Goal: Task Accomplishment & Management: Manage account settings

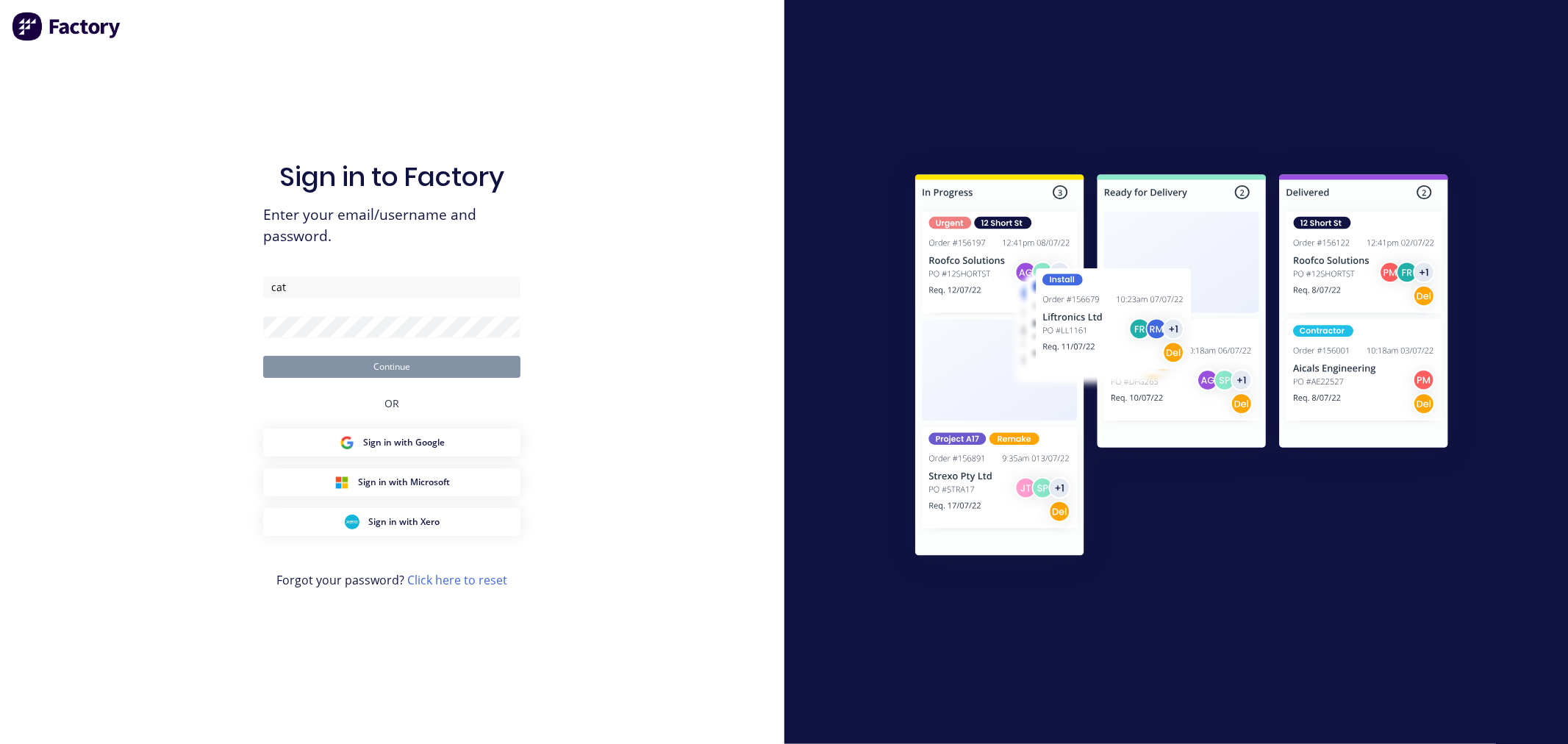
type input "cathy@factory.app"
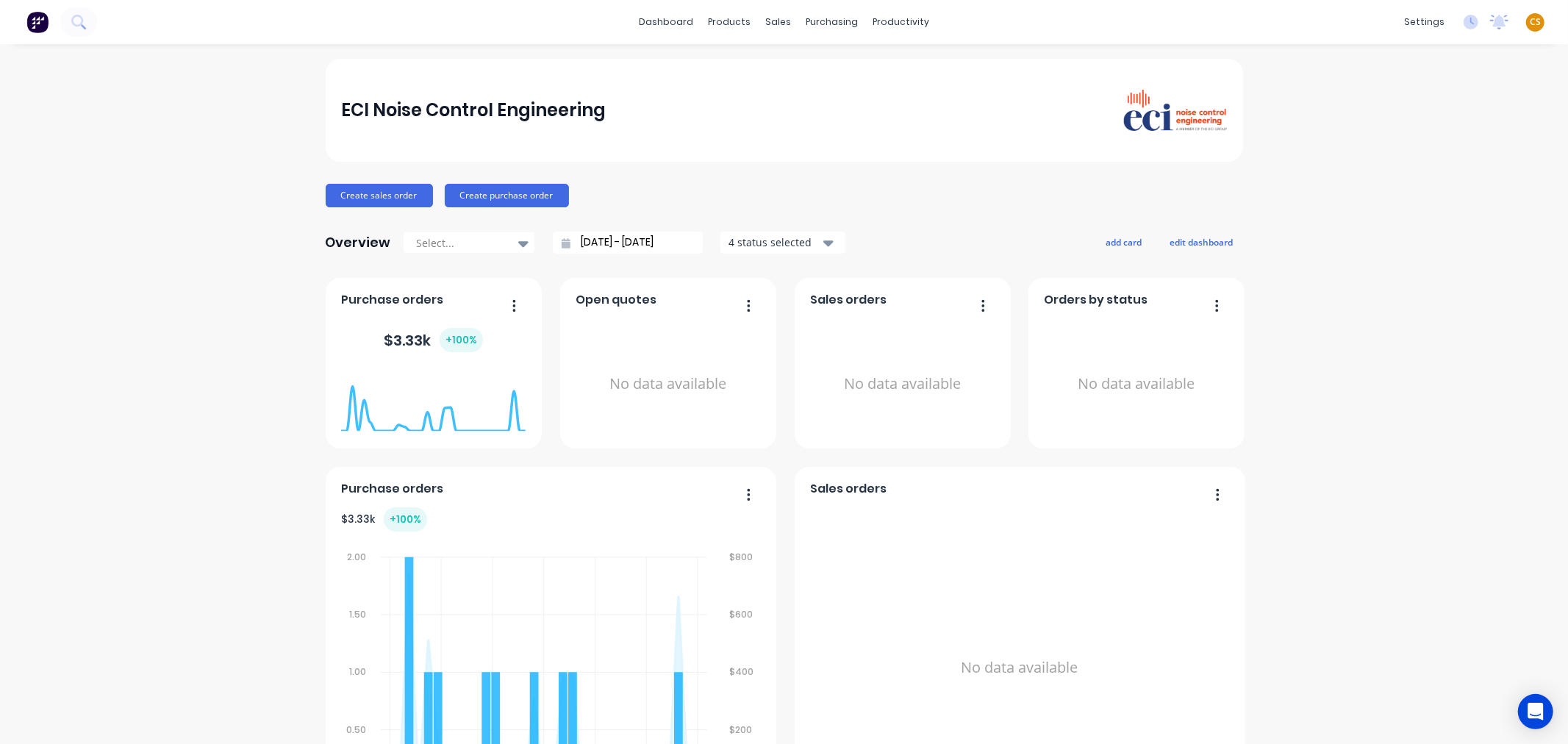
click at [1530, 19] on span "CS" at bounding box center [1535, 22] width 11 height 14
drag, startPoint x: 1394, startPoint y: 186, endPoint x: 1387, endPoint y: 189, distance: 7.6
click at [1392, 189] on div "Sign out" at bounding box center [1409, 183] width 40 height 14
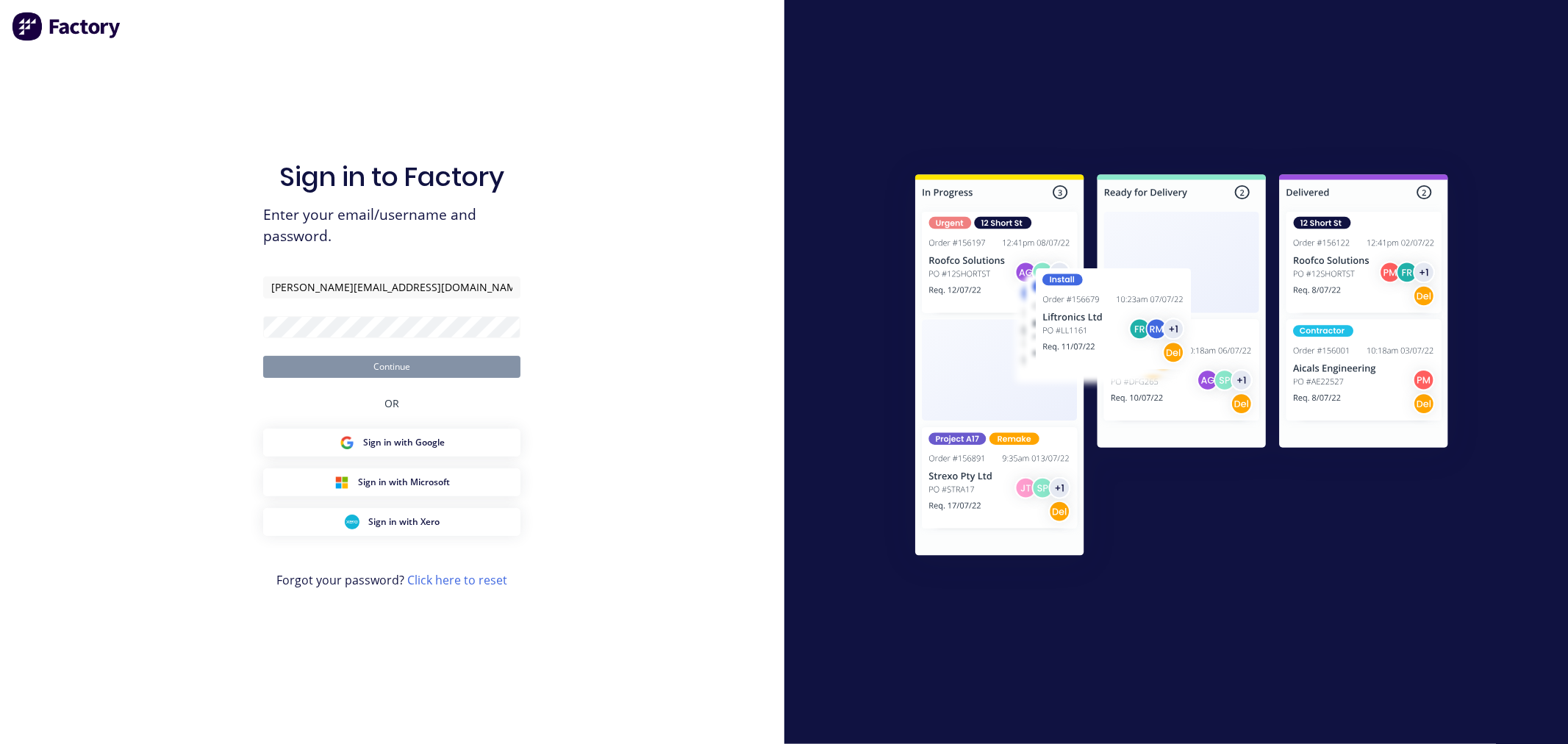
type input "[PERSON_NAME][EMAIL_ADDRESS][DOMAIN_NAME]"
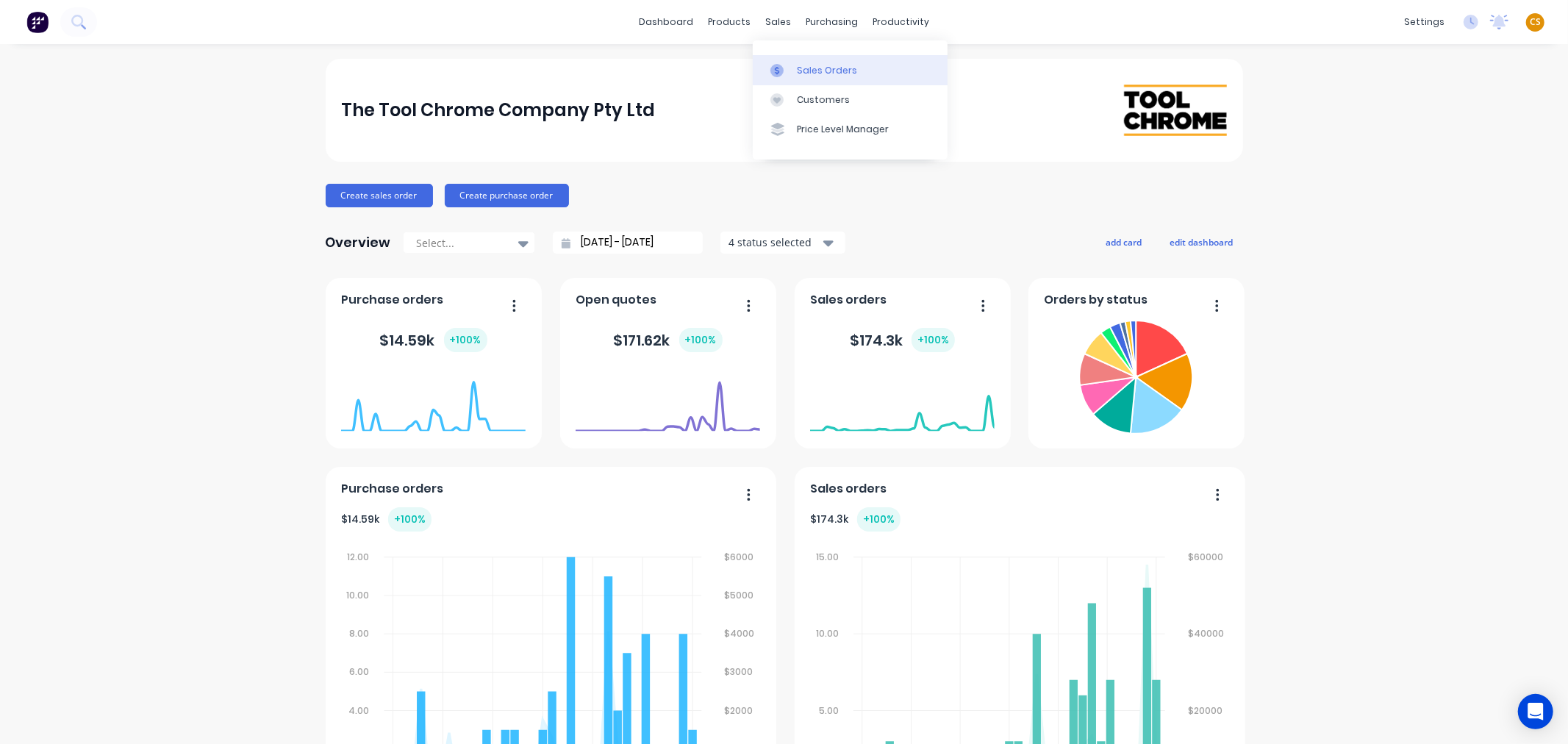
click at [809, 70] on div "Sales Orders" at bounding box center [826, 71] width 60 height 14
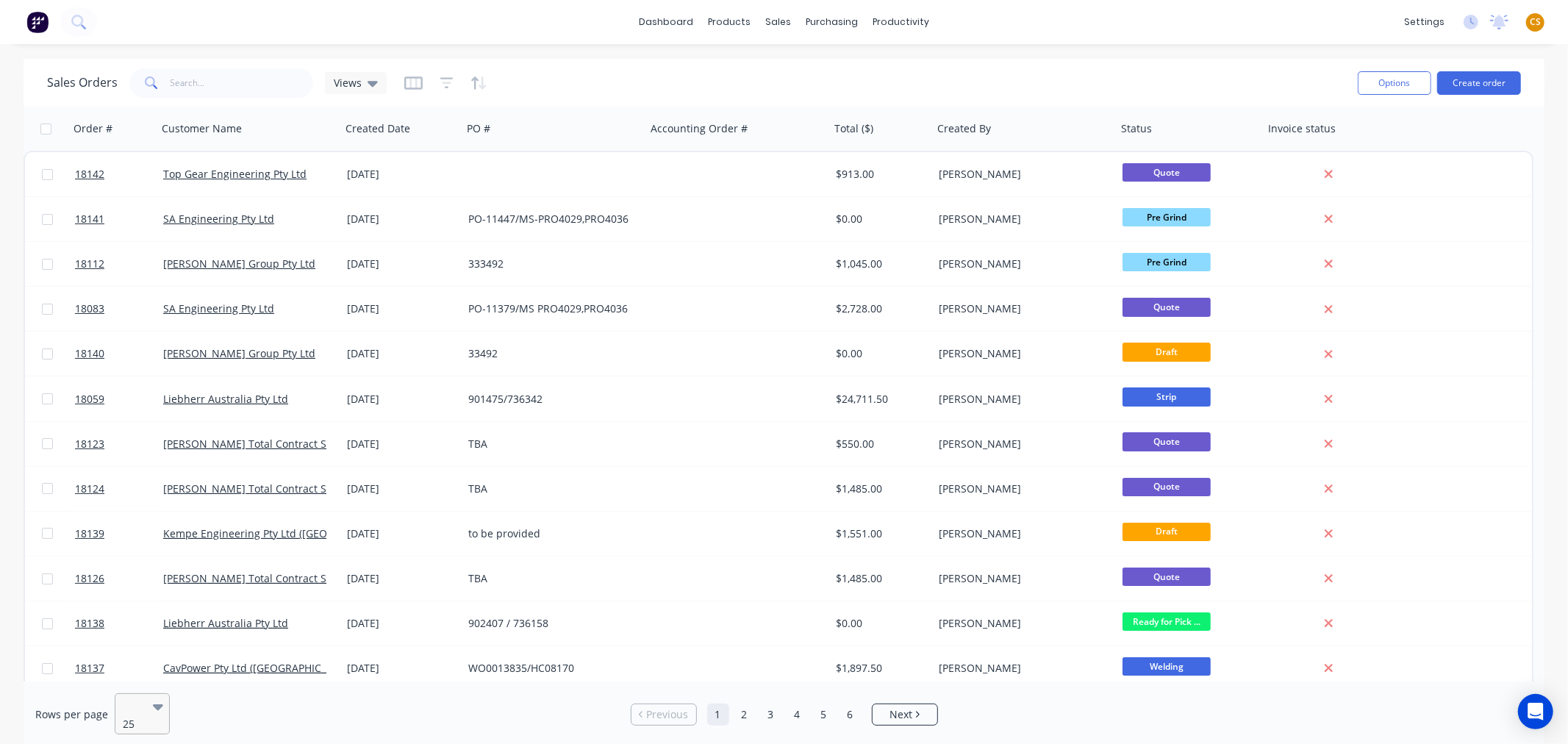
click at [158, 708] on icon at bounding box center [158, 706] width 10 height 16
click at [181, 77] on input "text" at bounding box center [242, 83] width 143 height 30
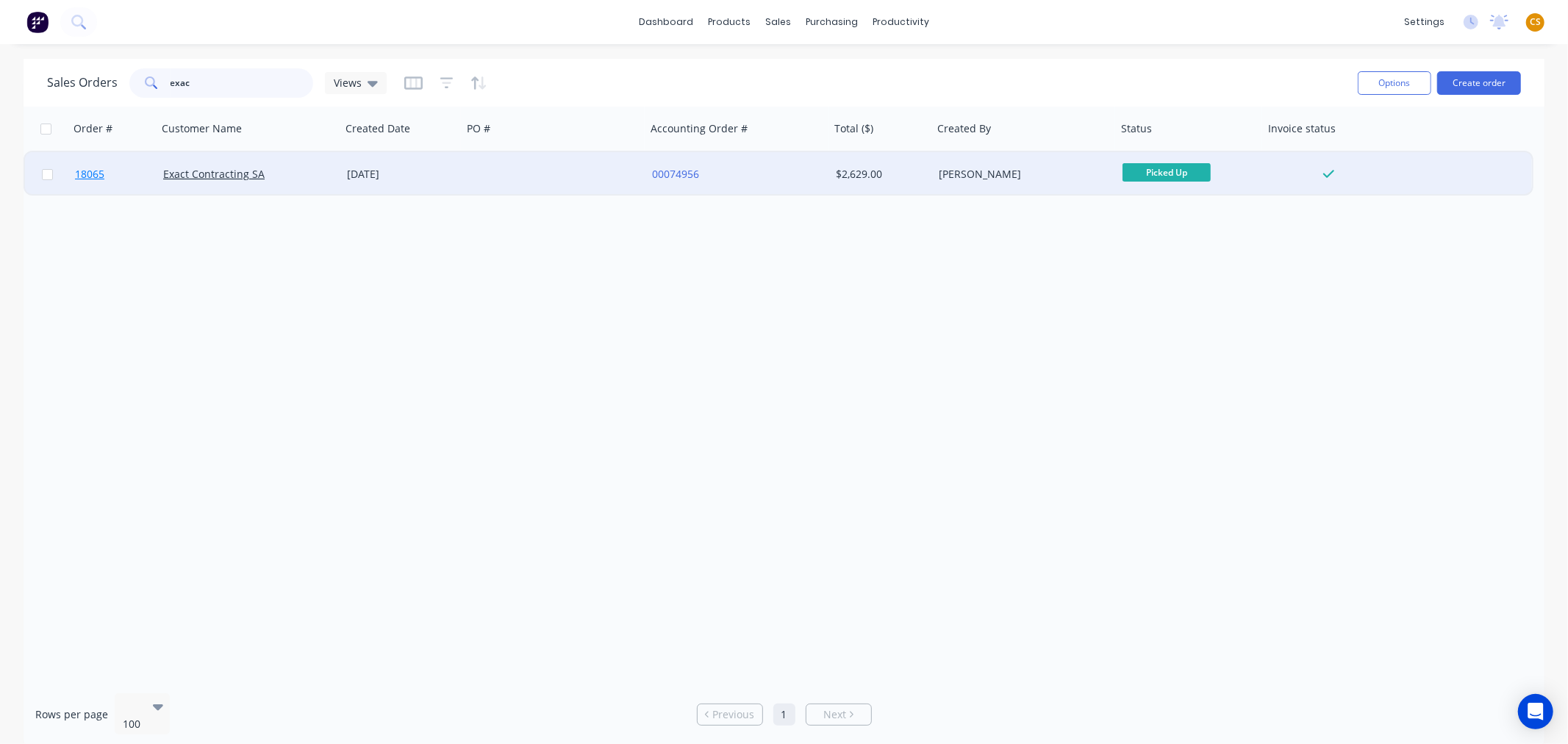
type input "exac"
click at [118, 178] on link "18065" at bounding box center [119, 174] width 88 height 44
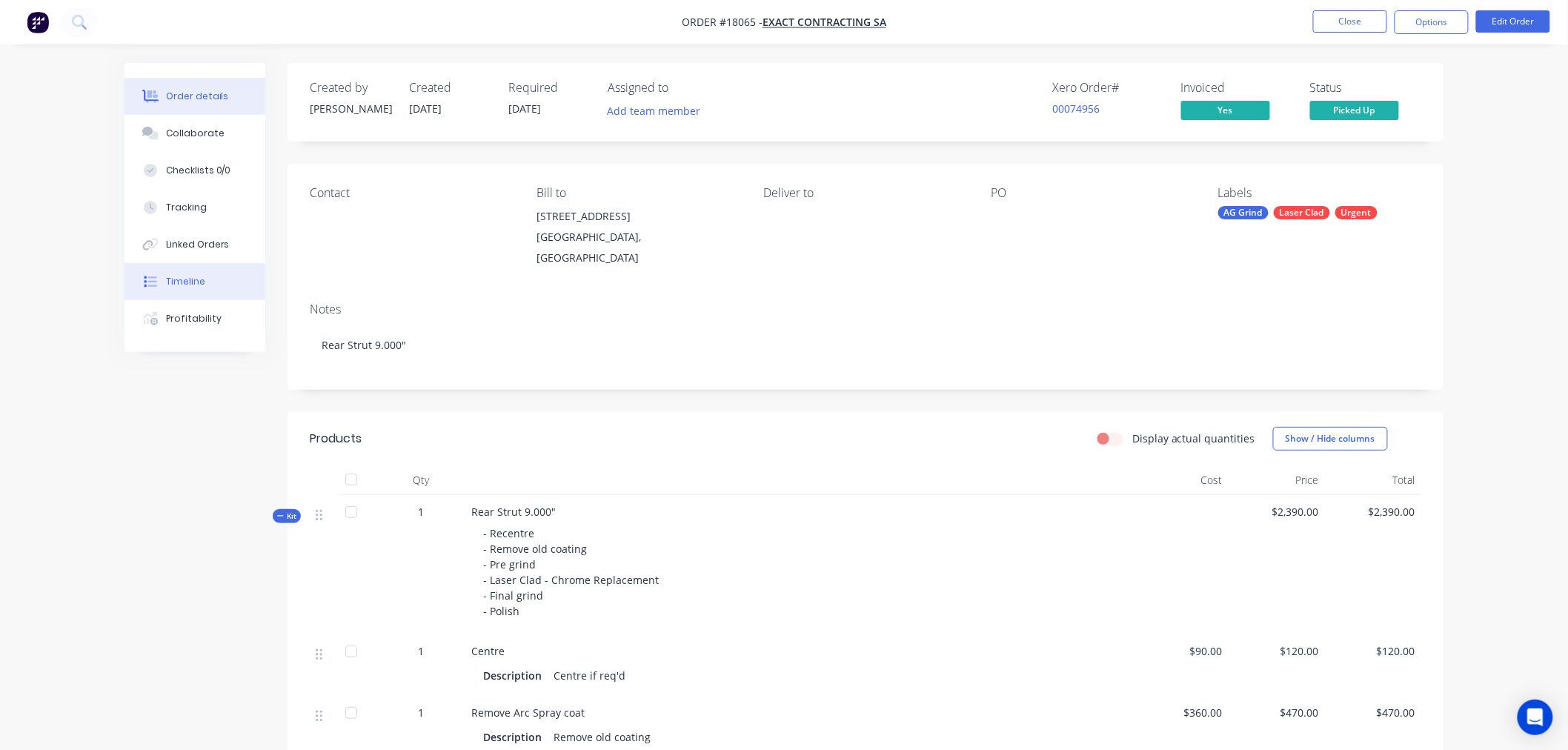
click at [213, 284] on button "Timeline" at bounding box center [194, 281] width 141 height 37
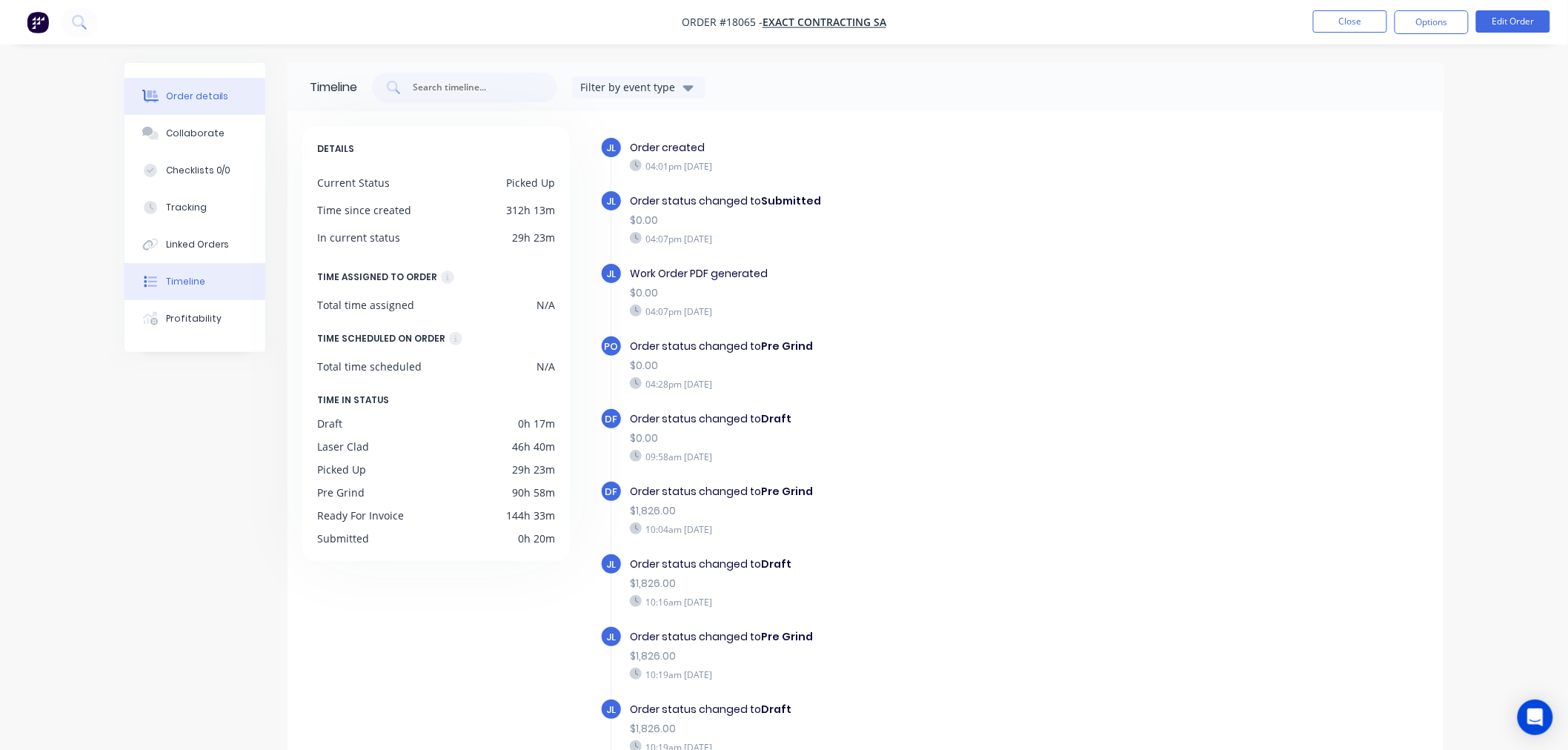
click at [196, 92] on div "Order details" at bounding box center [198, 96] width 63 height 14
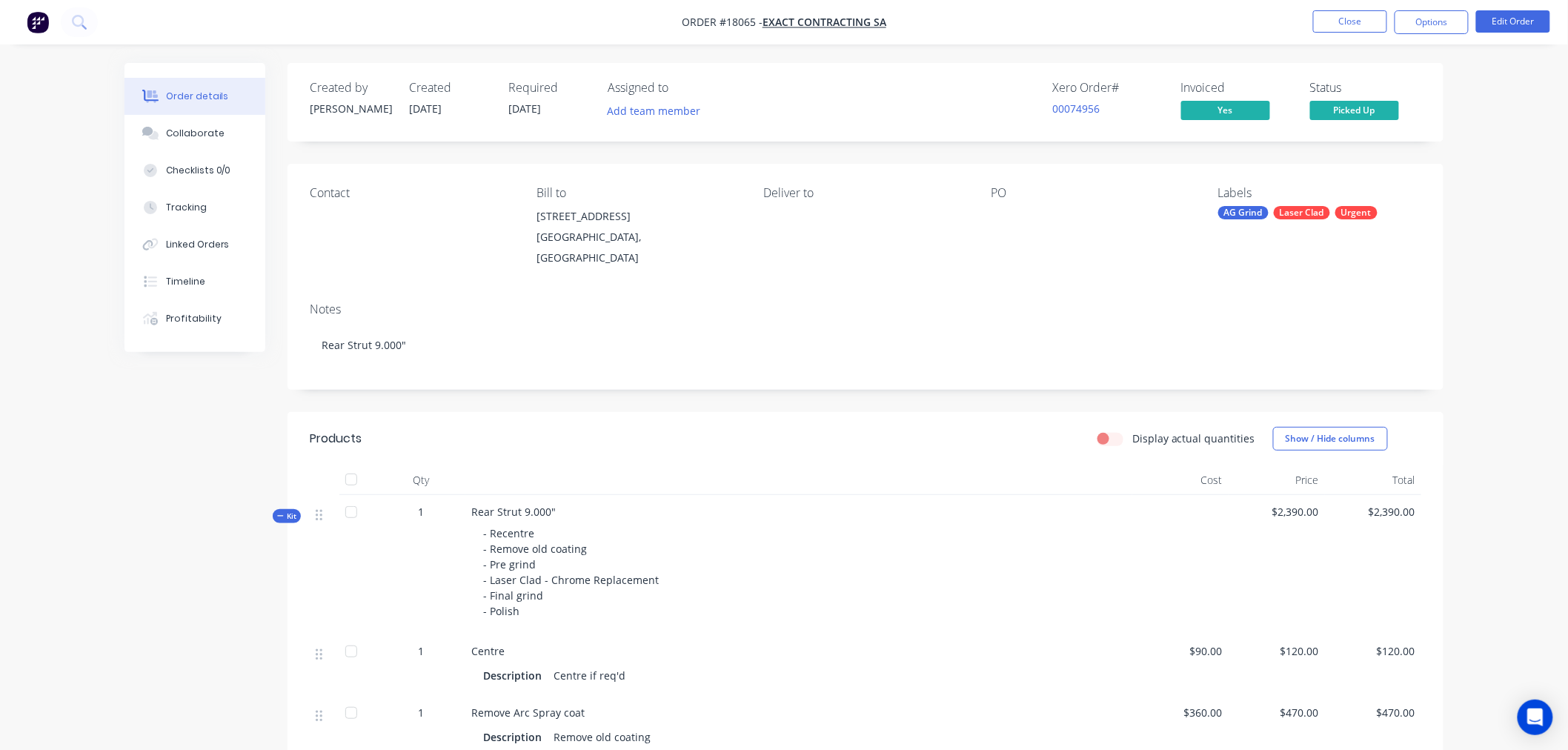
click at [1508, 126] on div "Order details Collaborate Checklists 0/0 Tracking Linked Orders Timeline Profit…" at bounding box center [784, 641] width 1568 height 1282
click at [1428, 20] on button "Options" at bounding box center [1432, 22] width 74 height 24
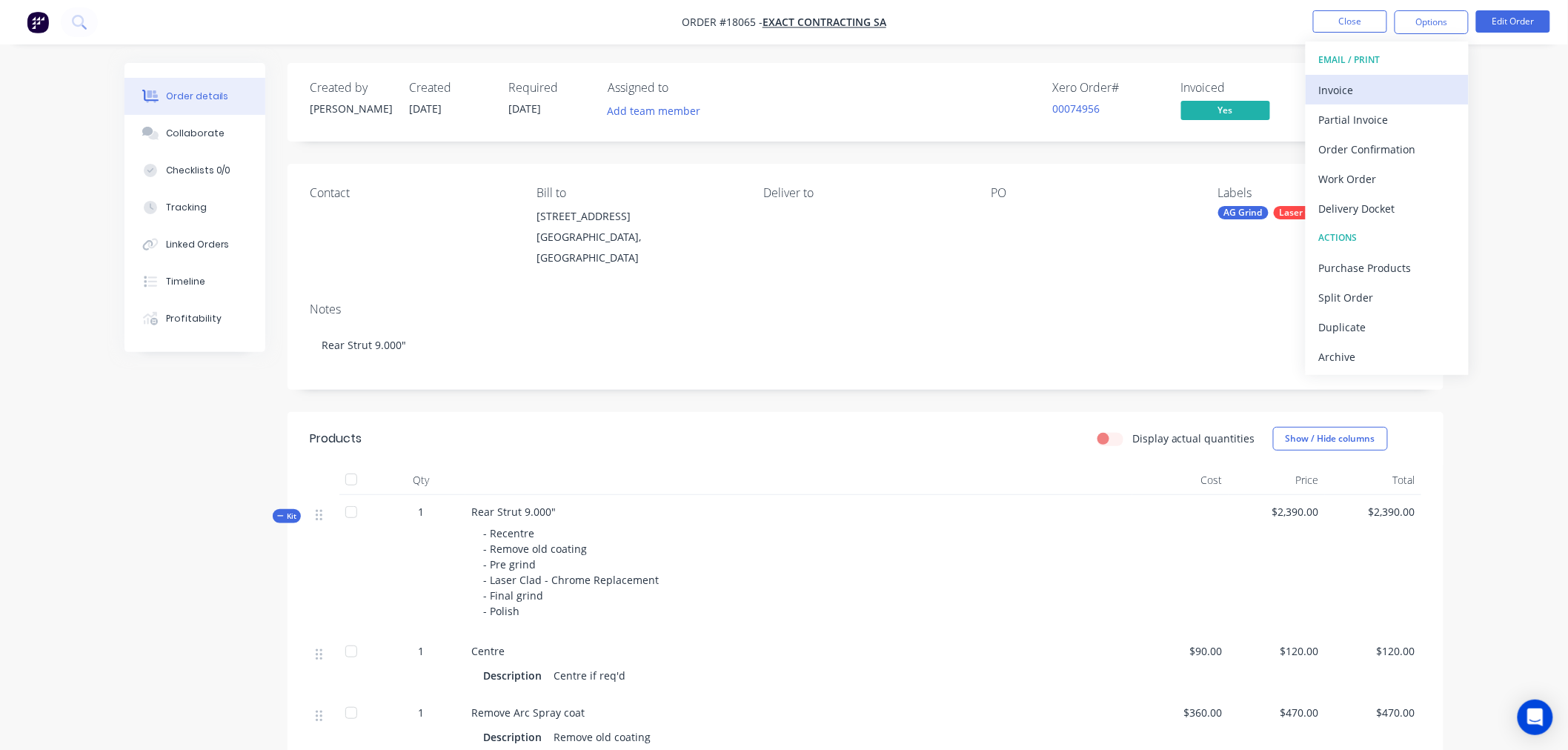
click at [1410, 91] on div "Invoice" at bounding box center [1387, 89] width 136 height 21
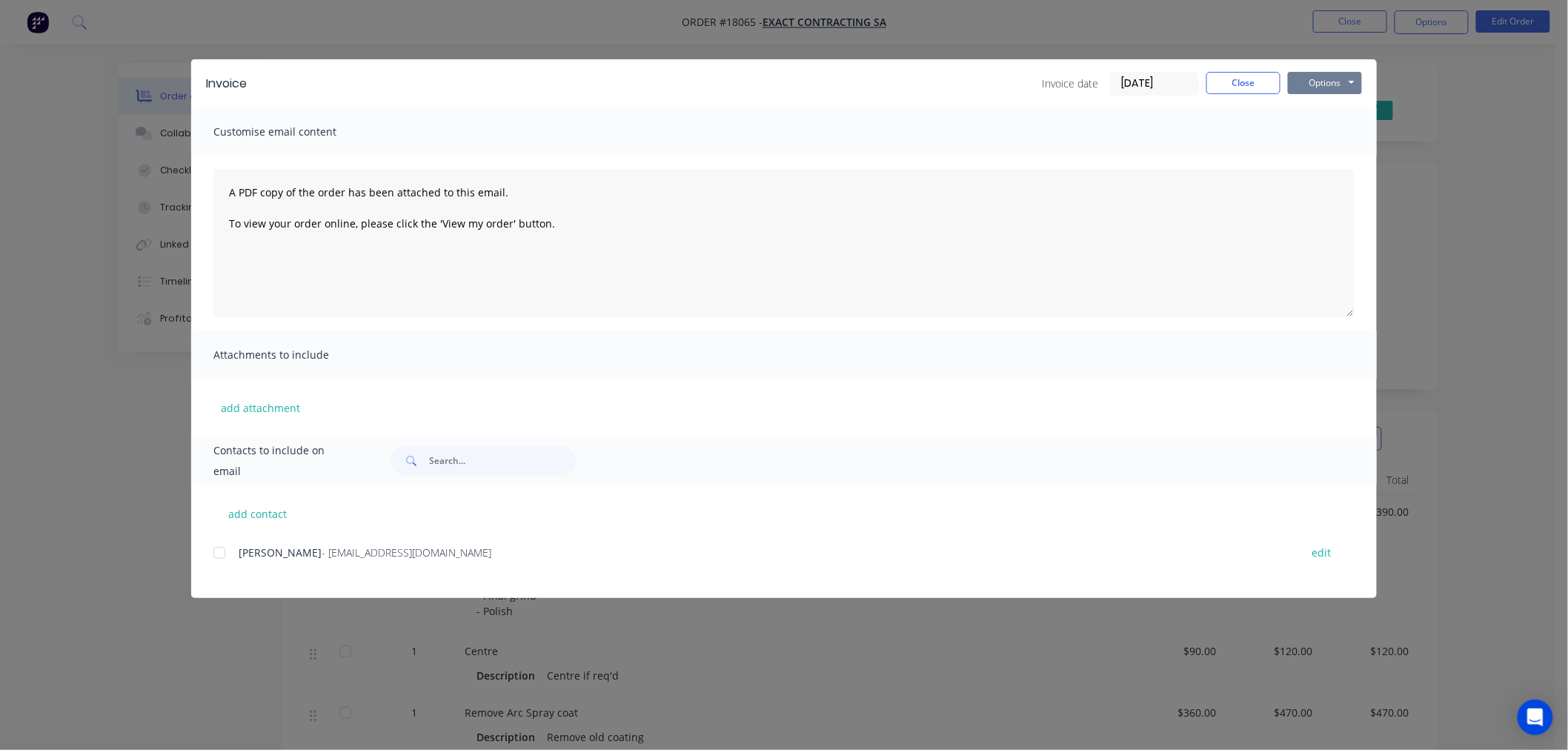
click at [1333, 87] on button "Options" at bounding box center [1324, 83] width 74 height 22
click at [1322, 108] on button "Preview" at bounding box center [1334, 109] width 95 height 25
click at [1235, 84] on button "Close" at bounding box center [1243, 83] width 74 height 22
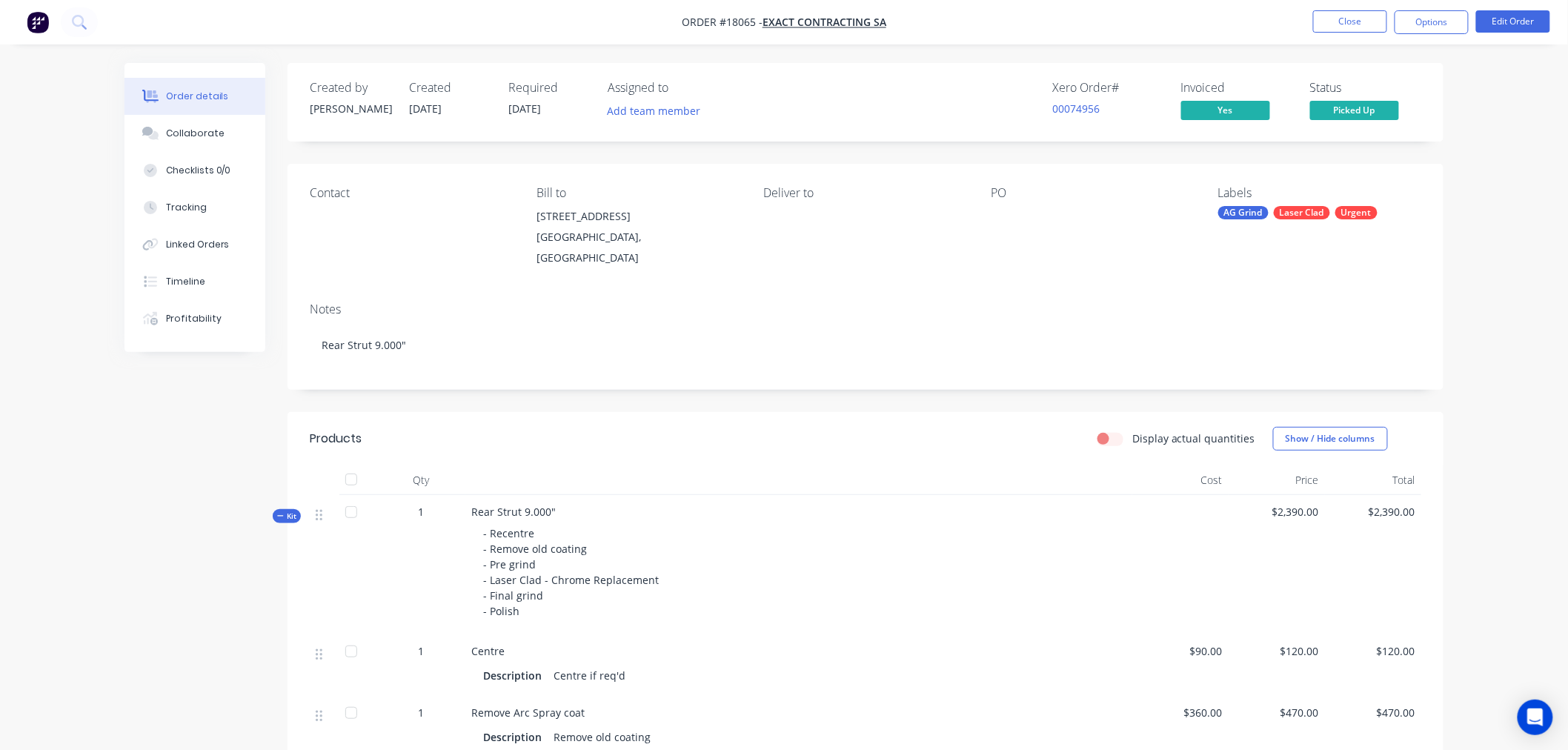
click at [1120, 30] on nav "Order #18065 - Exact Contracting SA Close Options Edit Order" at bounding box center [784, 22] width 1568 height 44
click at [1335, 17] on button "Close" at bounding box center [1350, 21] width 74 height 22
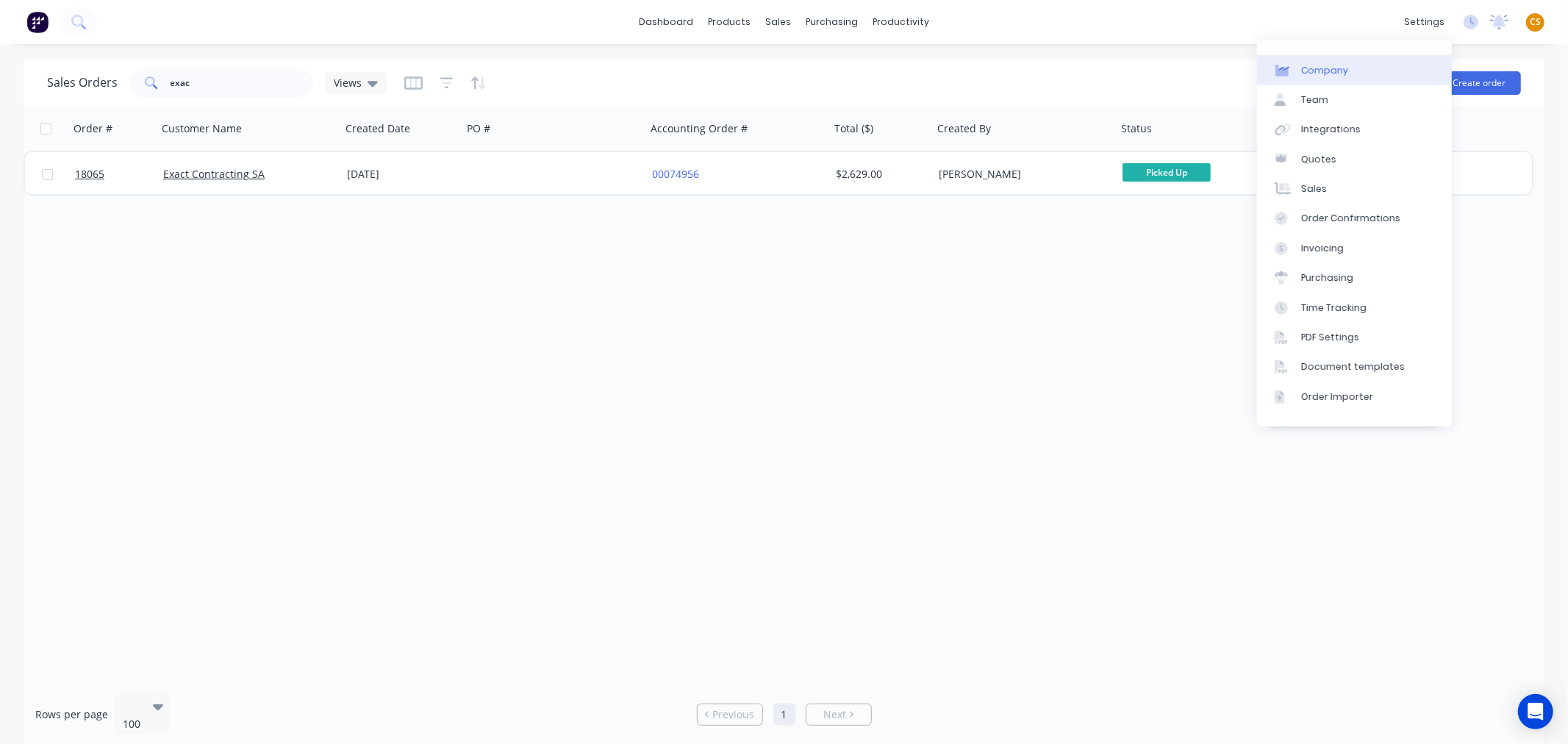
click at [1335, 69] on div "Company" at bounding box center [1324, 71] width 47 height 14
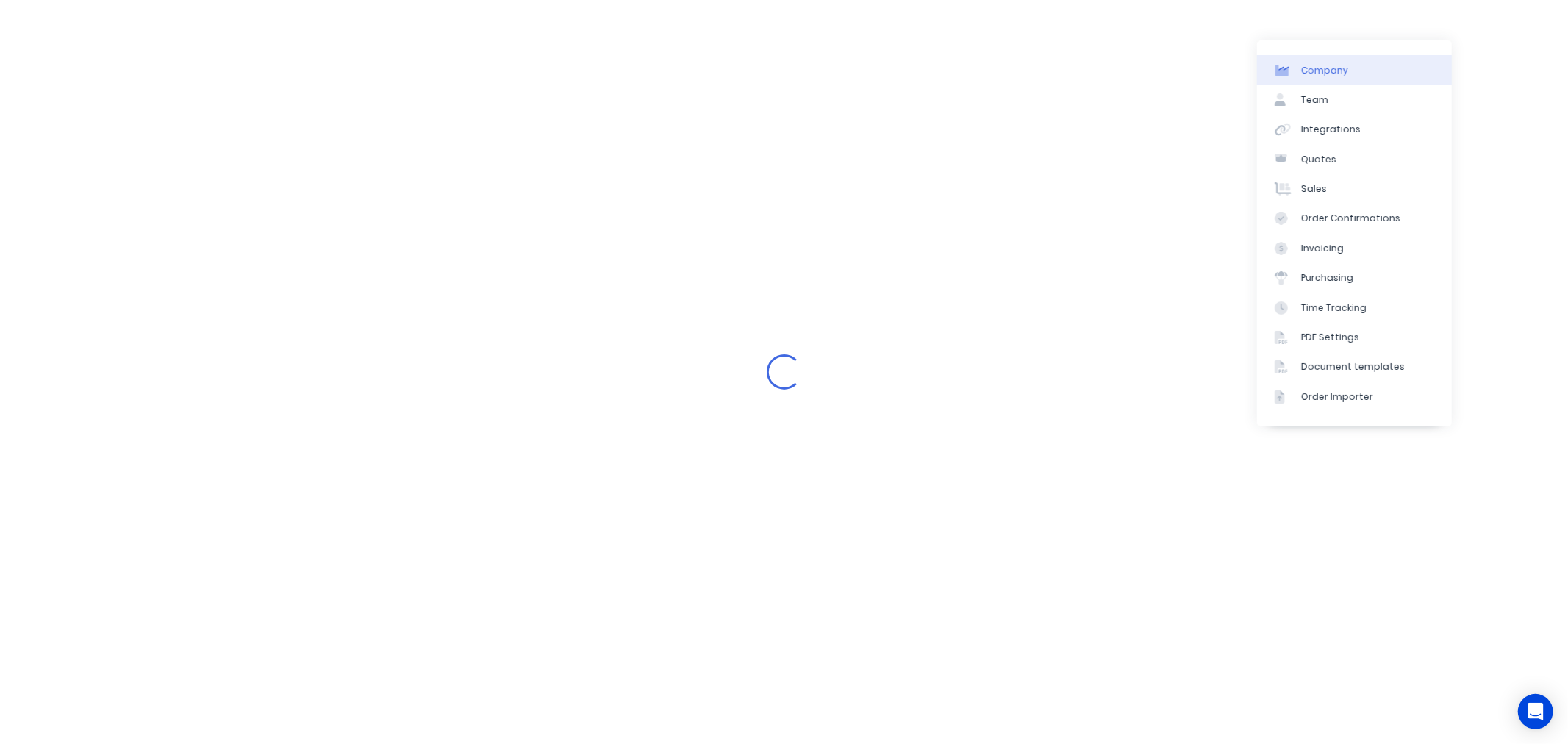
select select "AU"
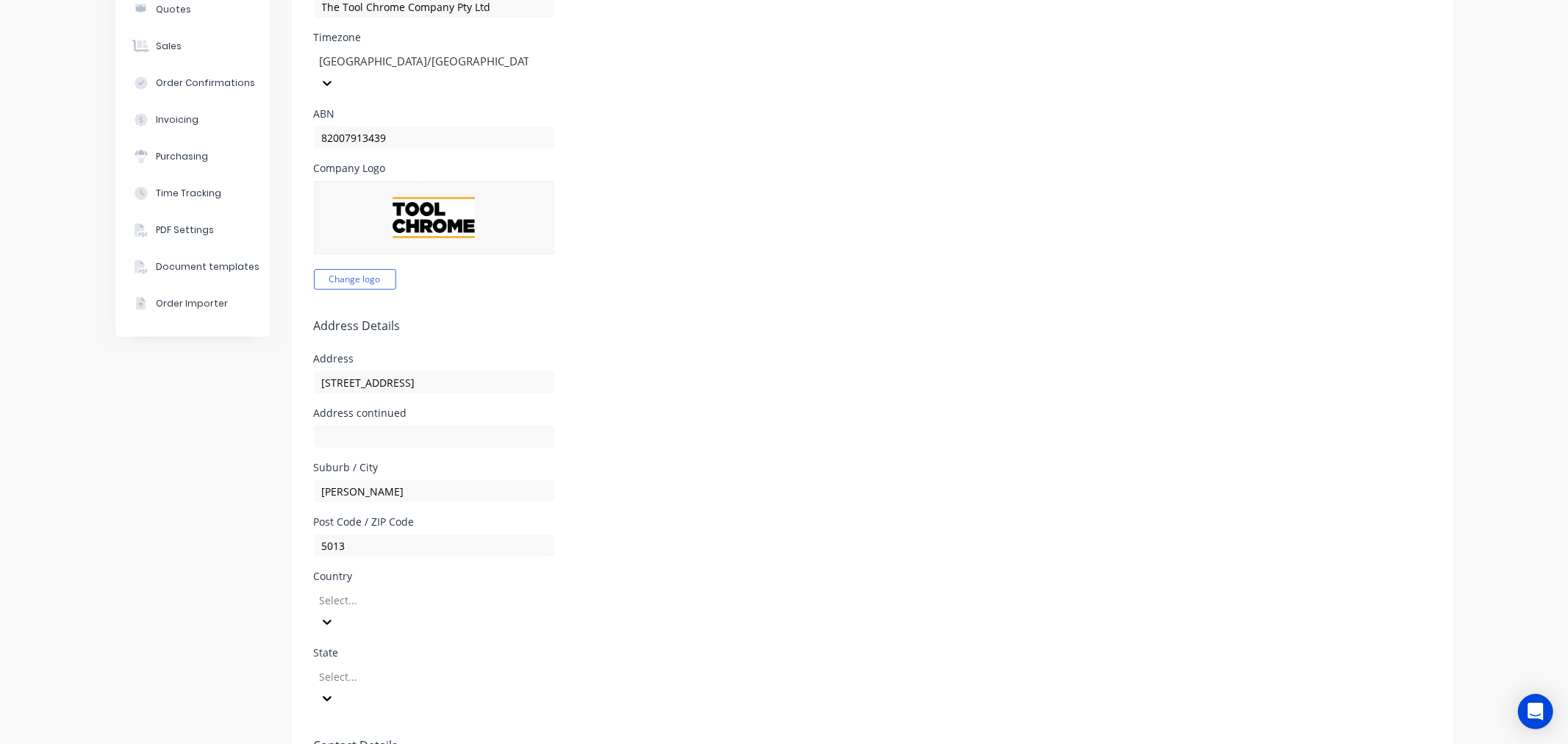
scroll to position [244, 0]
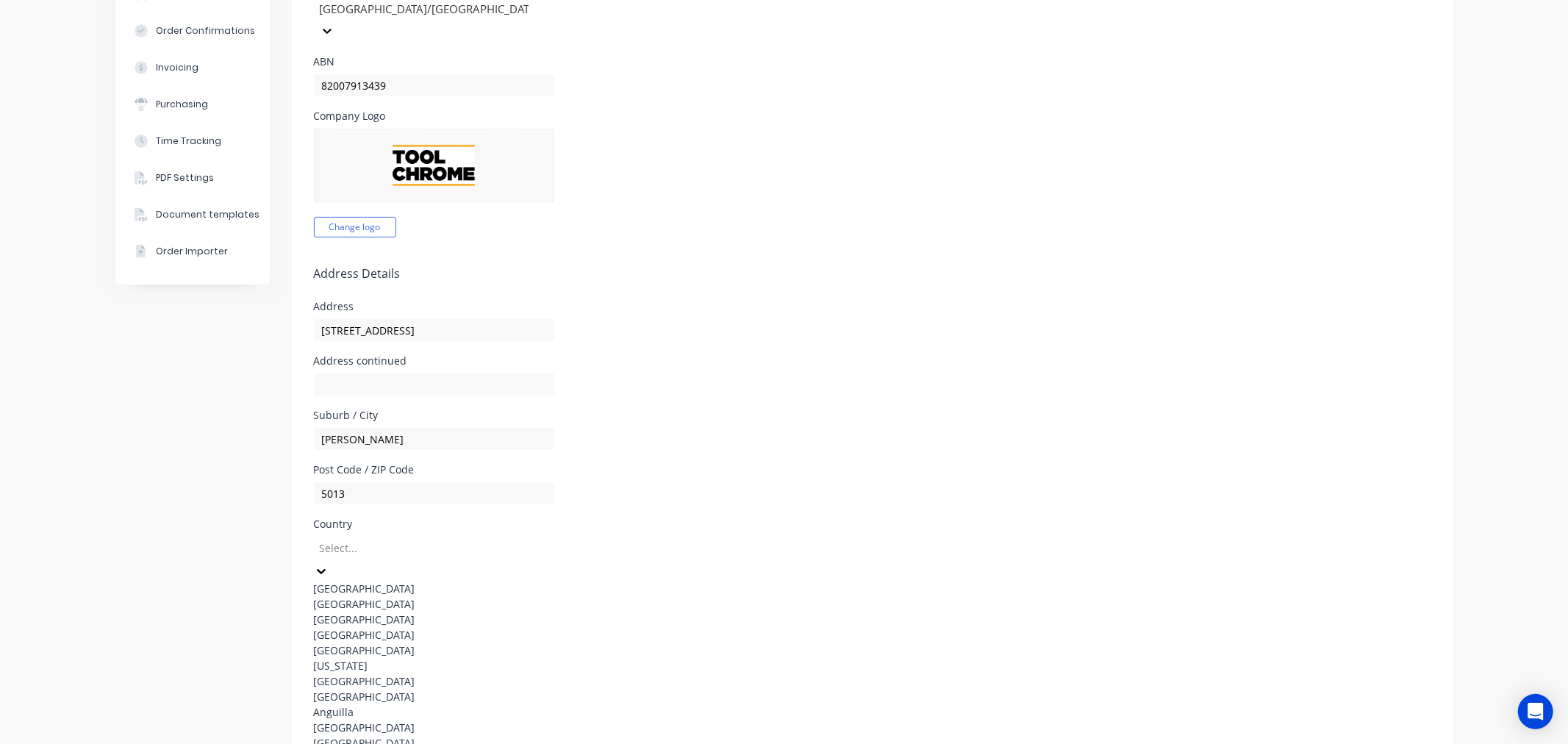
click at [416, 539] on div at bounding box center [424, 548] width 211 height 19
click at [384, 581] on div "Australia" at bounding box center [424, 588] width 221 height 15
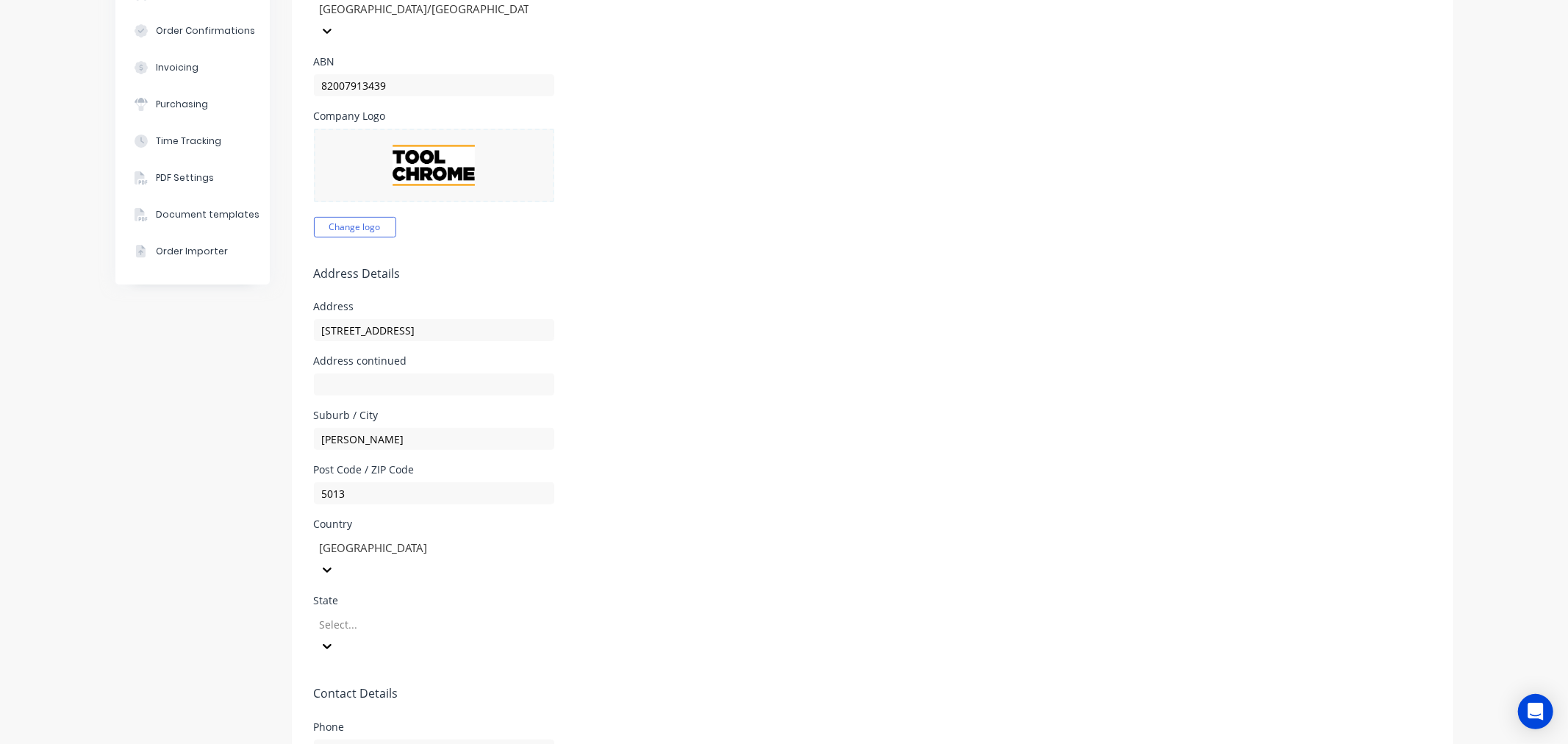
click at [430, 615] on div at bounding box center [424, 624] width 211 height 19
click at [385, 719] on div "South Australia" at bounding box center [424, 726] width 221 height 15
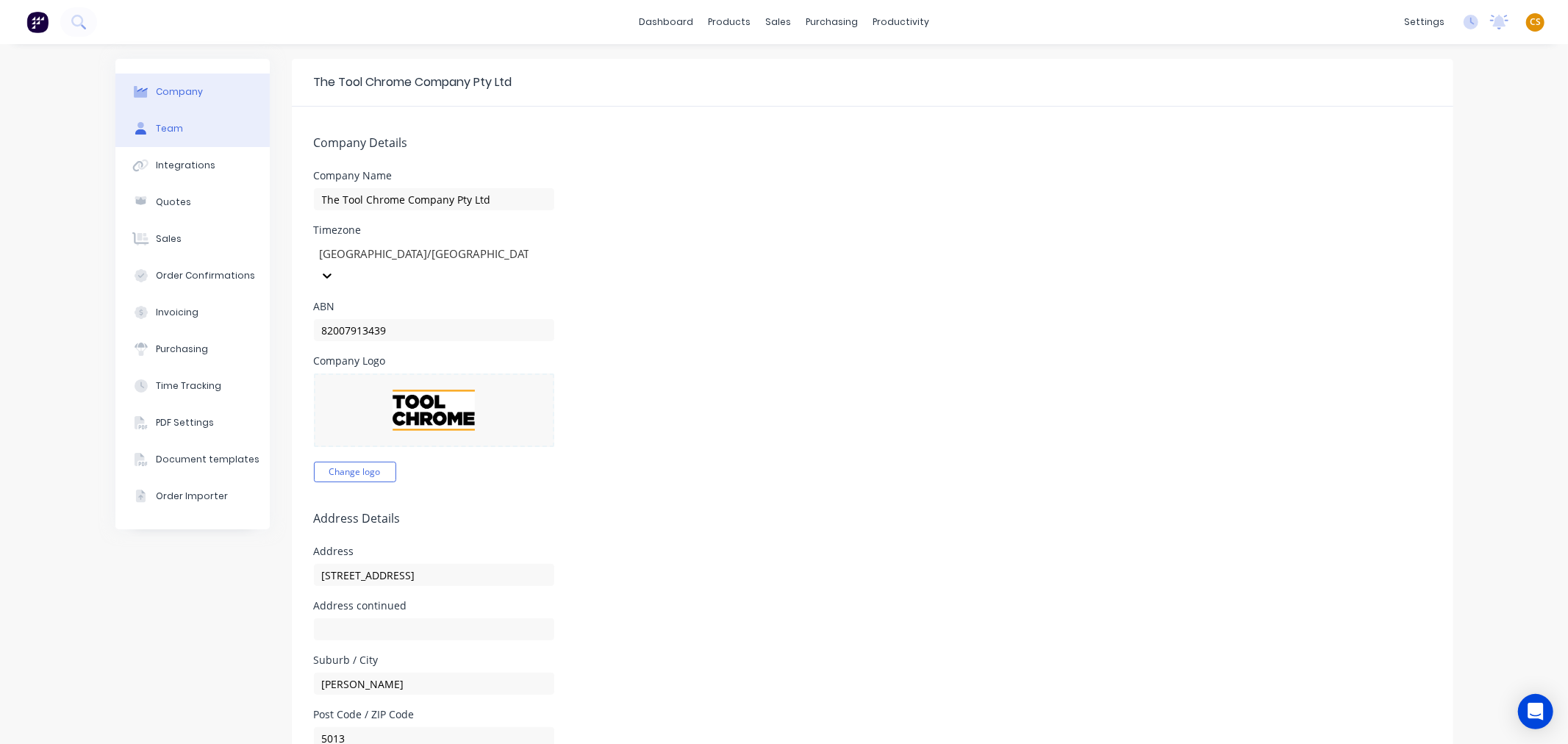
click at [167, 129] on div "Team" at bounding box center [169, 129] width 27 height 14
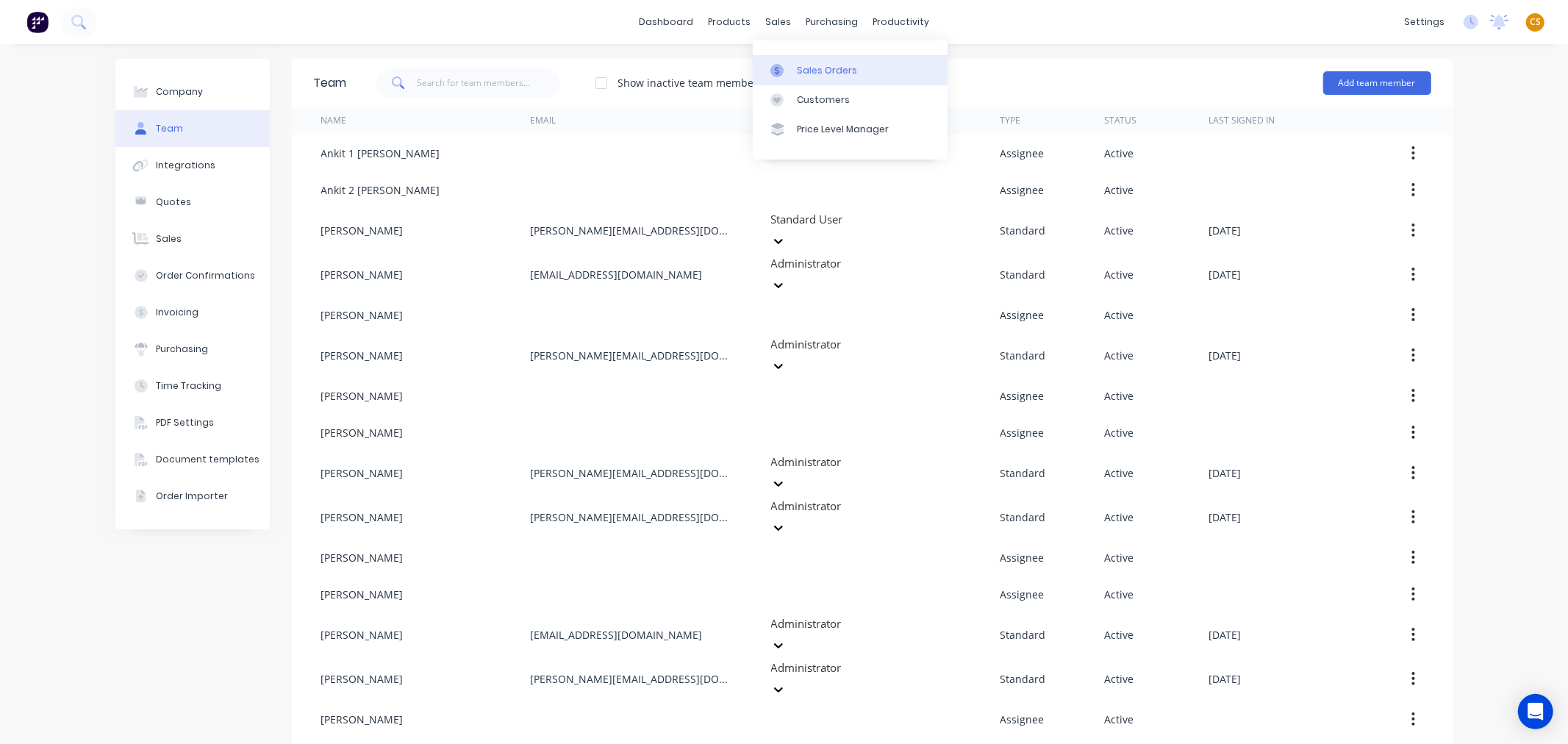
click at [806, 70] on div "Sales Orders" at bounding box center [826, 71] width 60 height 14
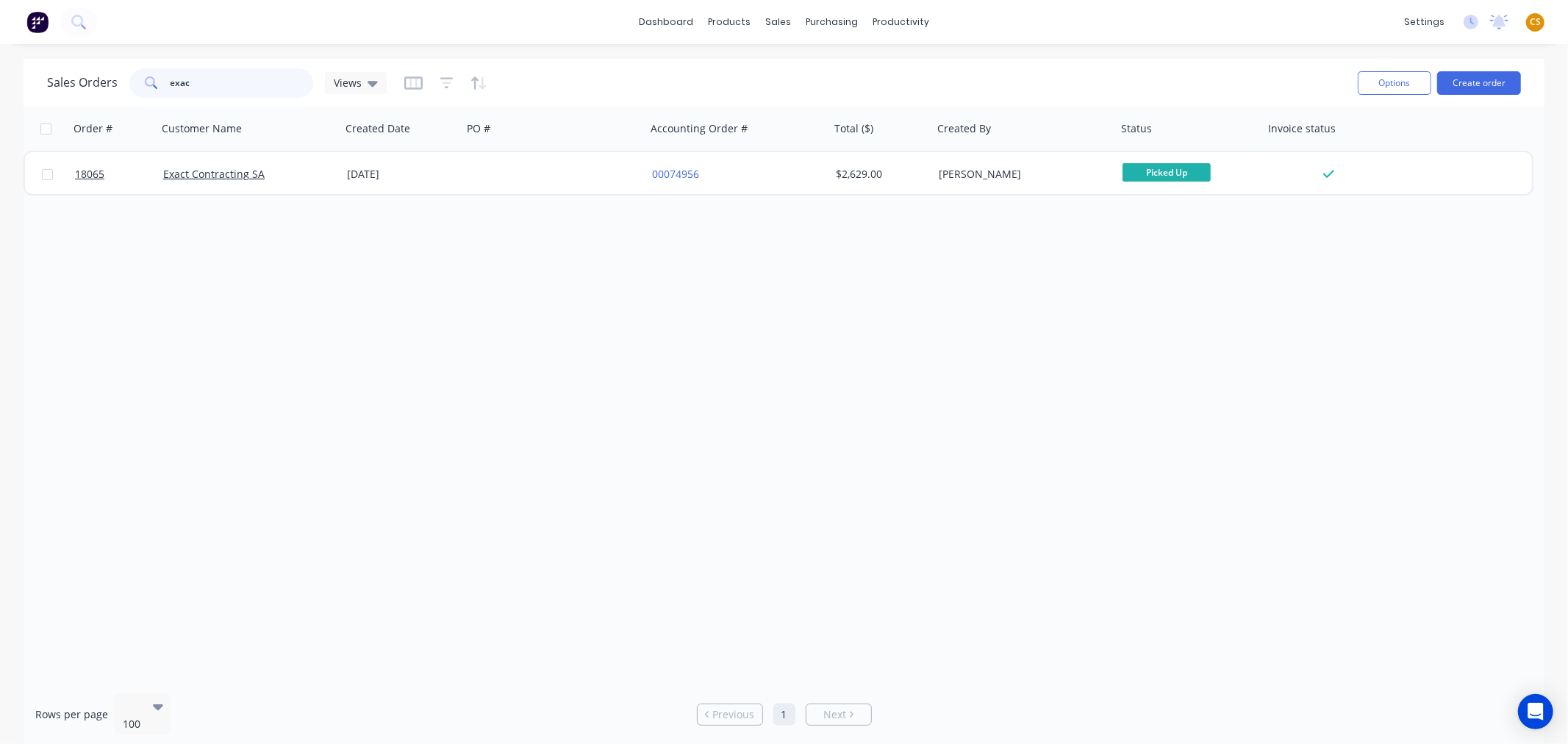
drag, startPoint x: 206, startPoint y: 81, endPoint x: 105, endPoint y: 79, distance: 101.0
click at [105, 79] on div "Sales Orders exac Views" at bounding box center [217, 83] width 340 height 30
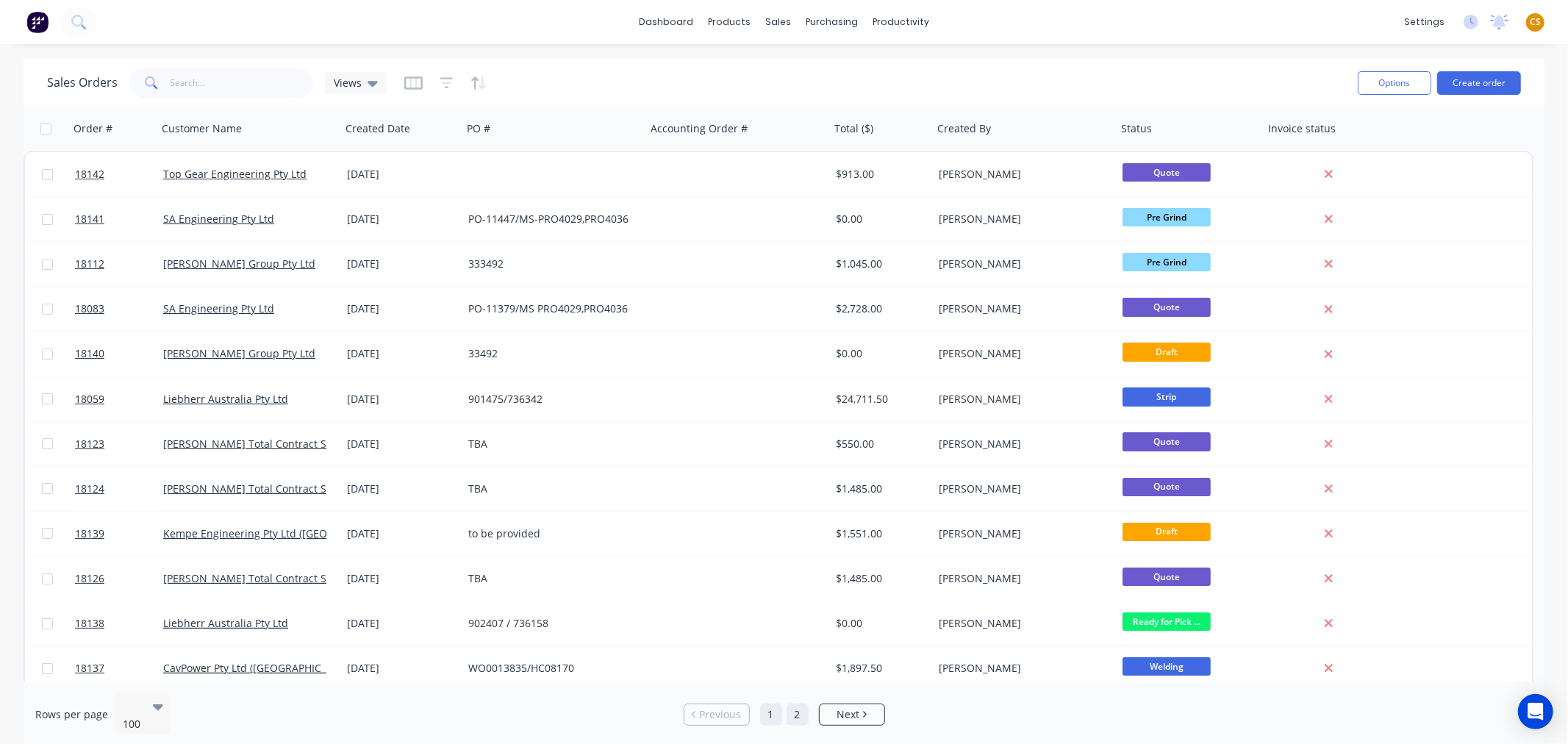
click at [795, 708] on link "2" at bounding box center [798, 714] width 22 height 22
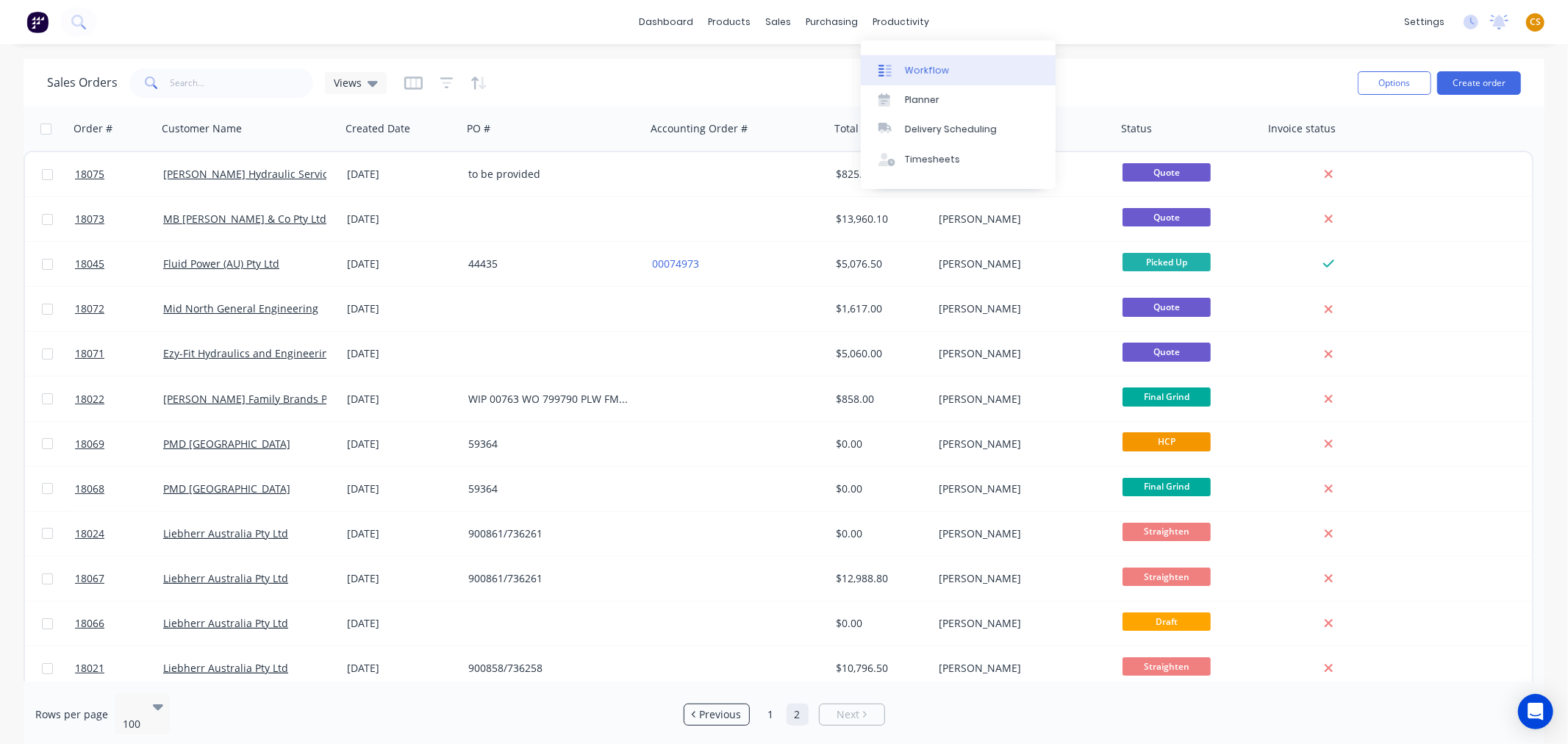
click at [917, 62] on link "Workflow" at bounding box center [958, 69] width 195 height 30
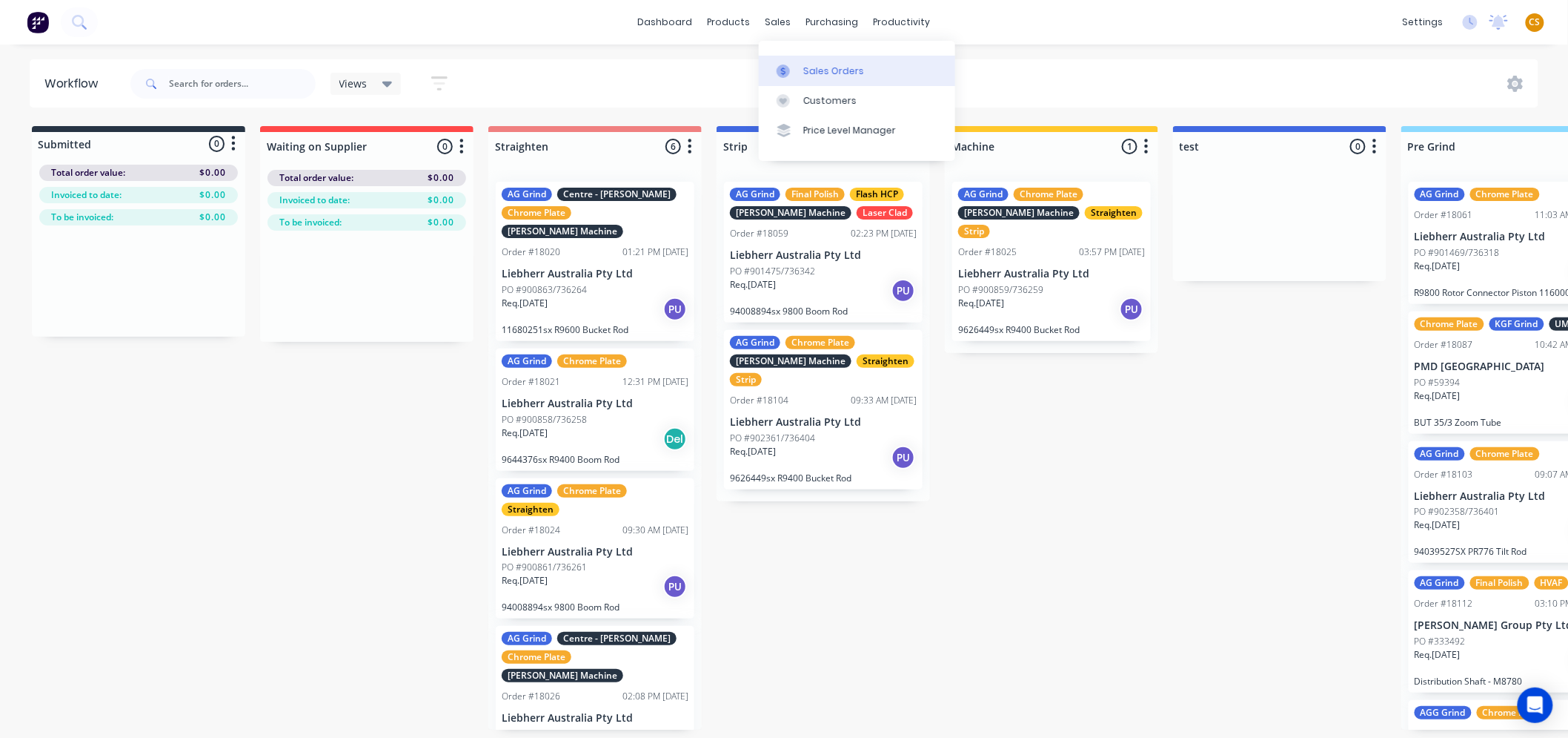
click at [816, 68] on div "Sales Orders" at bounding box center [833, 72] width 61 height 14
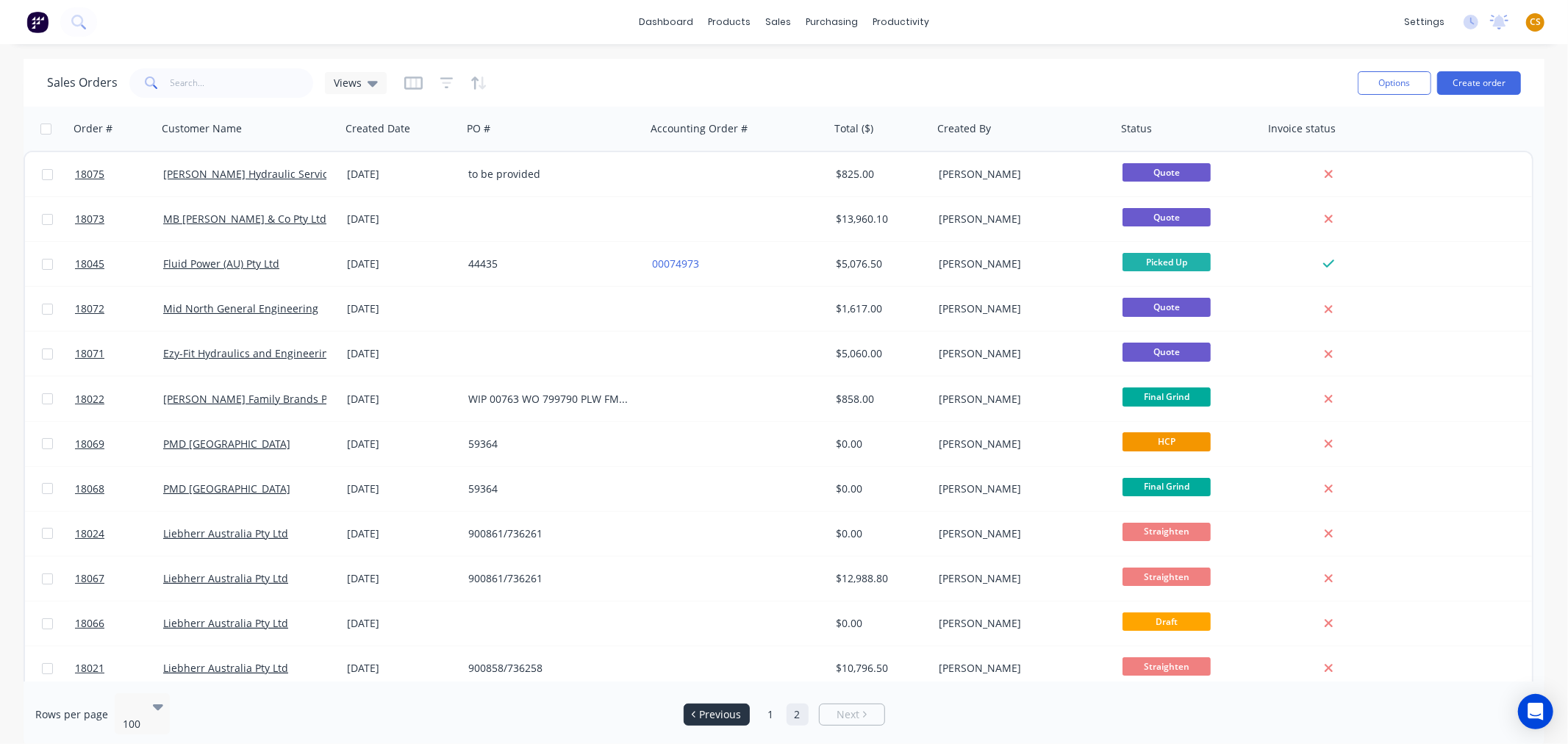
click at [729, 707] on span "Previous" at bounding box center [721, 714] width 42 height 14
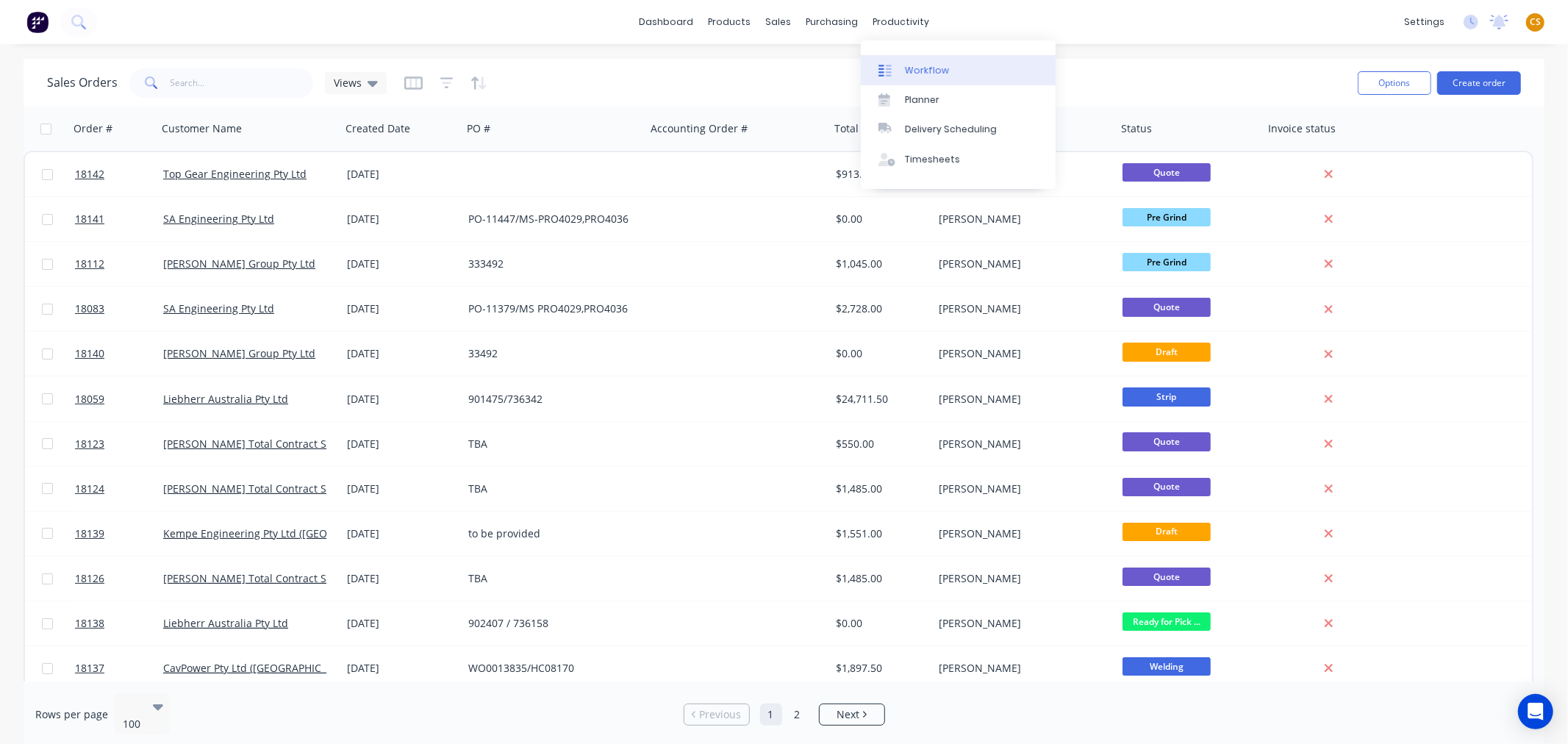
click at [929, 68] on div "Workflow" at bounding box center [927, 71] width 44 height 14
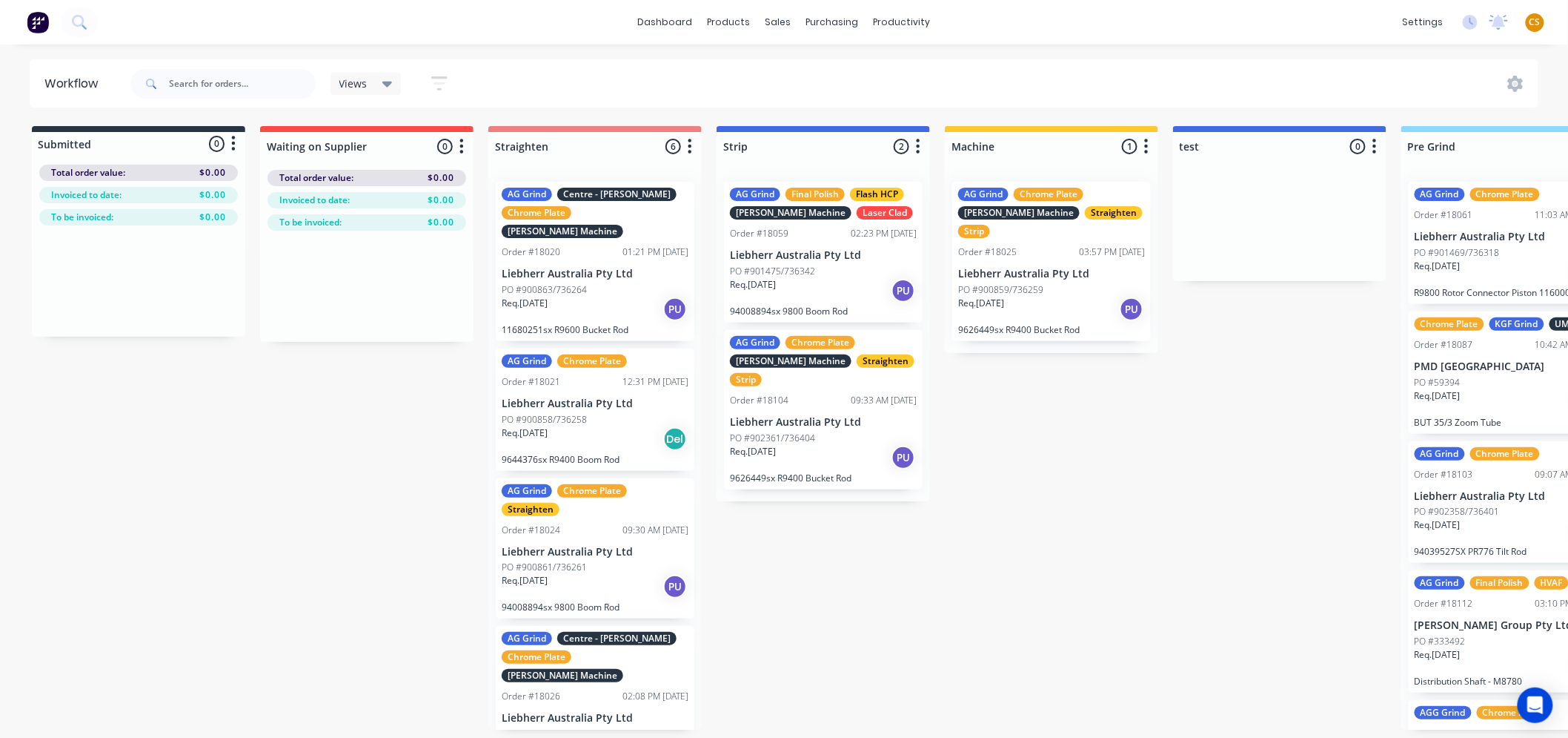
click at [1060, 32] on div "dashboard products sales purchasing productivity dashboard products Product Cat…" at bounding box center [784, 22] width 1568 height 44
click at [671, 22] on link "dashboard" at bounding box center [666, 22] width 70 height 22
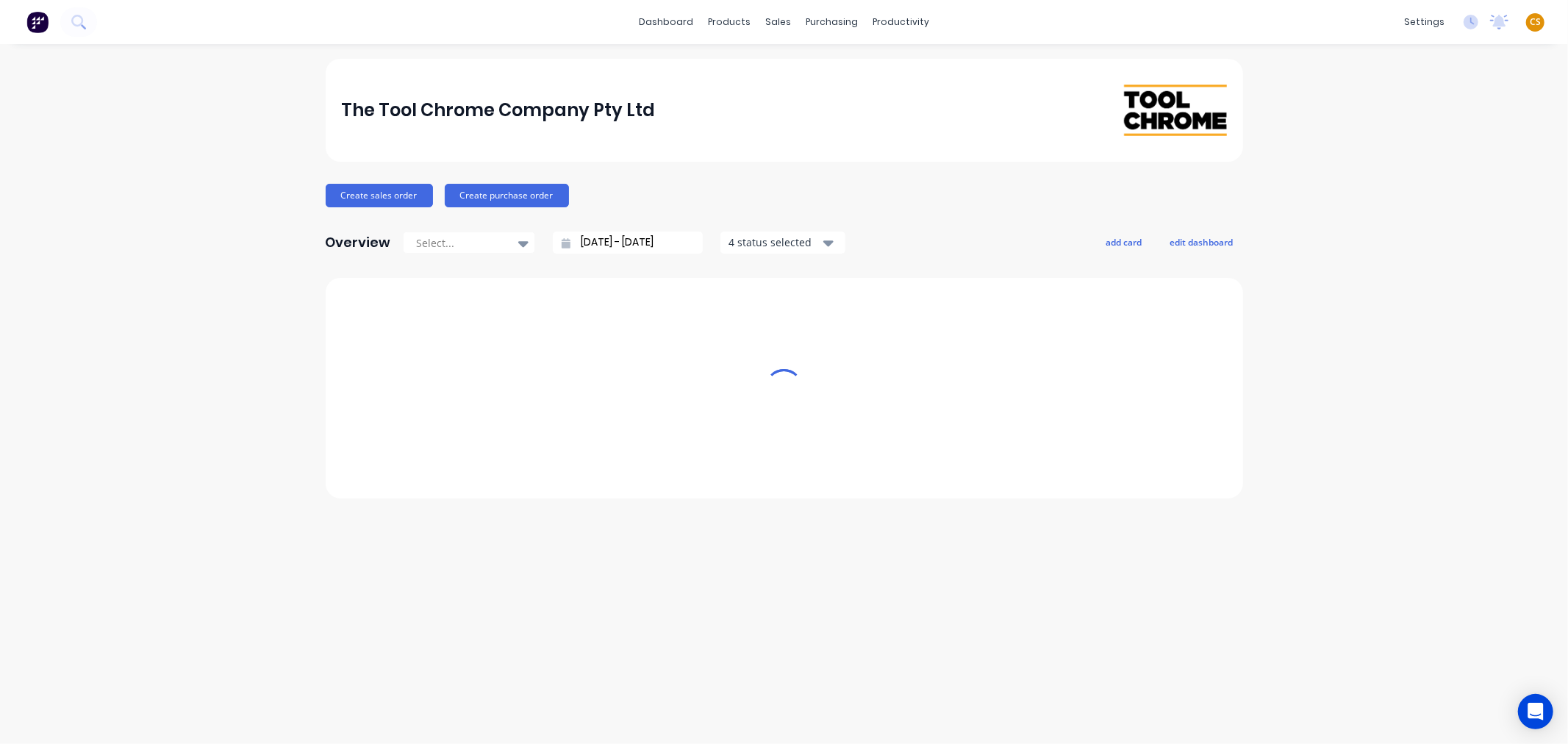
click at [1538, 22] on span "CS" at bounding box center [1535, 22] width 11 height 14
click at [1423, 180] on div "Sign out" at bounding box center [1409, 183] width 40 height 14
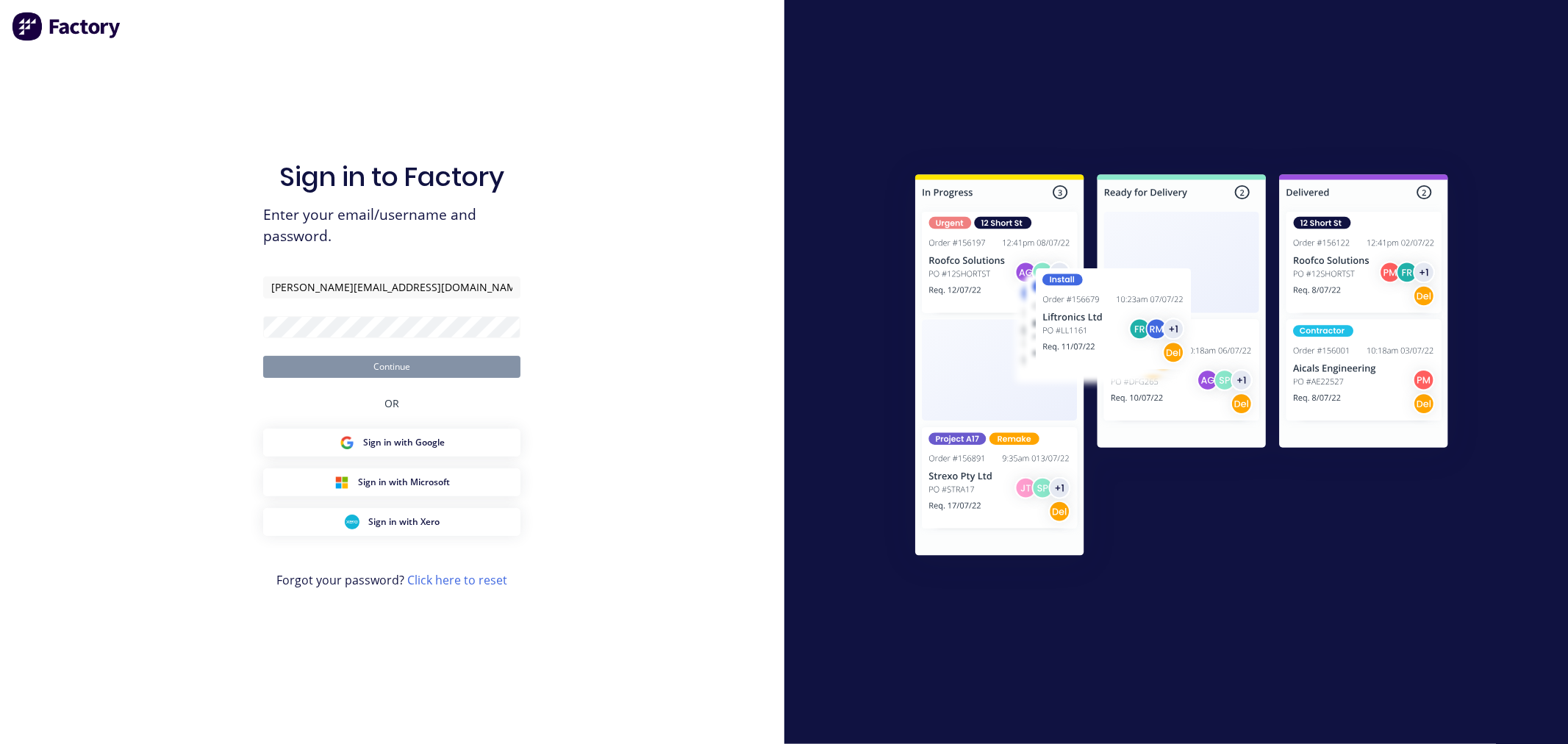
type input "[PERSON_NAME][EMAIL_ADDRESS][DOMAIN_NAME]"
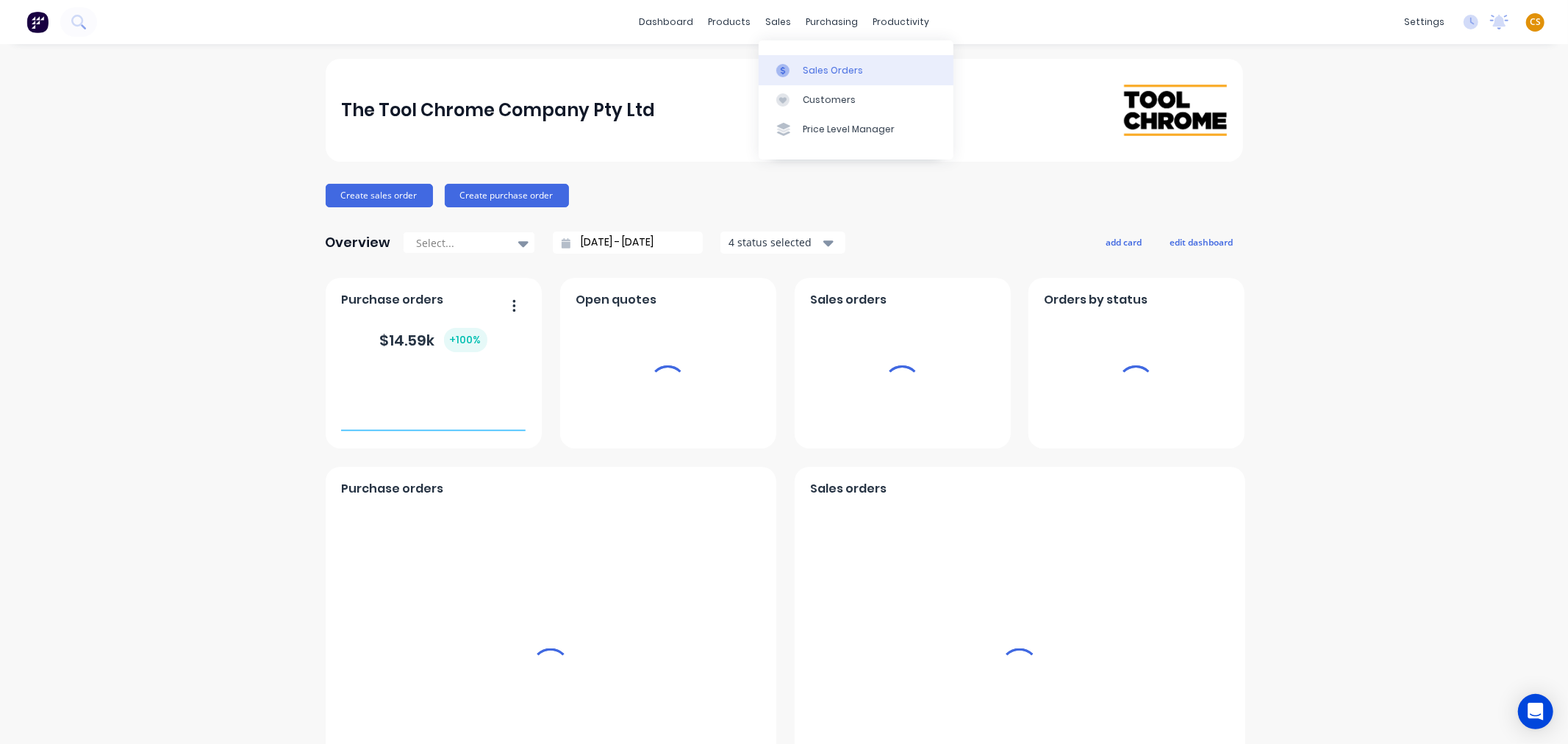
click at [809, 68] on div "Sales Orders" at bounding box center [832, 71] width 60 height 14
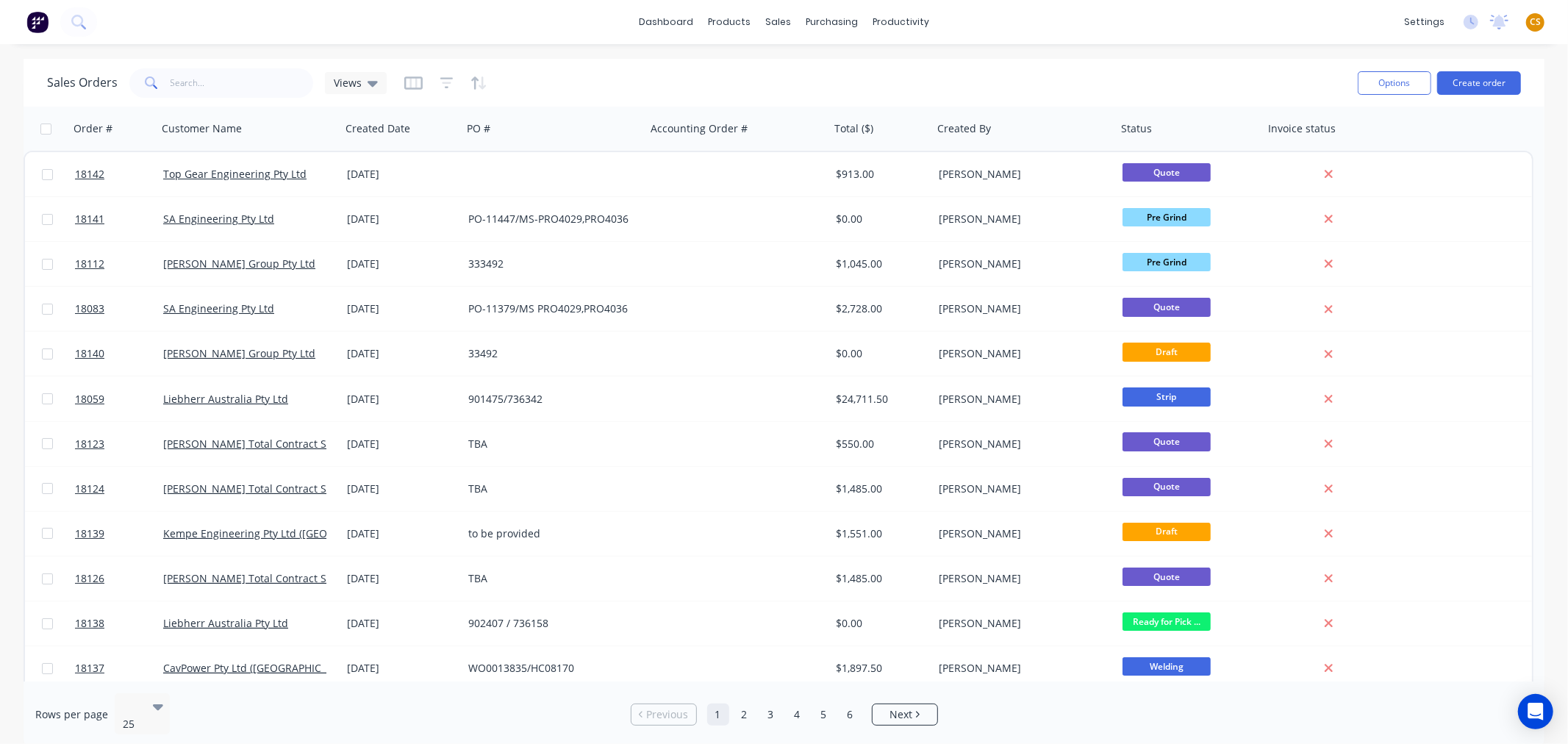
click at [1536, 19] on span "CS" at bounding box center [1535, 22] width 11 height 14
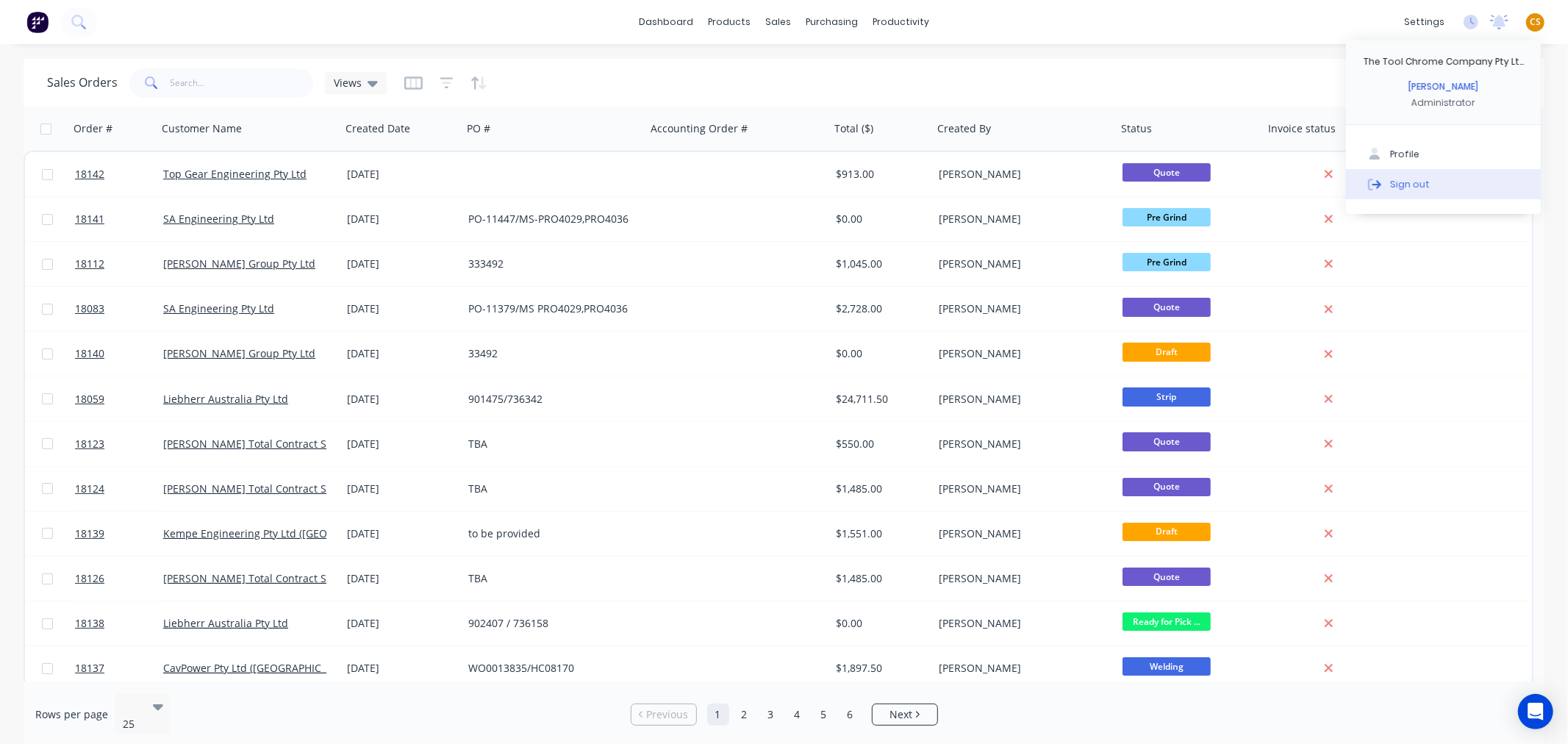
click at [1436, 188] on button "Sign out" at bounding box center [1443, 183] width 195 height 30
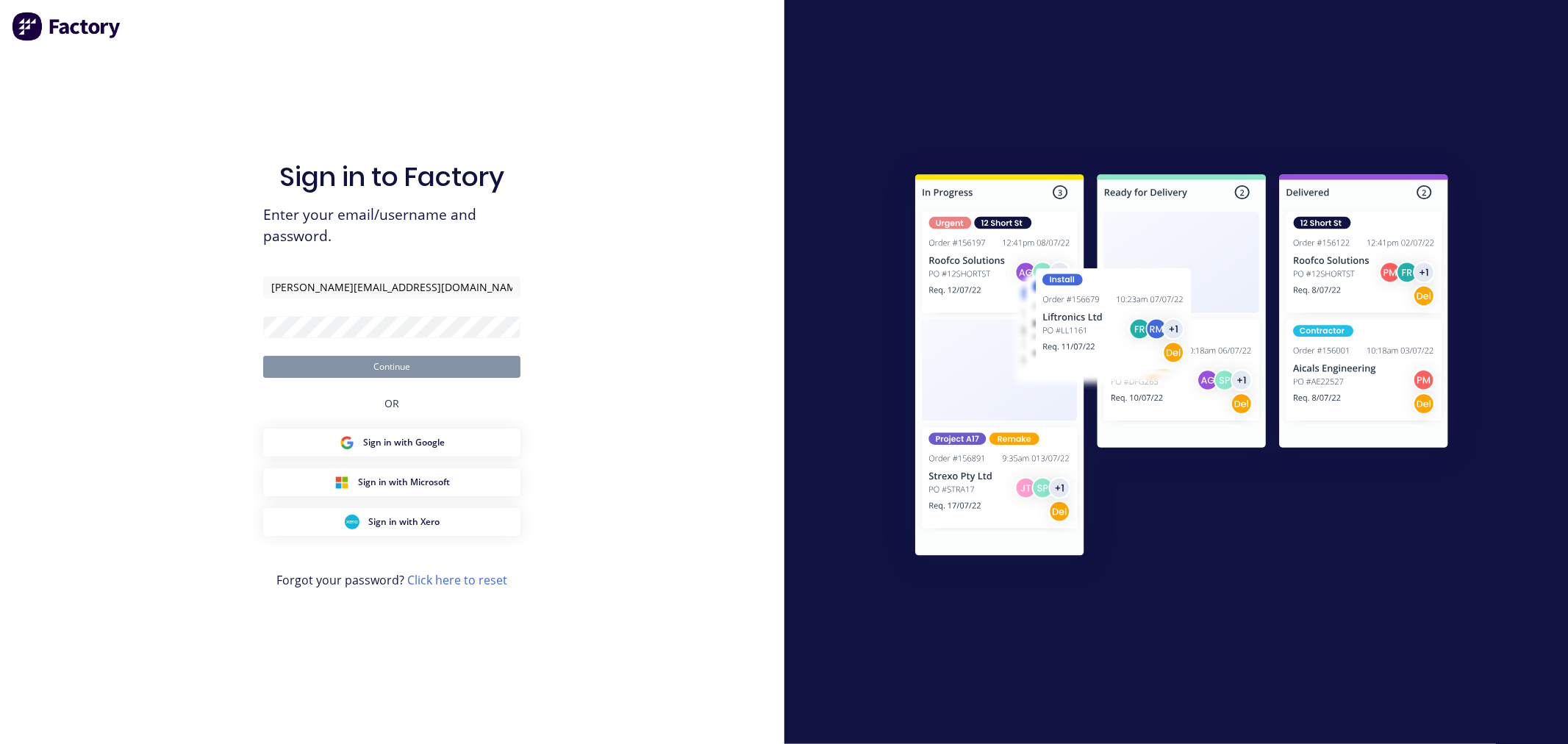
type input "[PERSON_NAME][EMAIL_ADDRESS][DOMAIN_NAME]"
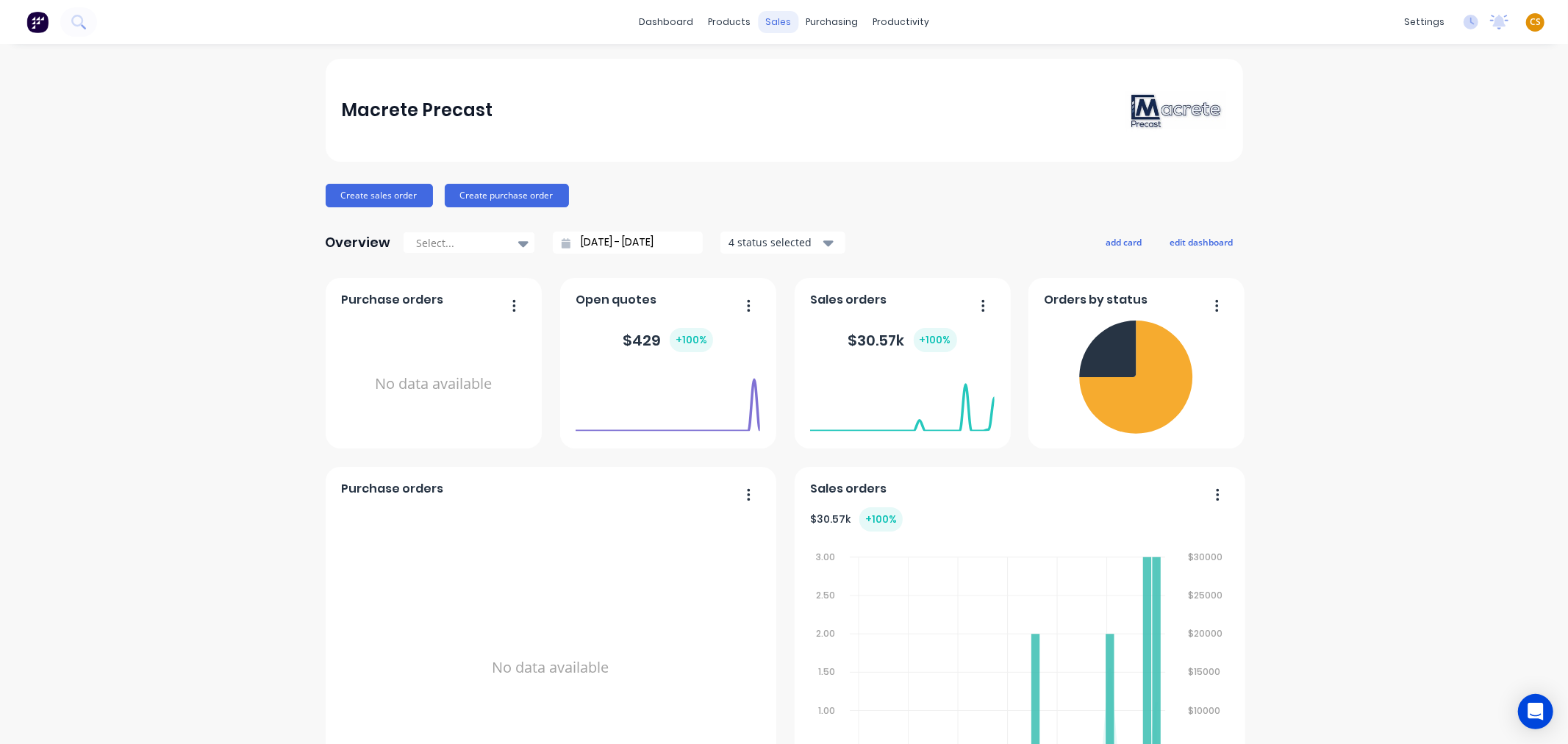
click at [772, 24] on div "sales" at bounding box center [778, 22] width 41 height 22
click at [806, 69] on div "Sales Orders" at bounding box center [826, 71] width 60 height 14
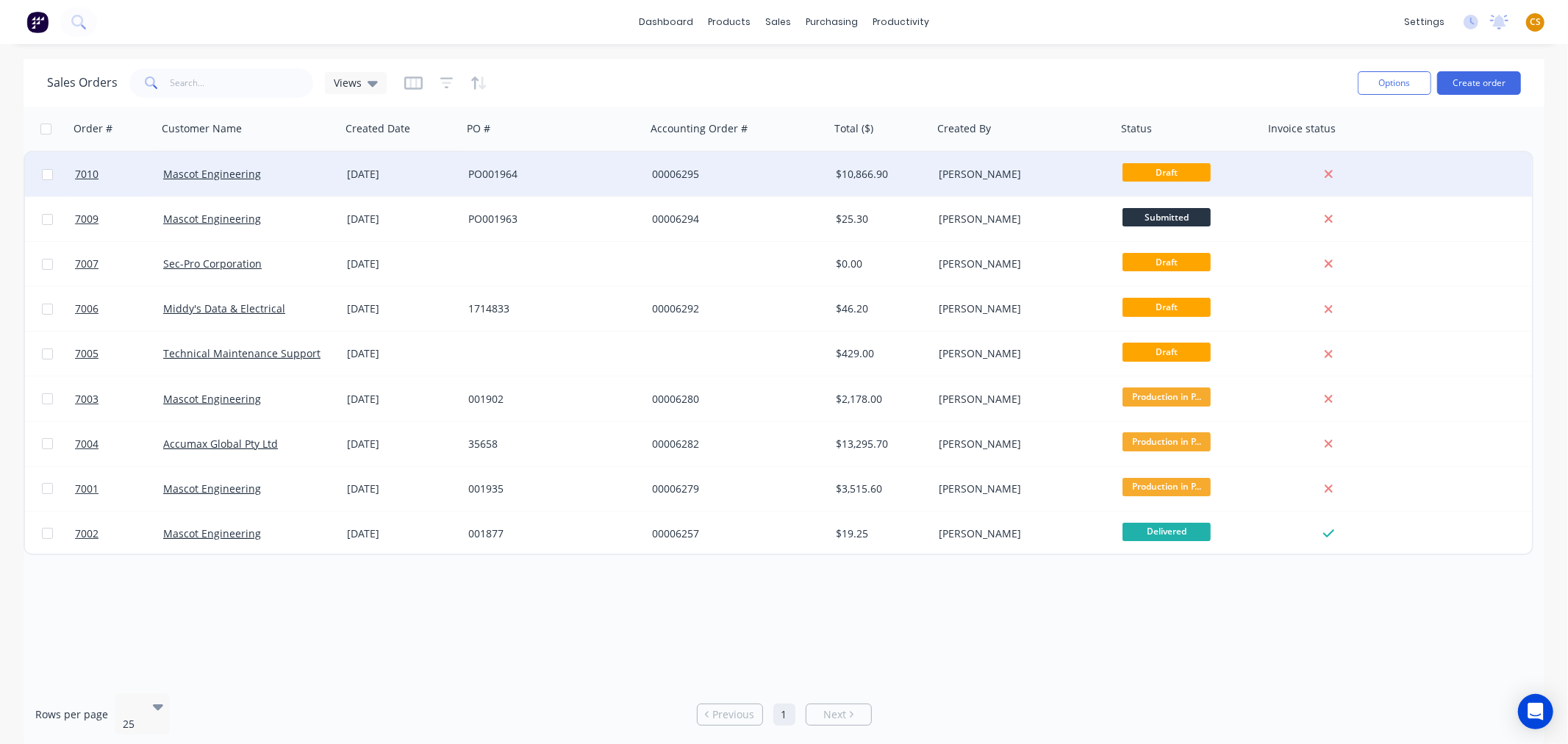
click at [288, 172] on div "Mascot Engineering" at bounding box center [244, 173] width 163 height 14
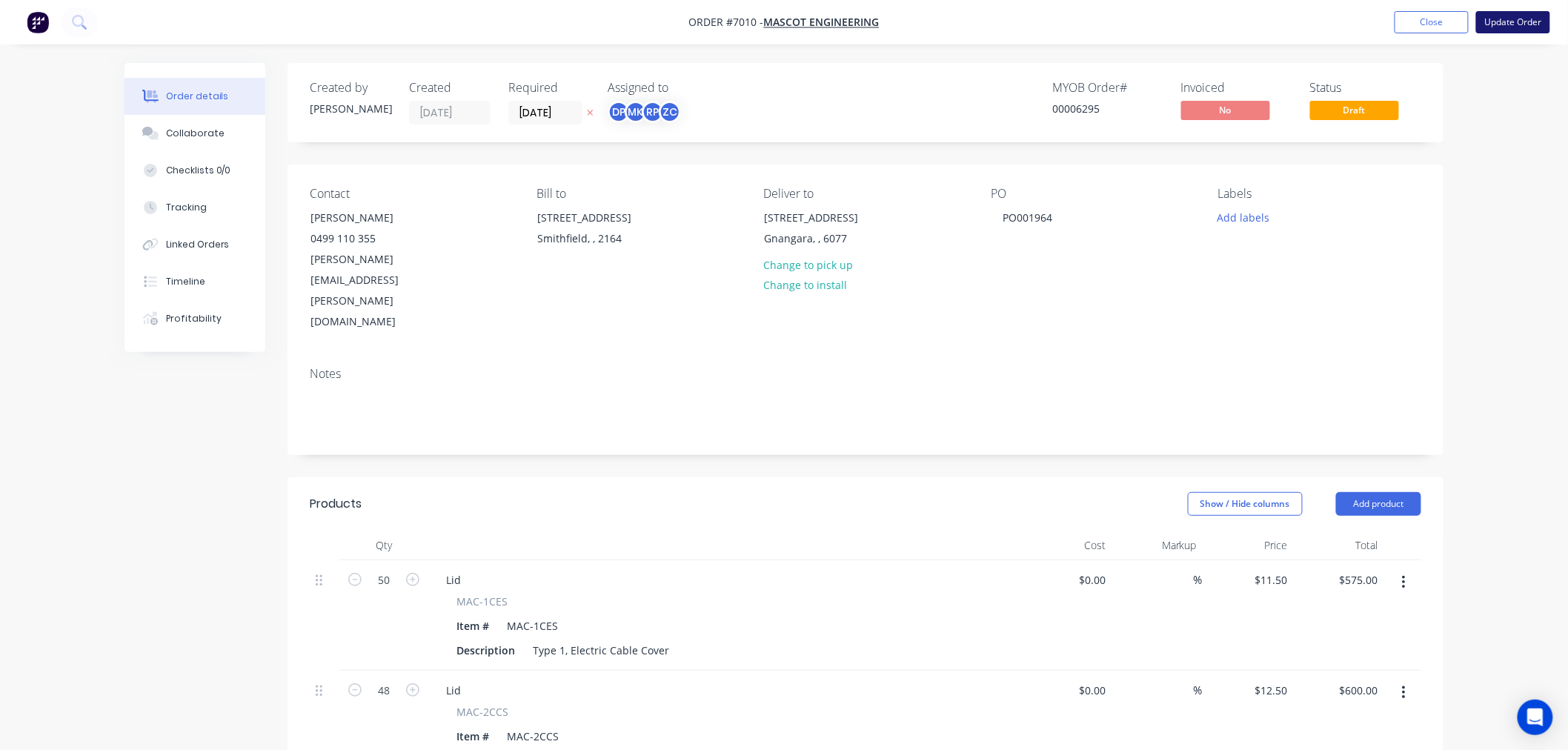
click at [1512, 25] on button "Update Order" at bounding box center [1513, 22] width 74 height 22
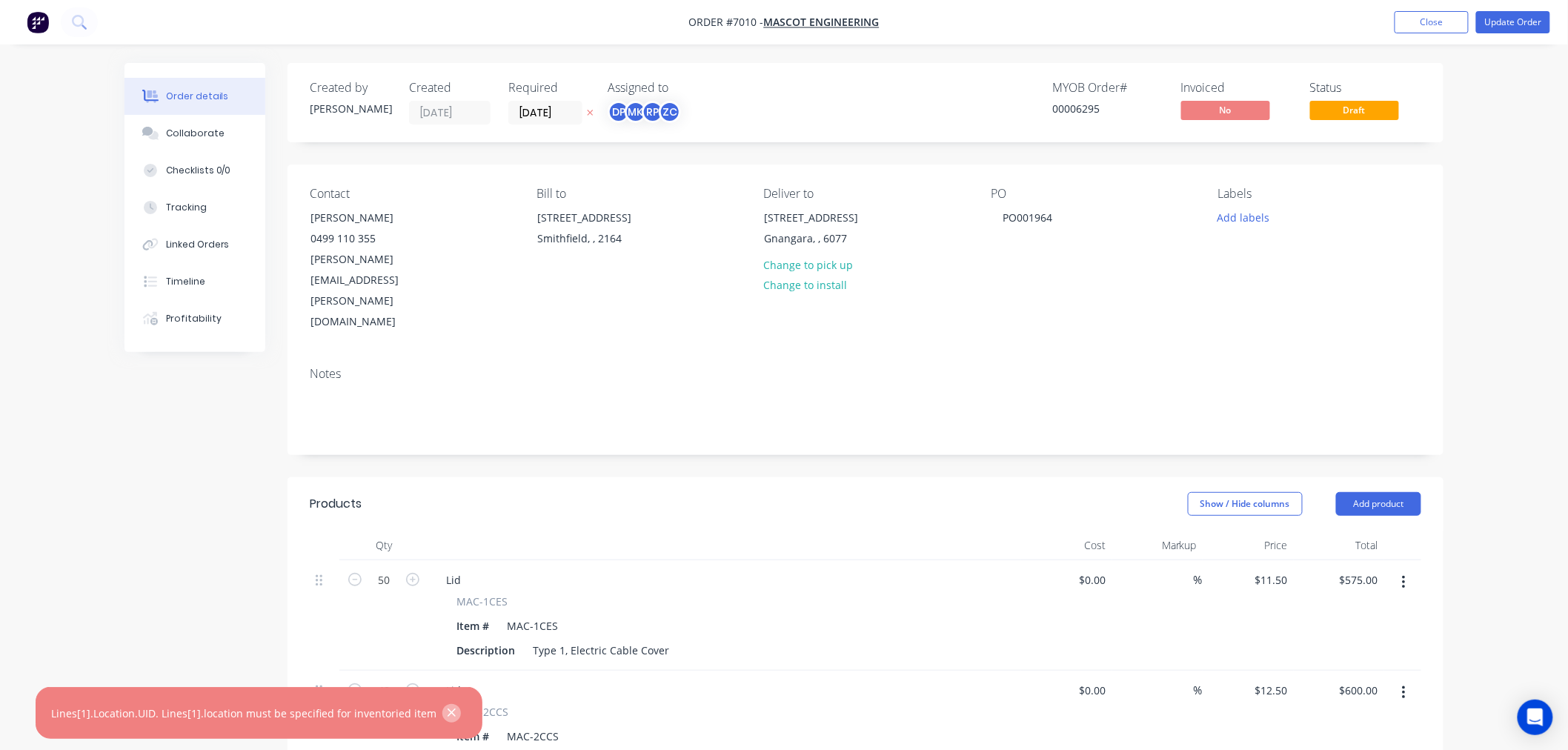
click at [447, 710] on icon "button" at bounding box center [451, 712] width 9 height 14
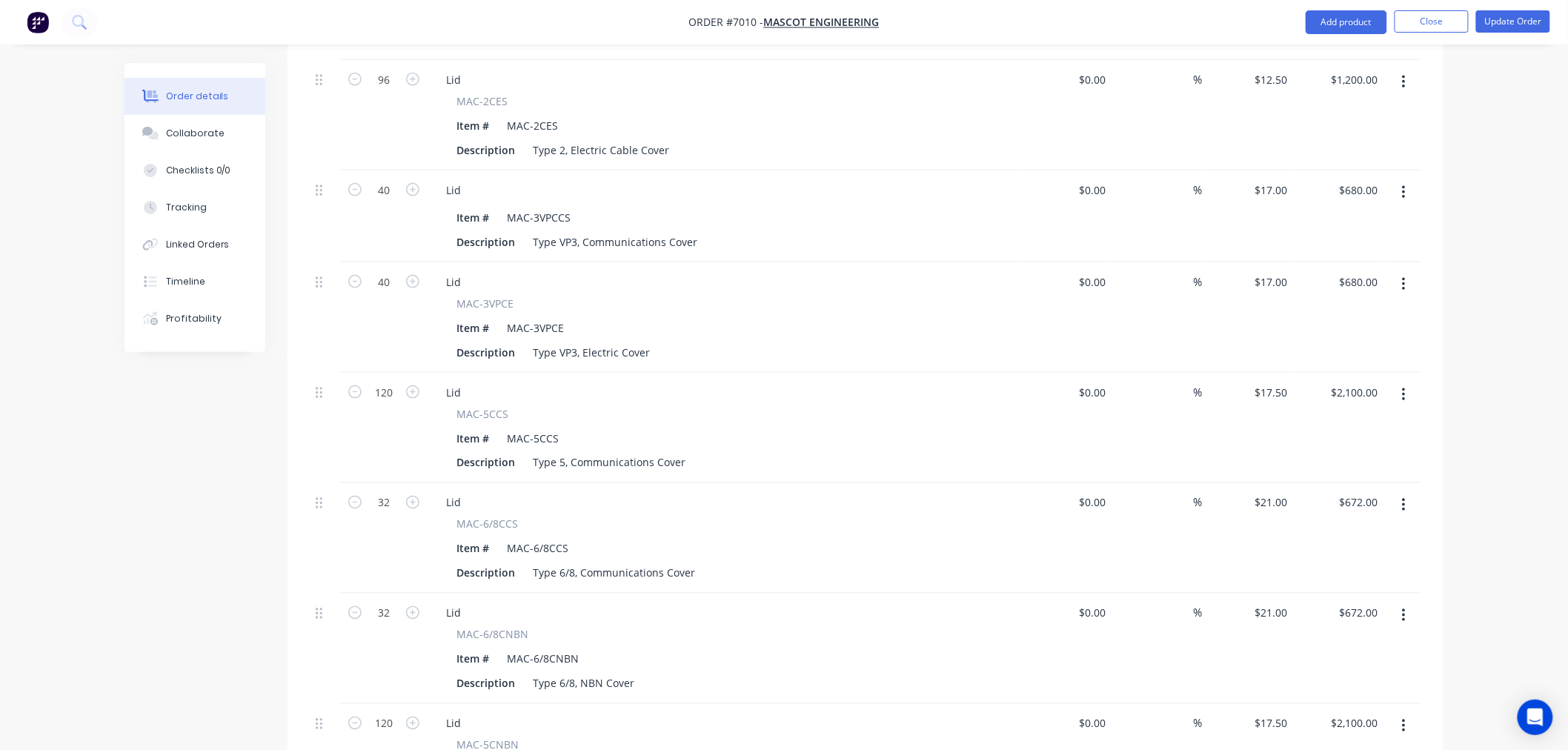
scroll to position [987, 0]
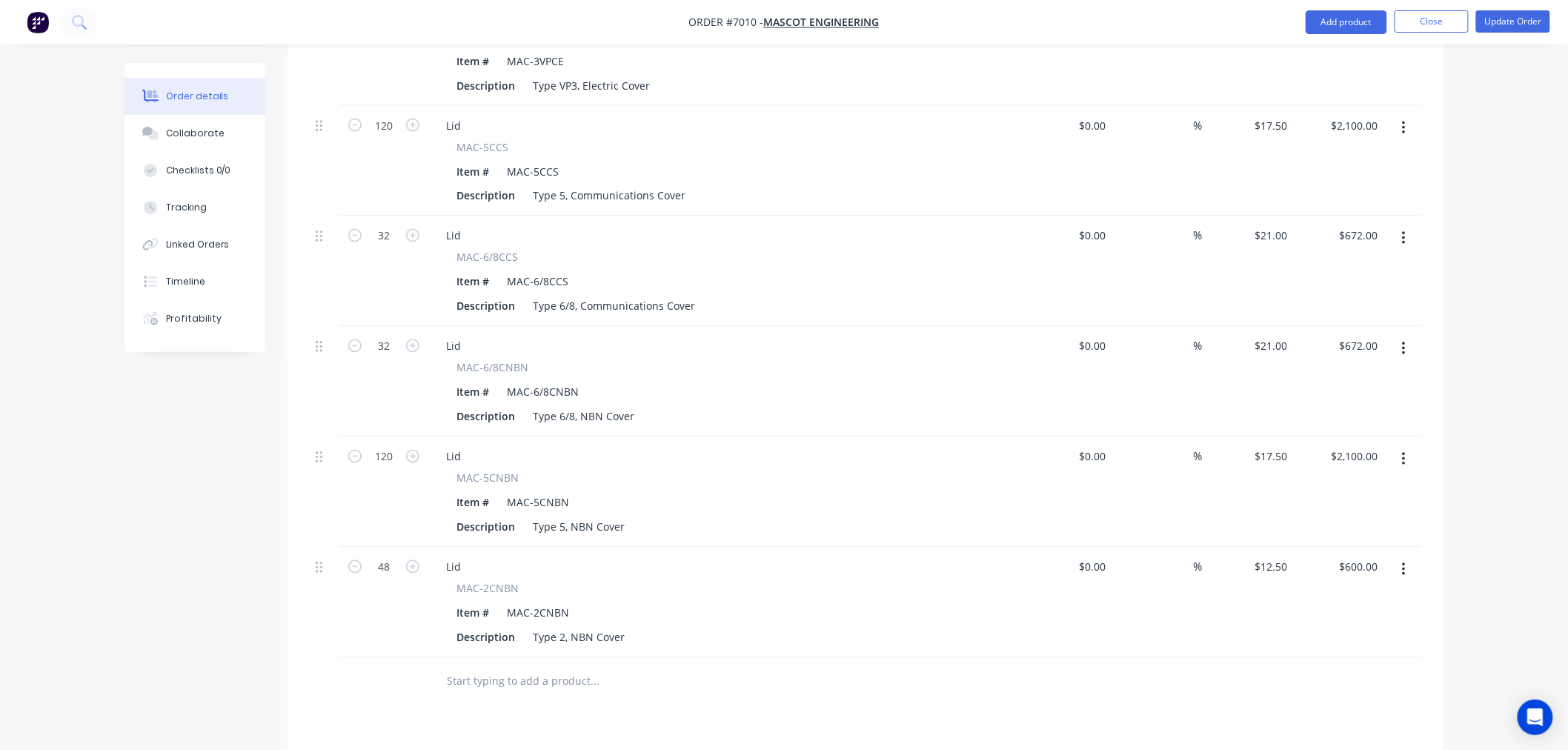
click at [467, 580] on span "MAC-2CNBN" at bounding box center [487, 588] width 62 height 15
drag, startPoint x: 467, startPoint y: 523, endPoint x: 508, endPoint y: 522, distance: 41.0
click at [508, 580] on span "MAC-2CNBN" at bounding box center [487, 588] width 62 height 15
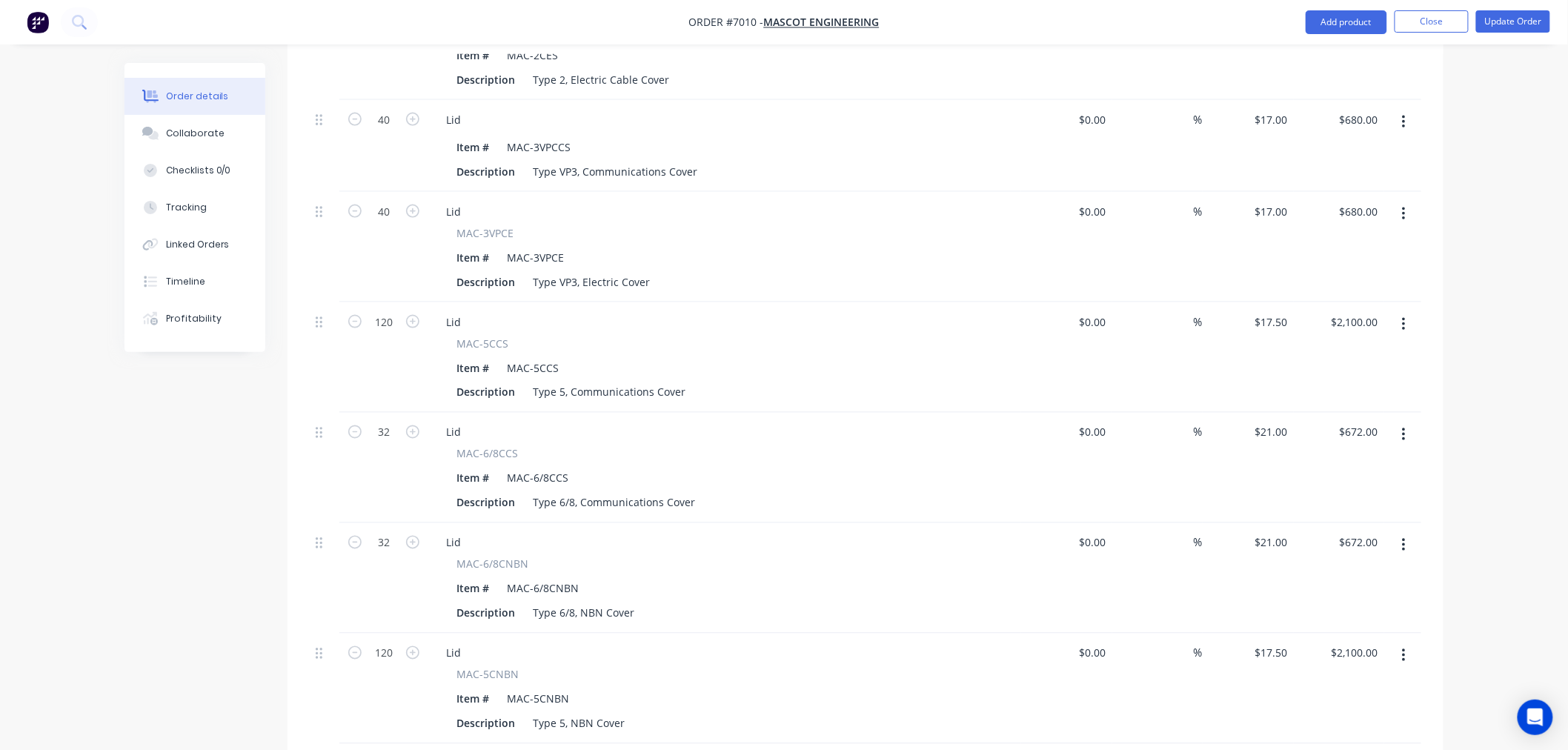
scroll to position [1234, 0]
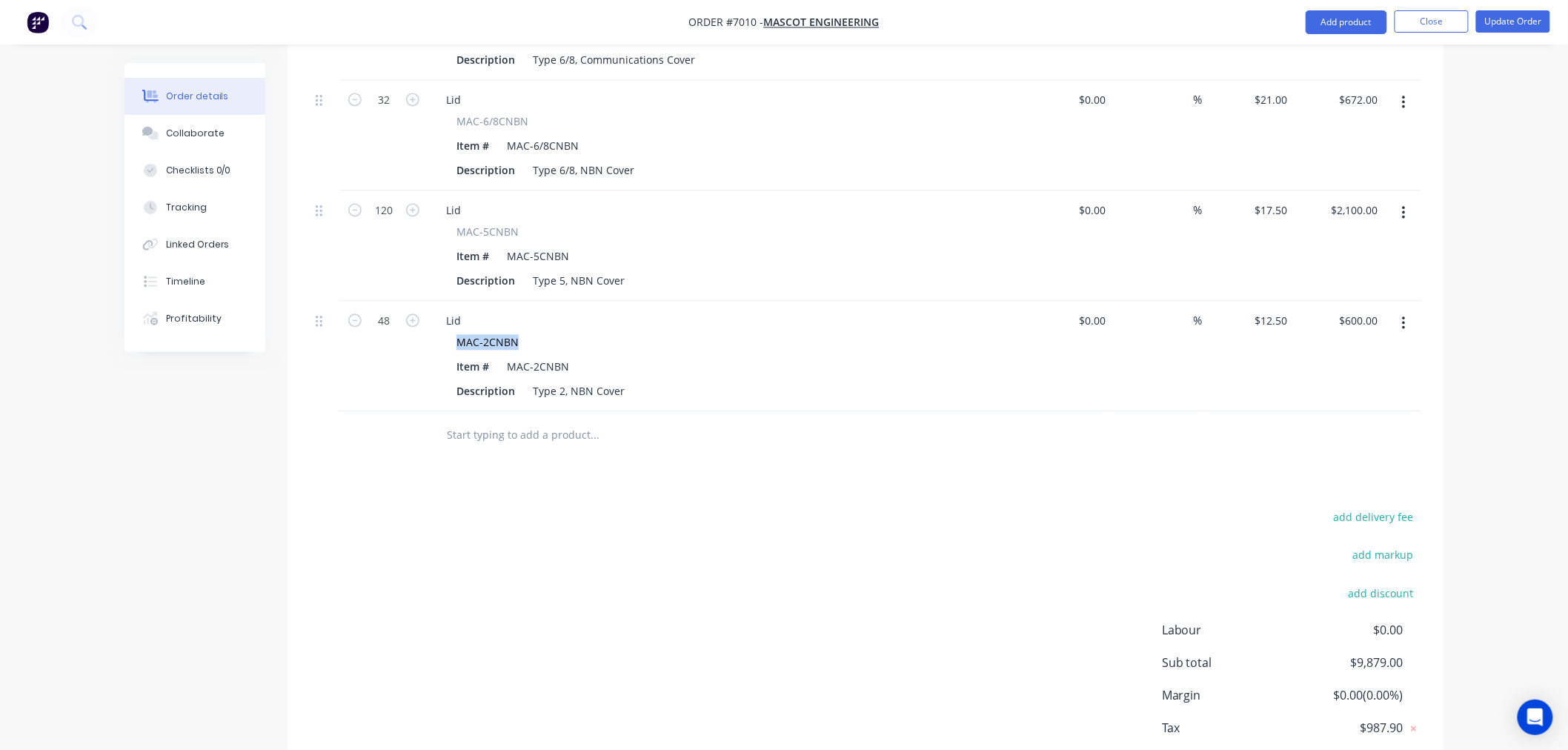
copy span "MAC-2CNBN"
click at [468, 420] on input "text" at bounding box center [594, 435] width 297 height 30
type input "v"
paste input "MAC-2CNBN"
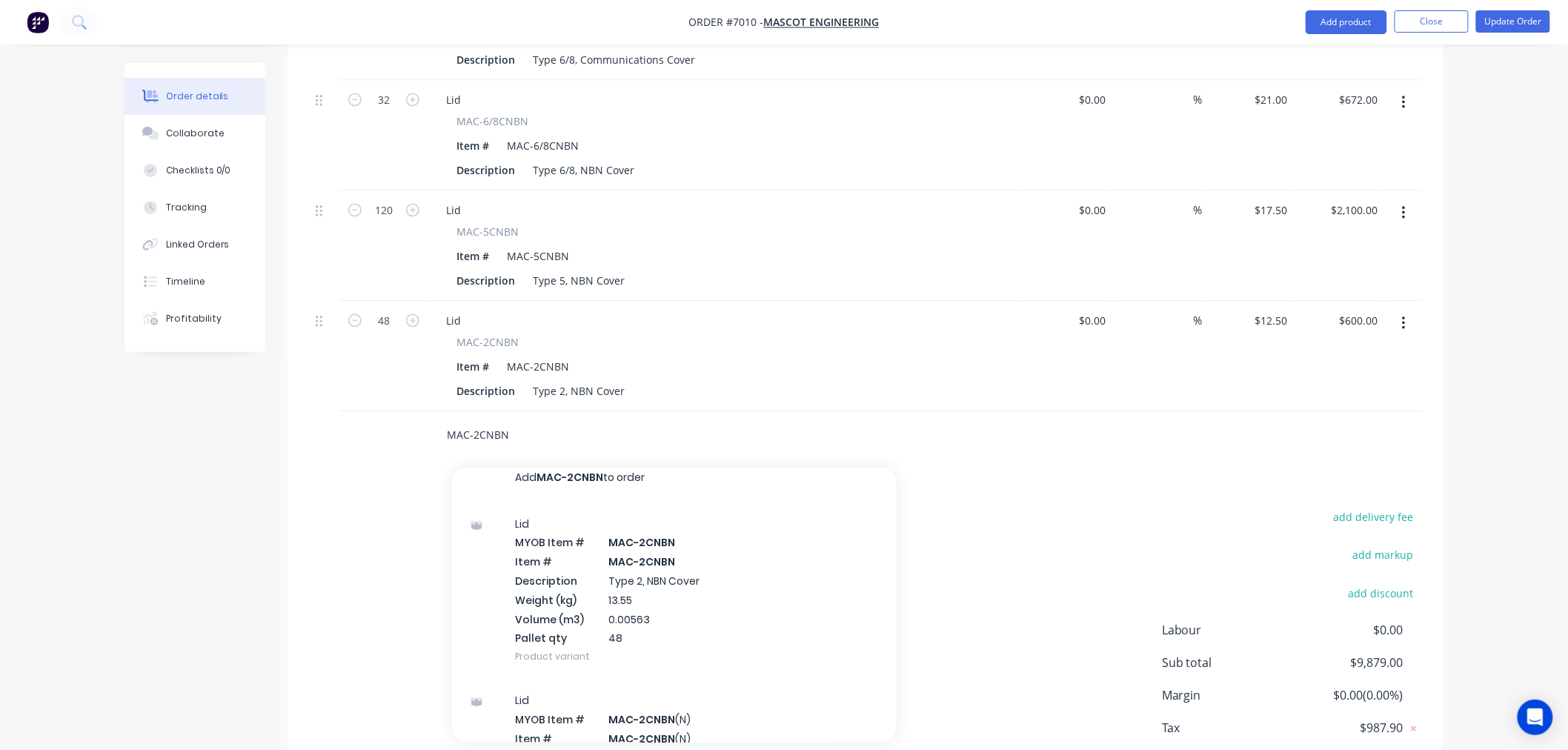
scroll to position [0, 0]
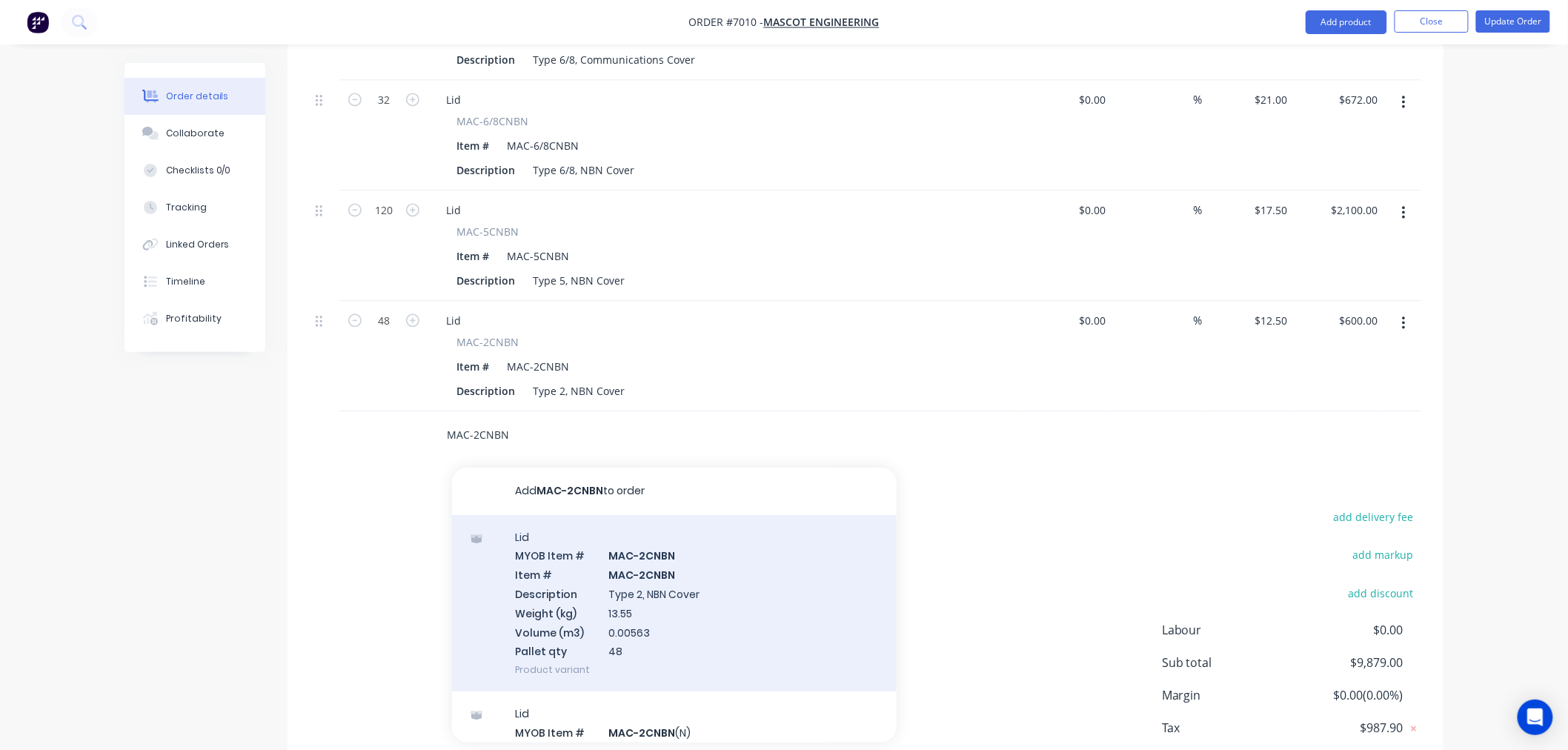
type input "MAC-2CNBN"
click at [622, 545] on div "Lid MYOB Item # MAC-2CNBN Item # MAC-2CNBN Description Type 2, NBN Cover Weight…" at bounding box center [674, 603] width 444 height 177
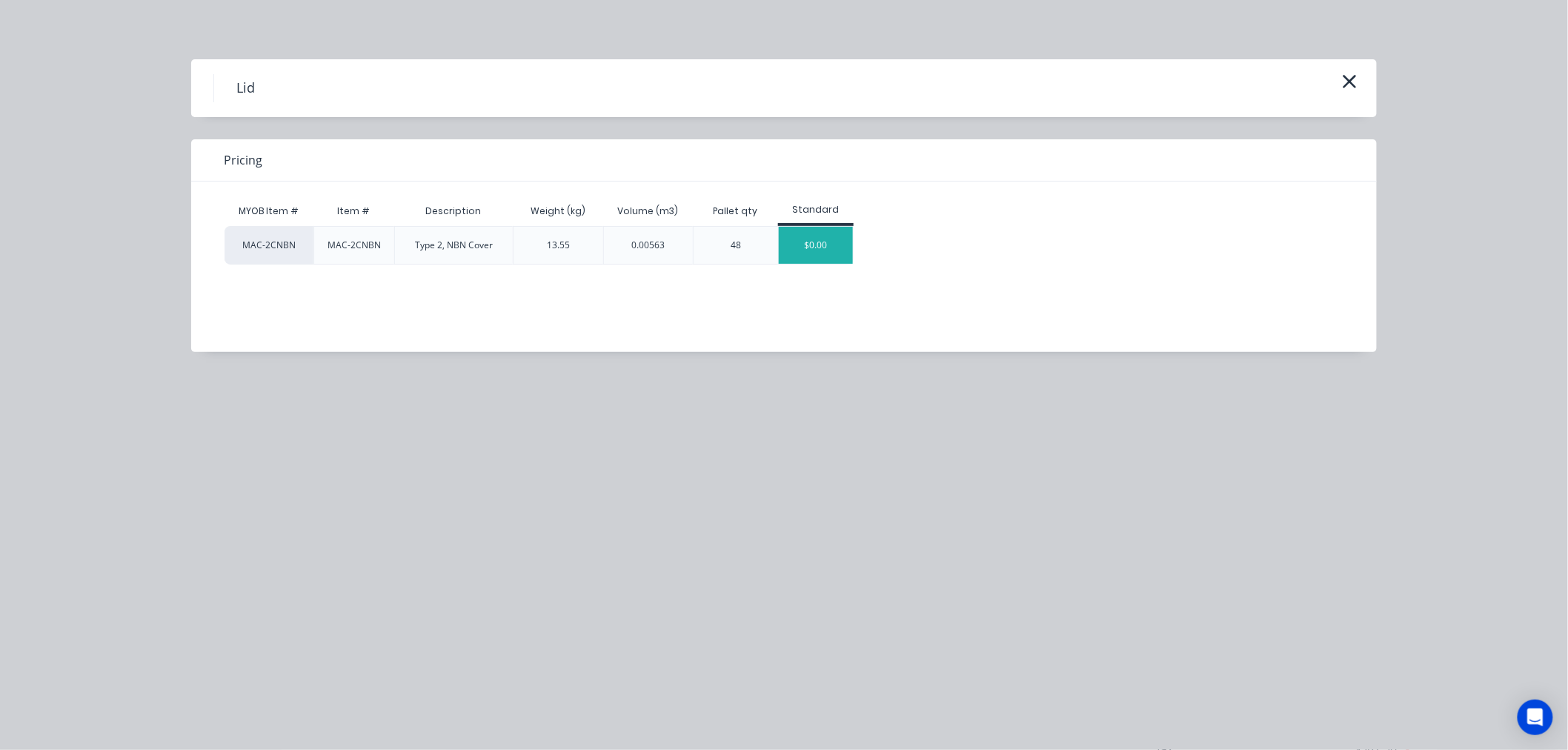
click at [793, 245] on div "$0.00" at bounding box center [815, 245] width 74 height 37
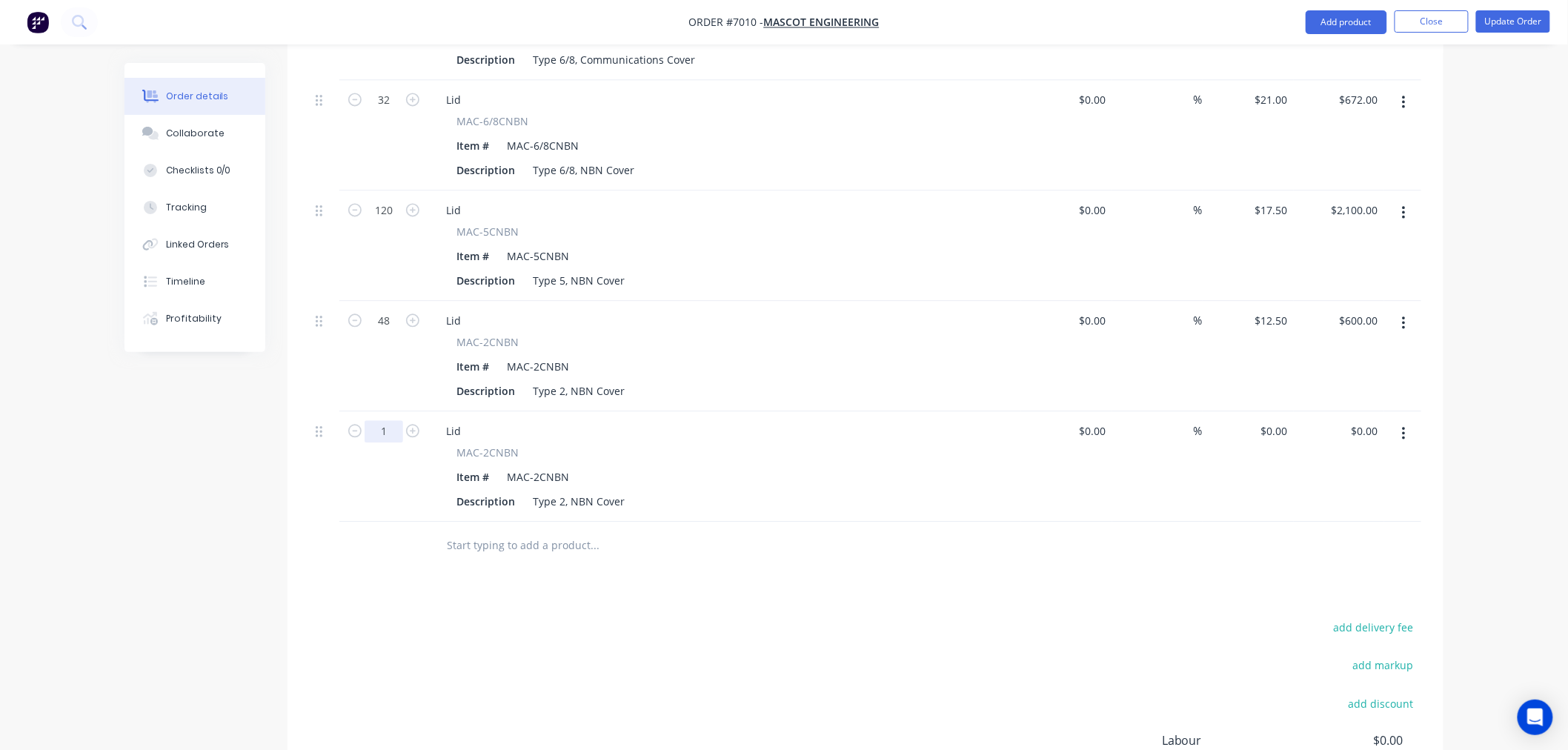
click at [388, 420] on input "1" at bounding box center [384, 431] width 38 height 22
type input "48"
click at [1270, 411] on div "0 0" at bounding box center [1248, 465] width 91 height 110
type input "$12.50"
type input "$600.00"
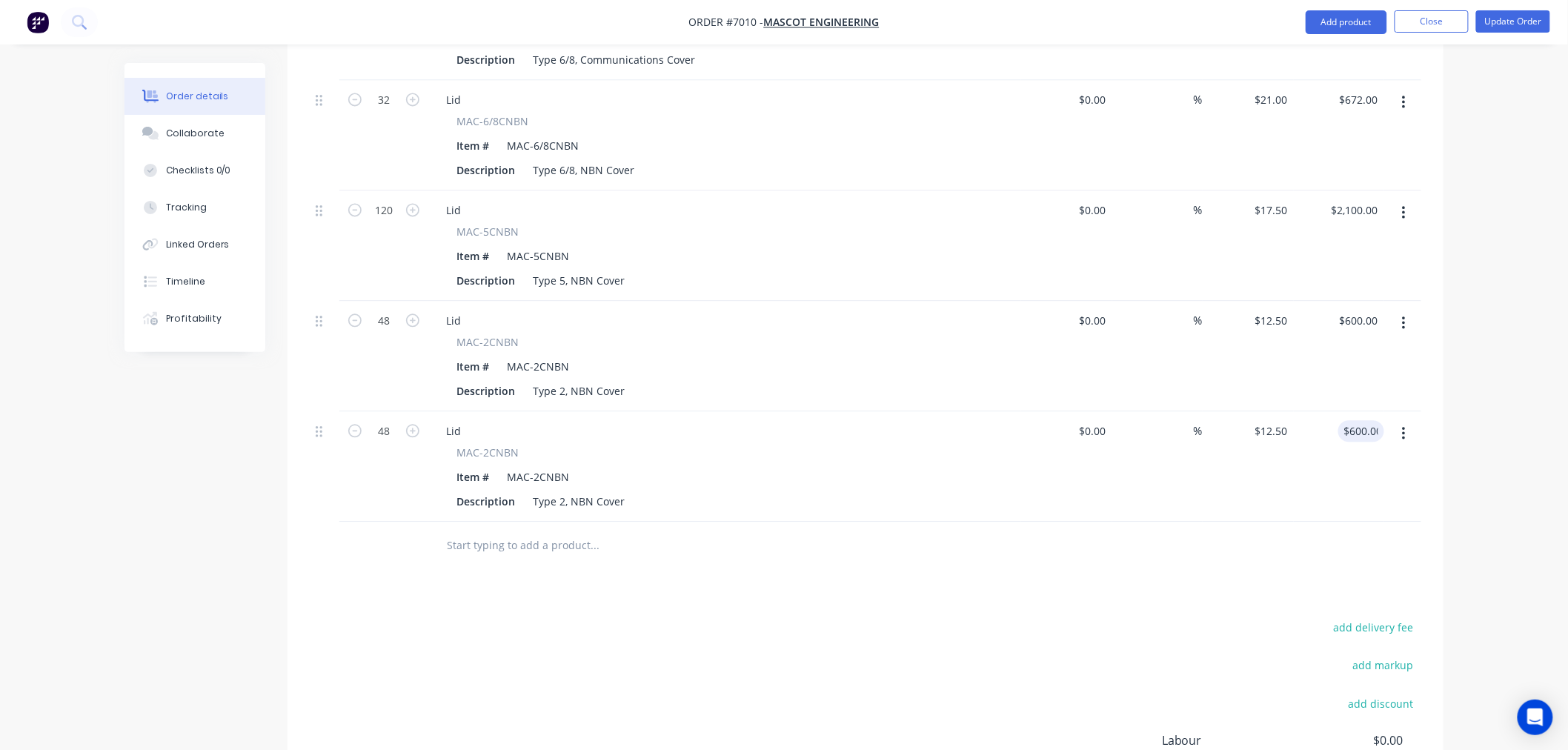
click at [801, 617] on div "add delivery fee add markup add discount Labour $0.00 Sub total $10,479.00 Marg…" at bounding box center [865, 759] width 1112 height 286
click at [1405, 314] on icon "button" at bounding box center [1403, 322] width 3 height 16
click at [1315, 440] on div "Delete" at bounding box center [1351, 450] width 114 height 21
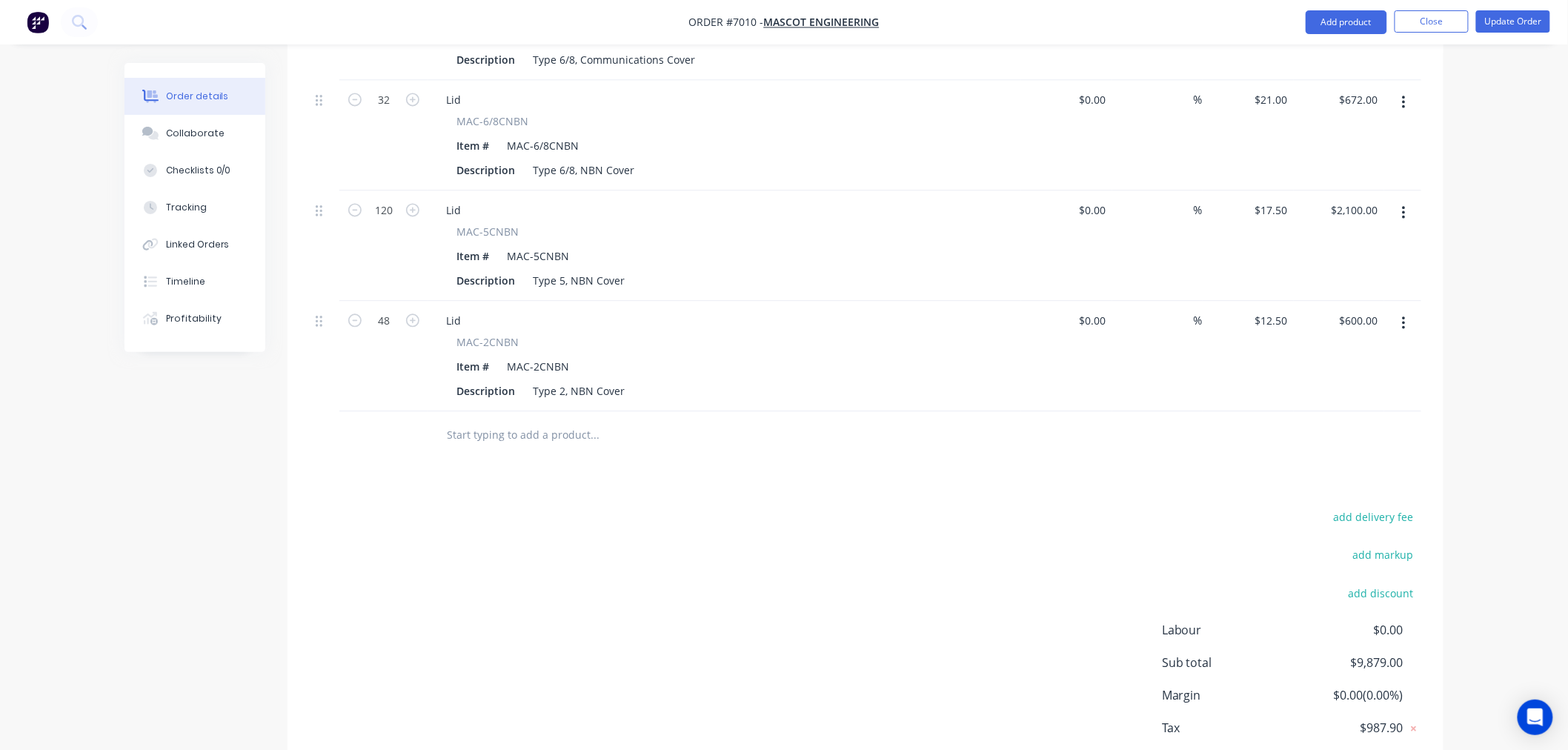
click at [466, 223] on span "MAC-5CNBN" at bounding box center [487, 231] width 62 height 15
drag, startPoint x: 466, startPoint y: 168, endPoint x: 506, endPoint y: 168, distance: 40.0
click at [506, 223] on span "MAC-5CNBN" at bounding box center [487, 231] width 62 height 15
copy span "MAC-5CNBN"
click at [472, 420] on input "text" at bounding box center [594, 435] width 297 height 30
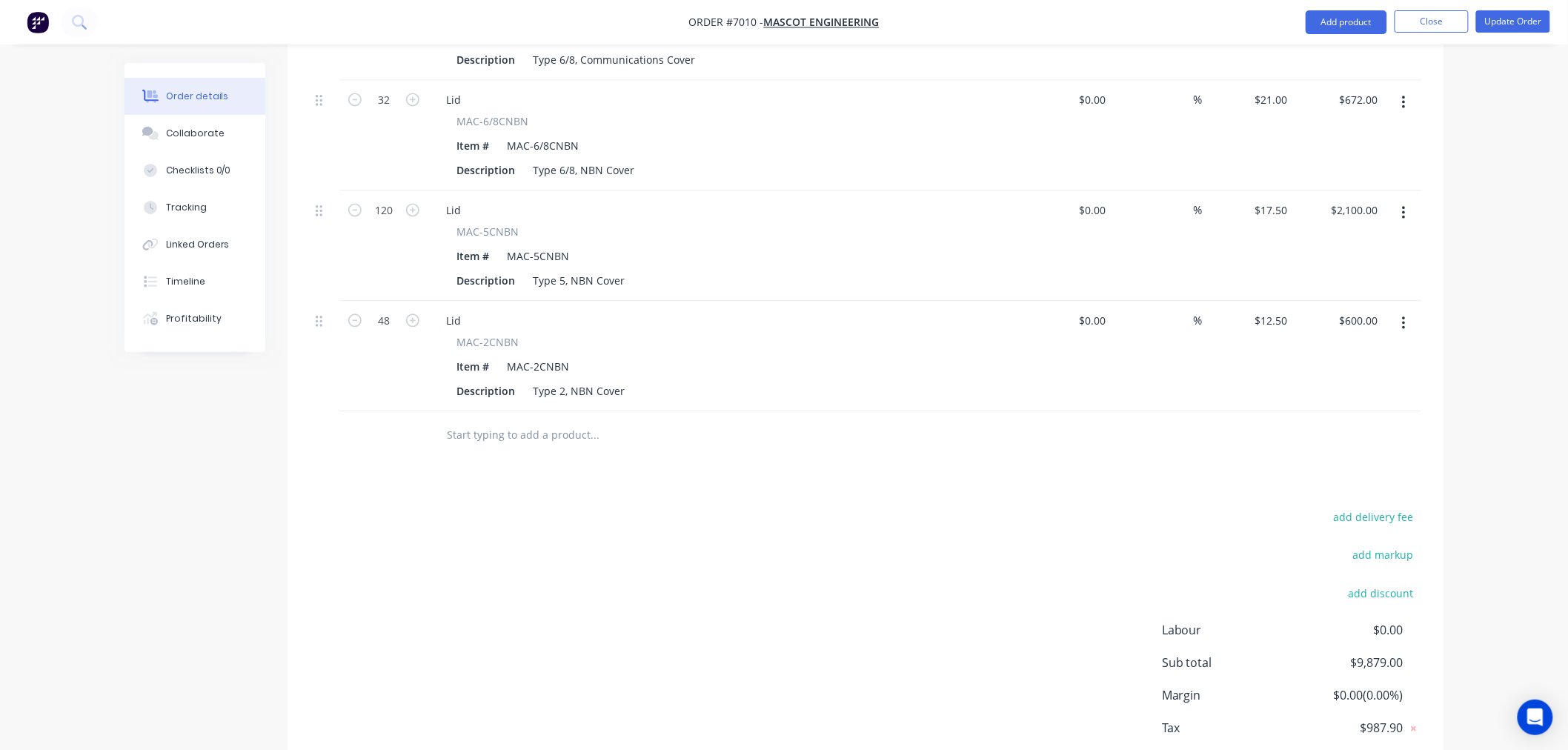
type input "v"
paste input "MAC-5CNBN"
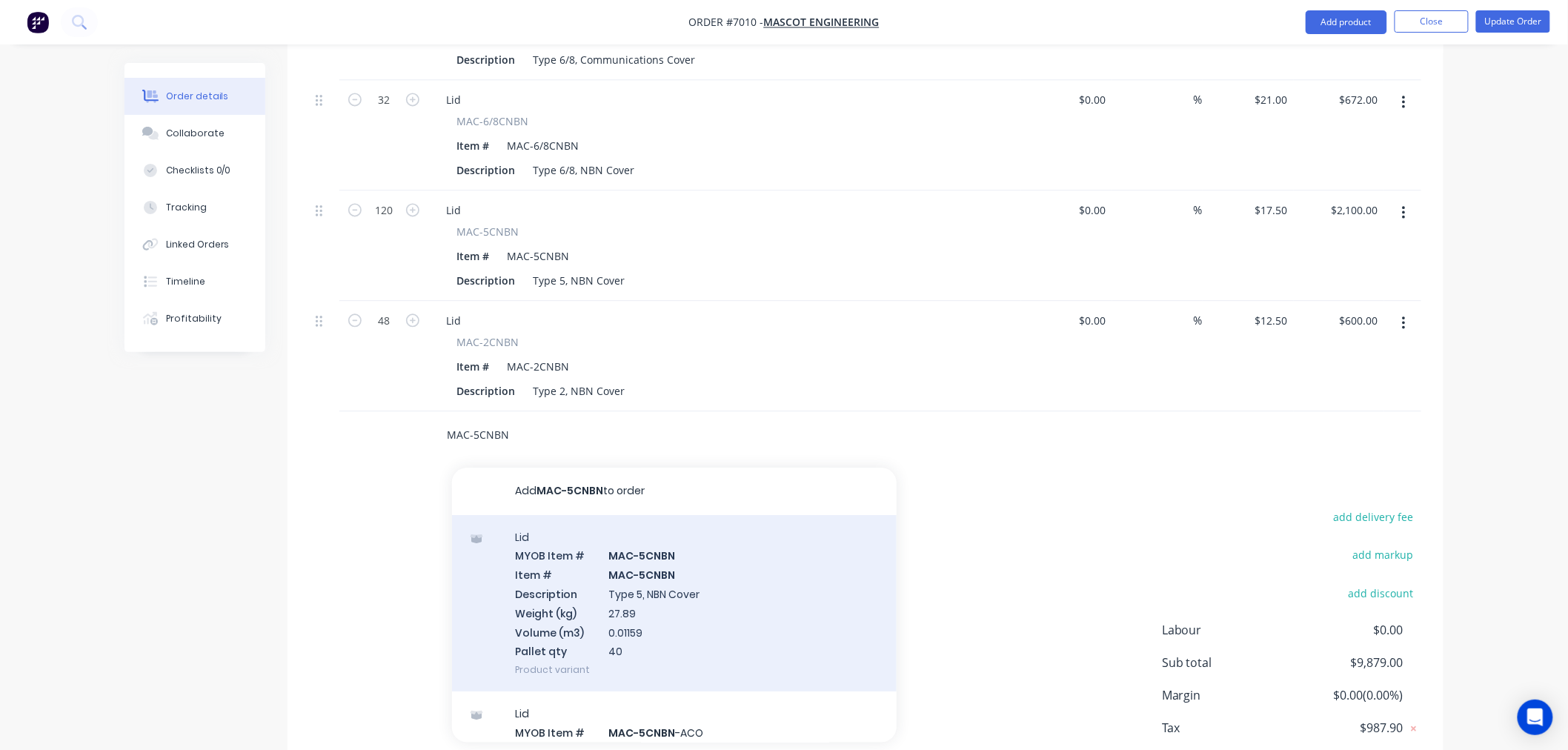
type input "MAC-5CNBN"
click at [576, 528] on div "Lid MYOB Item # MAC-5CNBN Item # MAC-5CNBN Description Type 5, NBN Cover Weight…" at bounding box center [674, 603] width 444 height 177
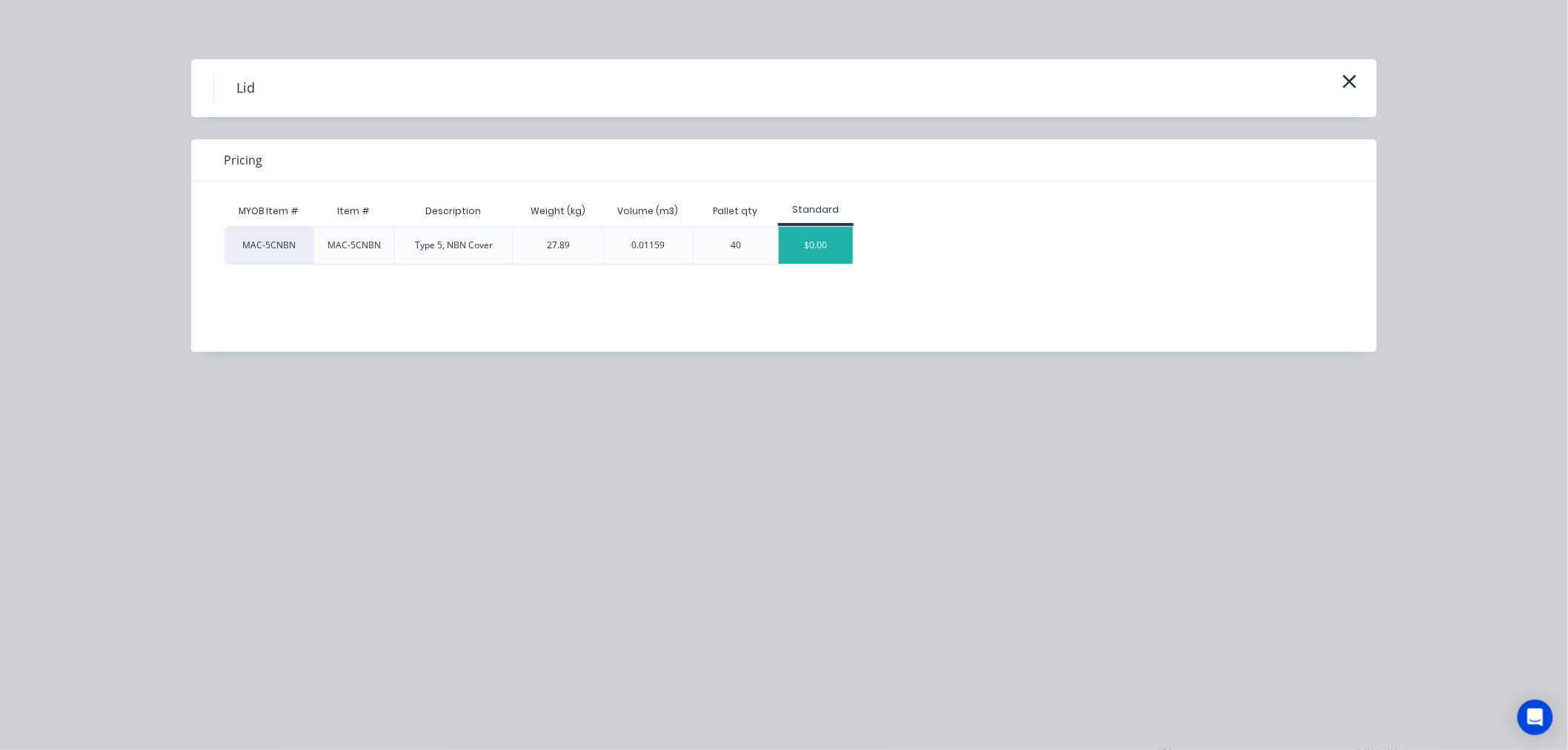
click at [840, 247] on div "$0.00" at bounding box center [815, 245] width 74 height 37
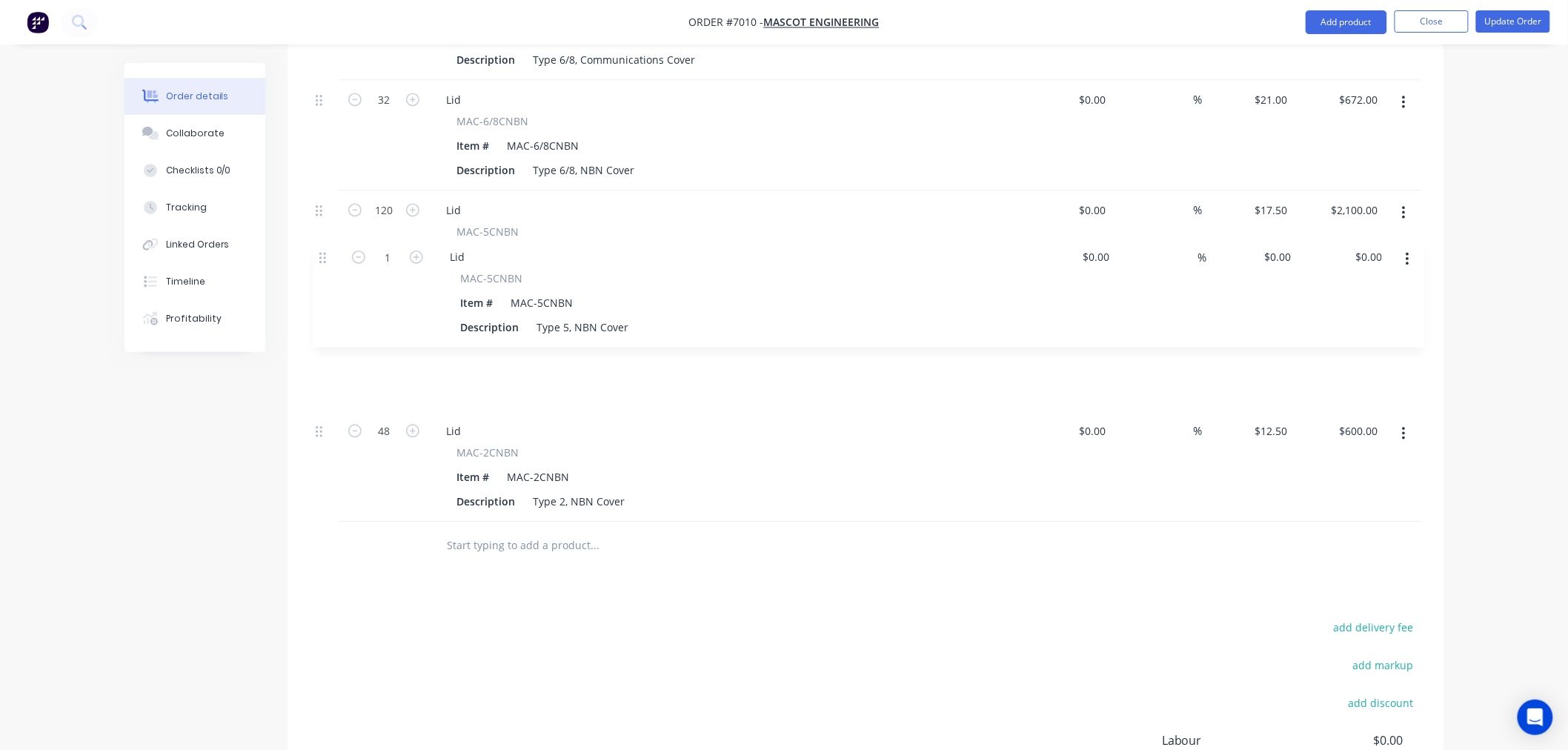
drag, startPoint x: 320, startPoint y: 371, endPoint x: 323, endPoint y: 257, distance: 114.0
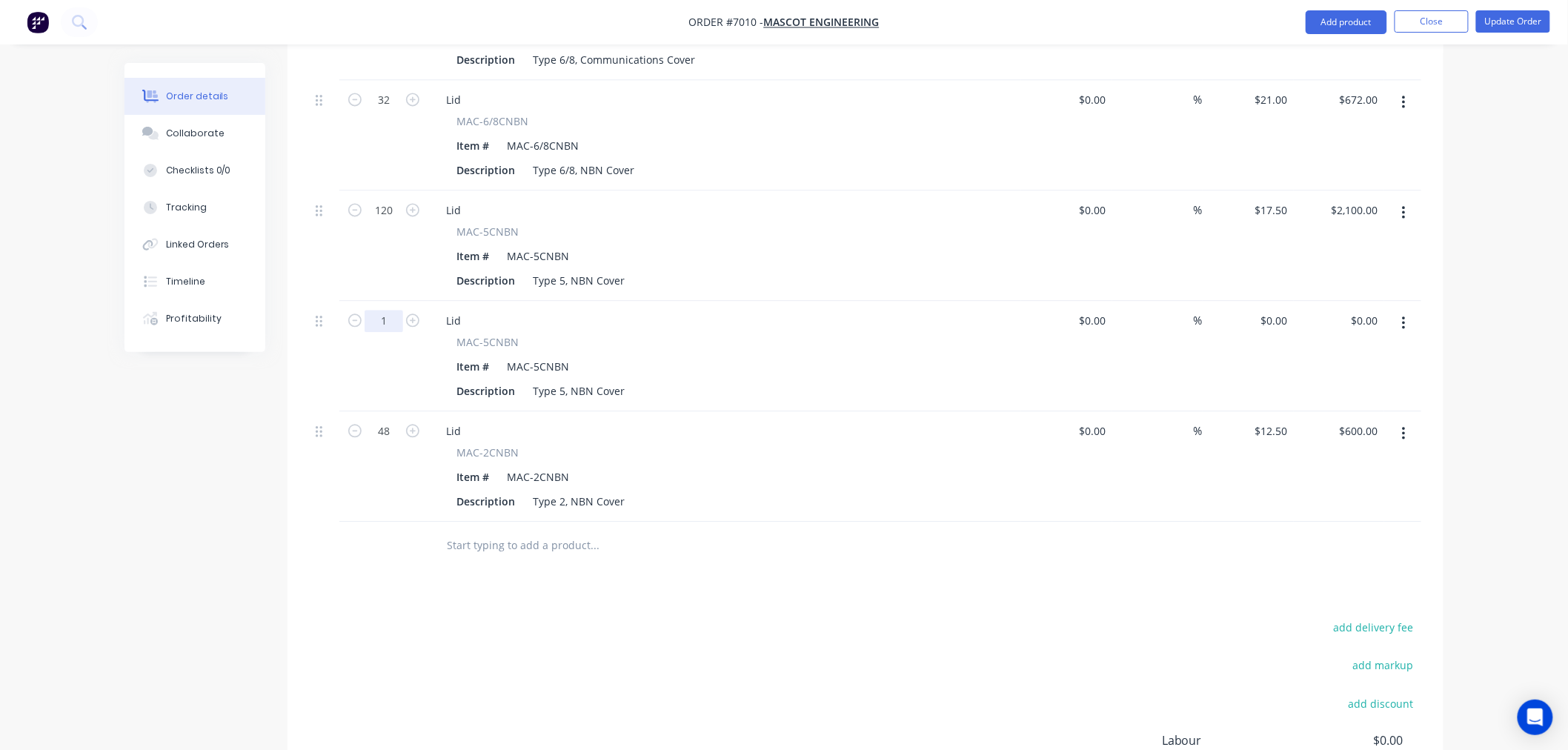
click at [393, 309] on input "1" at bounding box center [384, 320] width 38 height 22
type input "120"
click at [1264, 301] on div "0 $0.00" at bounding box center [1248, 355] width 91 height 110
type input "$17.50"
type input "$2,100.00"
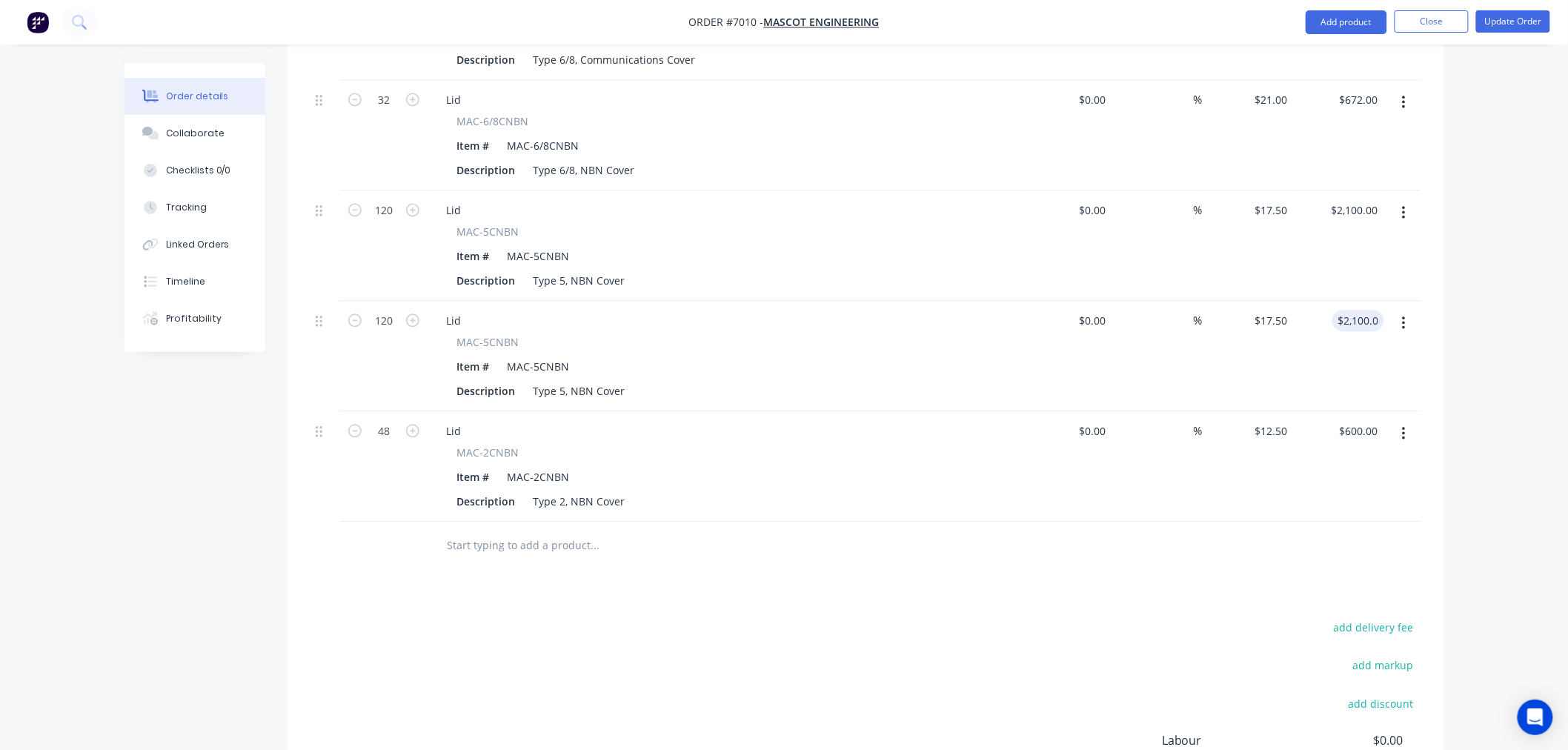
click at [1404, 206] on icon "button" at bounding box center [1403, 213] width 3 height 14
click at [1315, 330] on div "Delete" at bounding box center [1351, 340] width 114 height 21
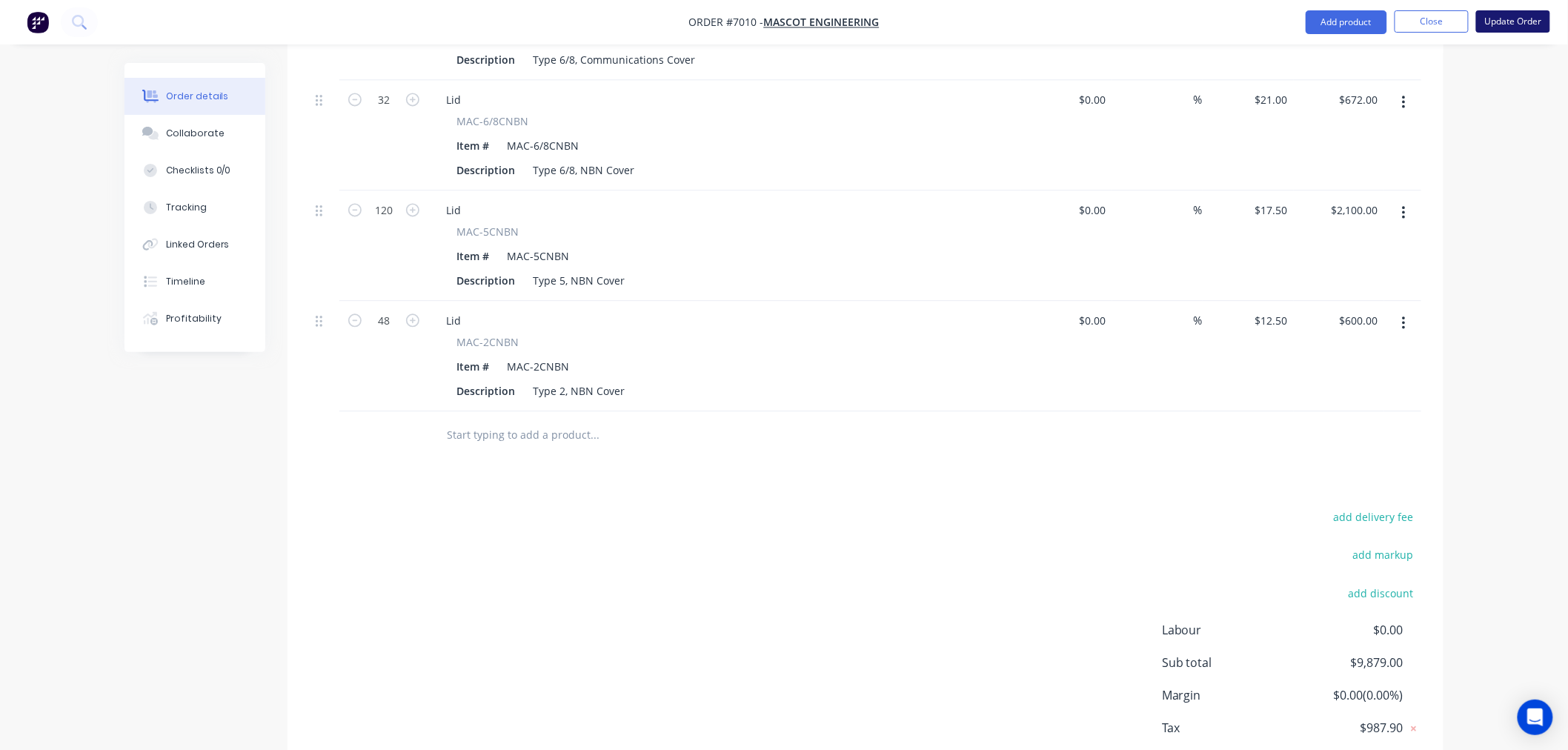
click at [1514, 23] on button "Update Order" at bounding box center [1513, 21] width 74 height 22
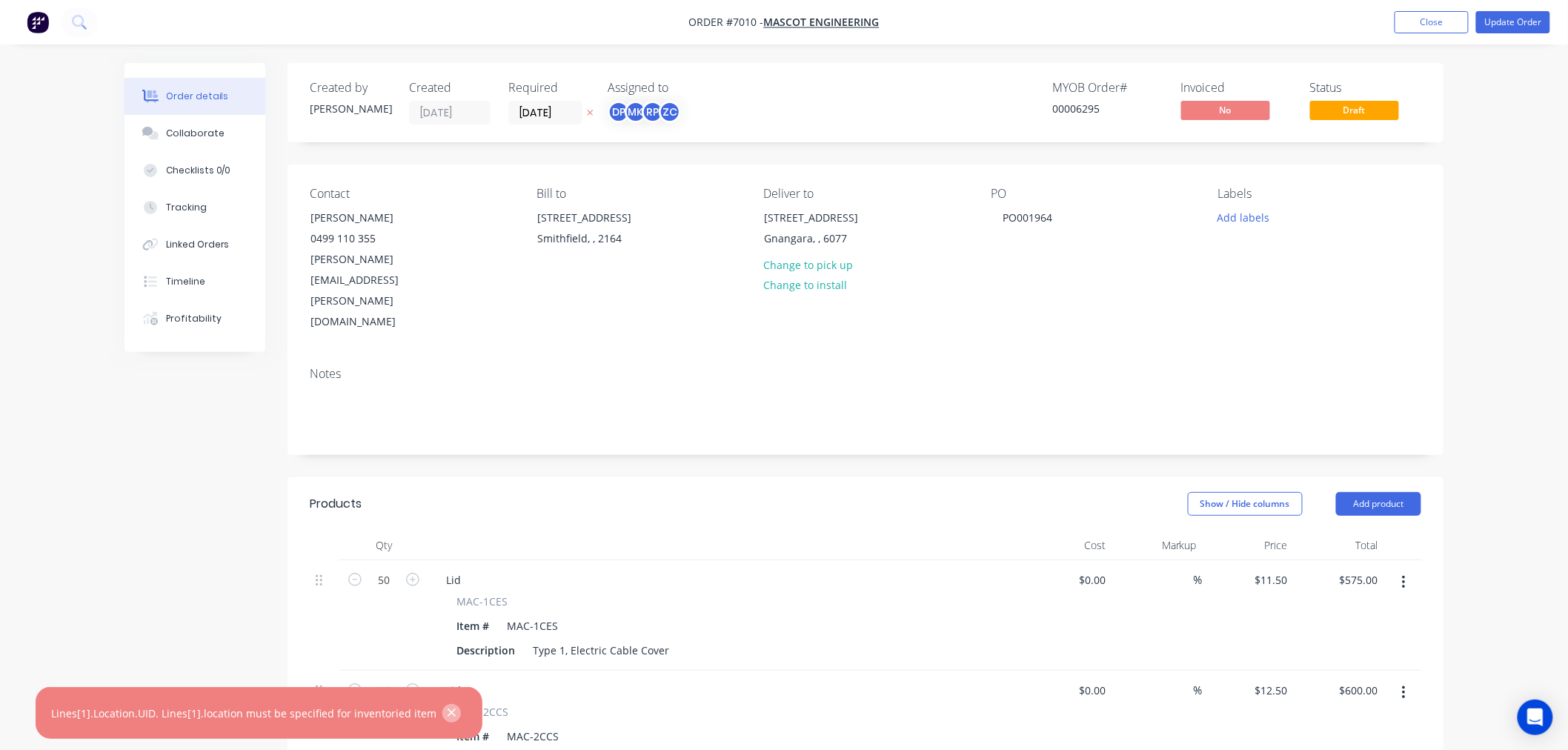
click at [447, 713] on icon "button" at bounding box center [451, 712] width 9 height 14
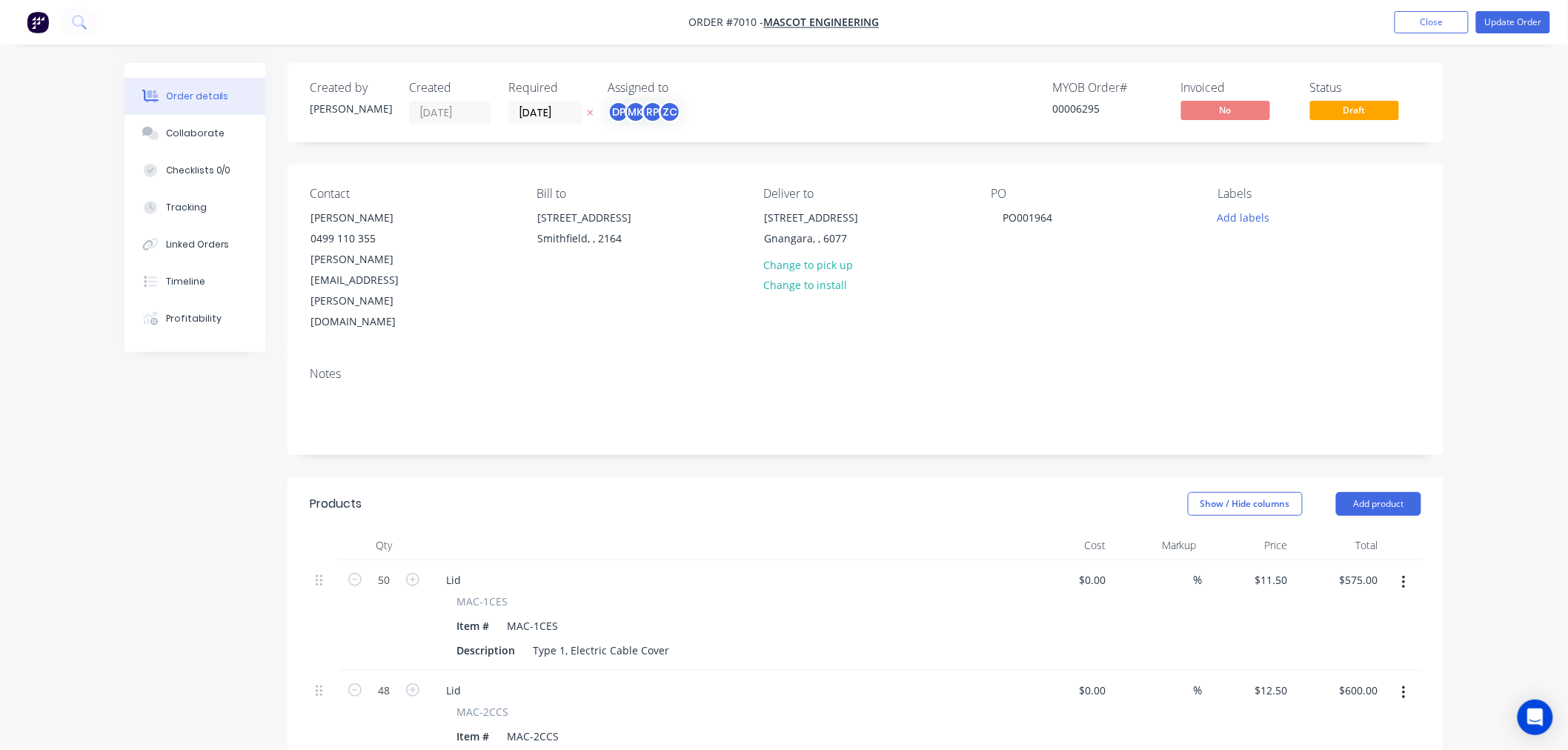
click at [467, 593] on span "MAC-1CES" at bounding box center [482, 601] width 51 height 15
drag, startPoint x: 467, startPoint y: 537, endPoint x: 500, endPoint y: 535, distance: 33.1
click at [500, 593] on span "MAC-1CES" at bounding box center [482, 601] width 51 height 15
copy span "MAC-1CES"
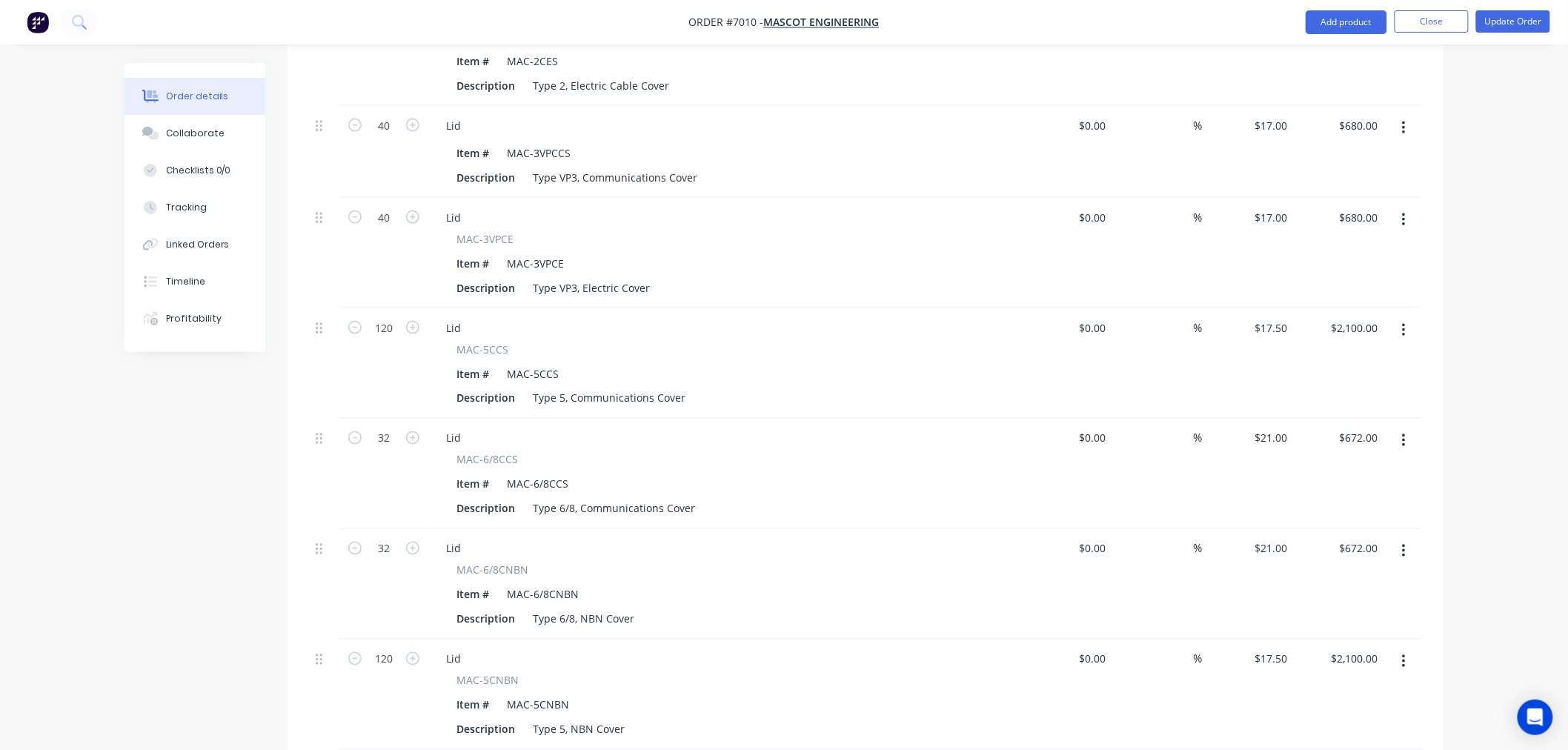
scroll to position [987, 0]
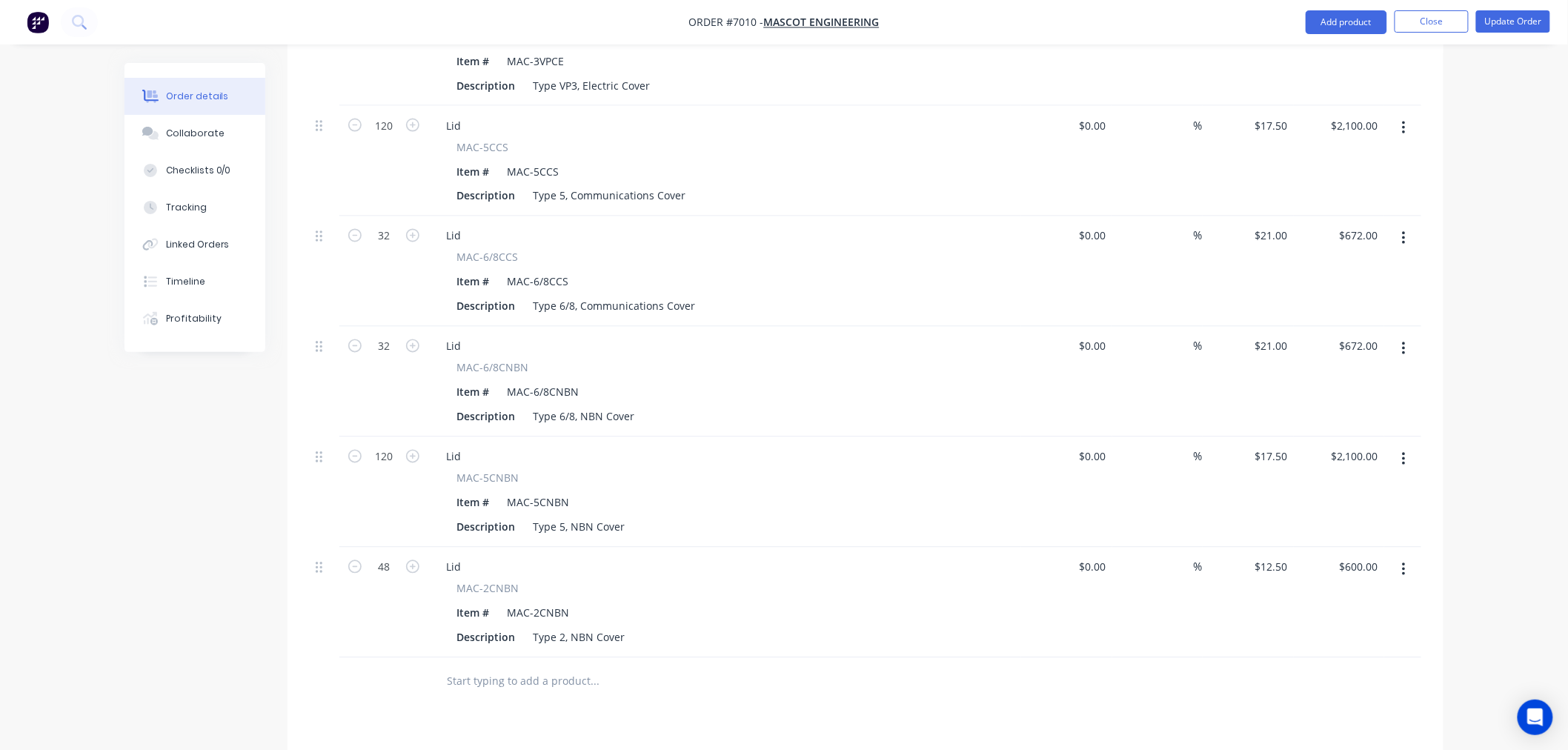
click at [472, 666] on input "text" at bounding box center [594, 681] width 297 height 30
paste input "MAC-1CES"
type input "MAC-1CES"
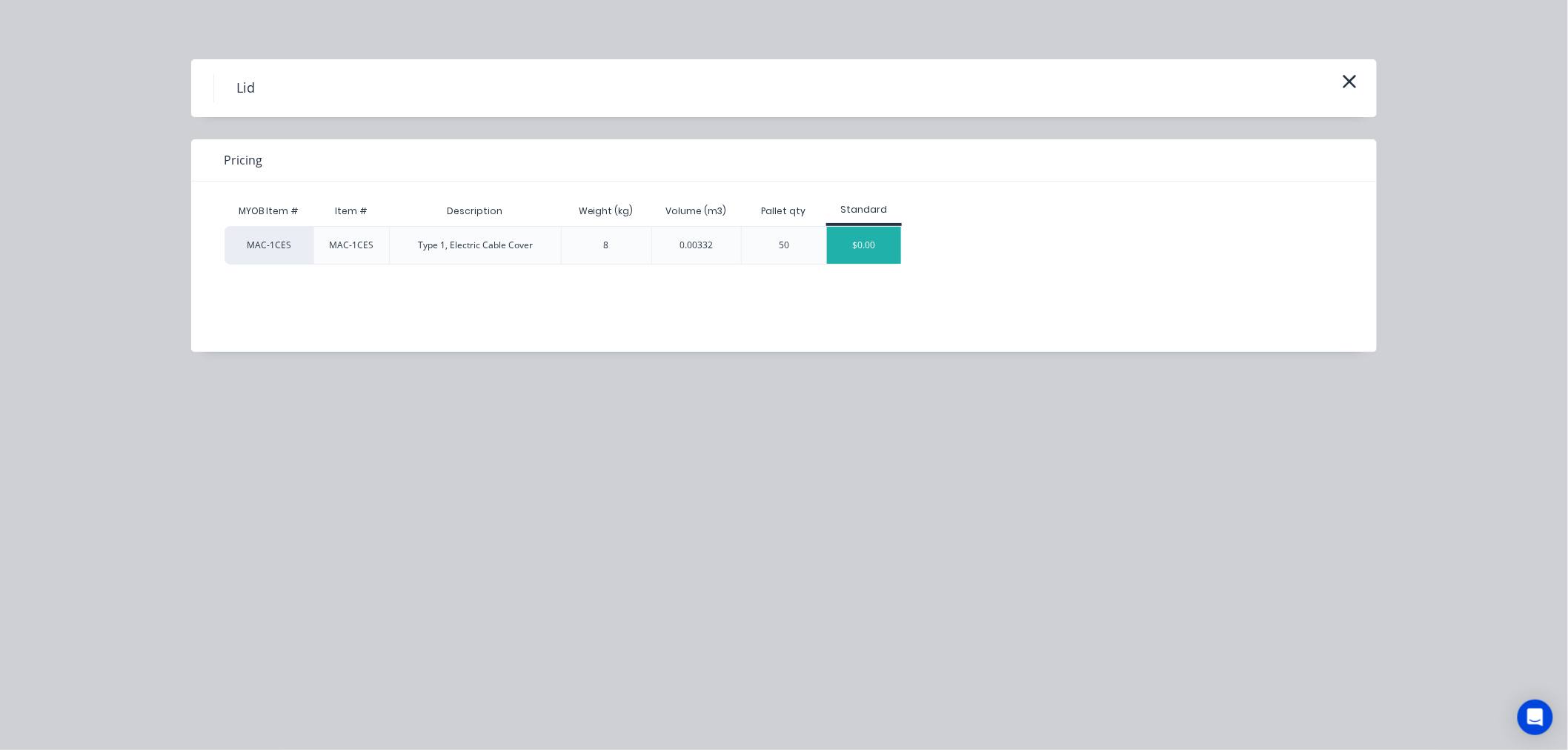
click at [867, 245] on div "$0.00" at bounding box center [864, 245] width 74 height 37
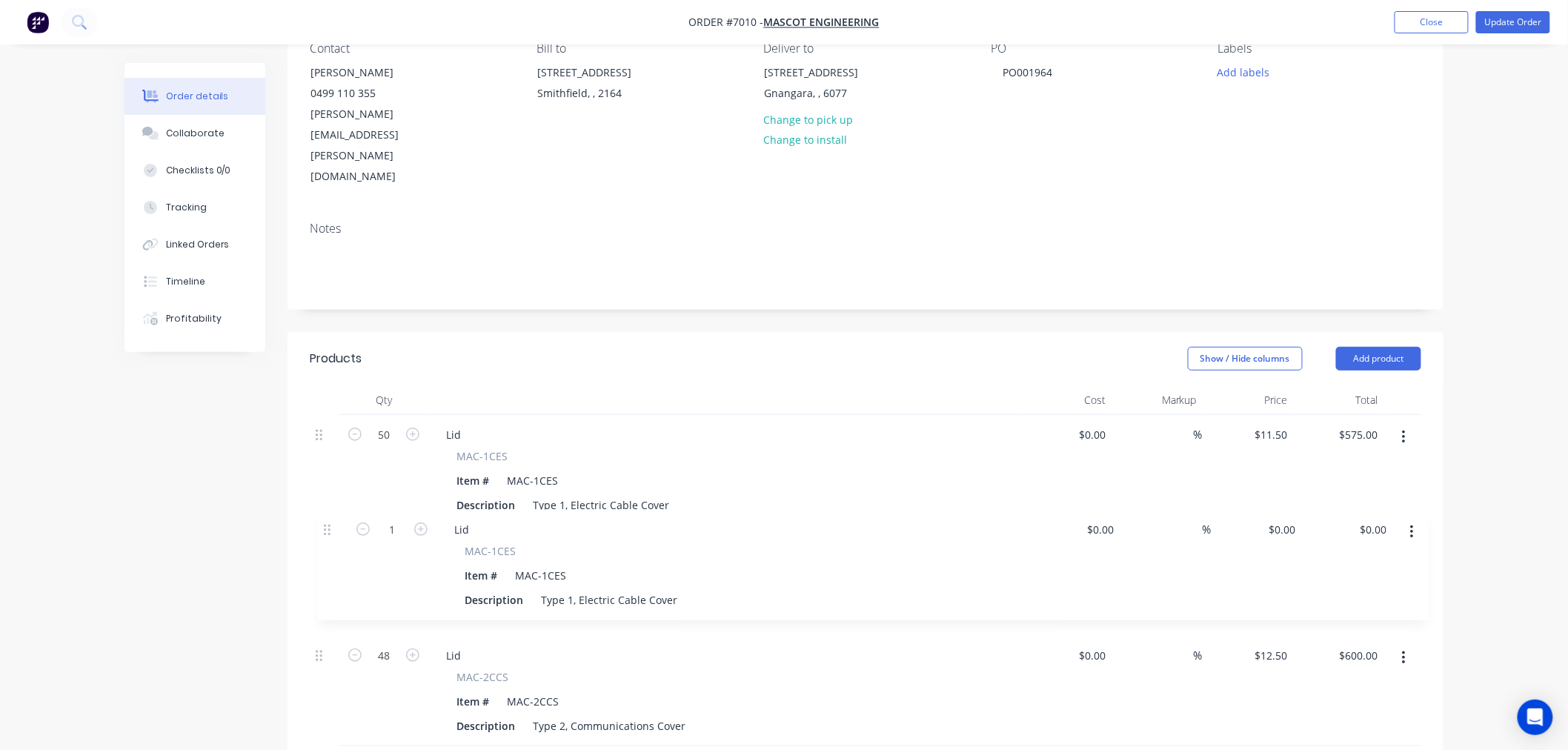
scroll to position [151, 0]
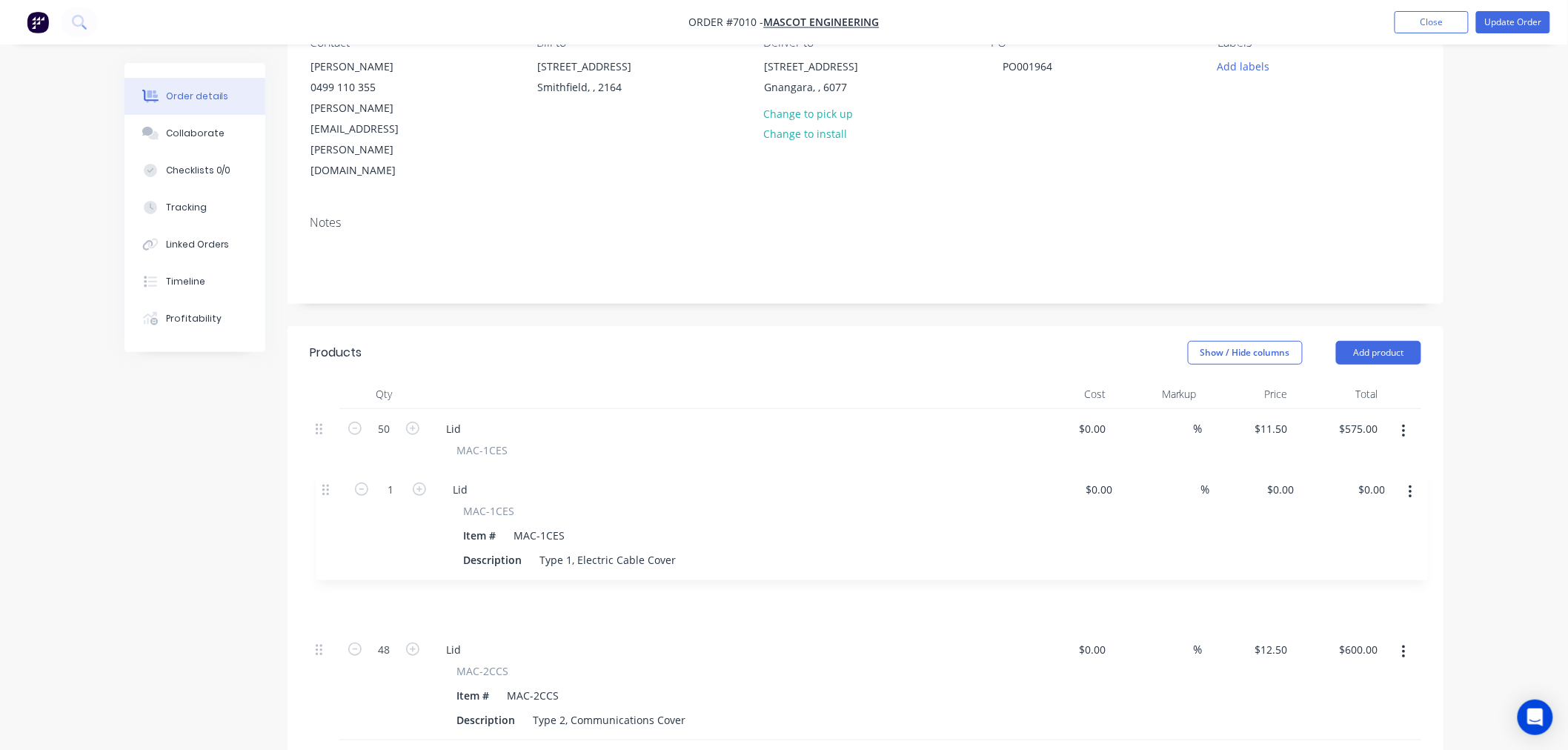
drag, startPoint x: 322, startPoint y: 619, endPoint x: 328, endPoint y: 489, distance: 130.1
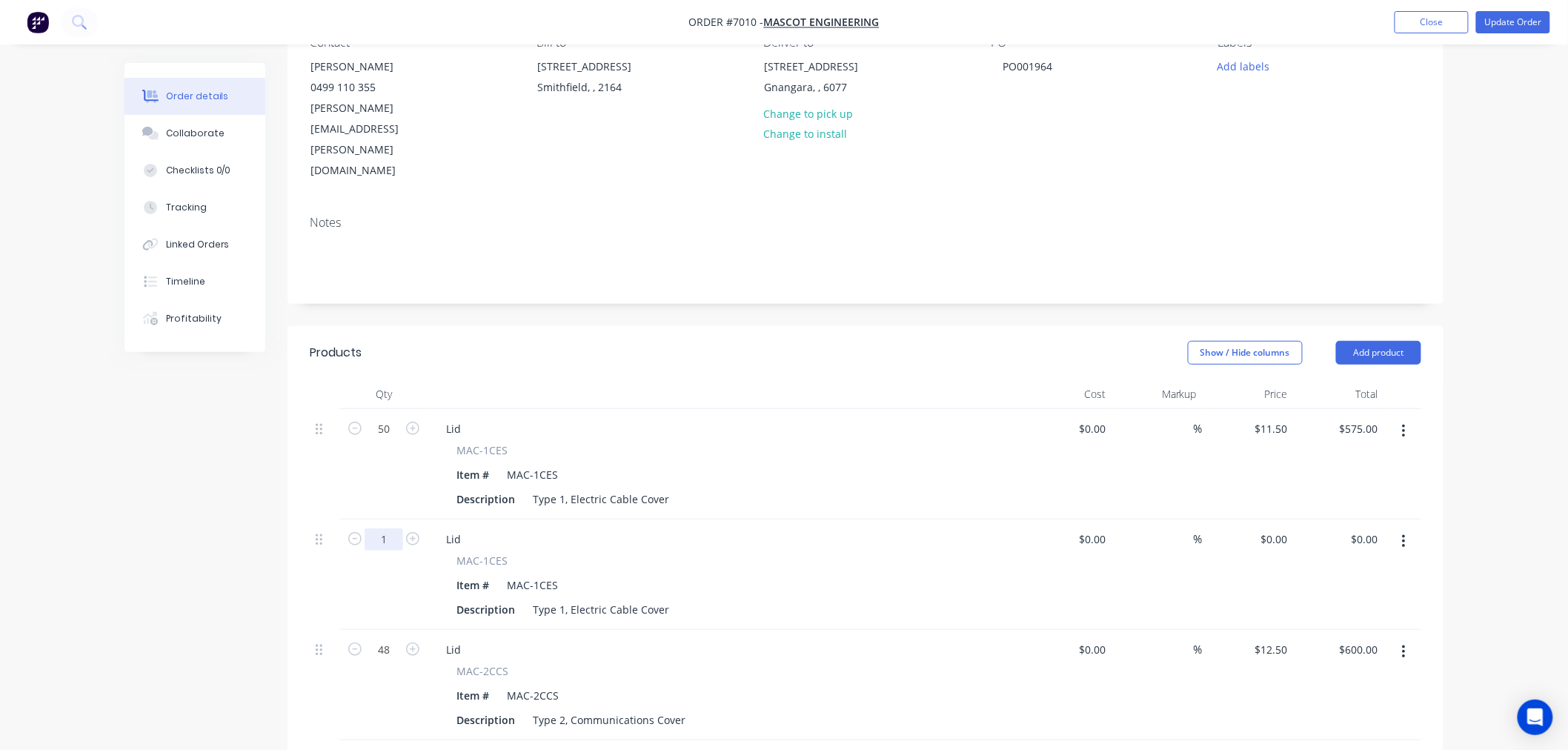
click at [384, 528] on input "1" at bounding box center [384, 539] width 38 height 22
type input "50"
click at [1270, 528] on div "0 0" at bounding box center [1282, 539] width 23 height 21
type input "$11.50"
type input "$575.00"
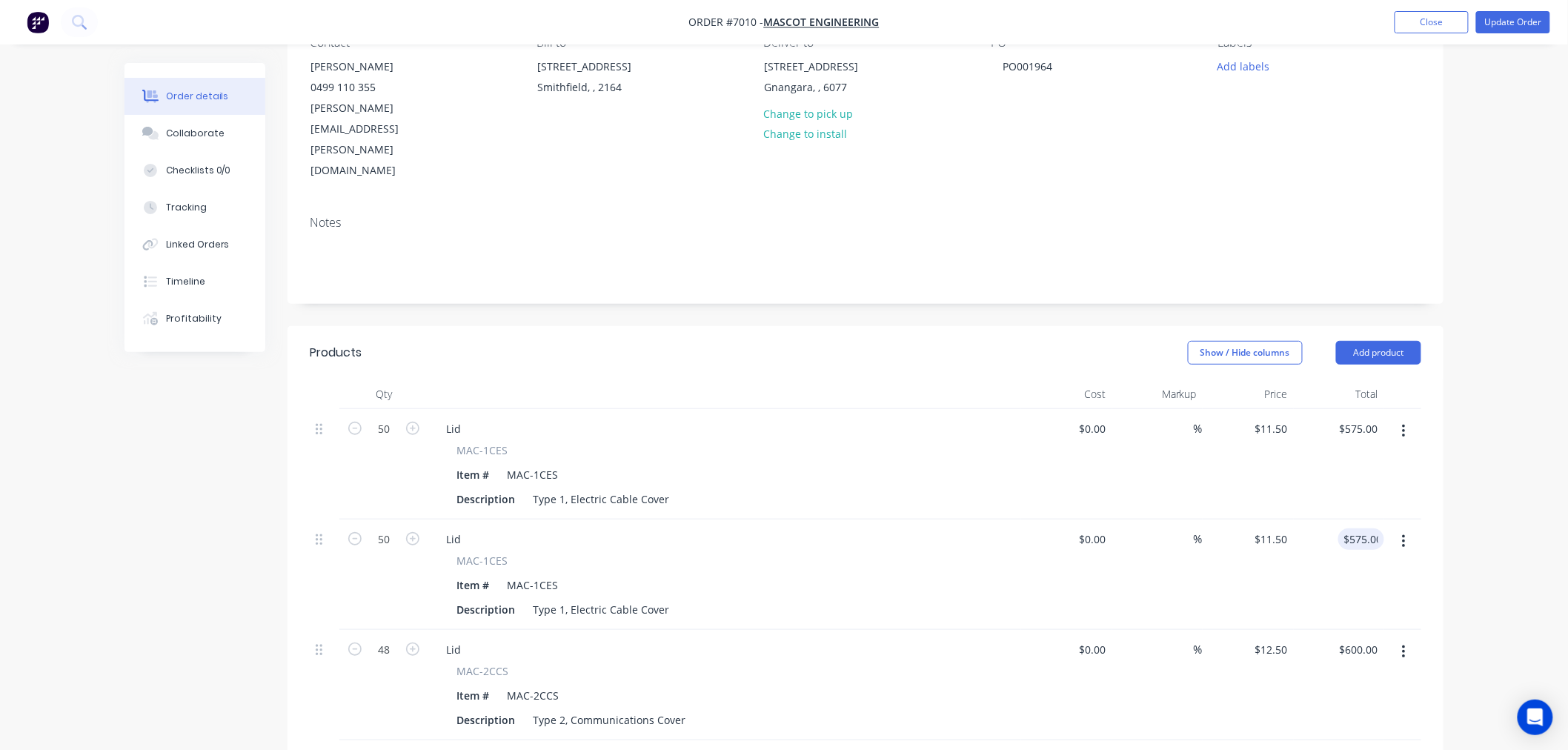
click at [1407, 418] on button "button" at bounding box center [1403, 430] width 35 height 26
click at [1338, 548] on div "Delete" at bounding box center [1351, 558] width 114 height 21
click at [1513, 19] on button "Update Order" at bounding box center [1513, 22] width 74 height 22
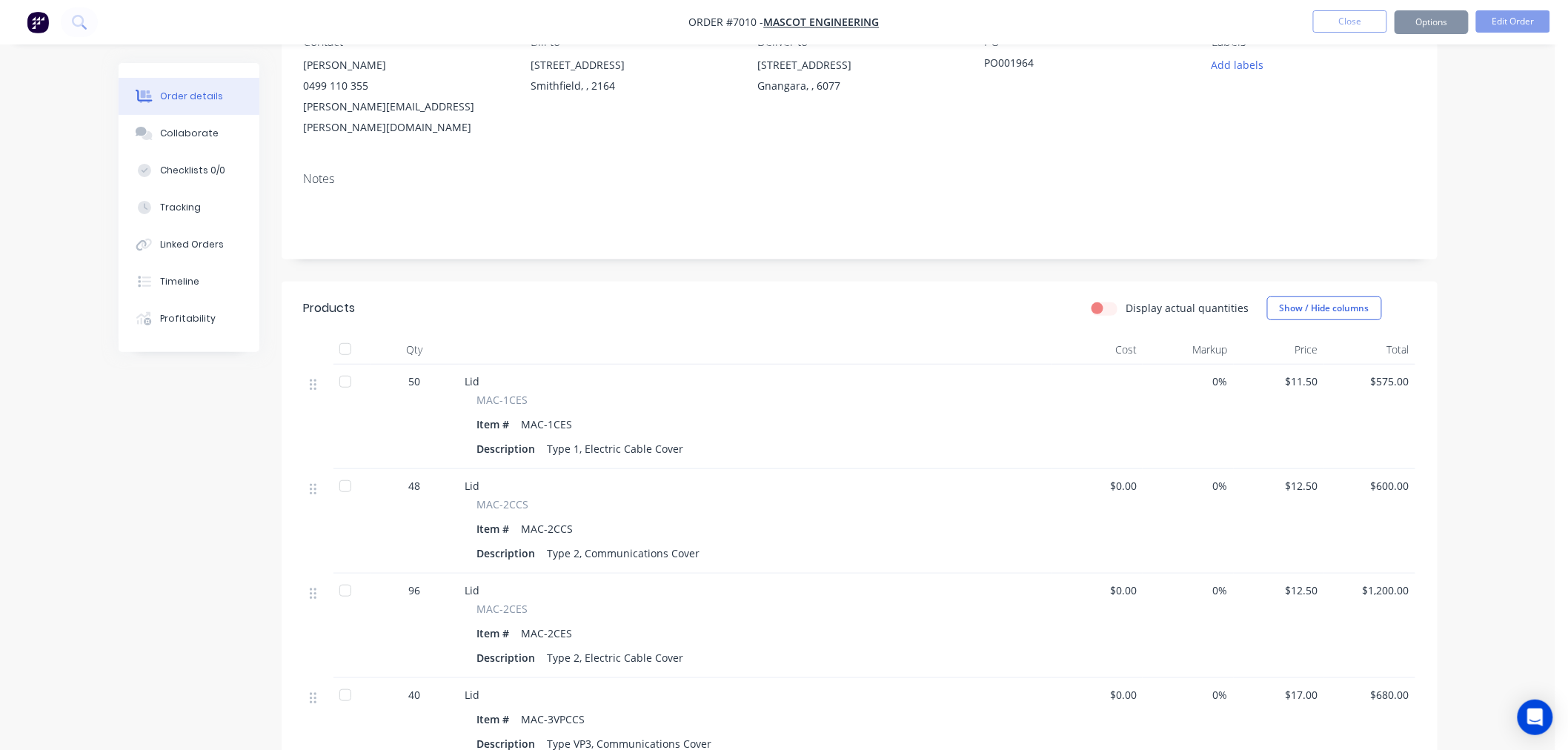
scroll to position [0, 0]
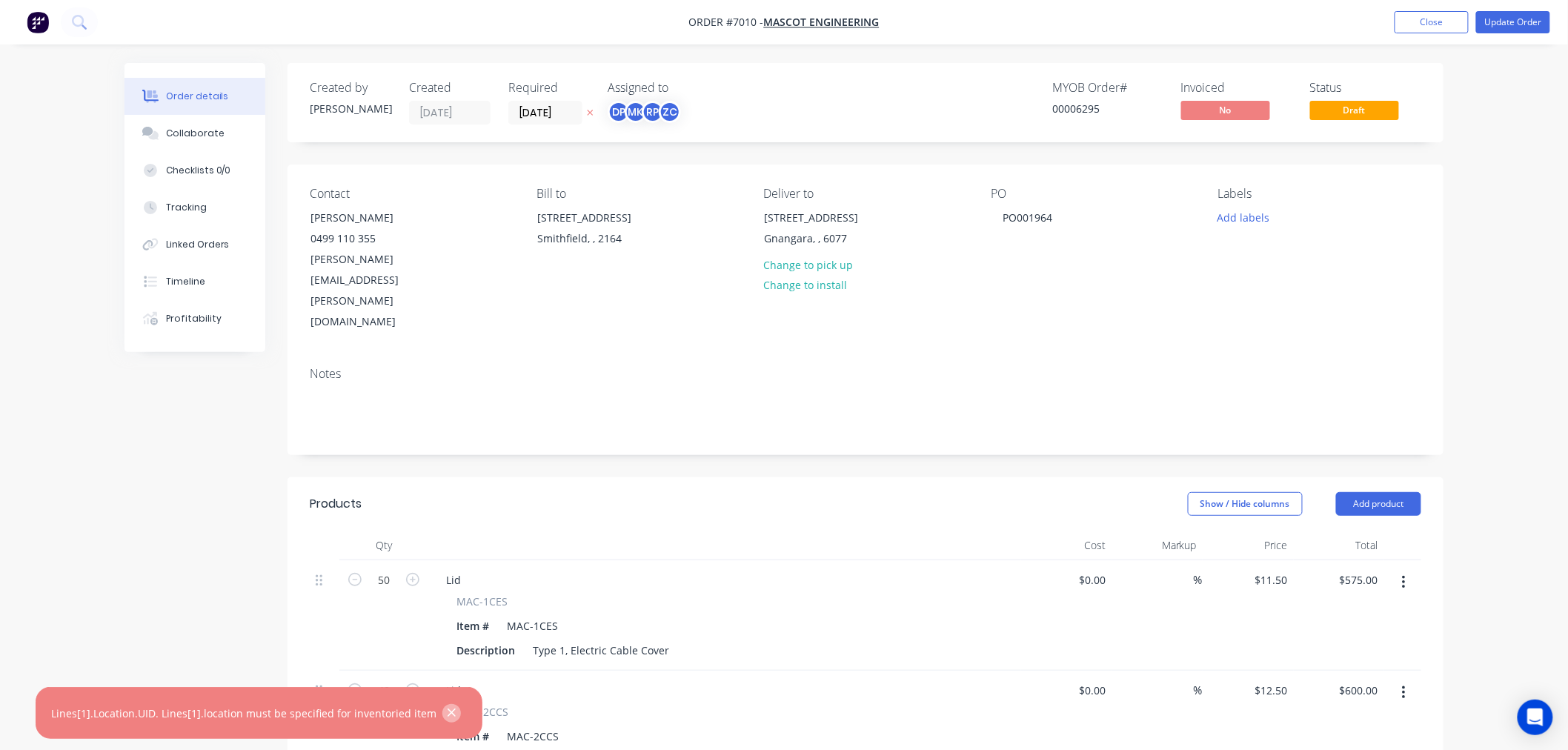
click at [447, 716] on icon "button" at bounding box center [451, 712] width 9 height 14
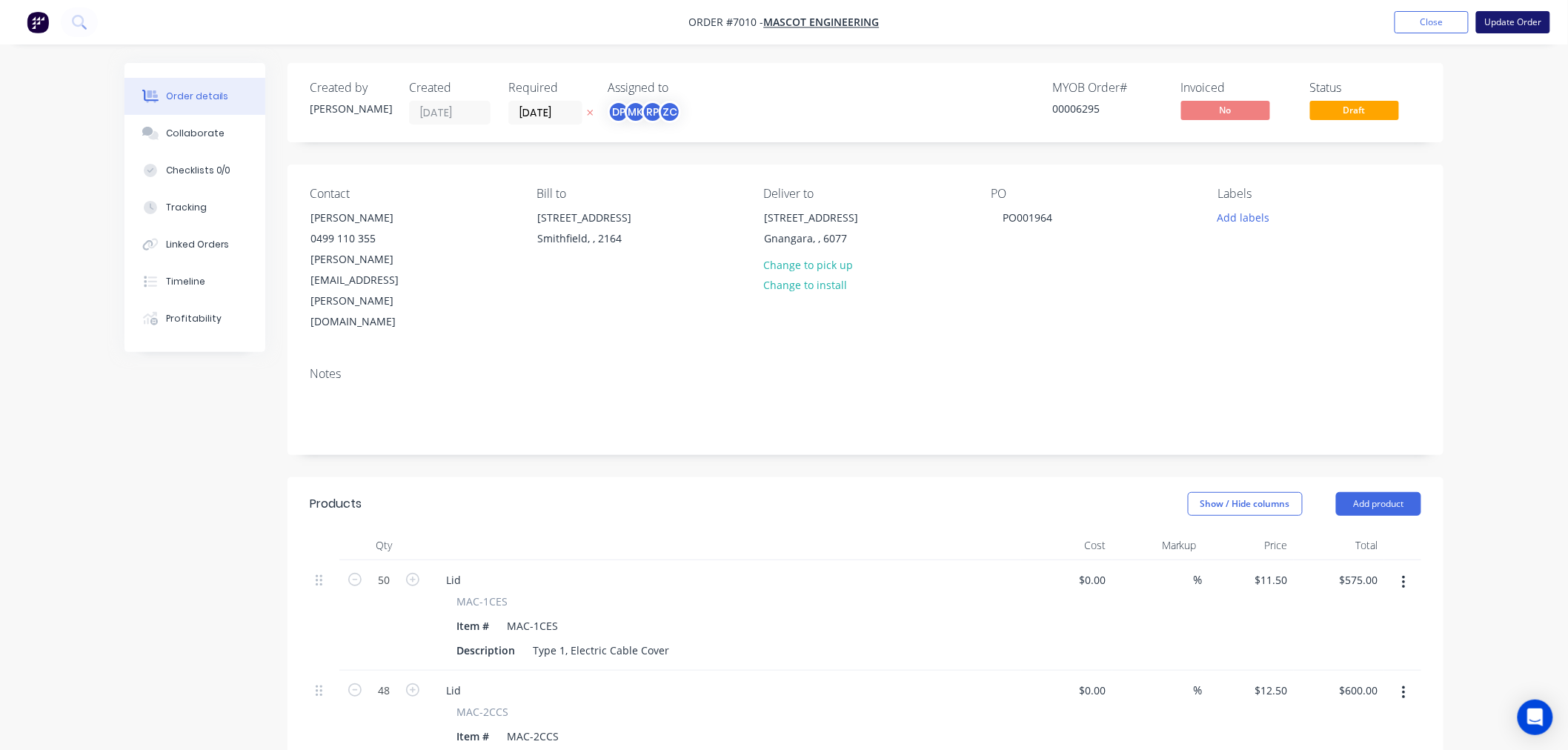
click at [1493, 25] on button "Update Order" at bounding box center [1513, 22] width 74 height 22
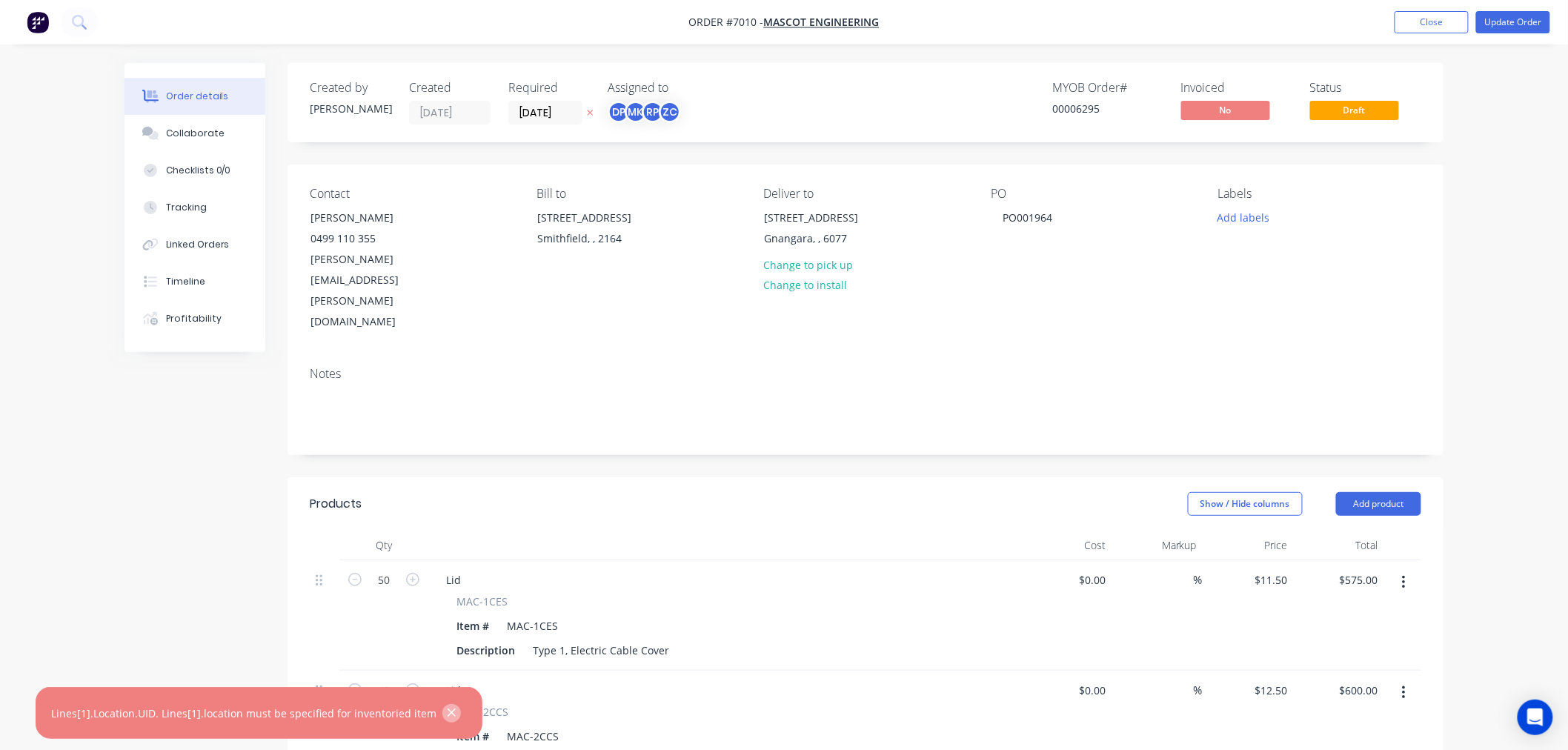
click at [448, 713] on icon "button" at bounding box center [452, 713] width 9 height 9
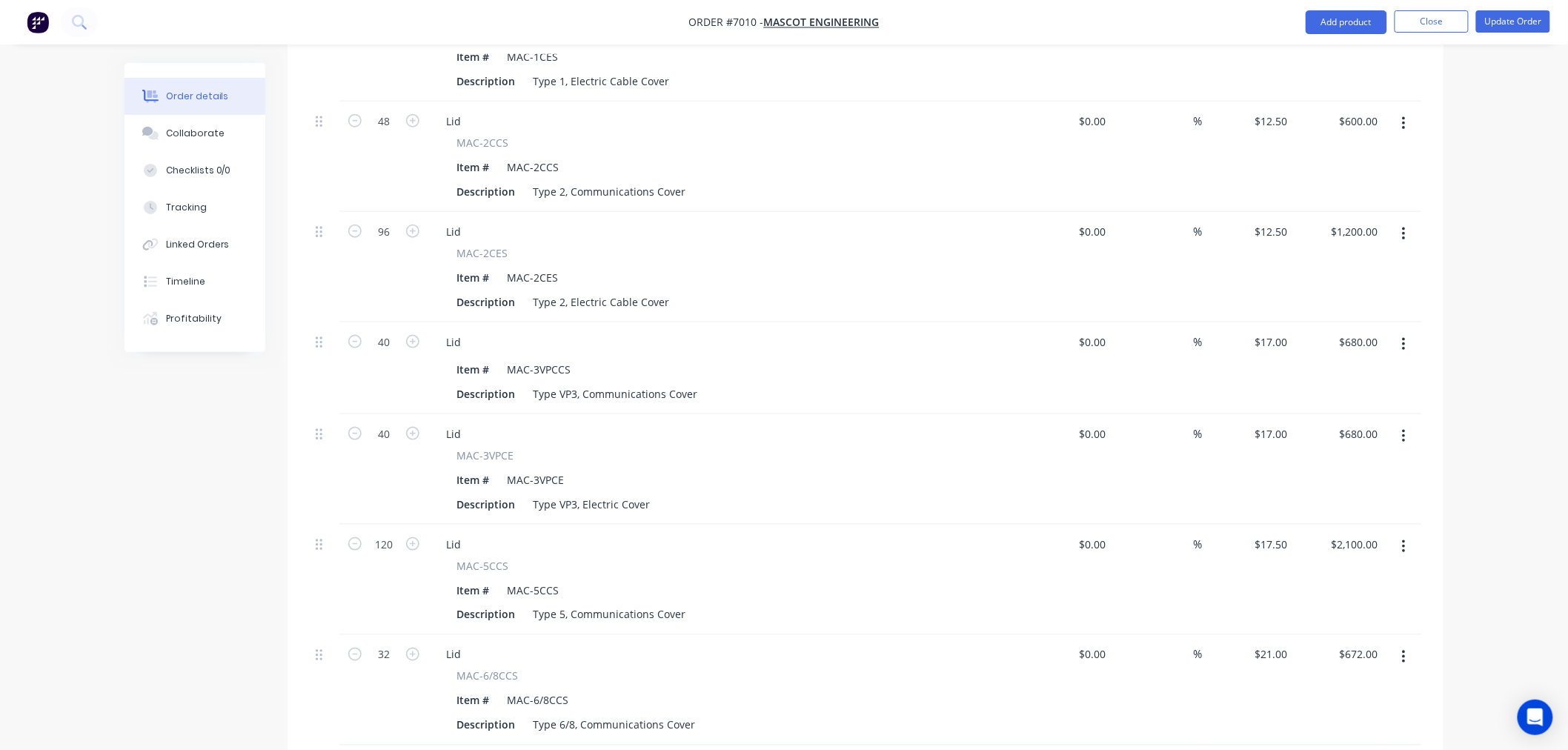
scroll to position [518, 0]
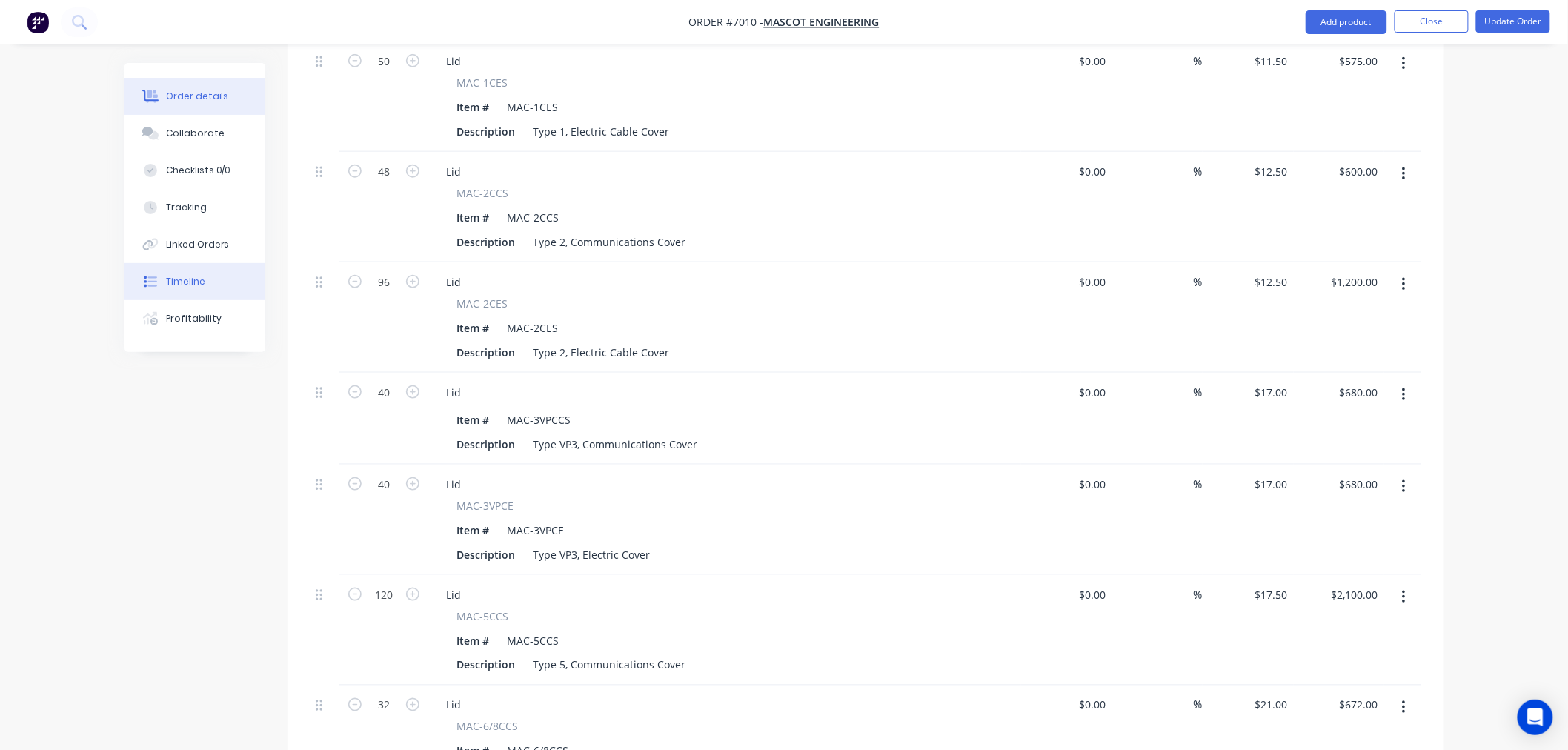
click at [196, 282] on div "Timeline" at bounding box center [186, 281] width 39 height 14
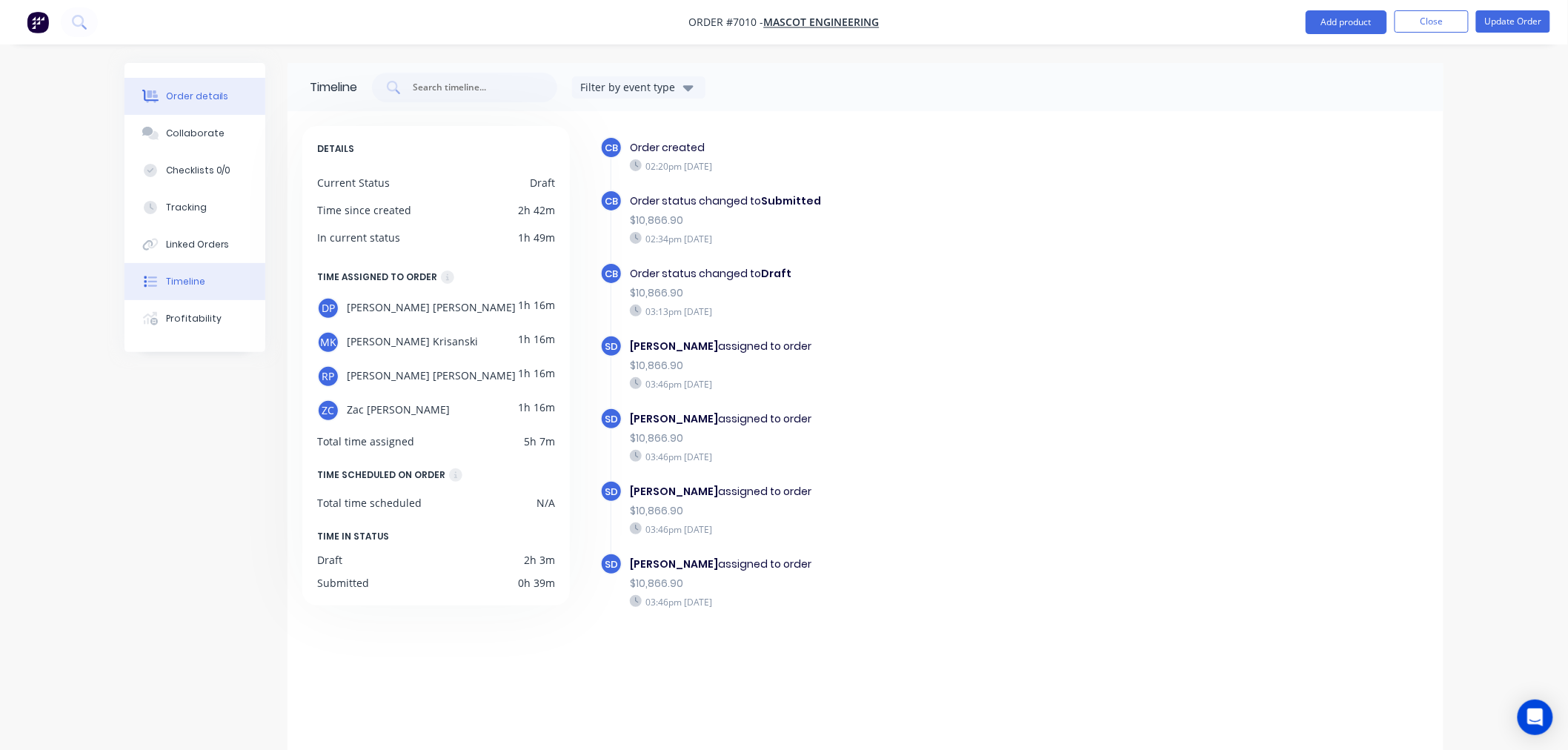
click at [209, 97] on div "Order details" at bounding box center [198, 96] width 63 height 14
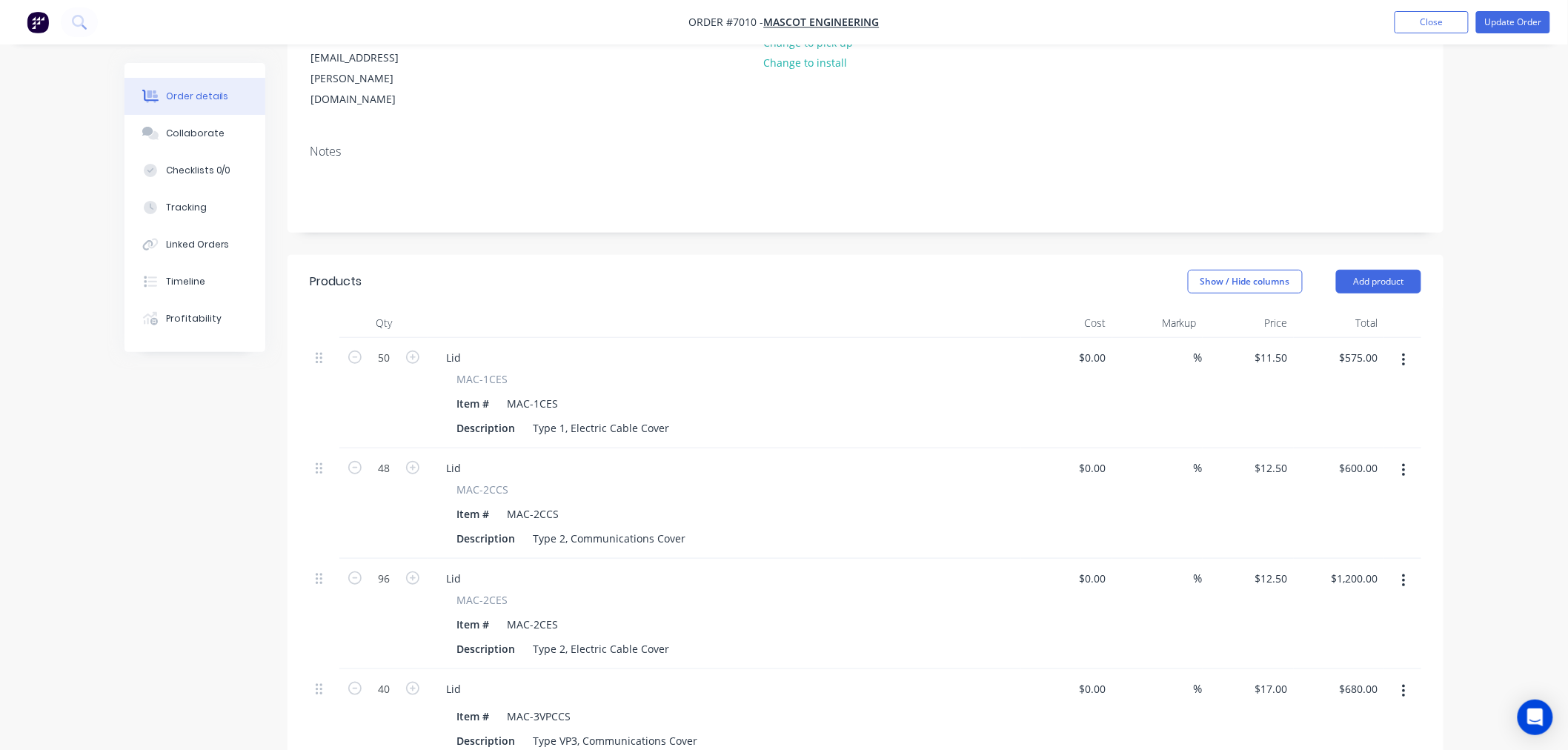
scroll to position [246, 0]
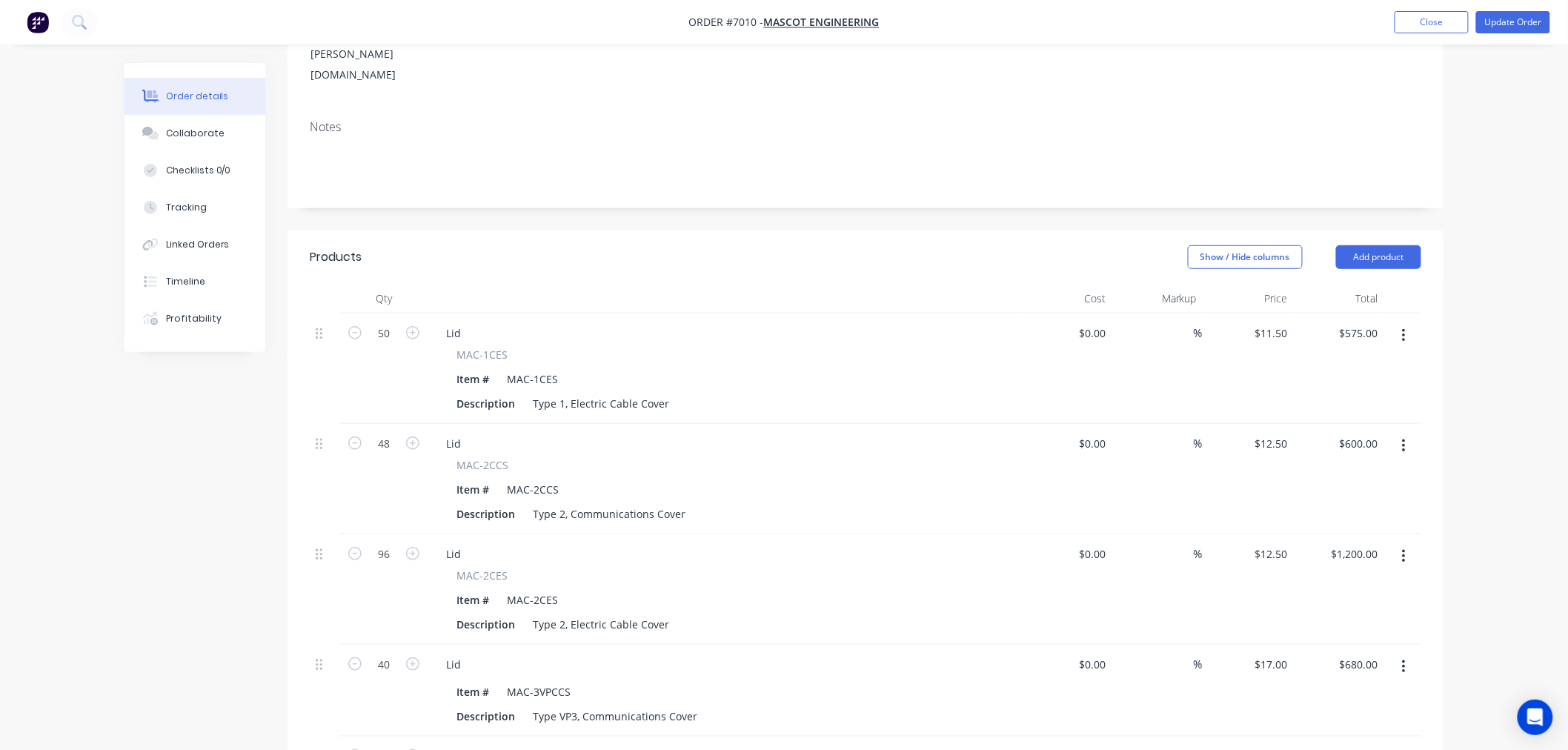
click at [475, 347] on span "MAC-1CES" at bounding box center [482, 355] width 51 height 15
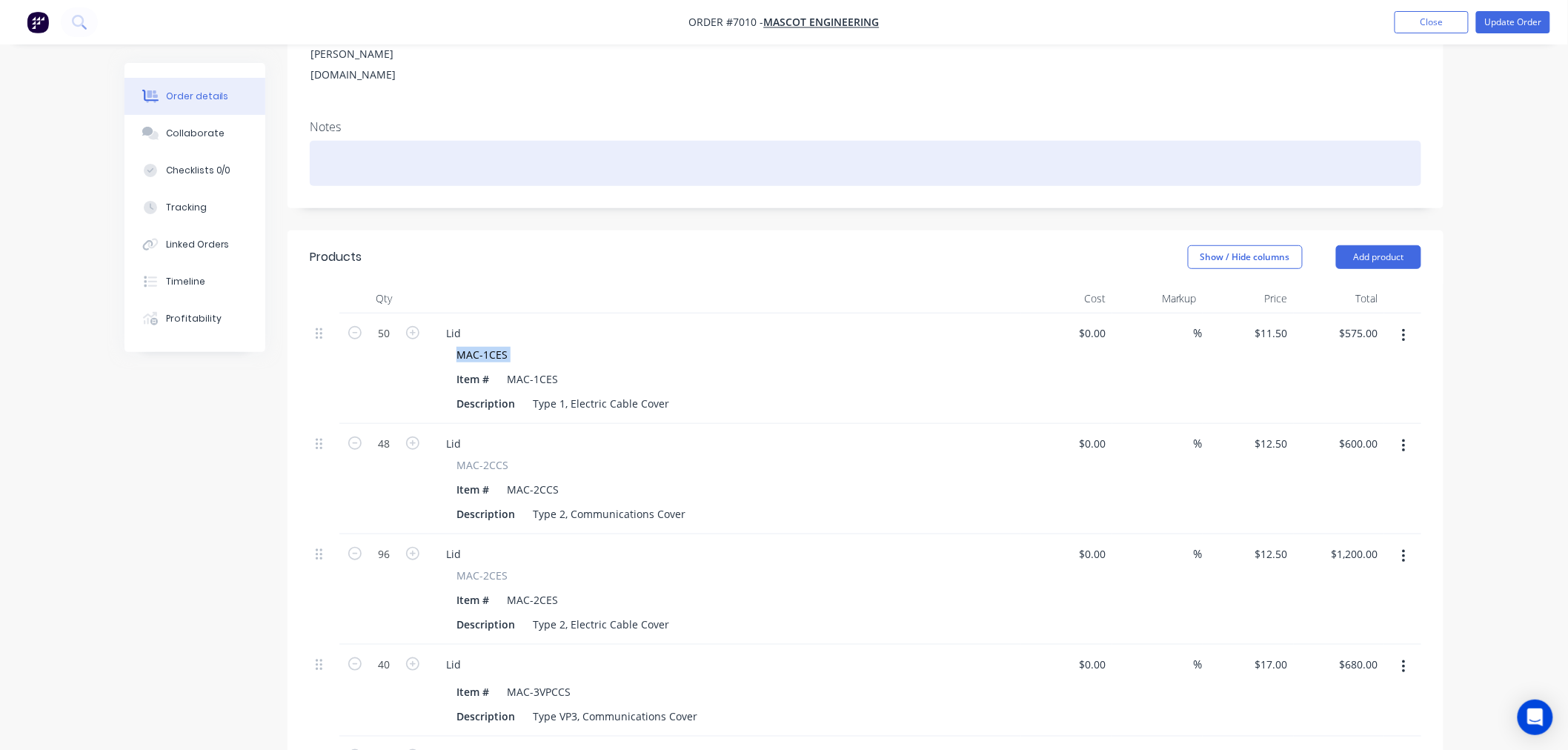
copy div "MAC-1CES"
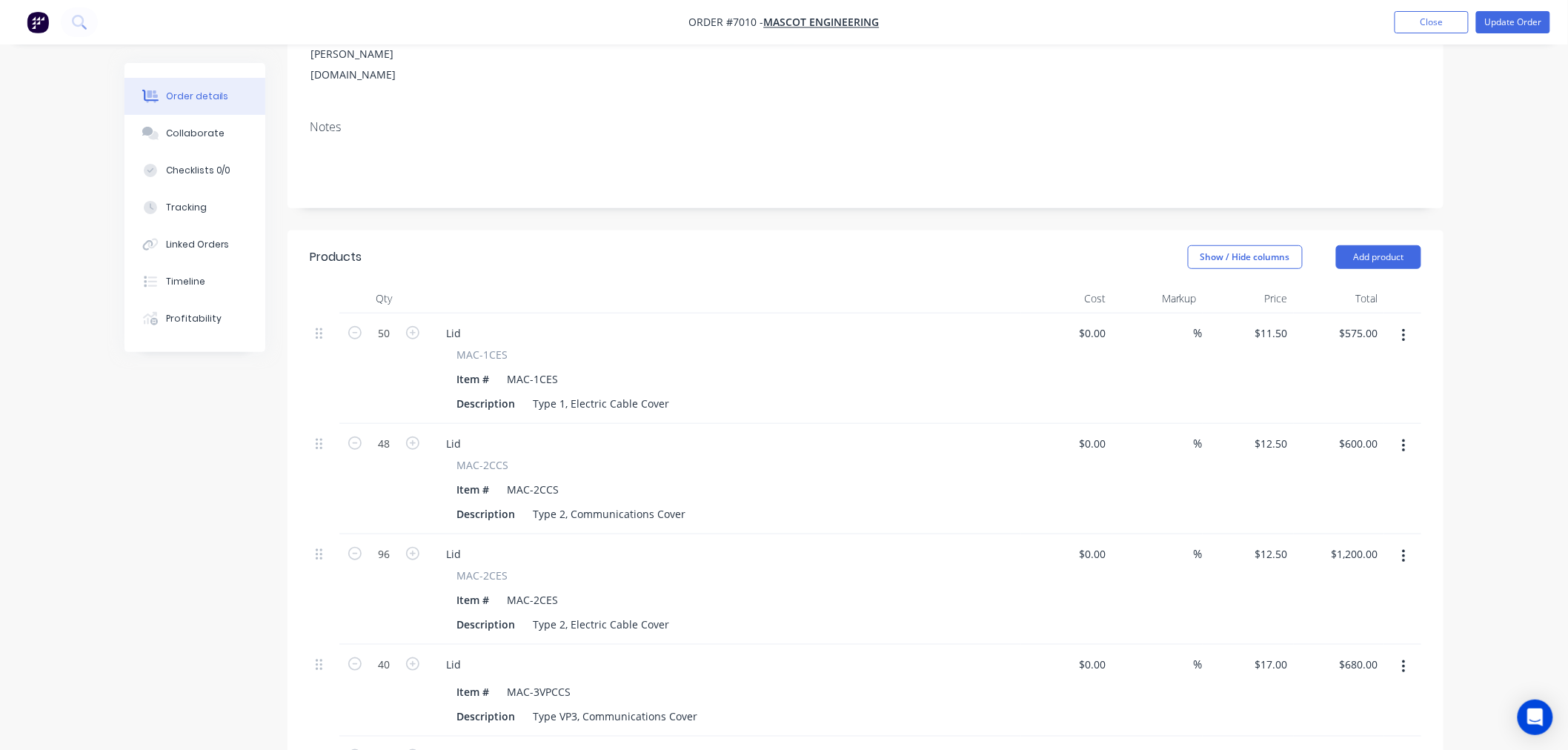
click at [472, 457] on span "MAC-2CCS" at bounding box center [482, 464] width 52 height 15
copy div "MAC-2CCS"
click at [465, 568] on span "MAC-2CES" at bounding box center [482, 575] width 51 height 15
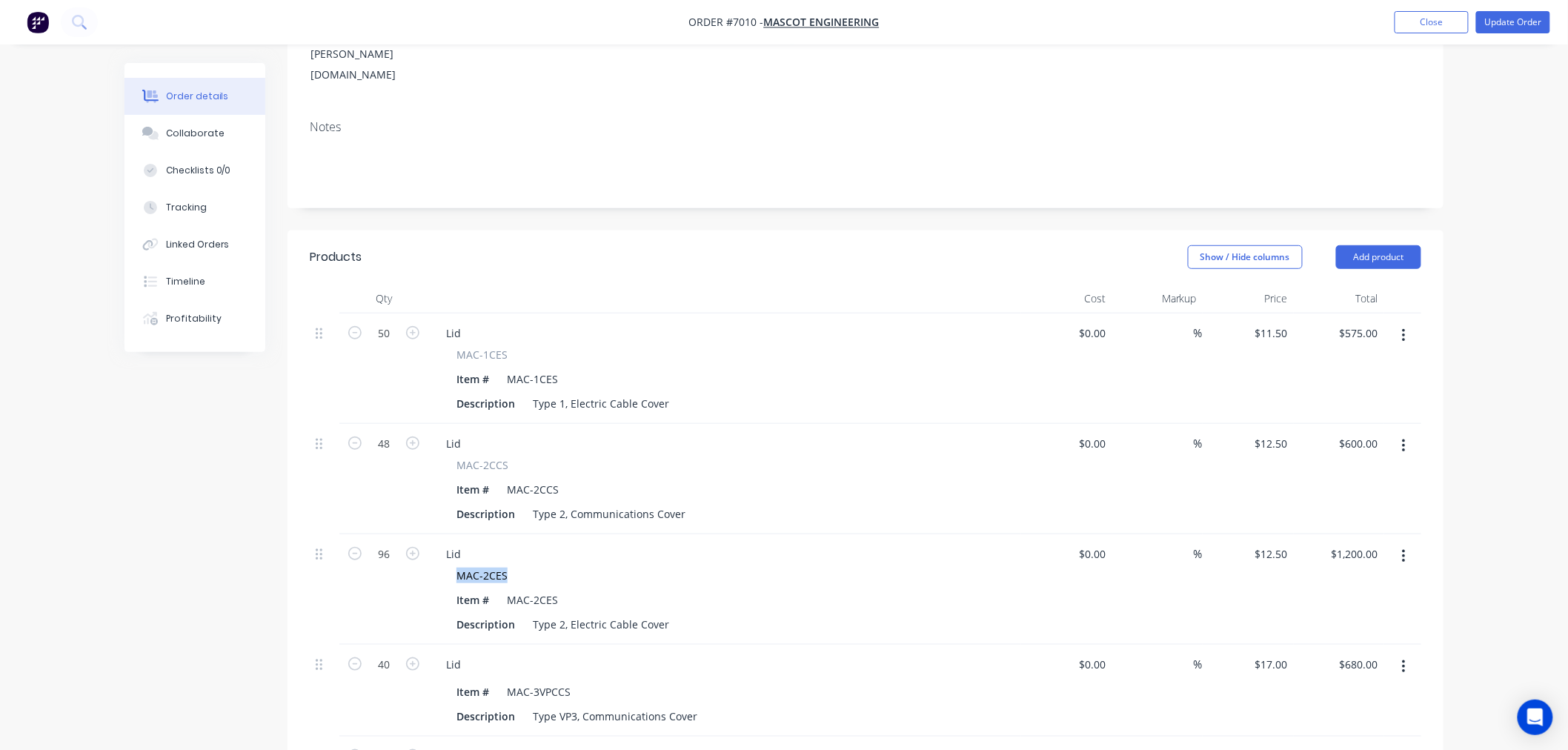
drag, startPoint x: 465, startPoint y: 508, endPoint x: 490, endPoint y: 513, distance: 25.5
click at [490, 568] on span "MAC-2CES" at bounding box center [482, 575] width 51 height 15
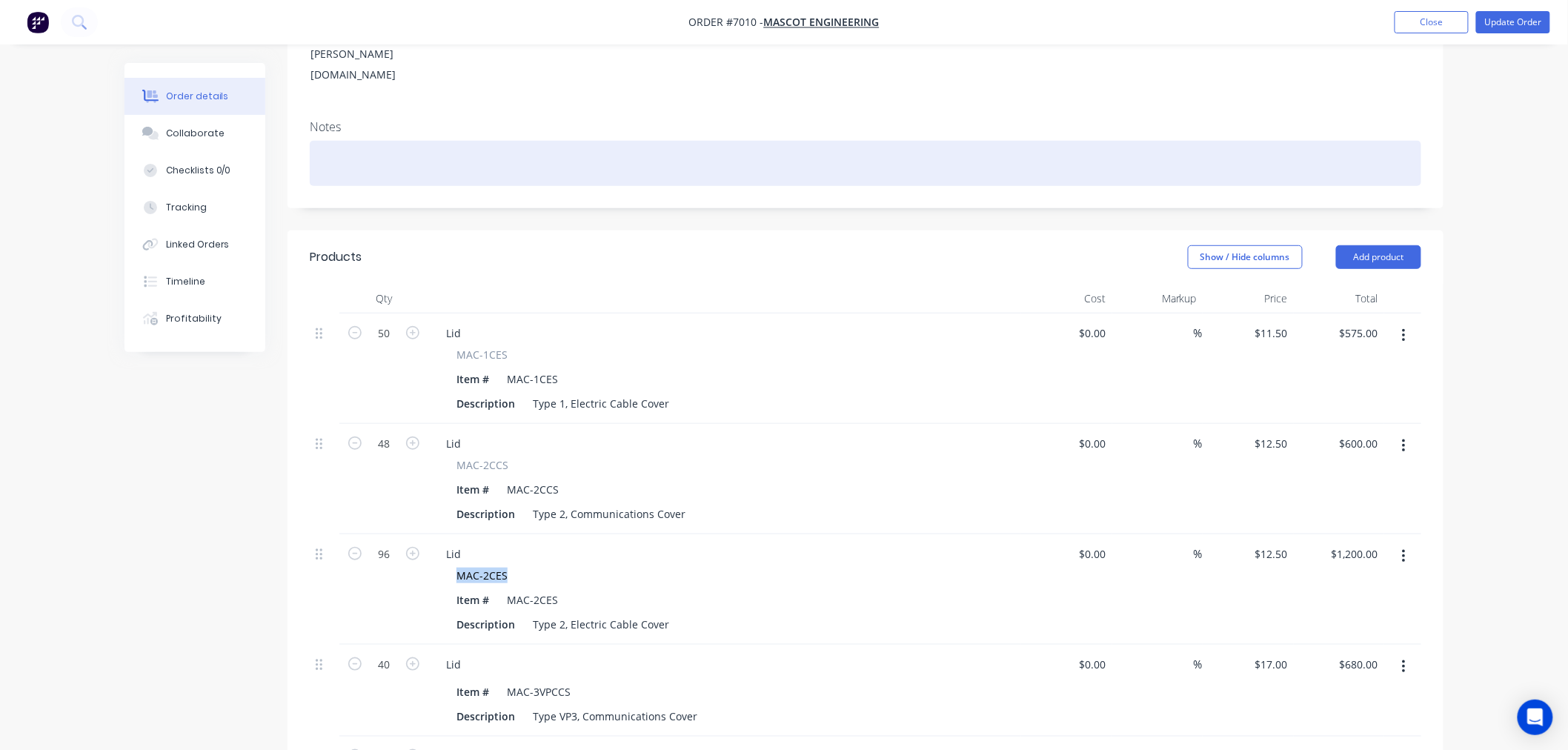
copy span "MAC-2CES"
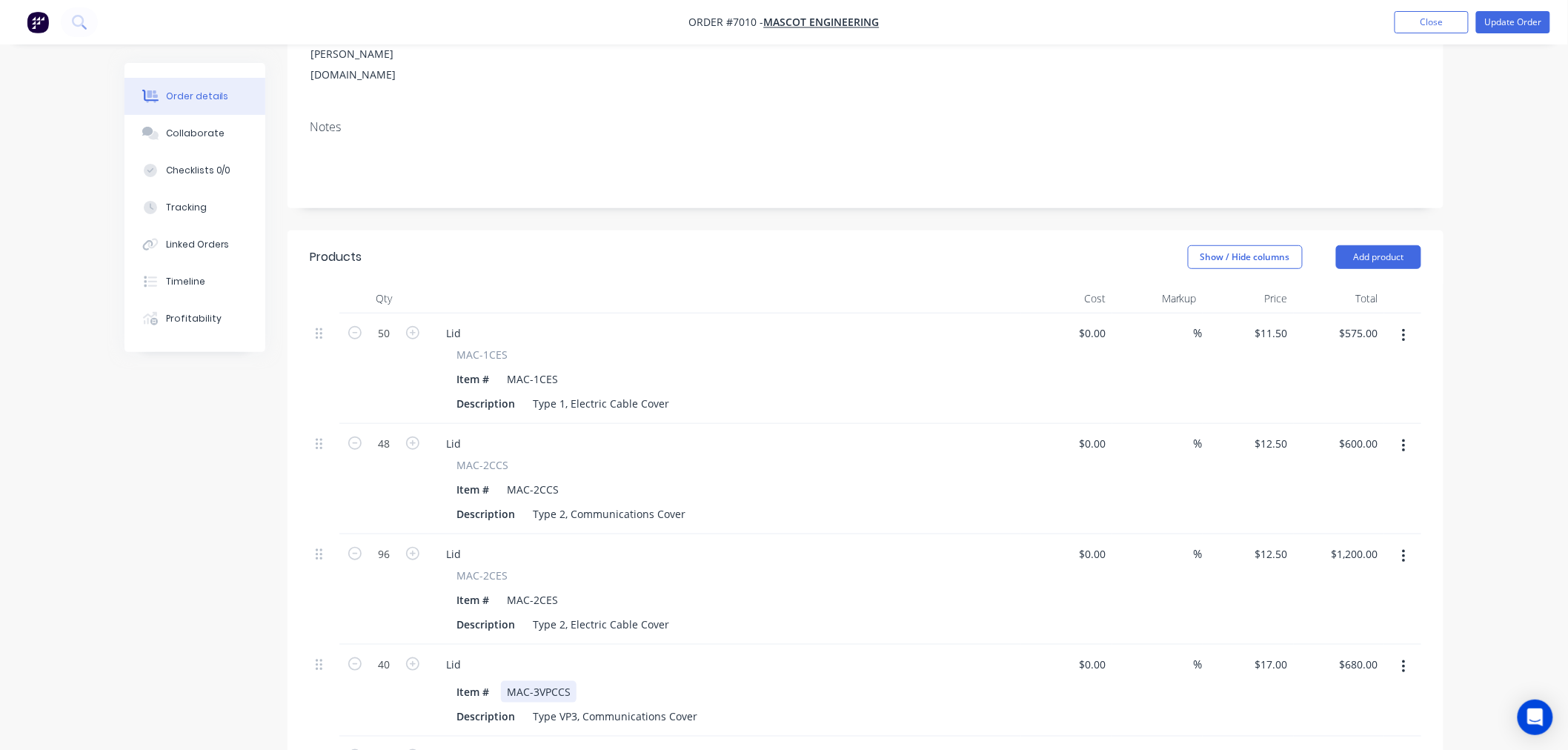
click at [522, 681] on div "MAC-3VPCCS" at bounding box center [539, 691] width 76 height 21
drag, startPoint x: 522, startPoint y: 627, endPoint x: 561, endPoint y: 627, distance: 39.0
click at [561, 681] on div "MAC-3VPCCS" at bounding box center [539, 691] width 76 height 21
copy div "MAC-3VPCCS"
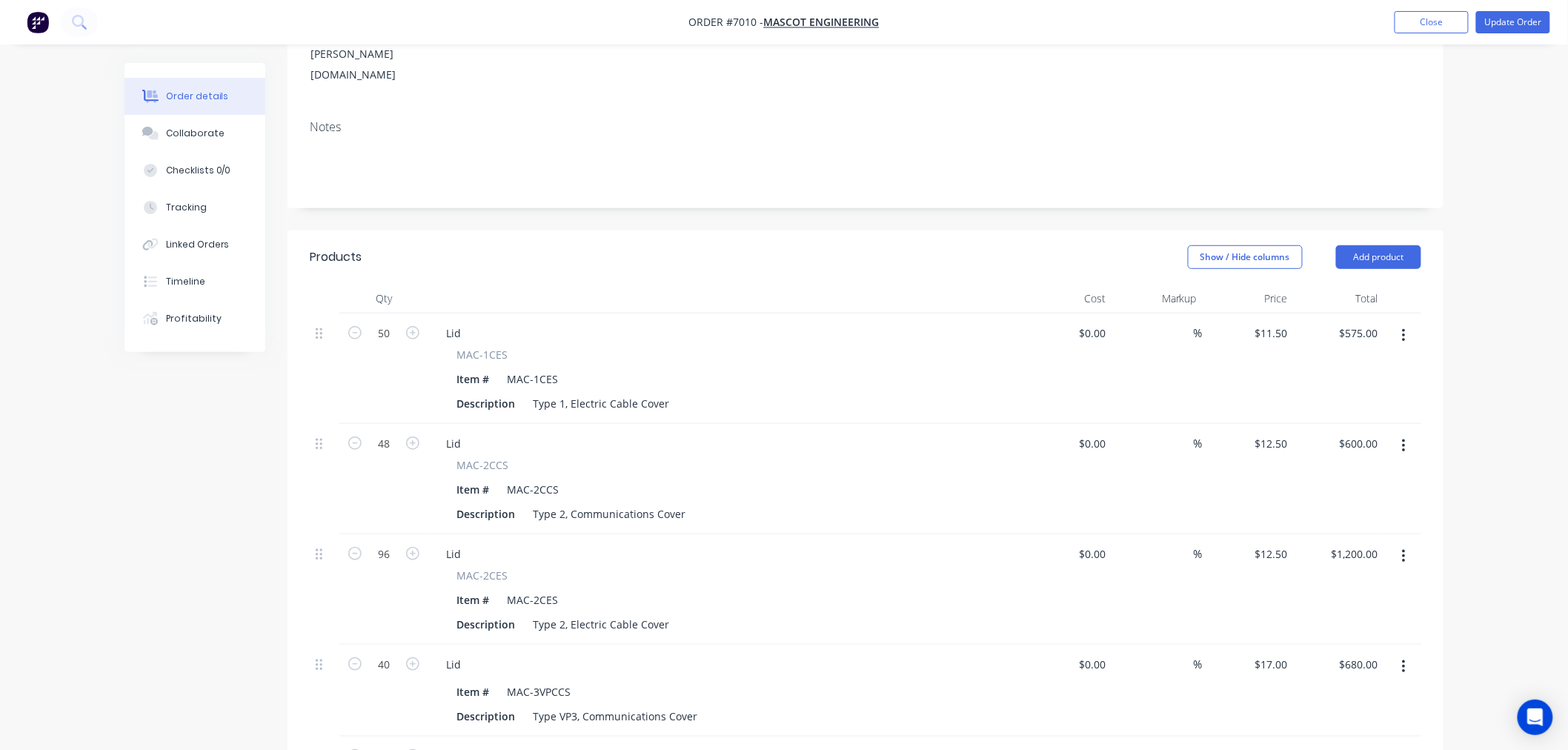
drag, startPoint x: 469, startPoint y: 712, endPoint x: 519, endPoint y: 712, distance: 50.0
copy div "MAC-3VPCE"
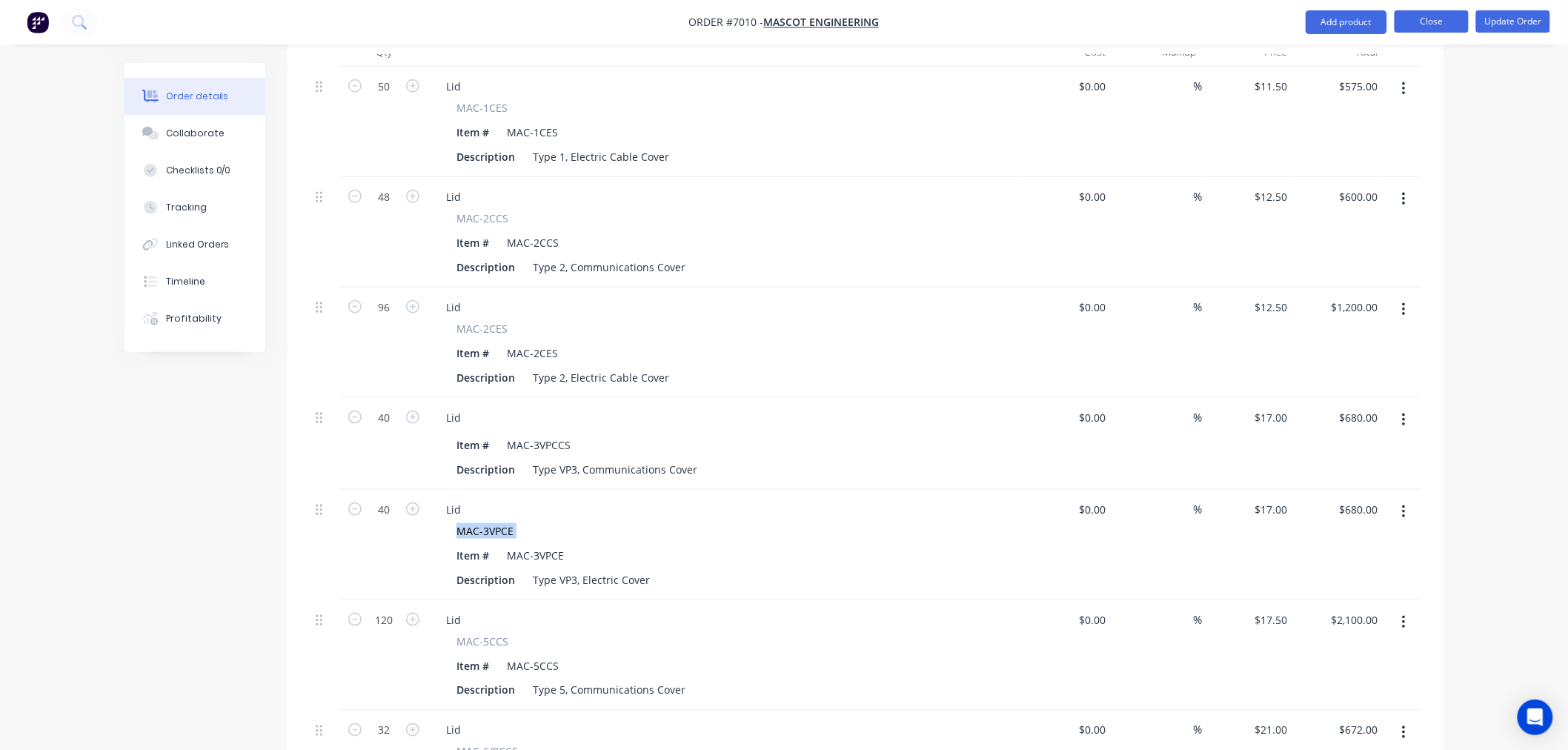
click at [1412, 25] on button "Close" at bounding box center [1432, 21] width 74 height 22
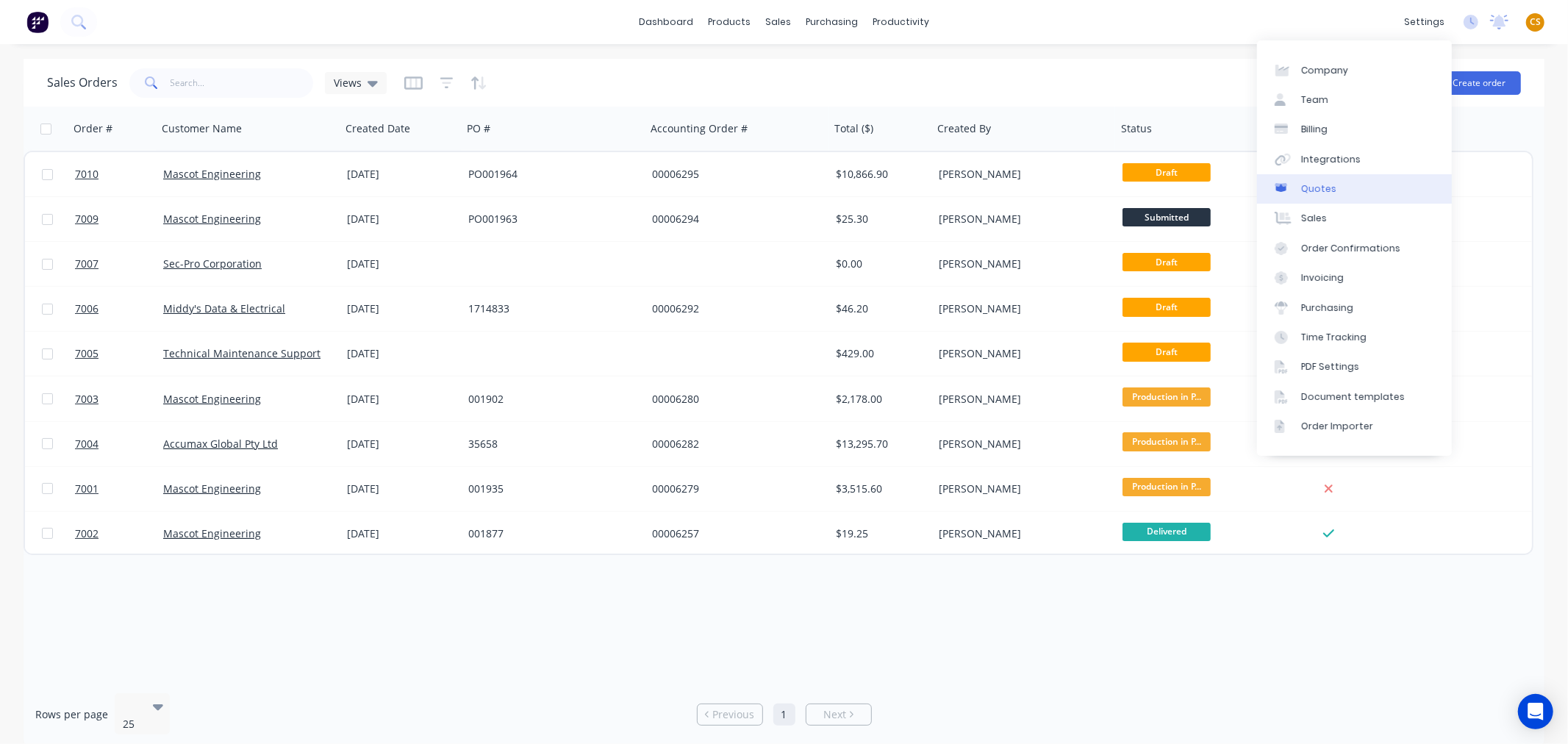
drag, startPoint x: 1358, startPoint y: 153, endPoint x: 1306, endPoint y: 174, distance: 56.1
click at [1358, 153] on link "Integrations" at bounding box center [1354, 159] width 195 height 30
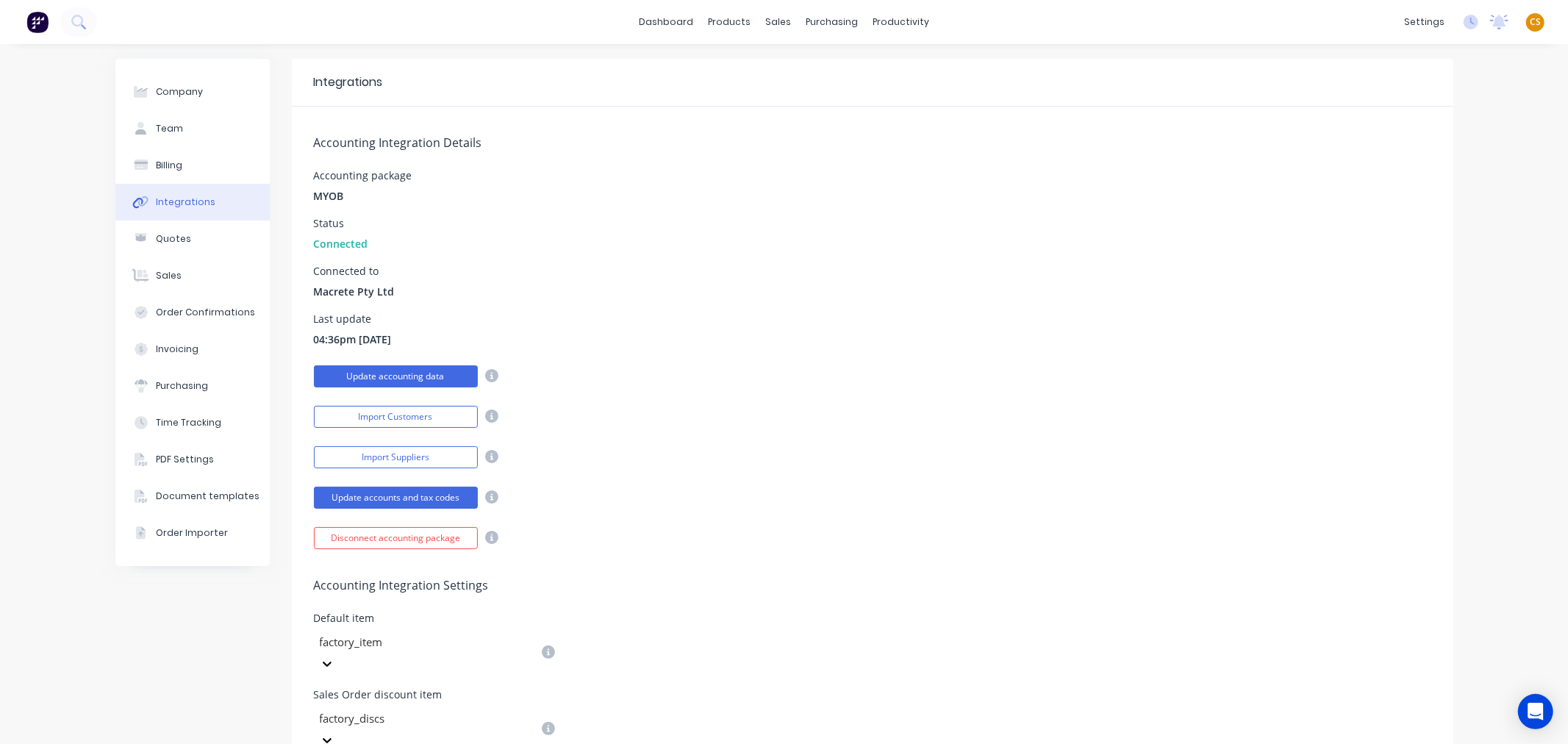
click at [394, 371] on button "Update accounting data" at bounding box center [396, 376] width 164 height 22
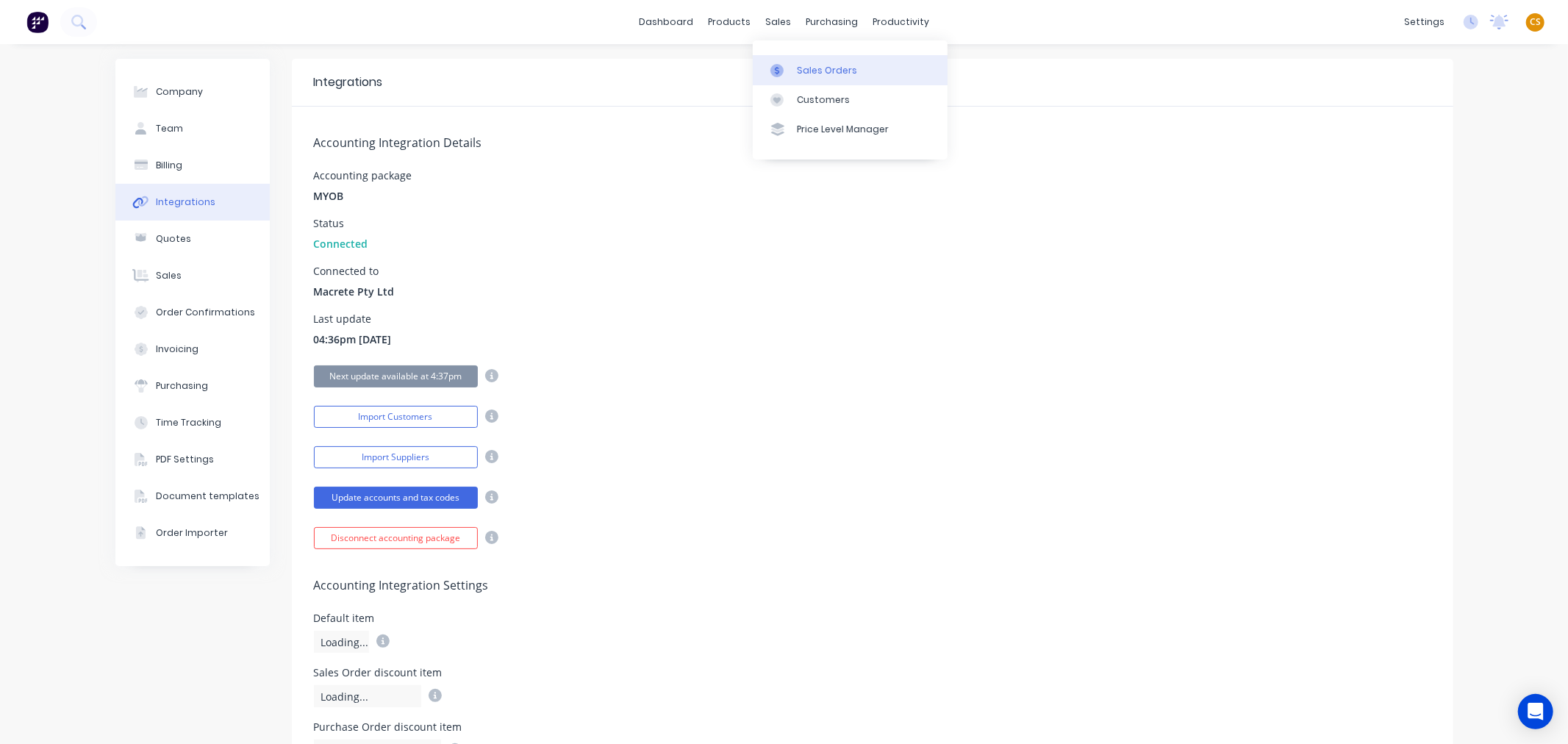
click at [829, 72] on div "Sales Orders" at bounding box center [826, 71] width 60 height 14
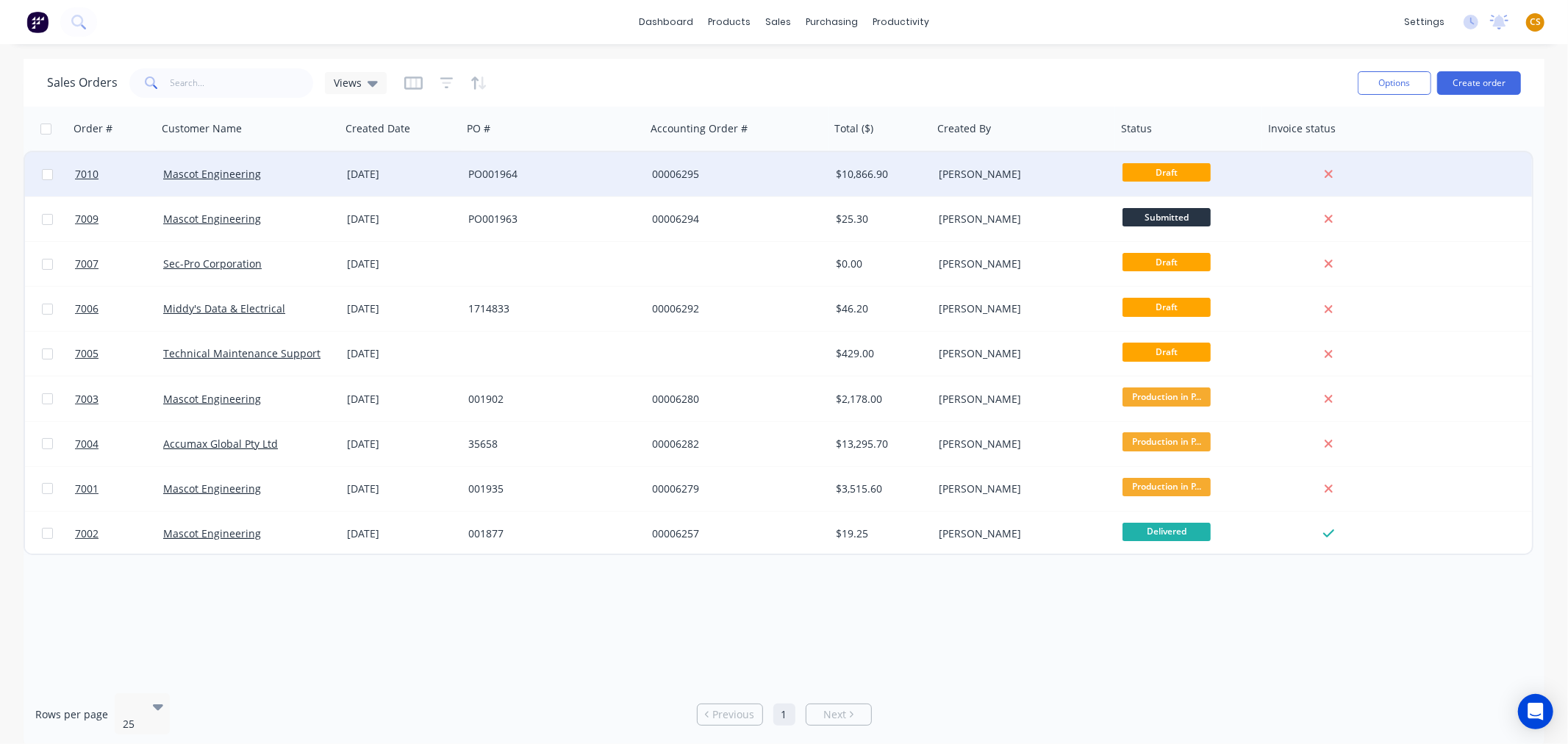
click at [283, 171] on div "Mascot Engineering" at bounding box center [244, 173] width 163 height 14
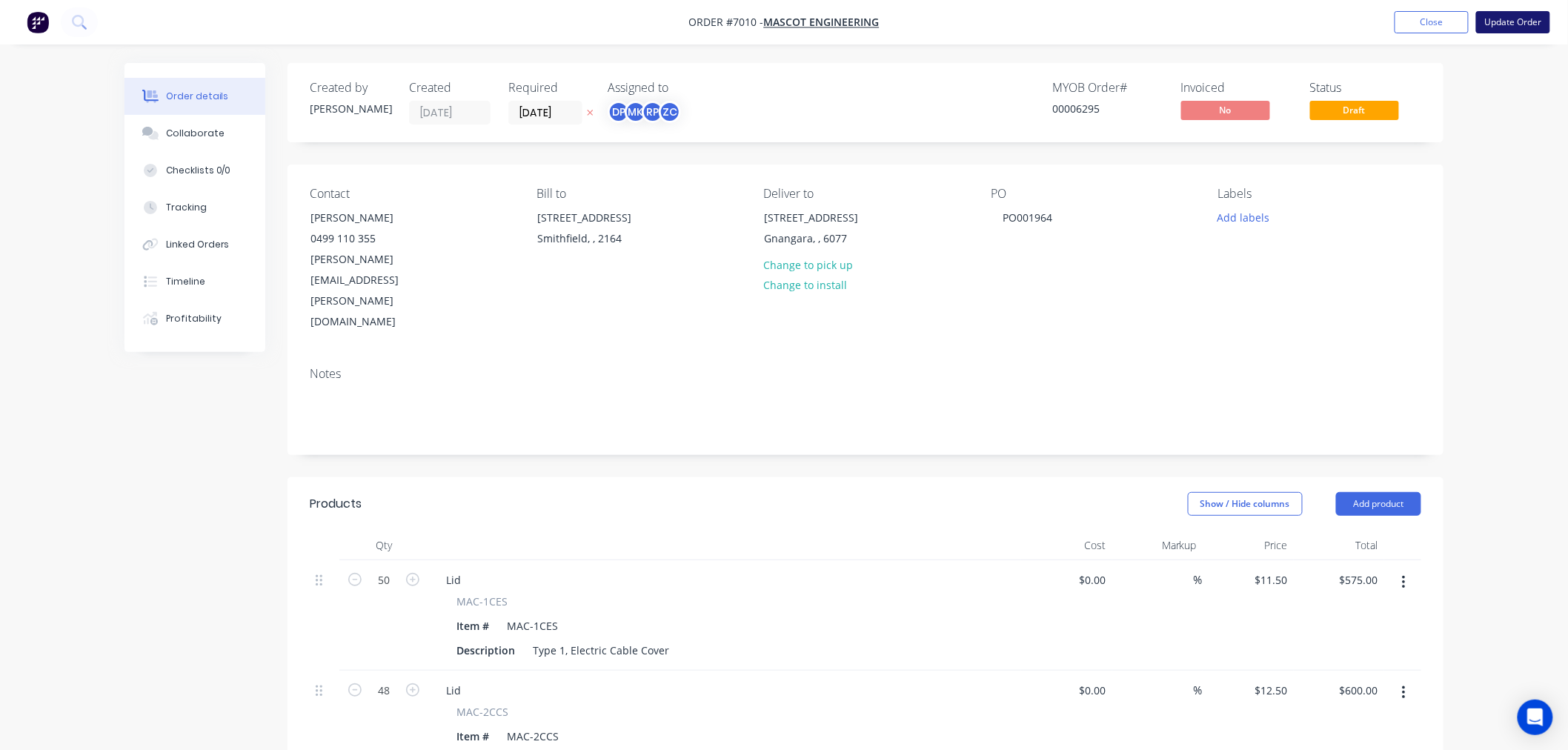
click at [1500, 24] on button "Update Order" at bounding box center [1513, 22] width 74 height 22
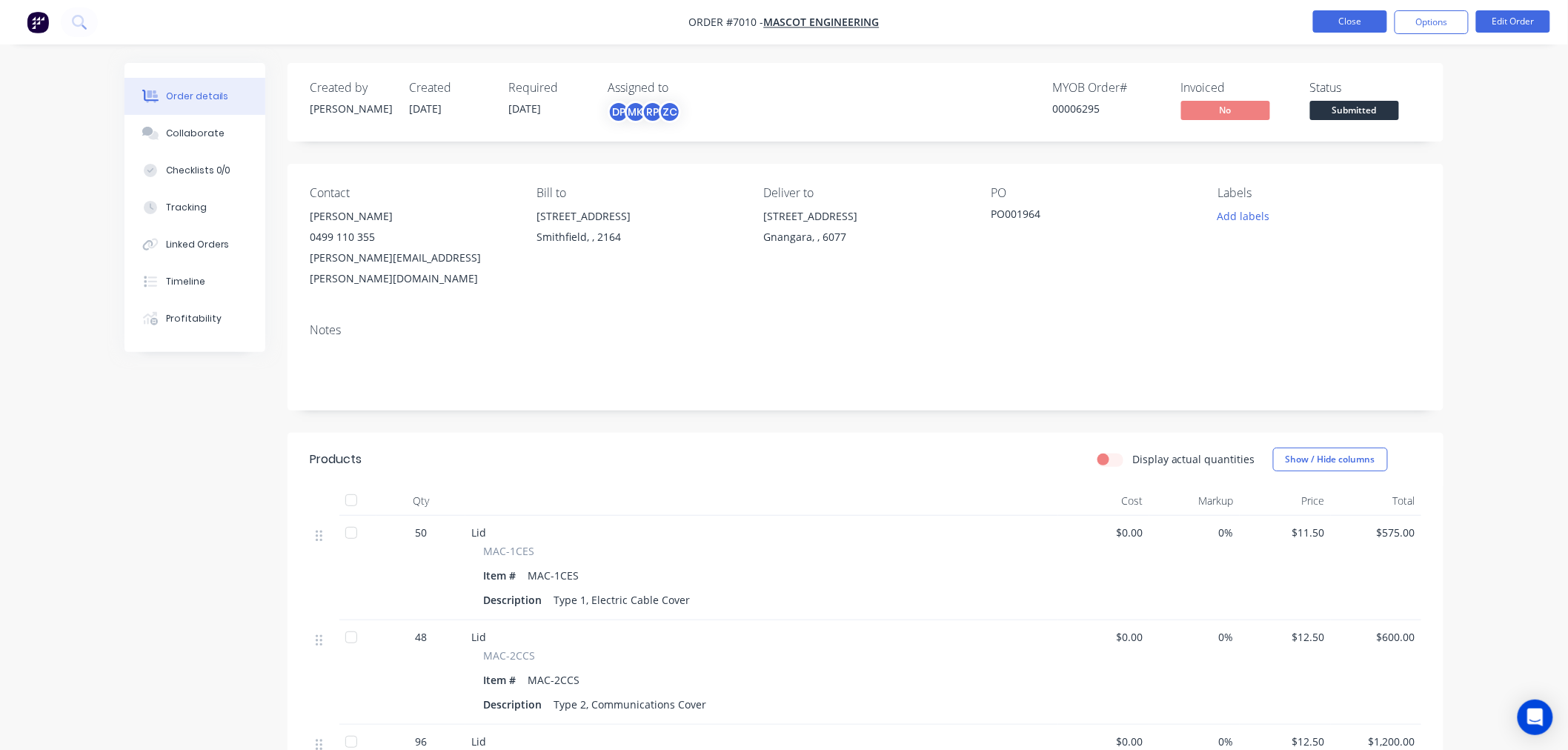
click at [1343, 20] on button "Close" at bounding box center [1350, 21] width 74 height 22
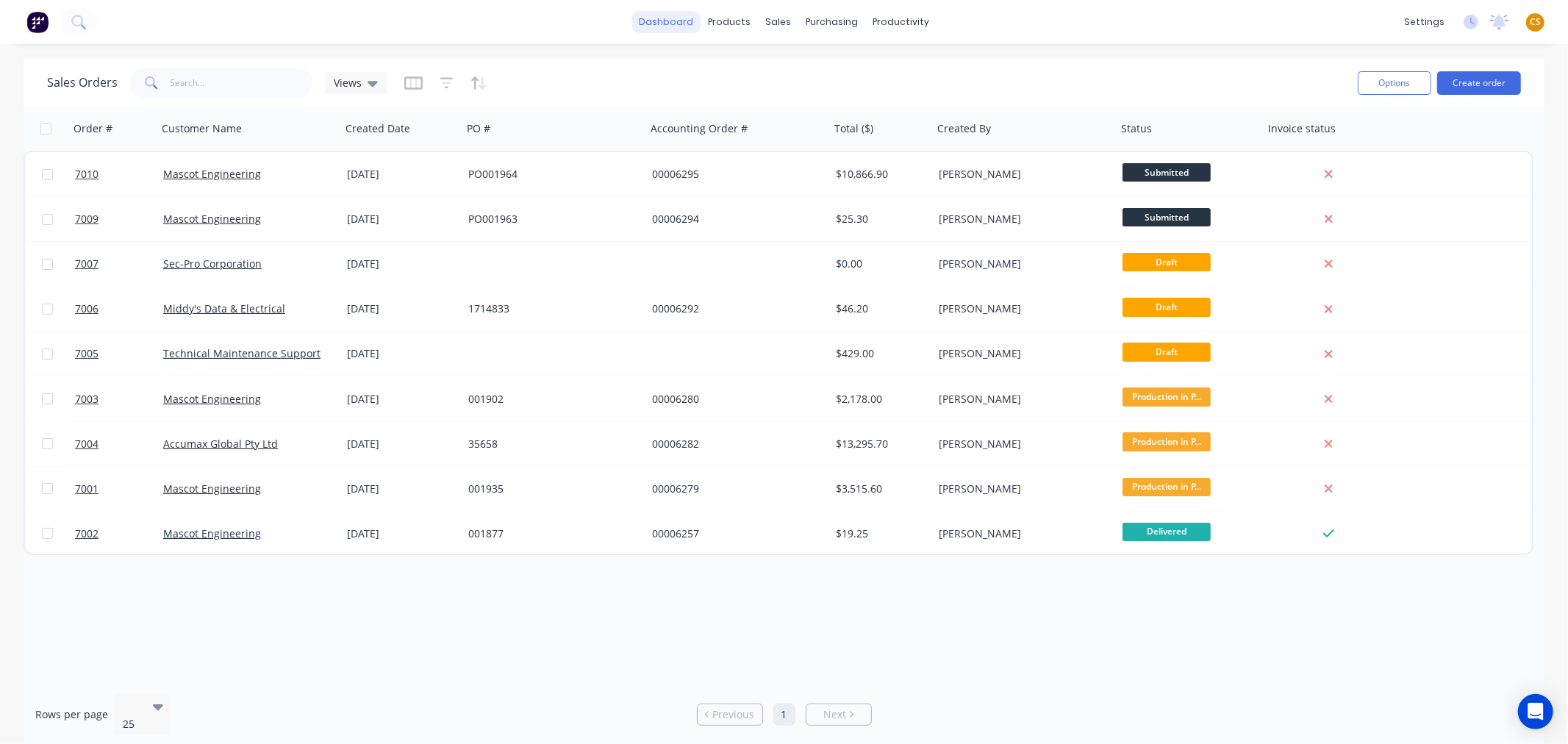
click at [677, 28] on link "dashboard" at bounding box center [666, 22] width 69 height 22
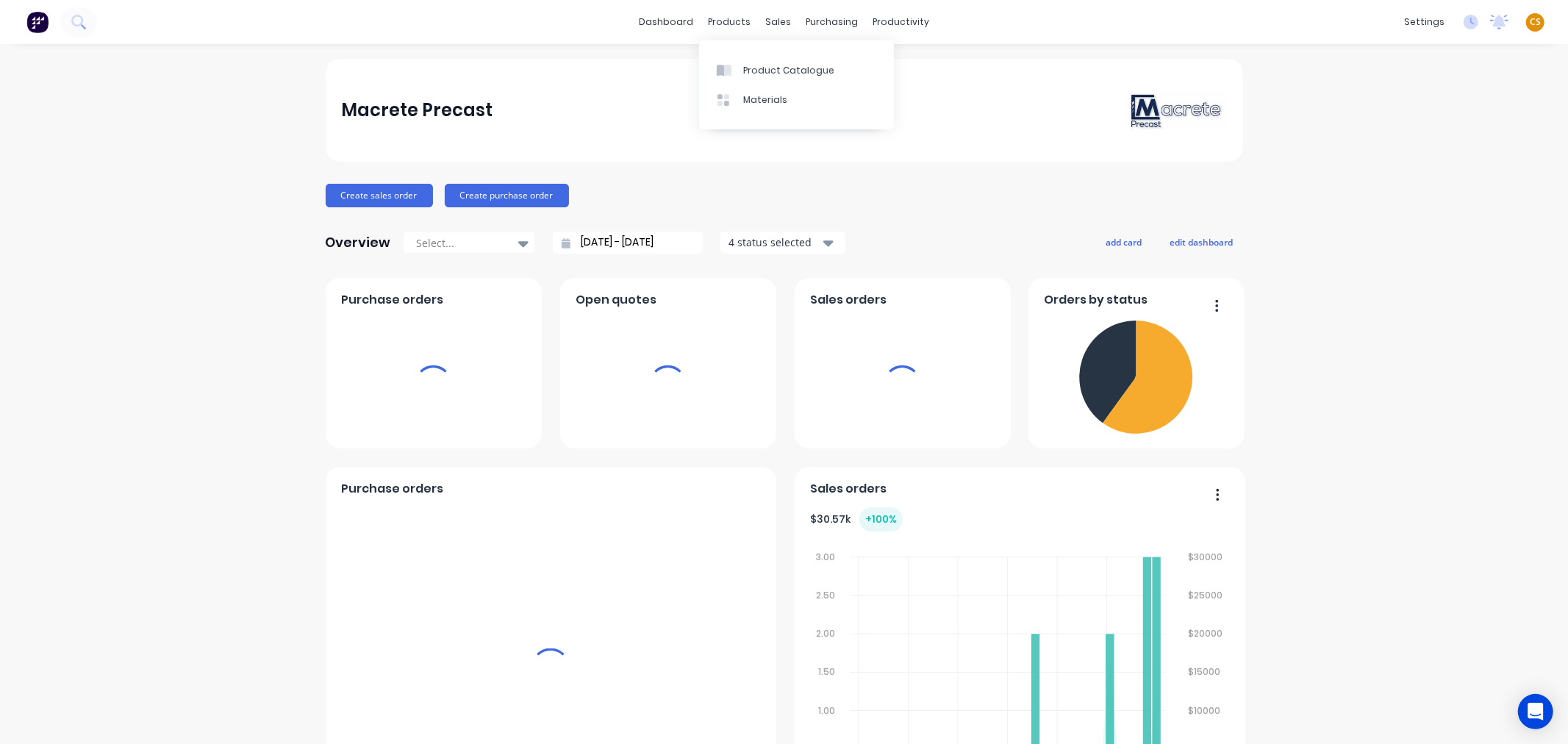
click at [1530, 19] on span "CS" at bounding box center [1535, 22] width 11 height 14
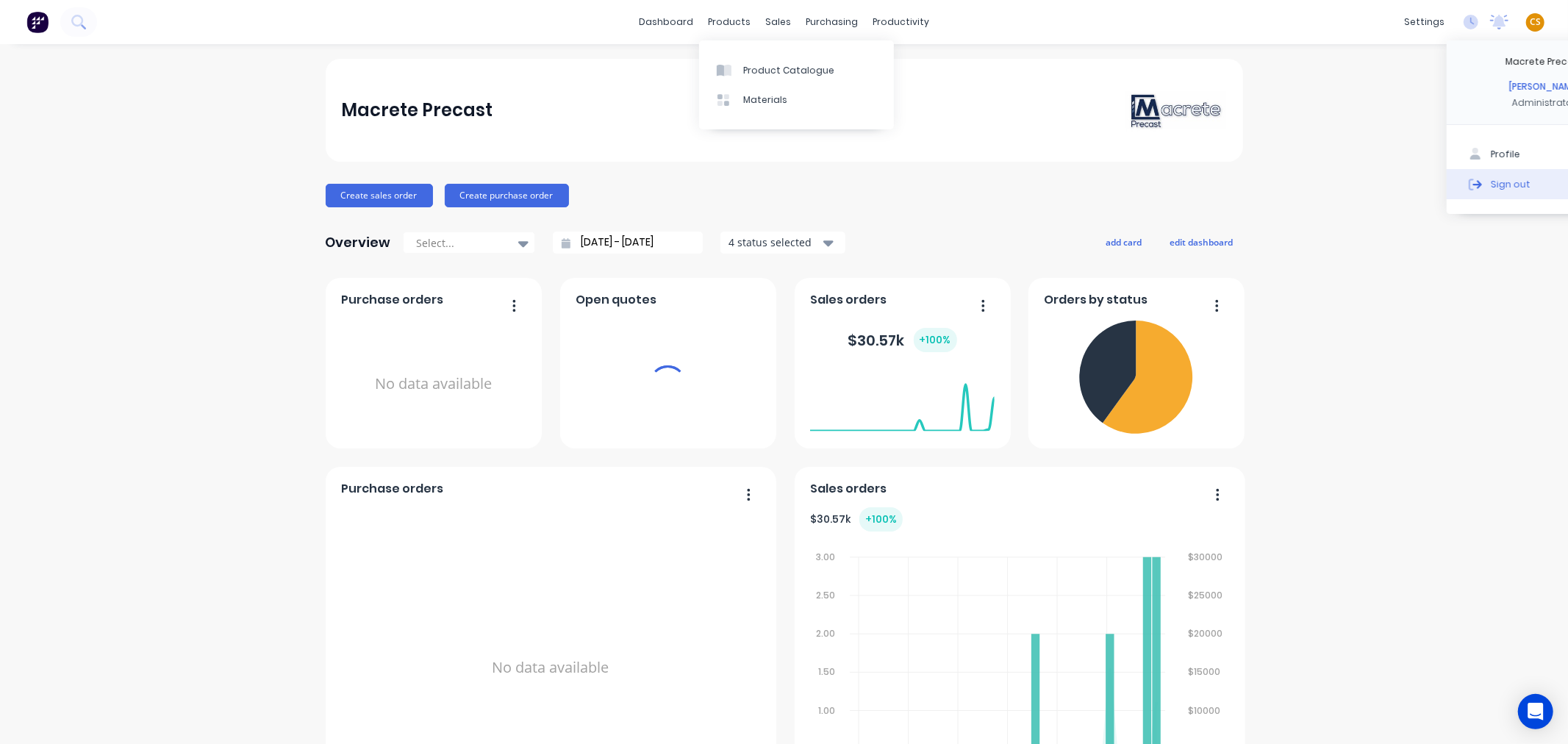
click at [1491, 188] on div "Sign out" at bounding box center [1510, 183] width 40 height 14
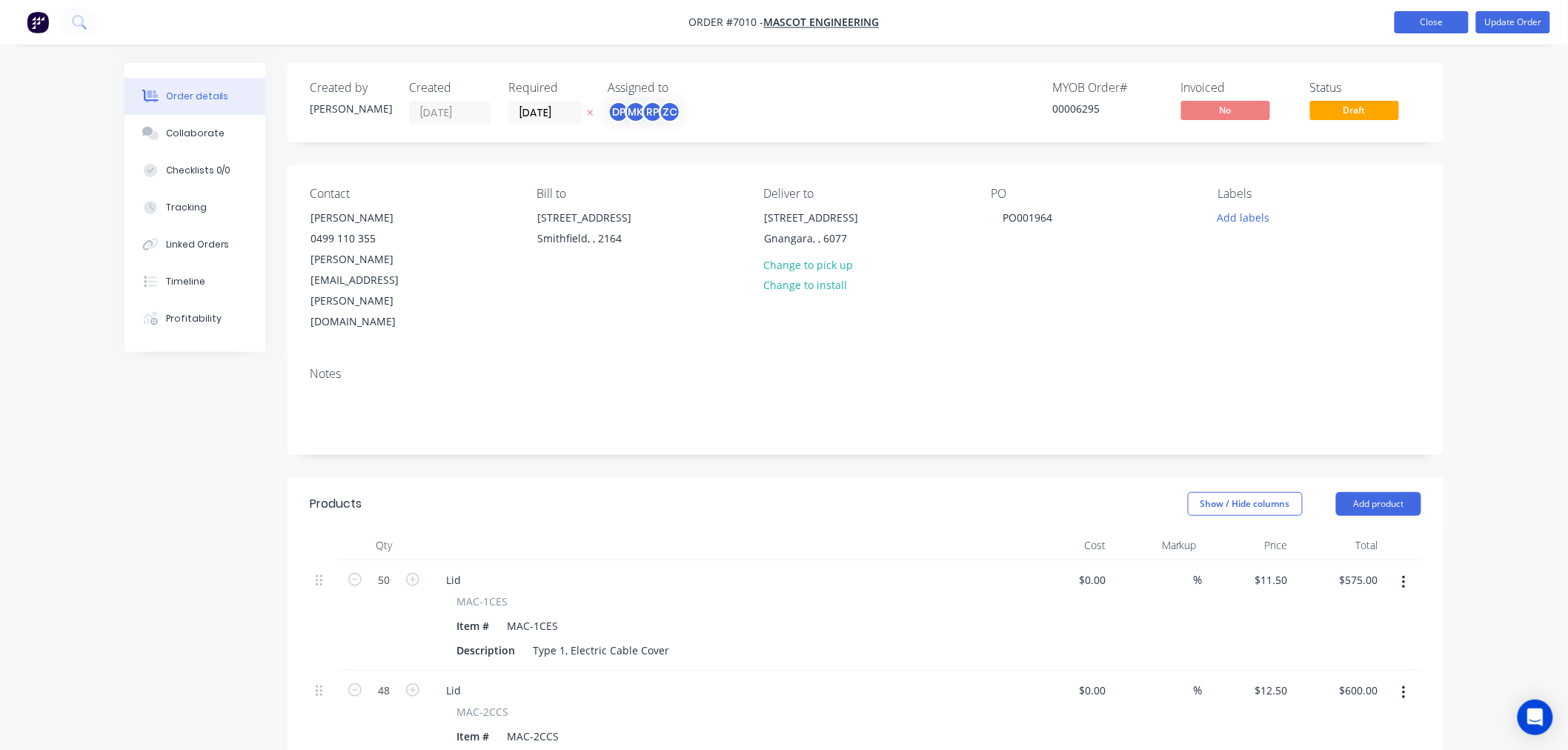
click at [1416, 24] on button "Close" at bounding box center [1432, 22] width 74 height 22
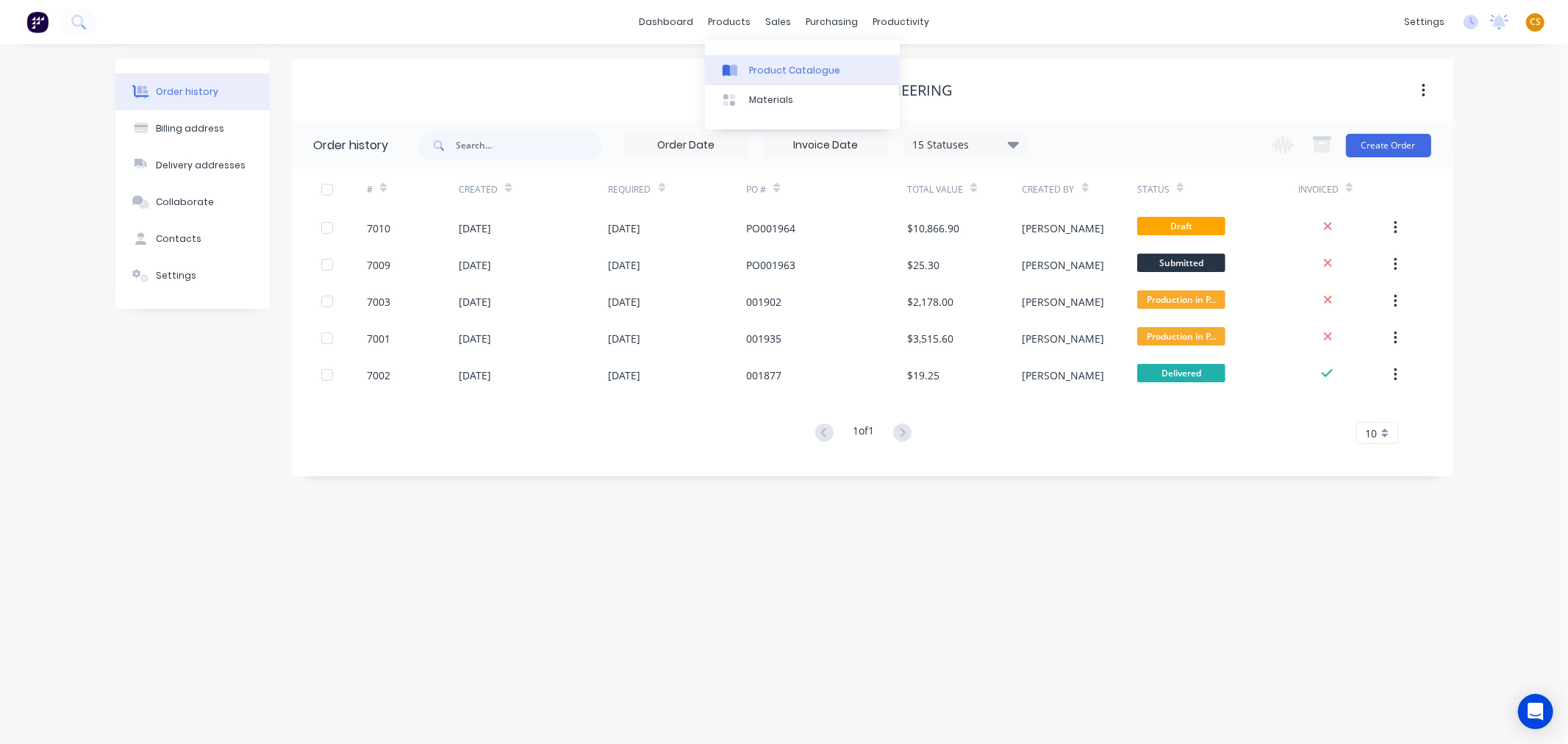
click at [777, 68] on div "Product Catalogue" at bounding box center [795, 71] width 91 height 14
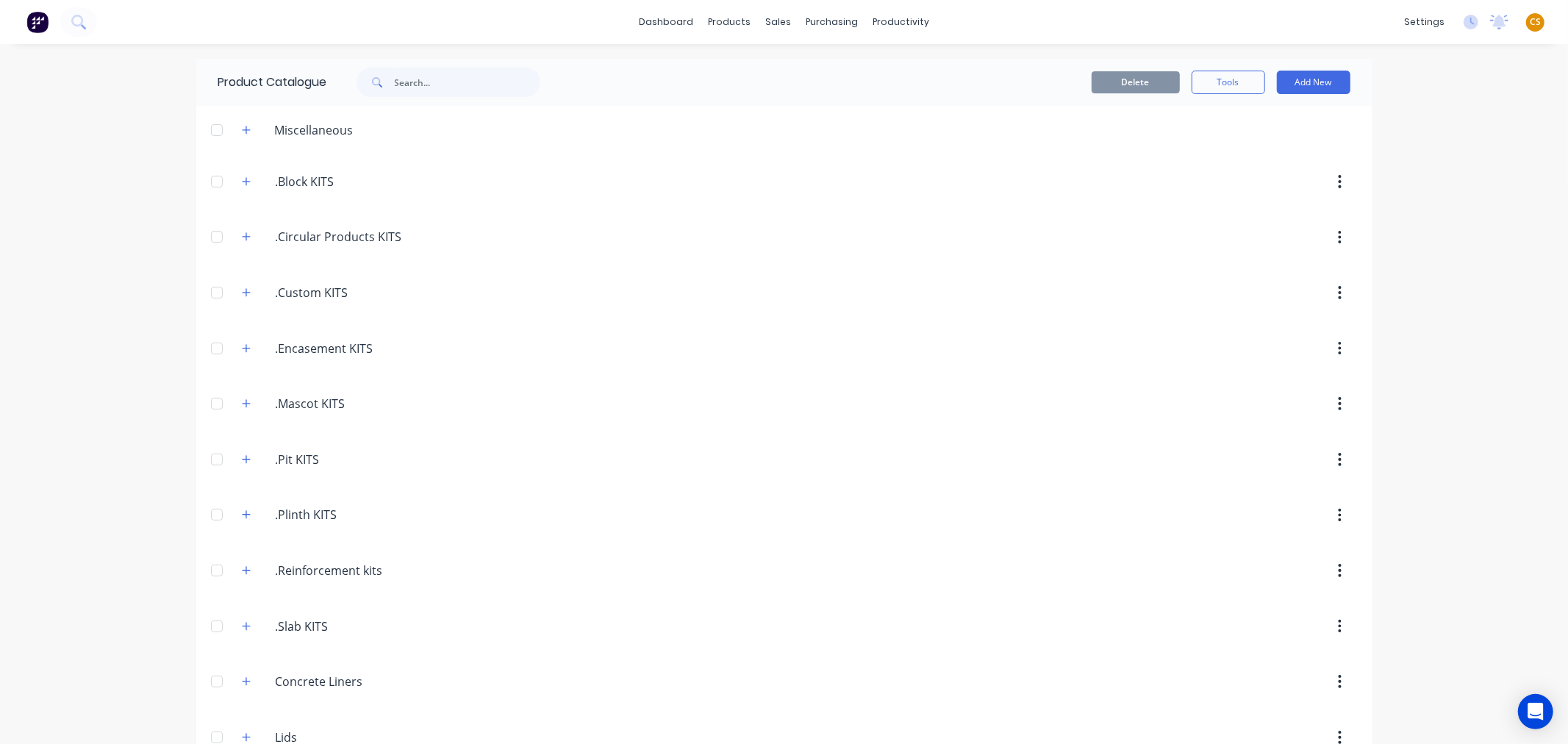
scroll to position [482, 0]
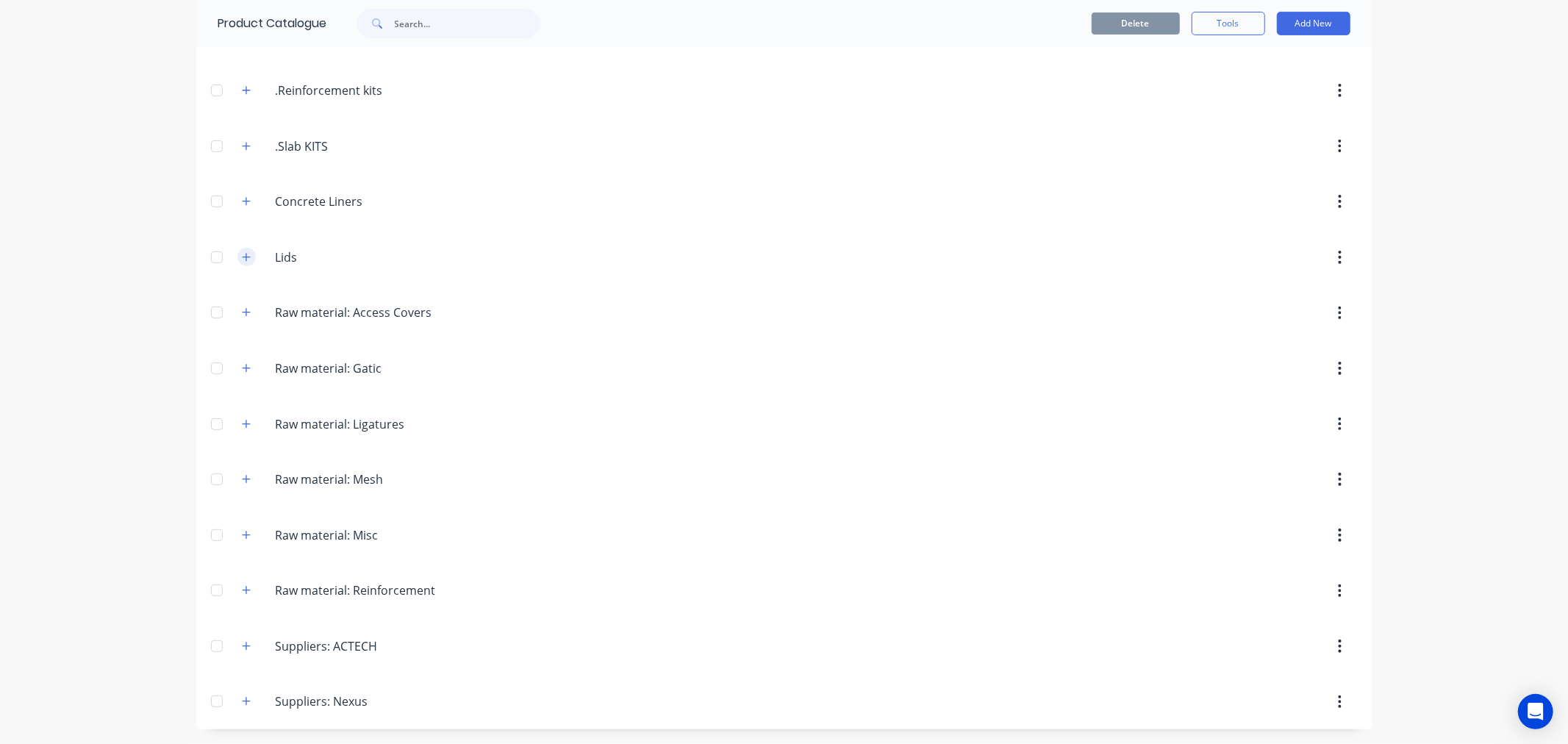
click at [244, 252] on icon "button" at bounding box center [246, 257] width 8 height 10
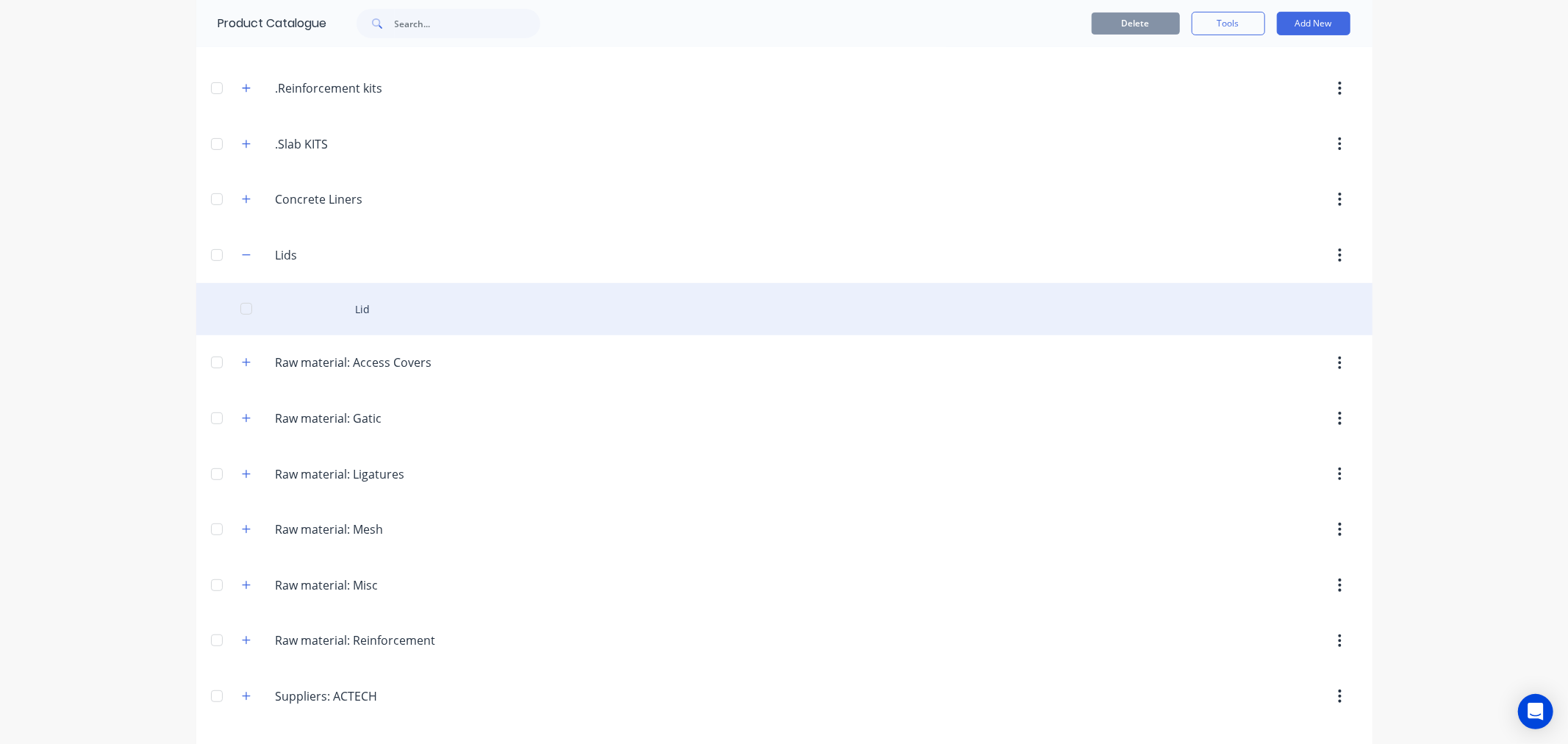
click at [356, 309] on div "Lid" at bounding box center [784, 309] width 1176 height 52
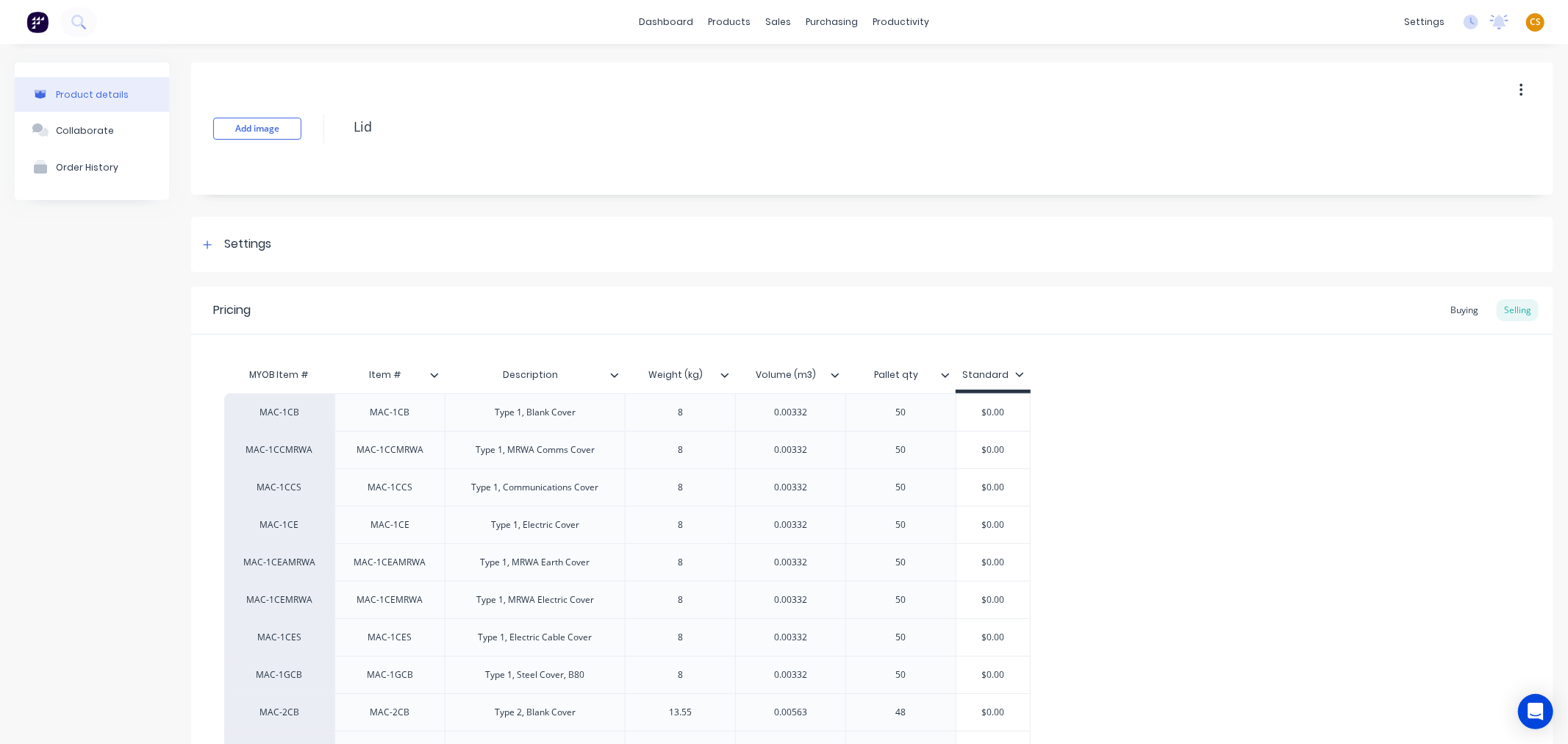
type textarea "x"
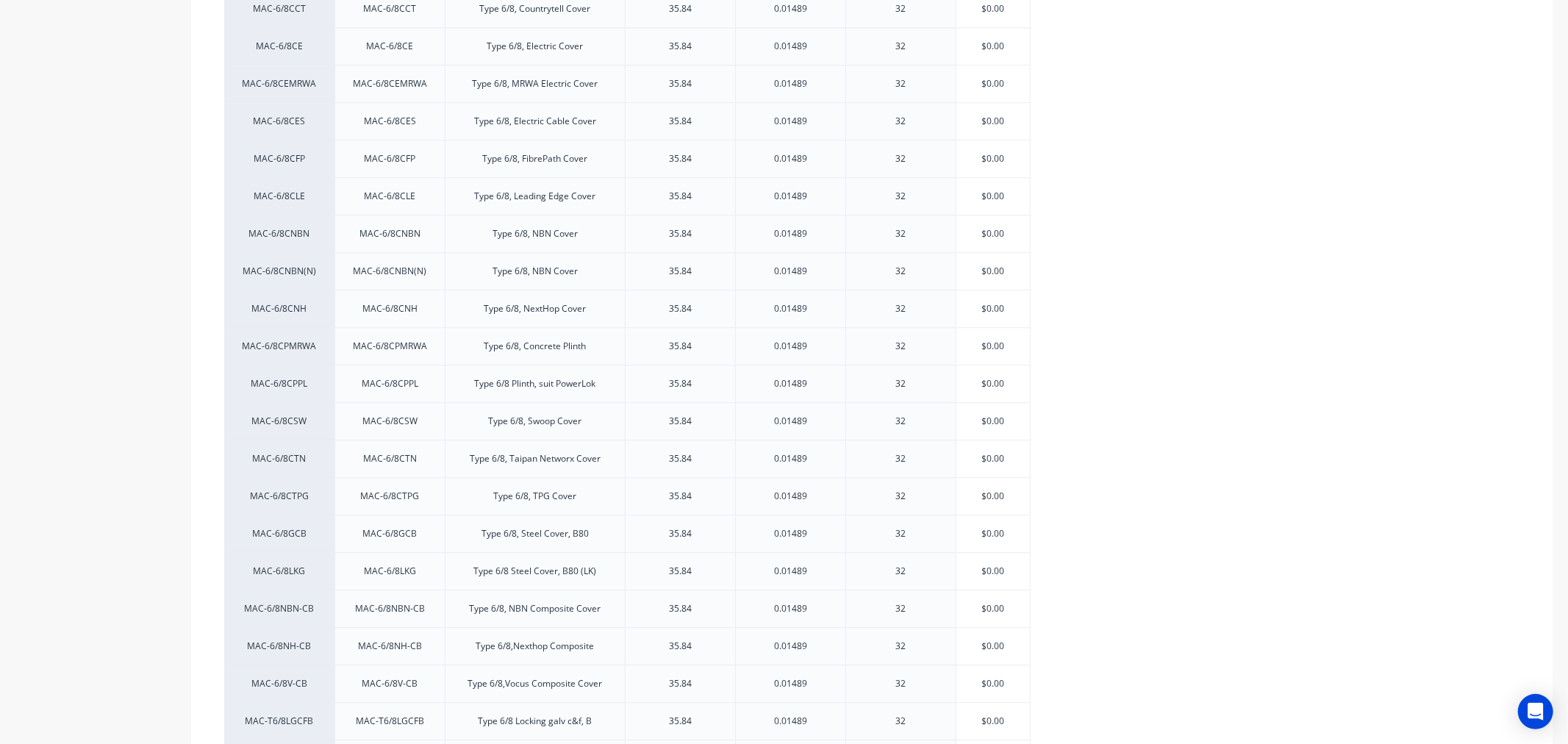
scroll to position [3477, 0]
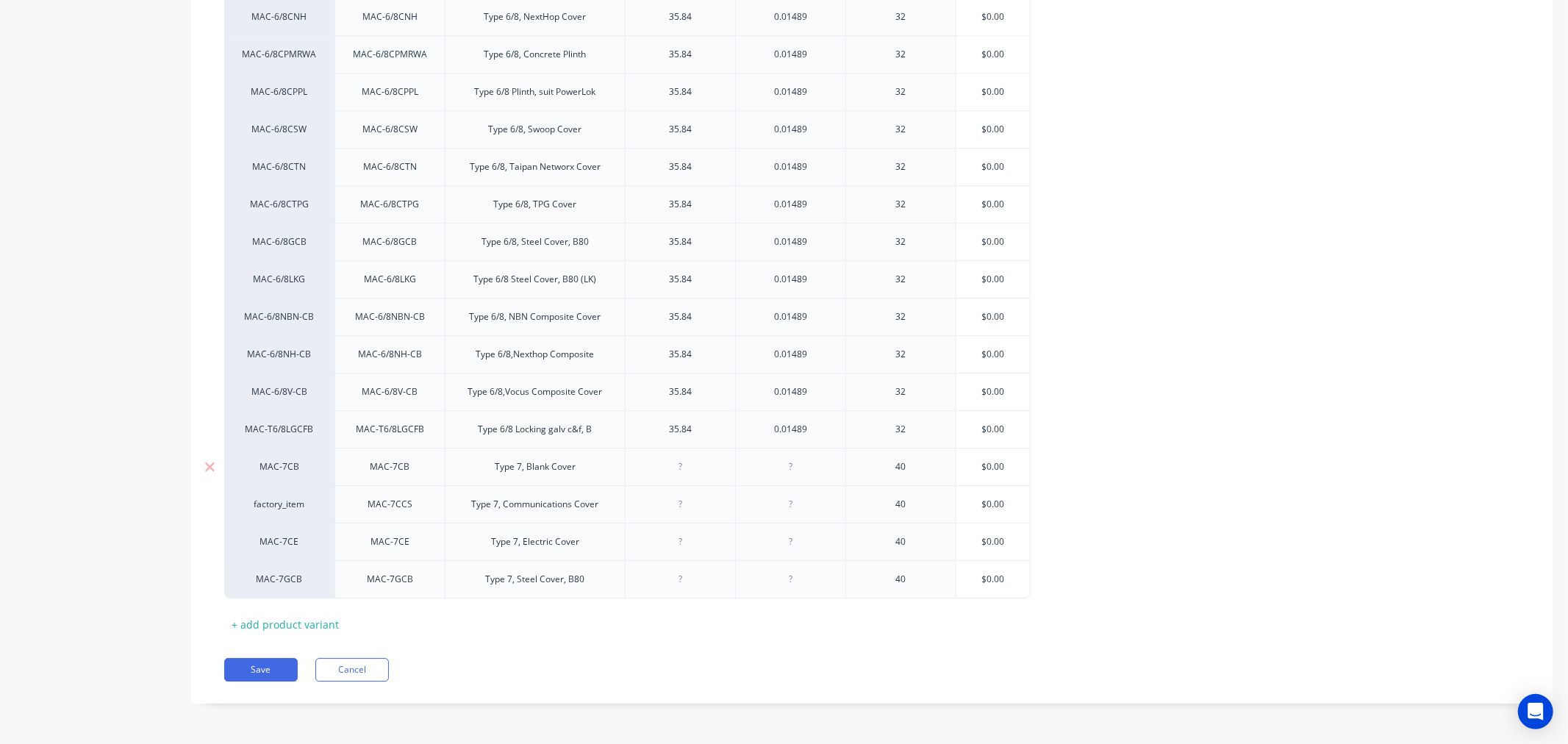
click at [277, 464] on div "MAC-7CB" at bounding box center [279, 467] width 81 height 14
type input "fa"
click at [283, 575] on button "factory_item" at bounding box center [293, 576] width 109 height 22
type textarea "x"
click at [276, 426] on div "MAC-T6/8LGCFB" at bounding box center [279, 429] width 81 height 14
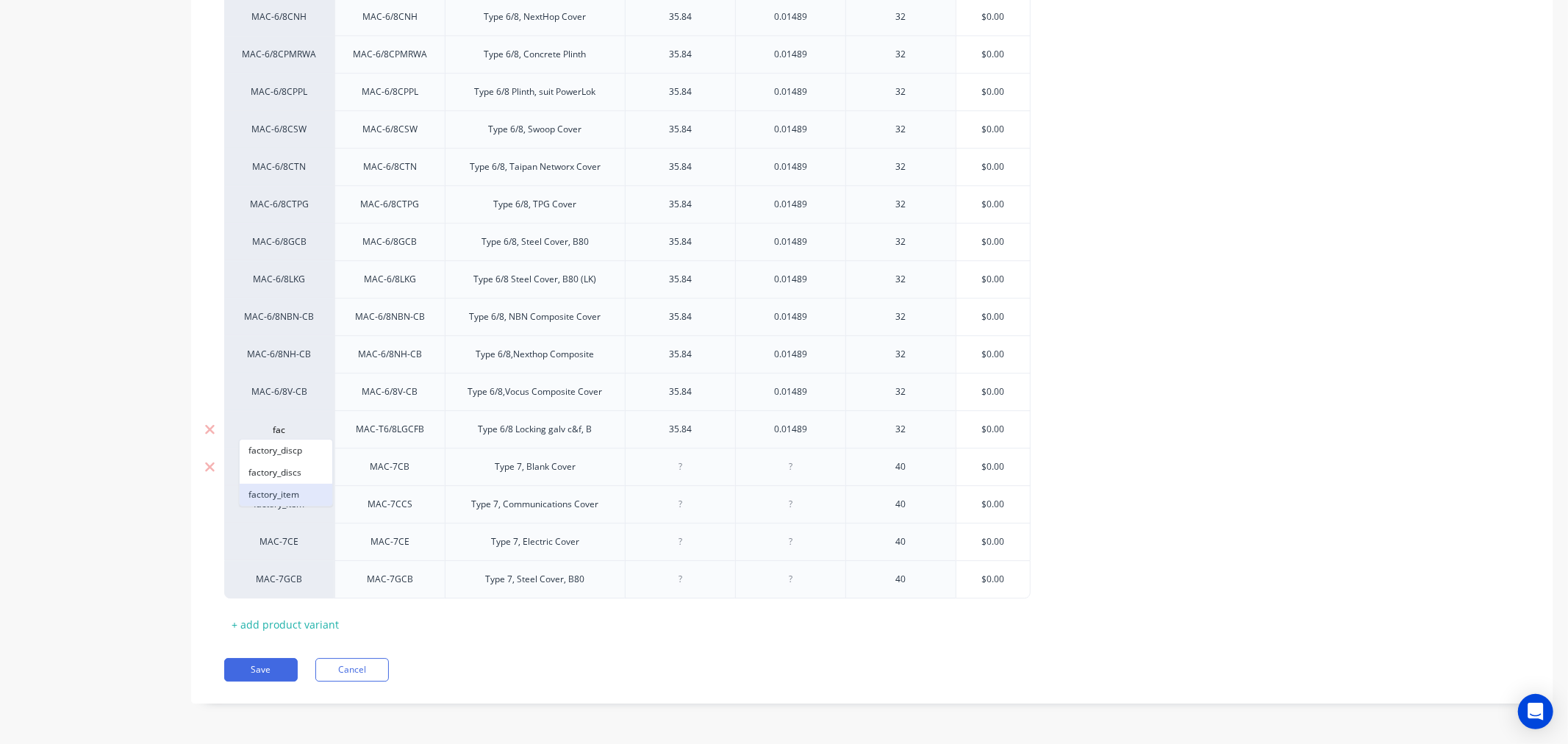
type input "fac"
click at [267, 491] on button "factory_item" at bounding box center [286, 495] width 93 height 22
type textarea "x"
click at [272, 390] on div "MAC-6/8V-CB" at bounding box center [279, 391] width 81 height 14
type input "fa"
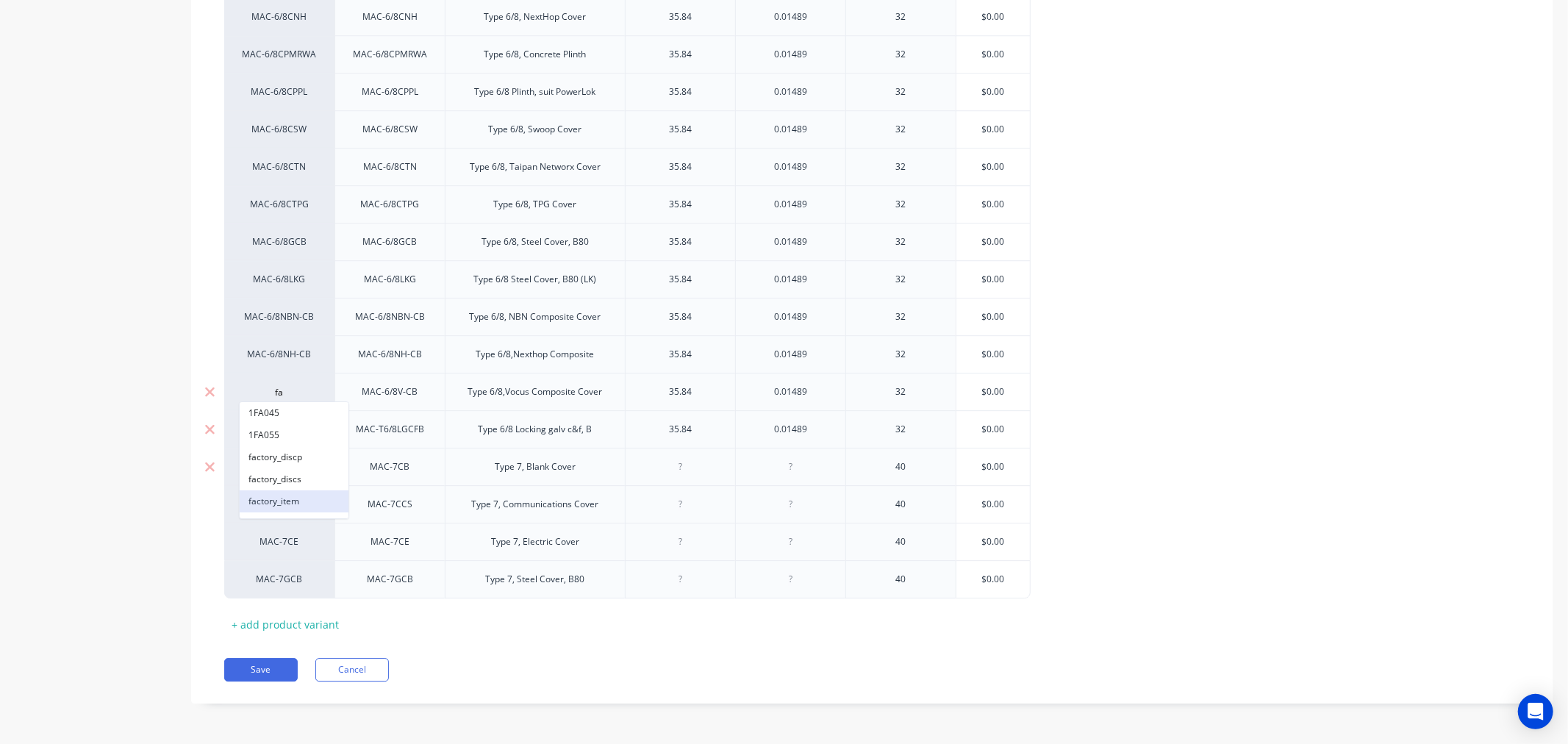
click at [269, 501] on button "factory_item" at bounding box center [293, 501] width 109 height 22
type textarea "x"
click at [274, 577] on div "MAC-7GCB" at bounding box center [279, 579] width 81 height 14
type input "fa"
click at [280, 548] on button "factory_item" at bounding box center [293, 555] width 109 height 22
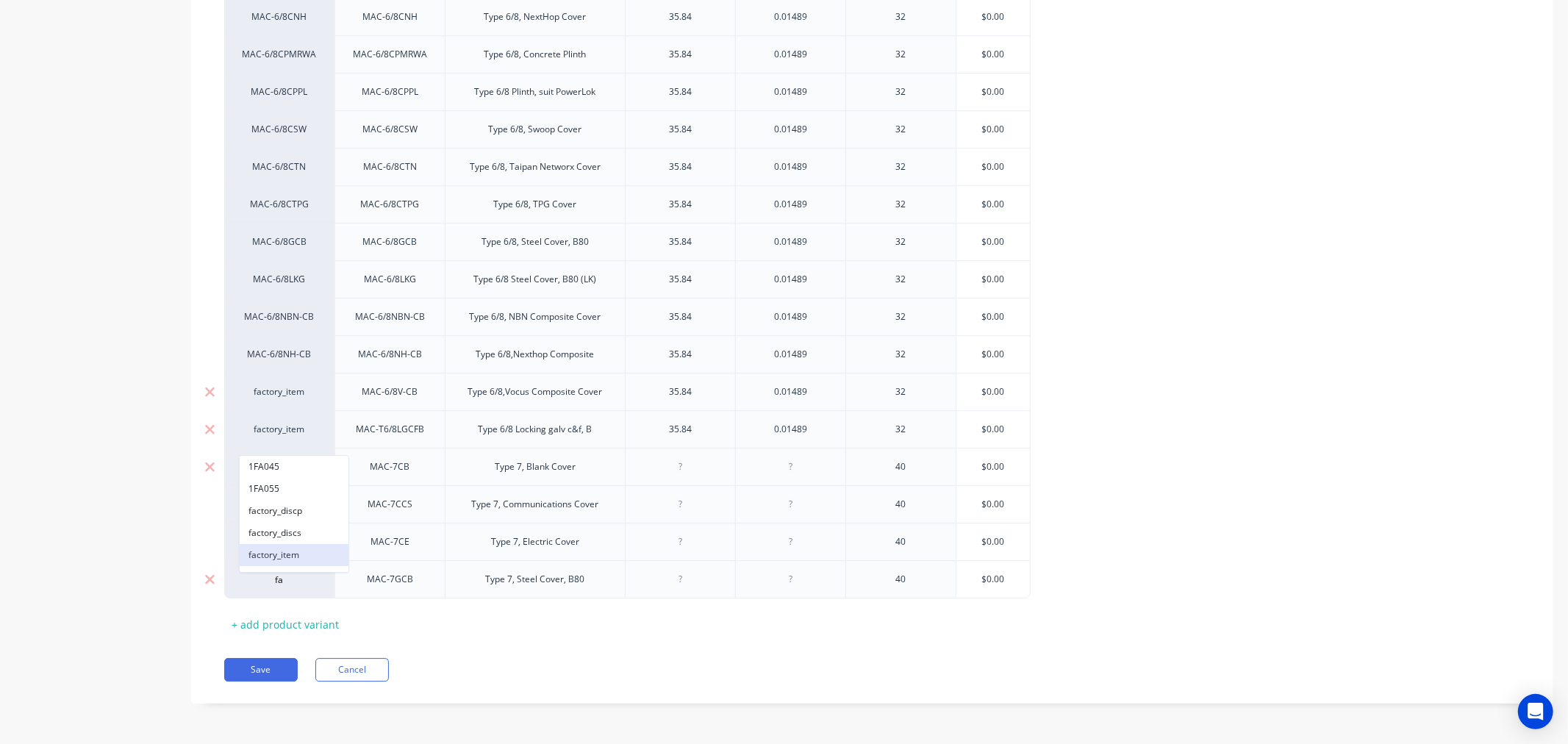
type textarea "x"
click at [277, 542] on div "MAC-7CE" at bounding box center [279, 542] width 81 height 14
type input "fa"
click at [282, 509] on button "factory_item" at bounding box center [293, 517] width 109 height 22
type textarea "x"
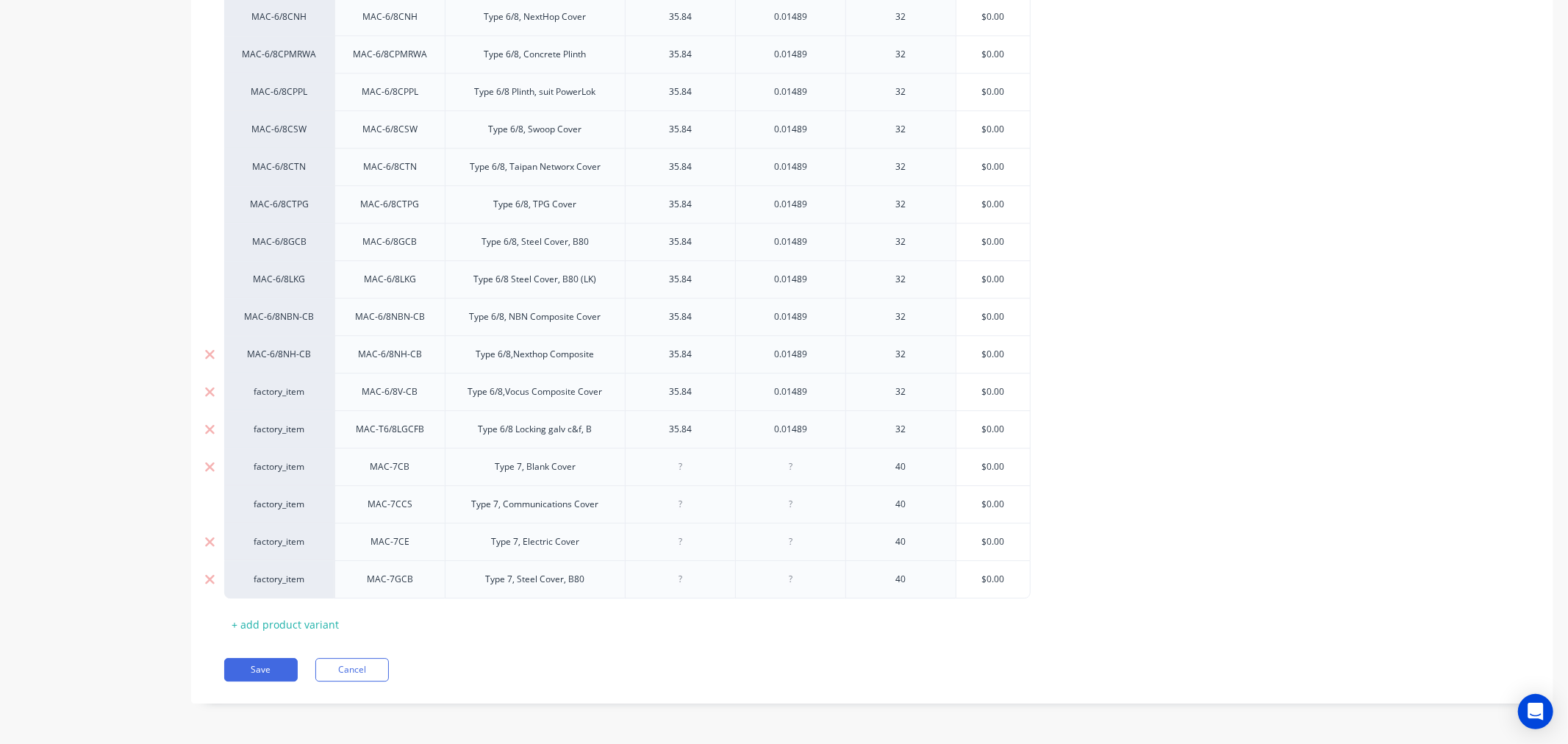
click at [276, 353] on div "MAC-6/8NH-CB" at bounding box center [279, 354] width 81 height 14
type input "fa"
click at [272, 462] on button "factory_item" at bounding box center [293, 463] width 109 height 22
type textarea "x"
click at [279, 311] on div "MAC-6/8NBN-CB" at bounding box center [279, 317] width 81 height 14
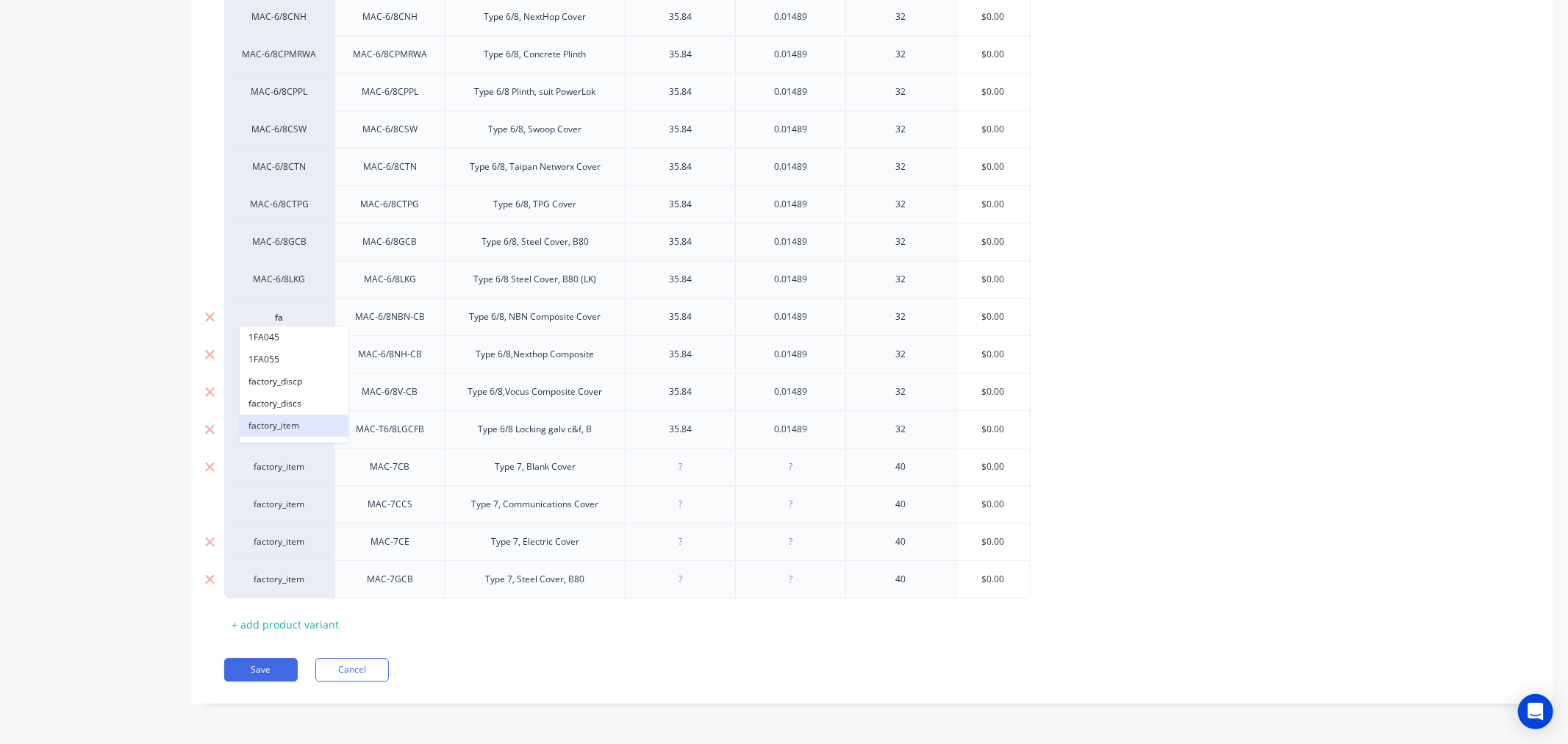
type input "fa"
click at [275, 420] on button "factory_item" at bounding box center [293, 425] width 109 height 22
type textarea "x"
click at [280, 276] on div "MAC-6/8LKG" at bounding box center [279, 279] width 81 height 14
type input "fa"
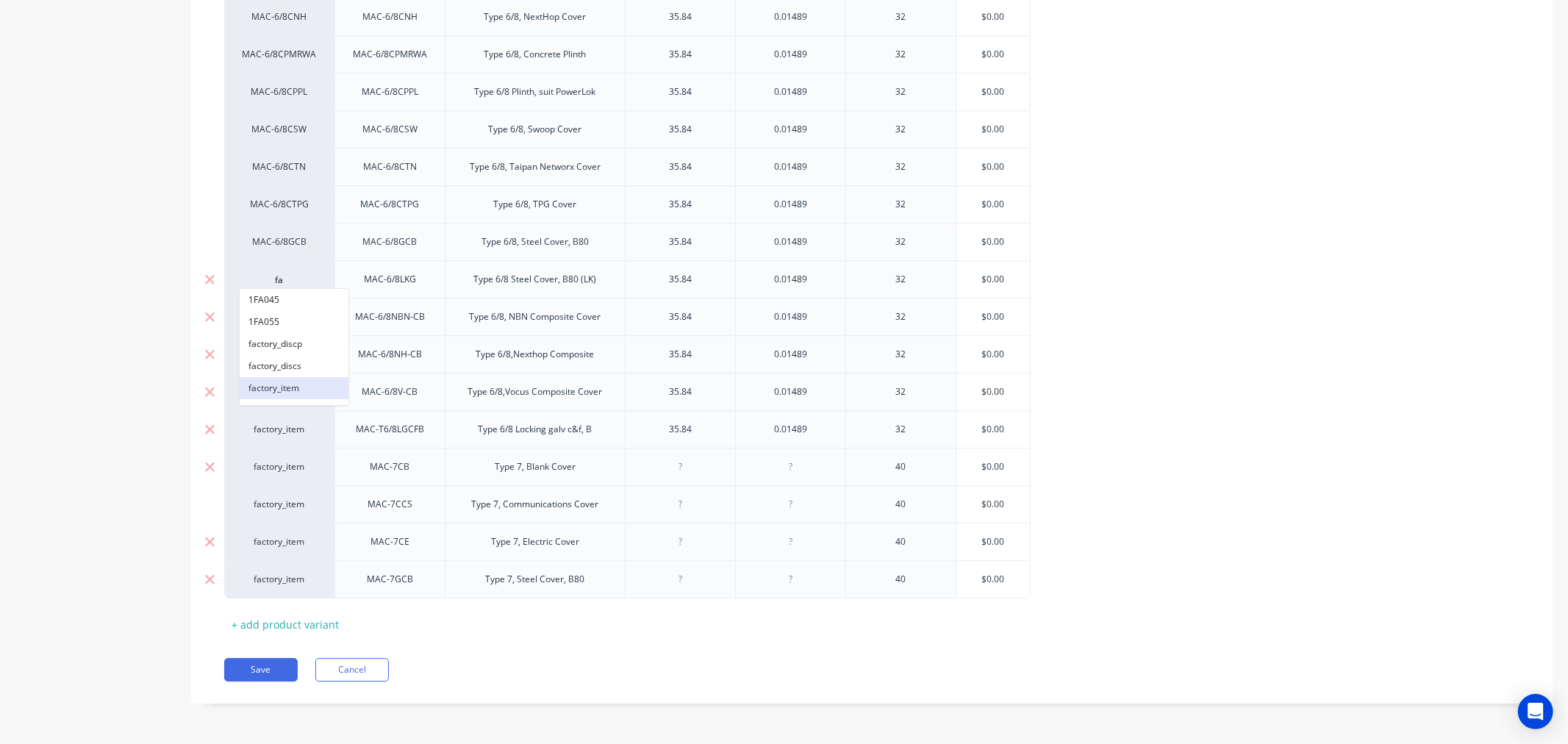
click at [287, 382] on button "factory_item" at bounding box center [293, 388] width 109 height 22
type textarea "x"
click at [288, 237] on div "MAC-6/8GCB" at bounding box center [279, 242] width 81 height 14
type input "fa"
click at [285, 350] on button "factory_item" at bounding box center [293, 351] width 109 height 22
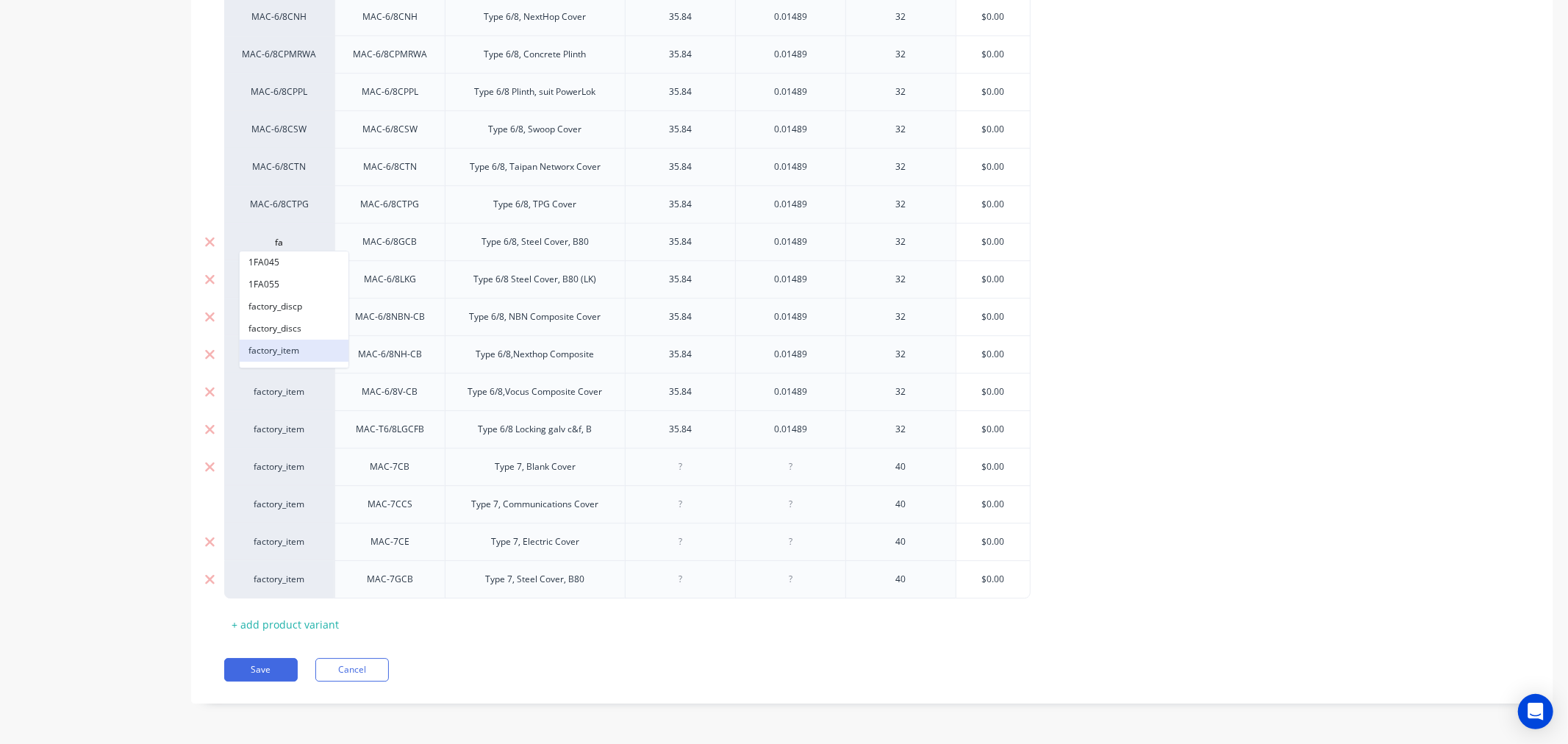
type textarea "x"
click at [279, 198] on div "MAC-6/8CTPG" at bounding box center [279, 205] width 81 height 14
type input "fa"
click at [277, 305] on button "factory_item" at bounding box center [293, 313] width 109 height 22
type textarea "x"
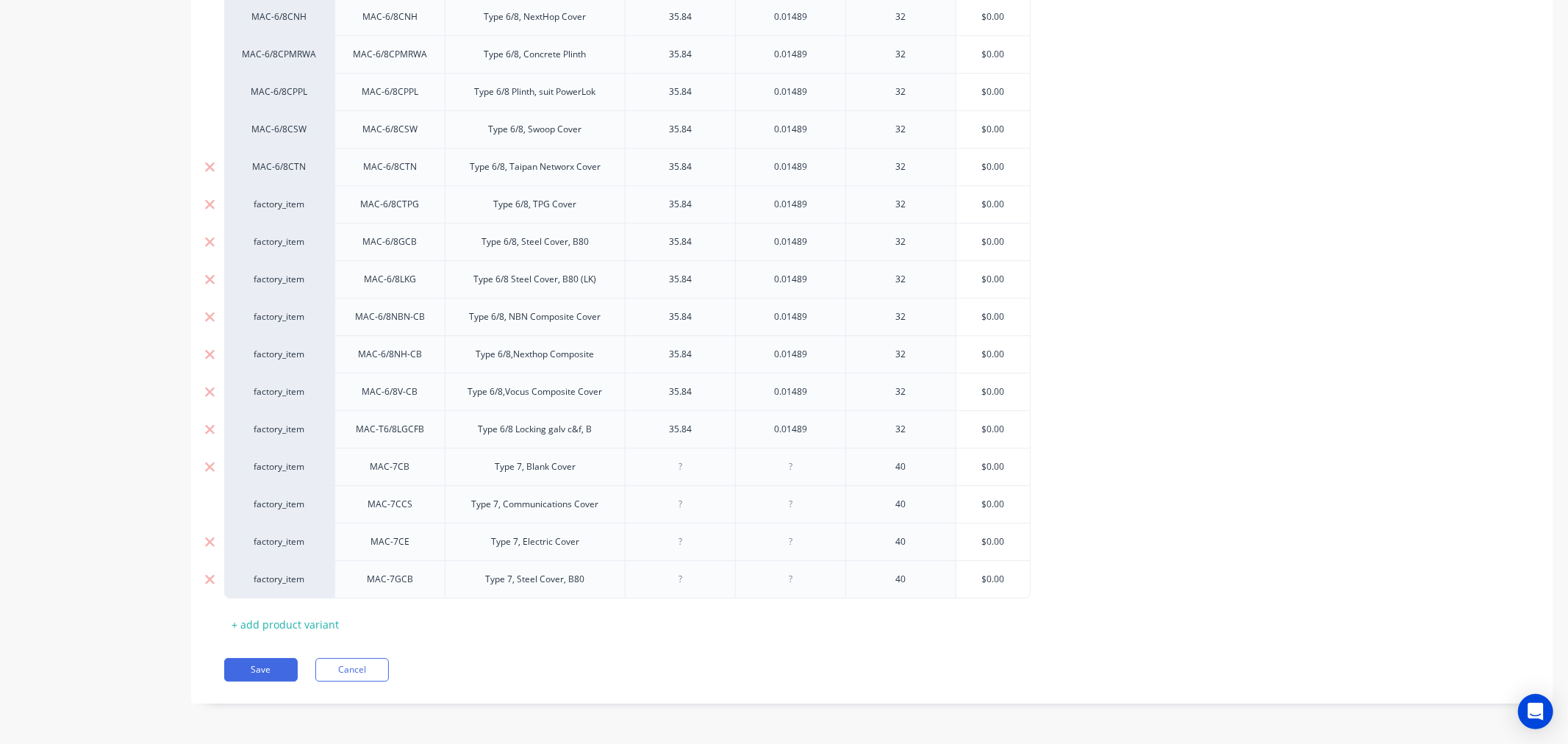
click at [280, 162] on div "MAC-6/8CTN" at bounding box center [279, 167] width 81 height 14
type input "fa"
click at [270, 280] on button "factory_item" at bounding box center [293, 276] width 109 height 22
type textarea "x"
click at [287, 128] on div "MAC-6/8CSW" at bounding box center [279, 129] width 81 height 14
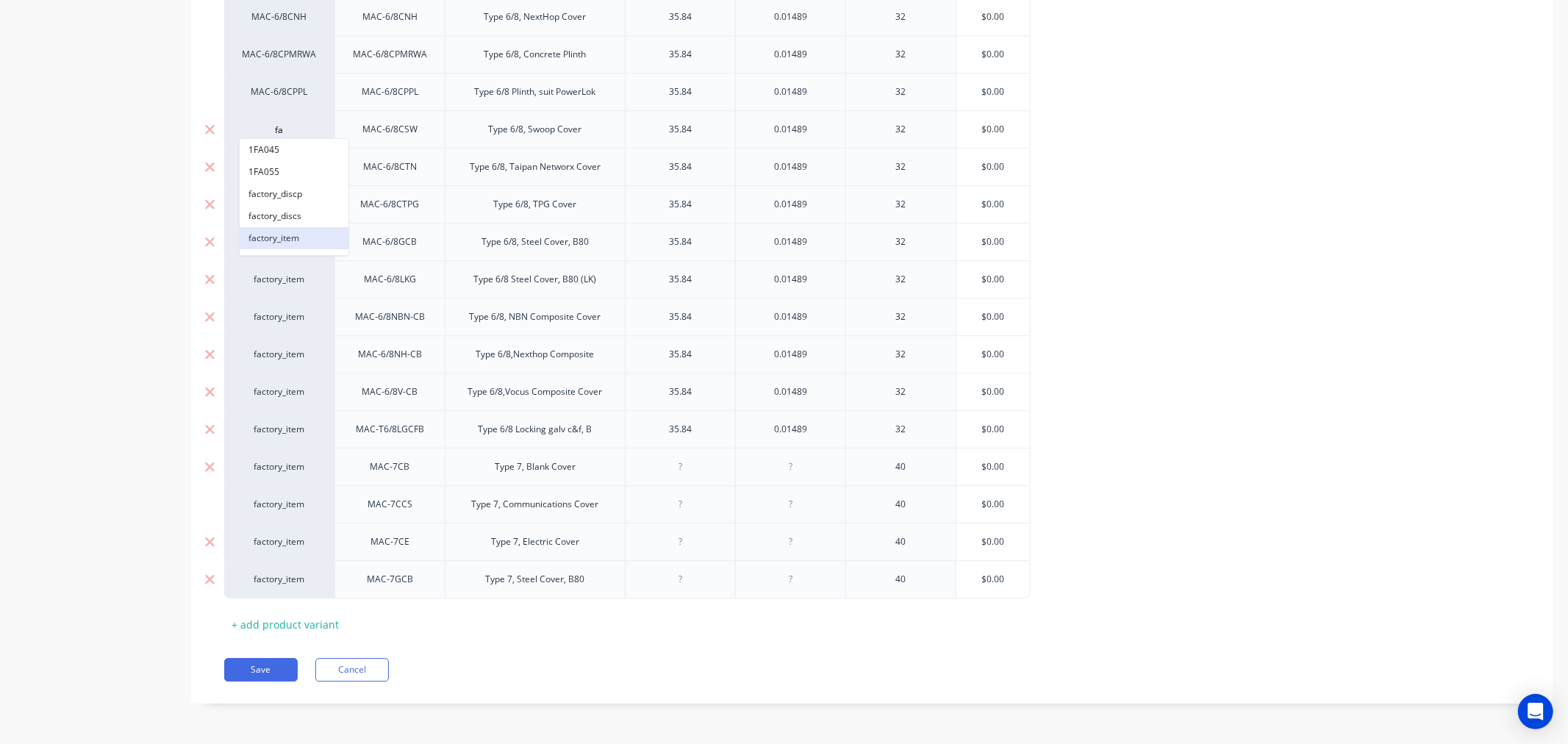
type input "fa"
click at [276, 232] on button "factory_item" at bounding box center [293, 238] width 109 height 22
type textarea "x"
click at [283, 87] on div "MAC-6/8CPPL" at bounding box center [279, 92] width 81 height 14
type input "fa"
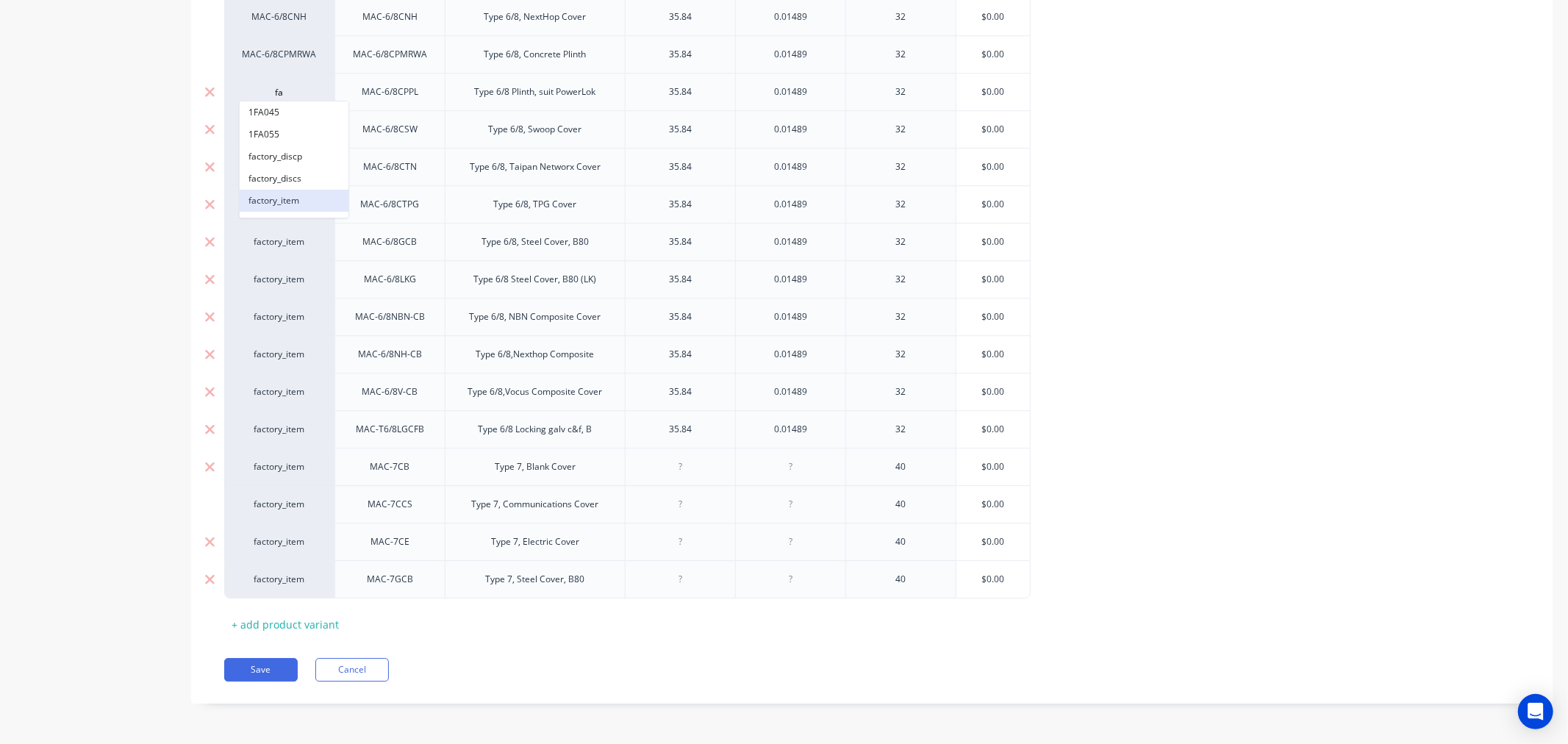
click at [276, 197] on button "factory_item" at bounding box center [293, 200] width 109 height 22
type textarea "x"
click at [282, 50] on div "MAC-6/8CPMRWA" at bounding box center [279, 54] width 81 height 14
type input "fa"
click at [273, 159] on button "factory_item" at bounding box center [293, 163] width 109 height 22
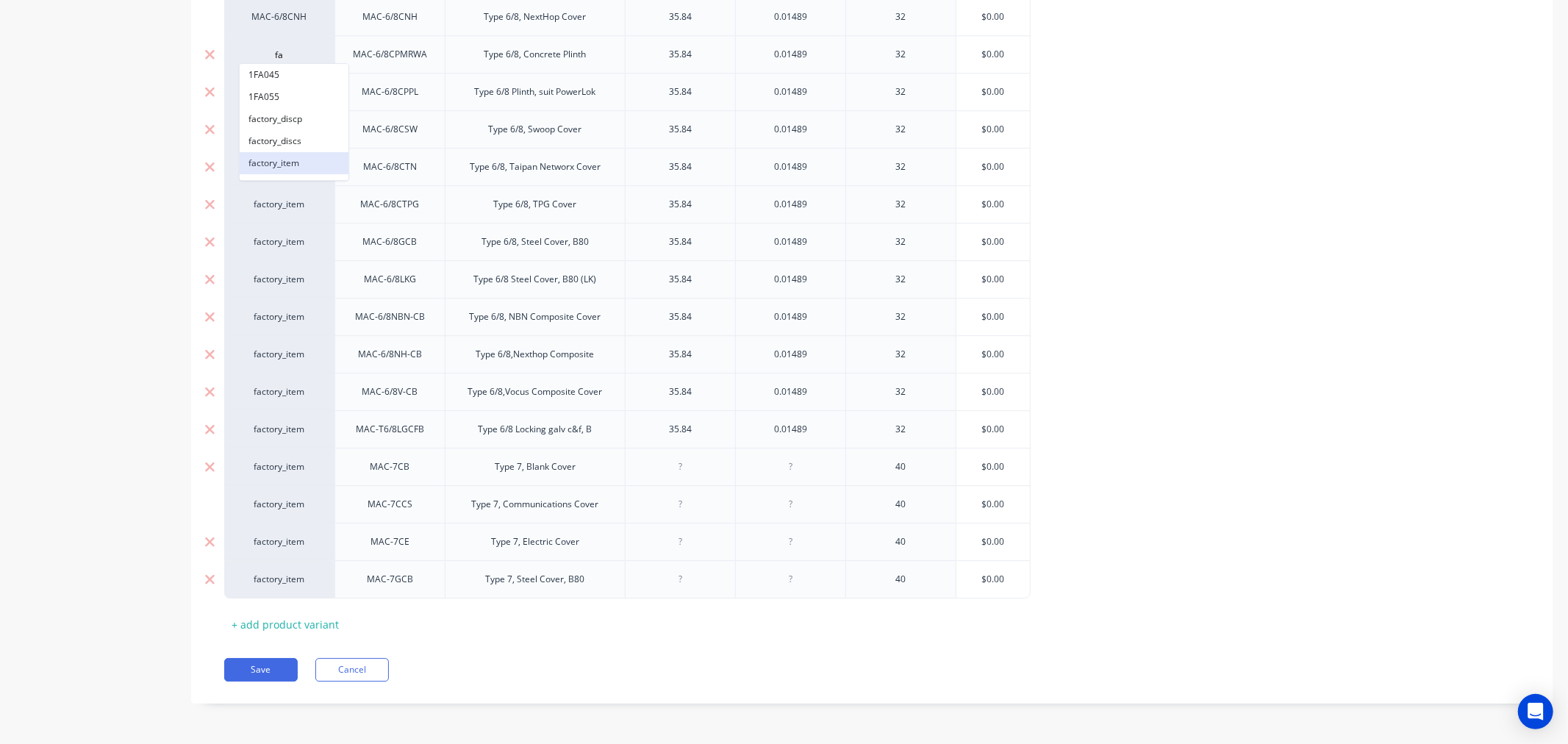
type textarea "x"
click at [282, 17] on div "MAC-6/8CNH" at bounding box center [279, 17] width 81 height 14
type input "fa"
click at [272, 128] on button "factory_item" at bounding box center [293, 126] width 109 height 22
type textarea "x"
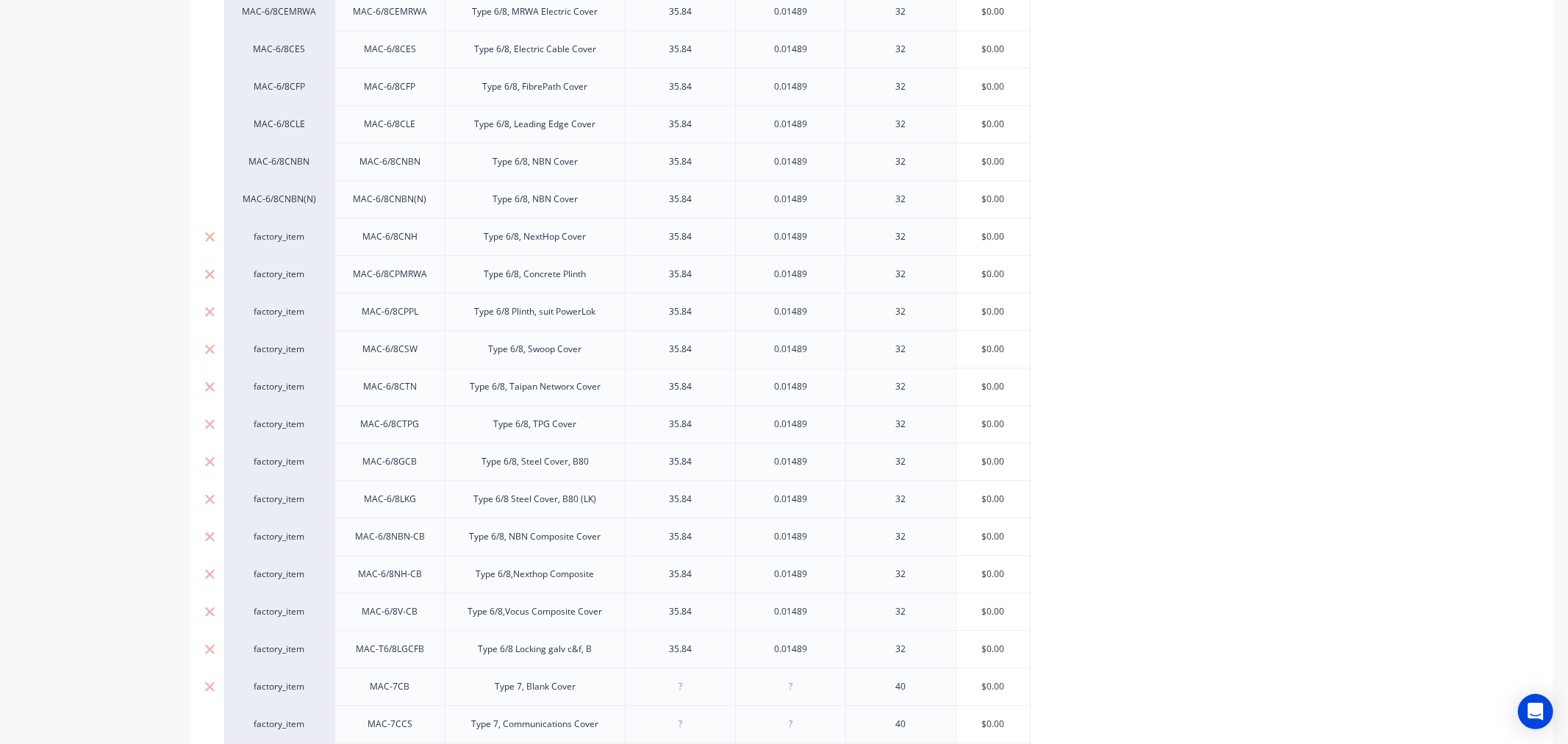
scroll to position [3230, 0]
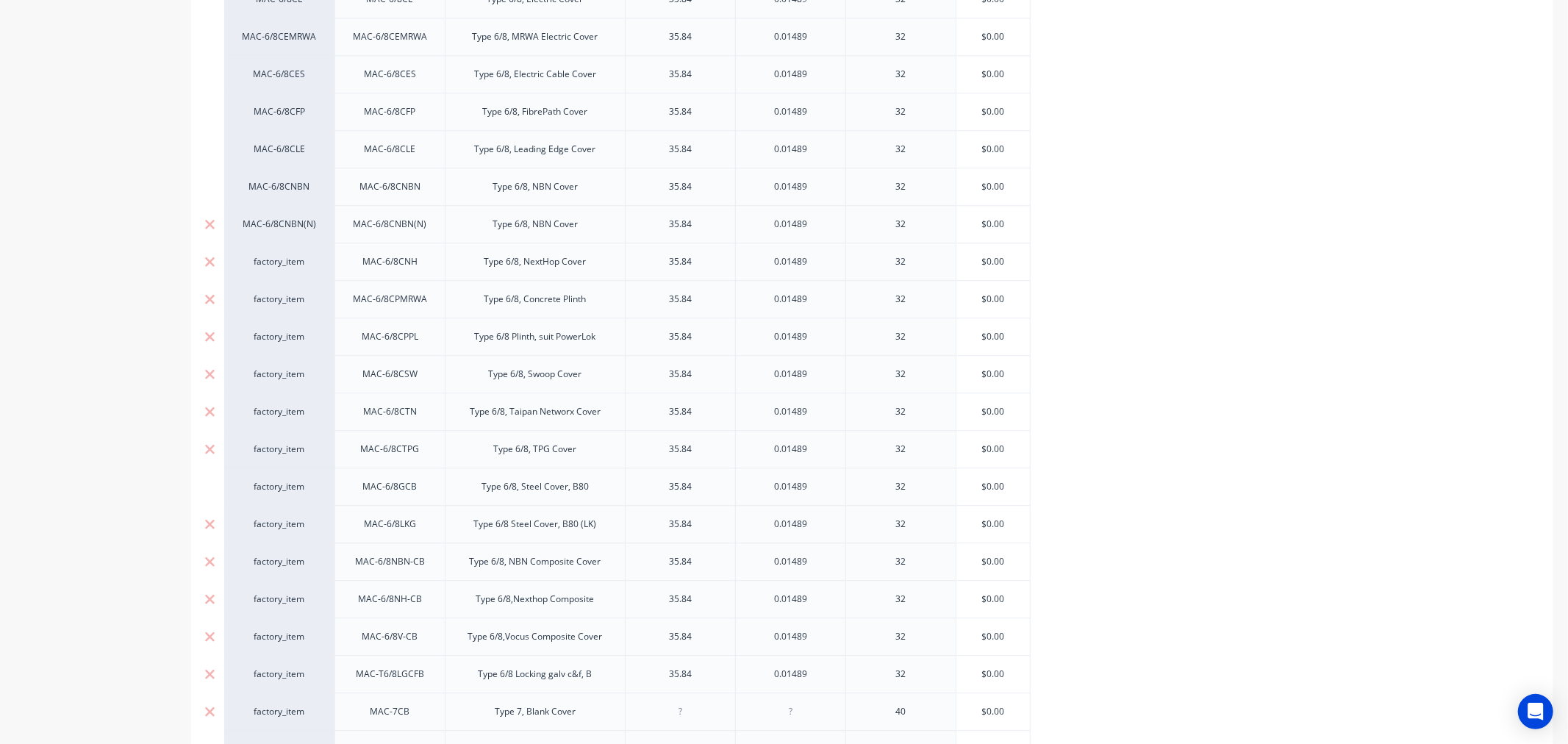
click at [282, 221] on div "MAC-6/8CNBN(N)" at bounding box center [279, 224] width 81 height 14
type input "fa"
click at [288, 328] on button "factory_item" at bounding box center [293, 333] width 109 height 22
type textarea "x"
click at [277, 183] on div "MAC-6/8CNBN" at bounding box center [279, 187] width 81 height 14
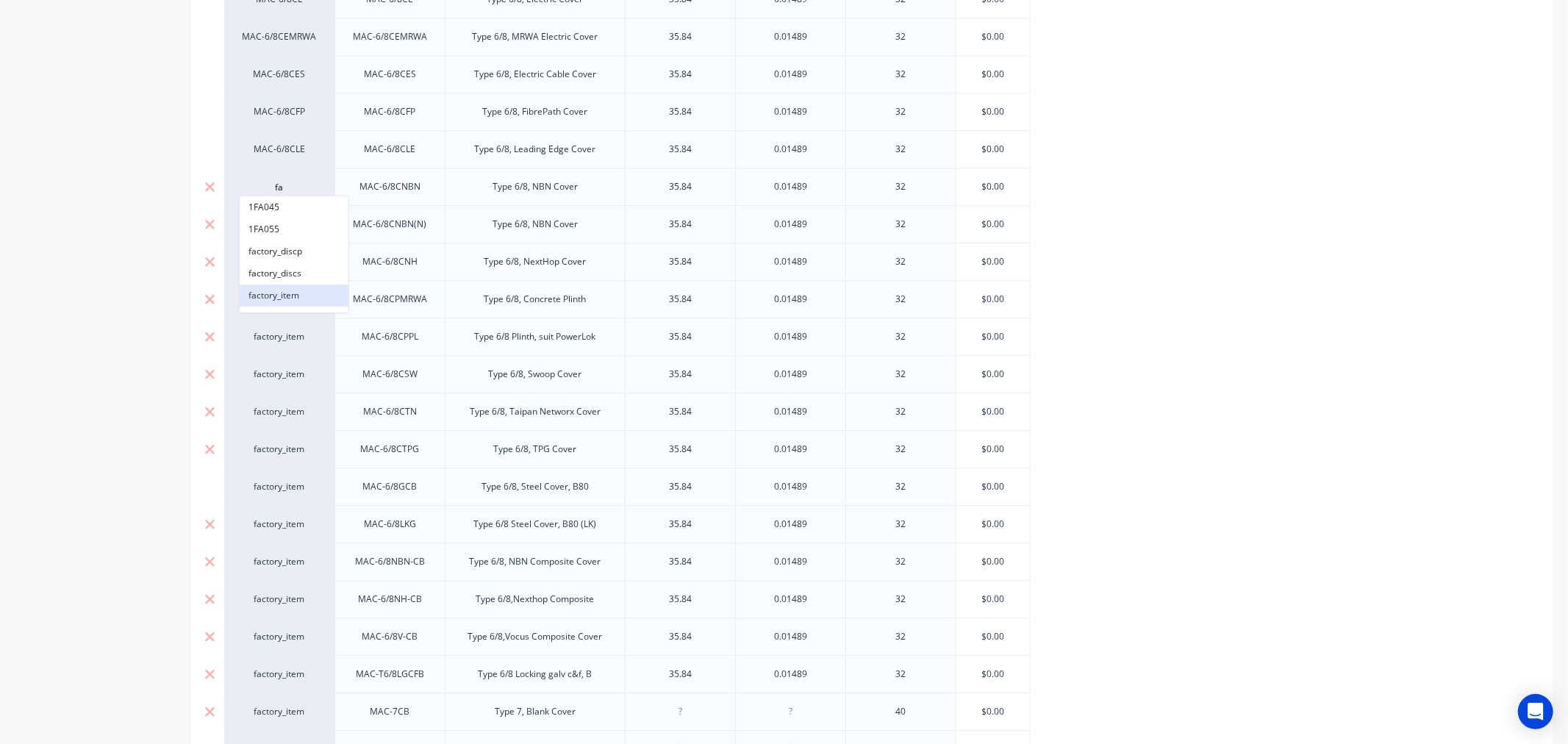
type input "fa"
click at [290, 291] on button "factory_item" at bounding box center [293, 295] width 109 height 22
type textarea "x"
click at [272, 144] on div "MAC-6/8CLE" at bounding box center [279, 150] width 81 height 14
type input "fa"
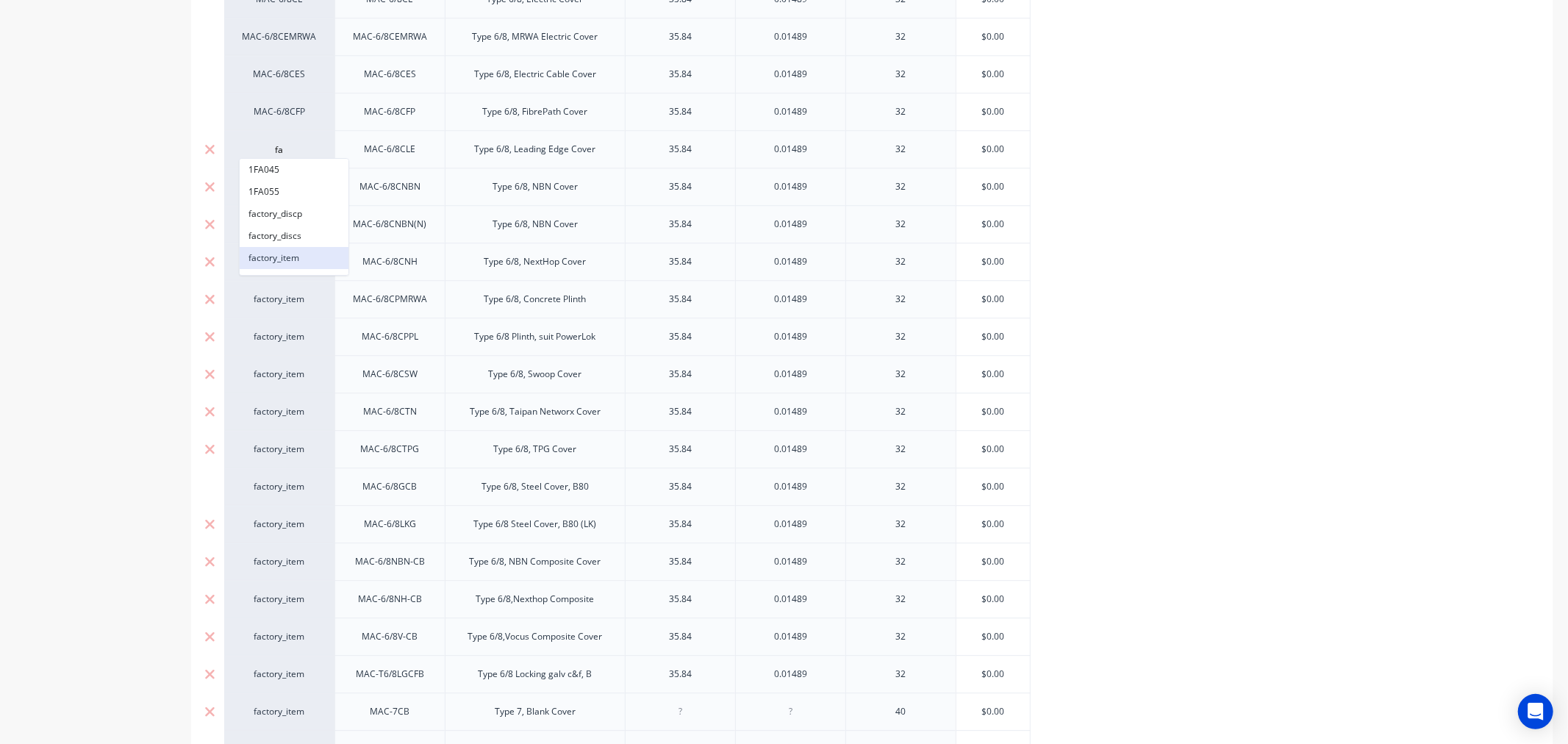
click at [282, 257] on button "factory_item" at bounding box center [293, 258] width 109 height 22
type textarea "x"
click at [272, 112] on div "MAC-6/8CFP" at bounding box center [279, 112] width 81 height 14
type input "fa"
click at [269, 218] on button "factory_item" at bounding box center [293, 220] width 109 height 22
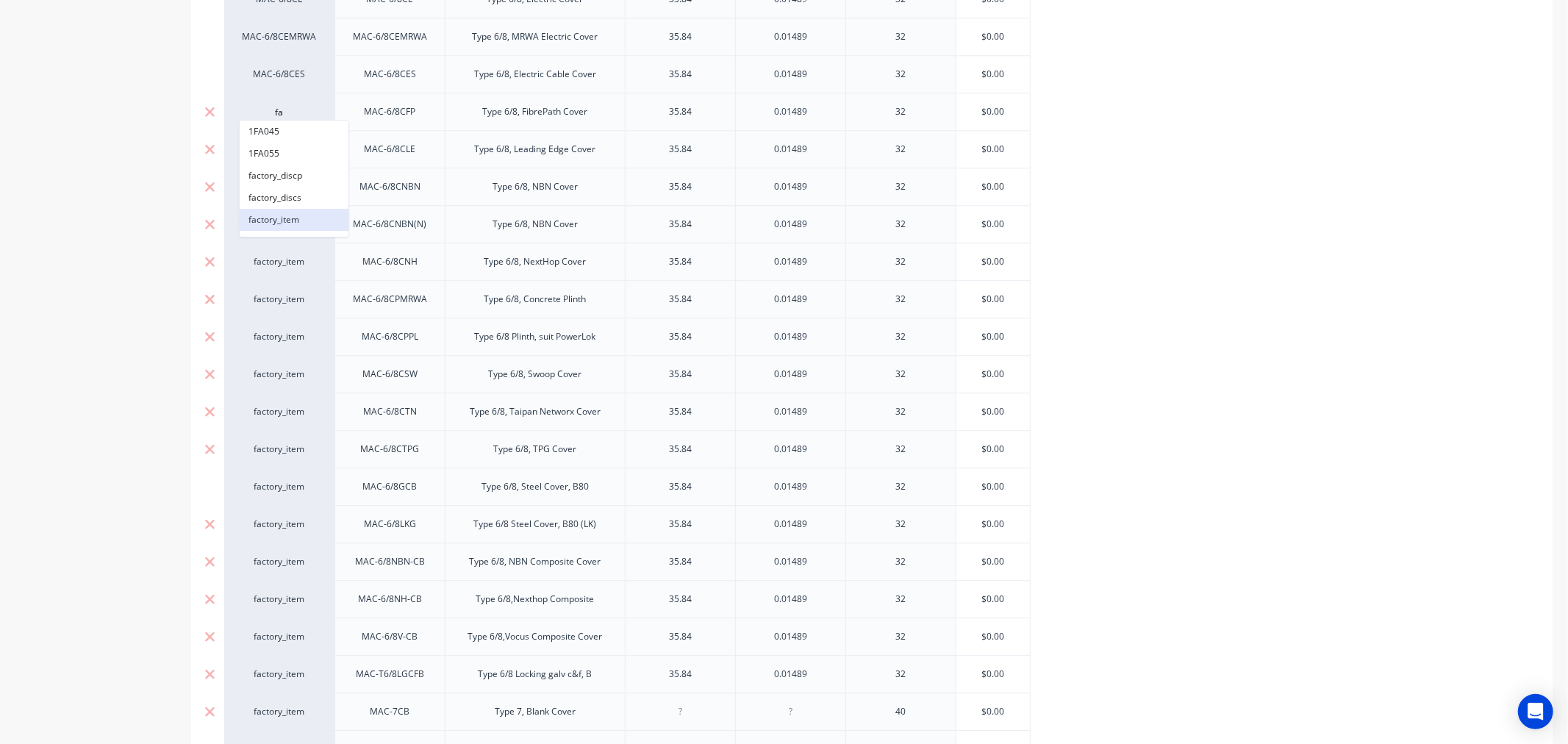
type textarea "x"
click at [277, 70] on div "MAC-6/8CES" at bounding box center [279, 74] width 81 height 14
type input "fa"
click at [272, 183] on button "factory_item" at bounding box center [293, 182] width 109 height 22
type textarea "x"
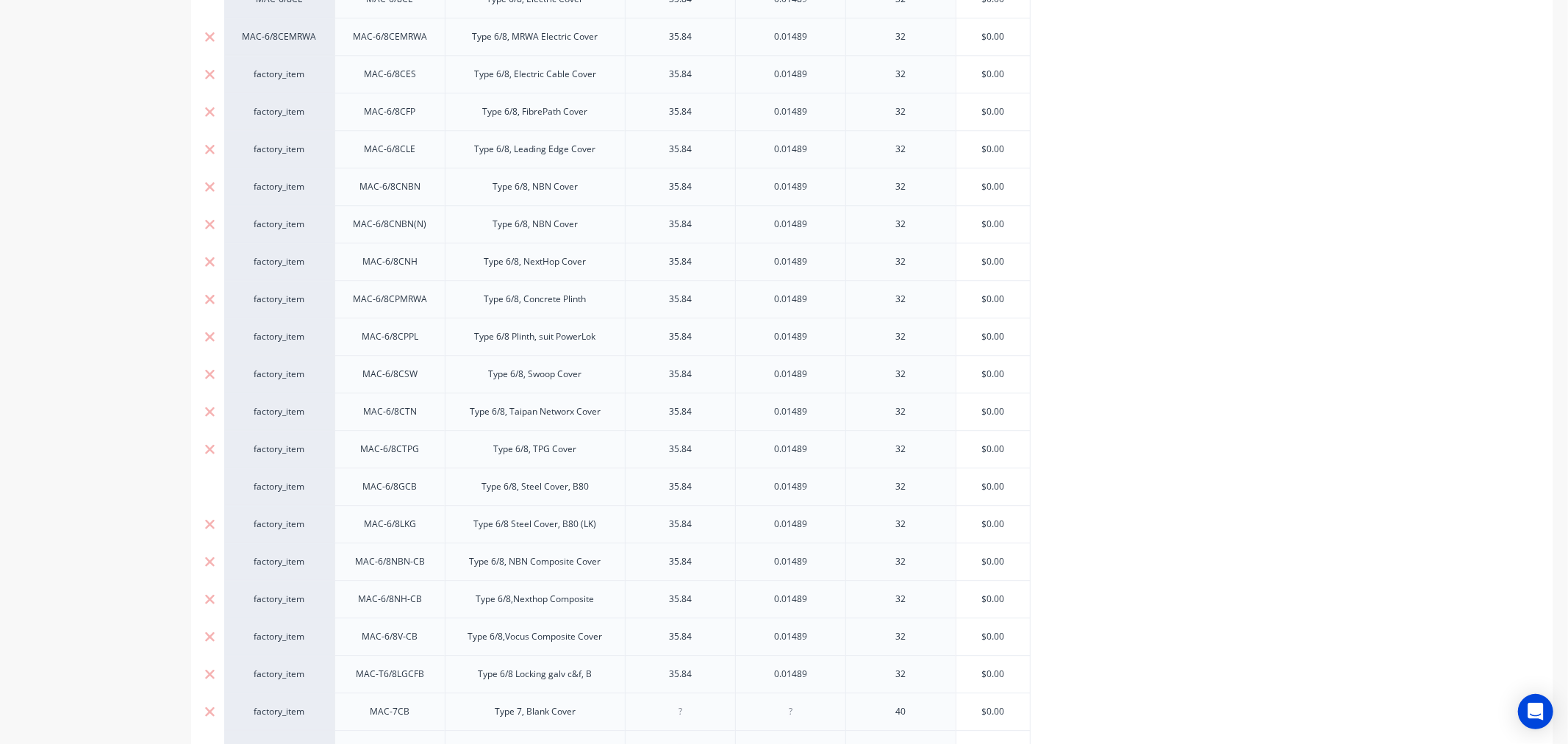
click at [282, 30] on div "MAC-6/8CEMRWA" at bounding box center [279, 37] width 81 height 14
type input "fa"
click at [292, 143] on button "factory_item" at bounding box center [293, 145] width 109 height 22
type textarea "x"
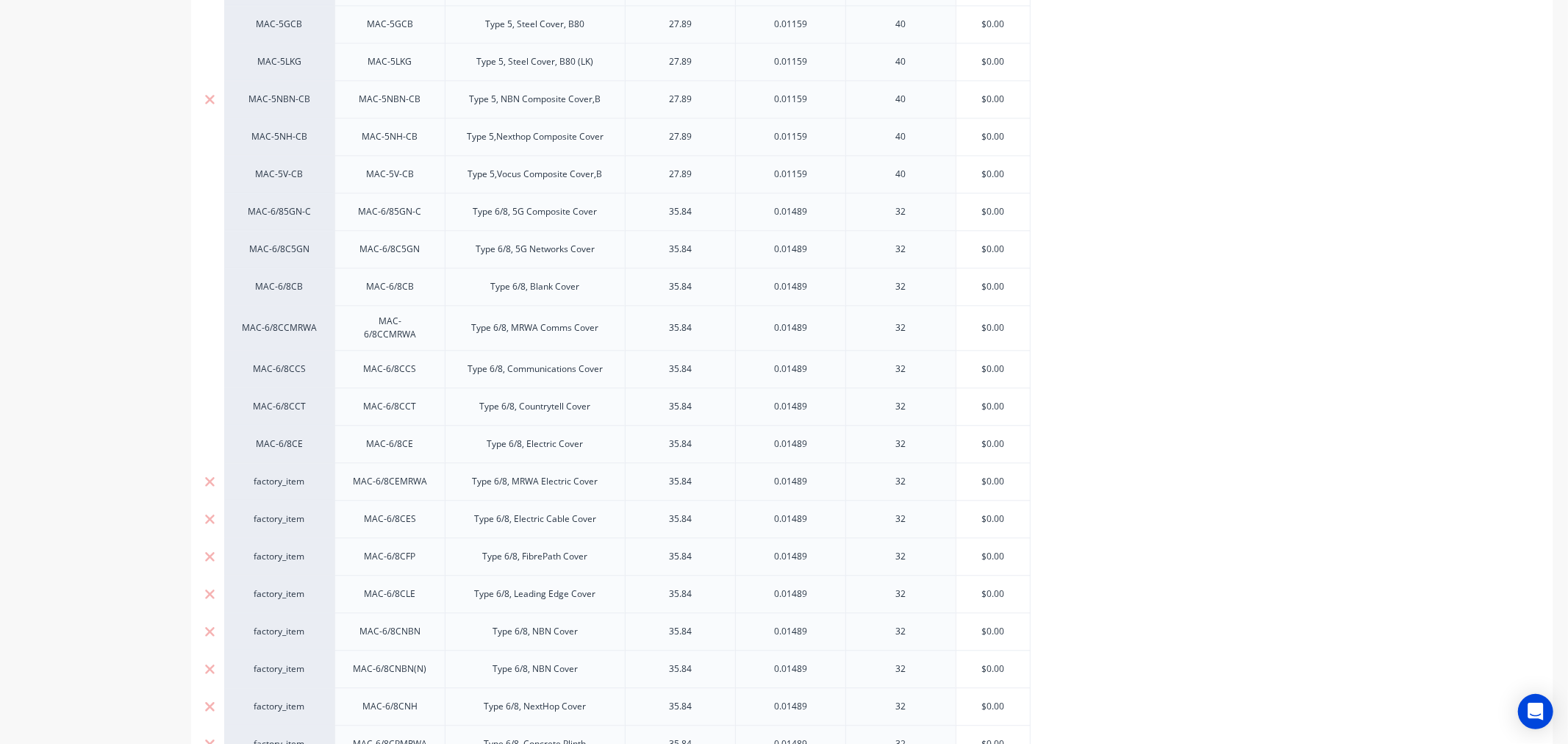
scroll to position [2742, 0]
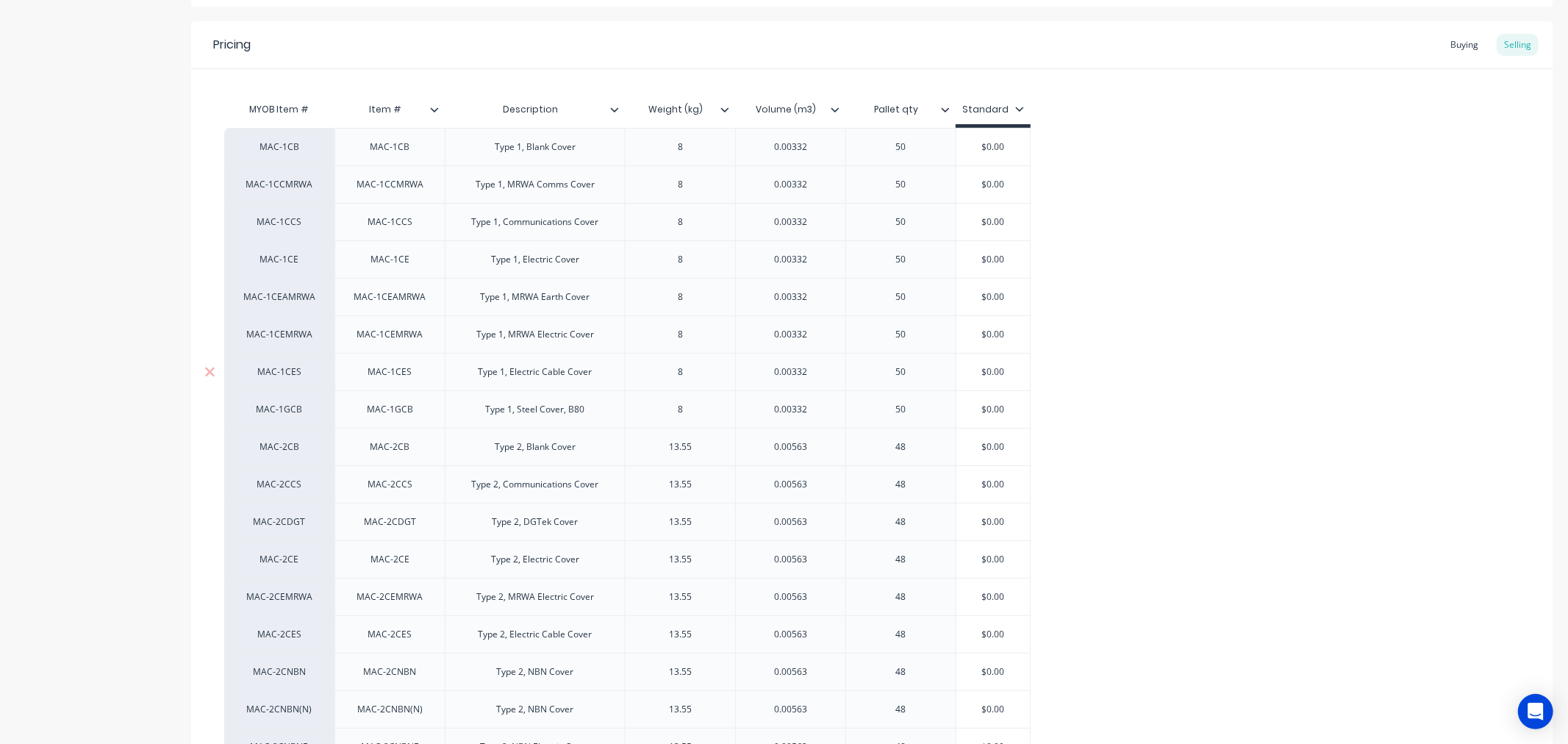
click at [277, 373] on div "MAC-1CES" at bounding box center [279, 372] width 81 height 14
type input "fac"
click at [291, 435] on button "factory_item" at bounding box center [286, 438] width 93 height 22
type textarea "x"
click at [281, 144] on div "MAC-1CB" at bounding box center [279, 147] width 81 height 14
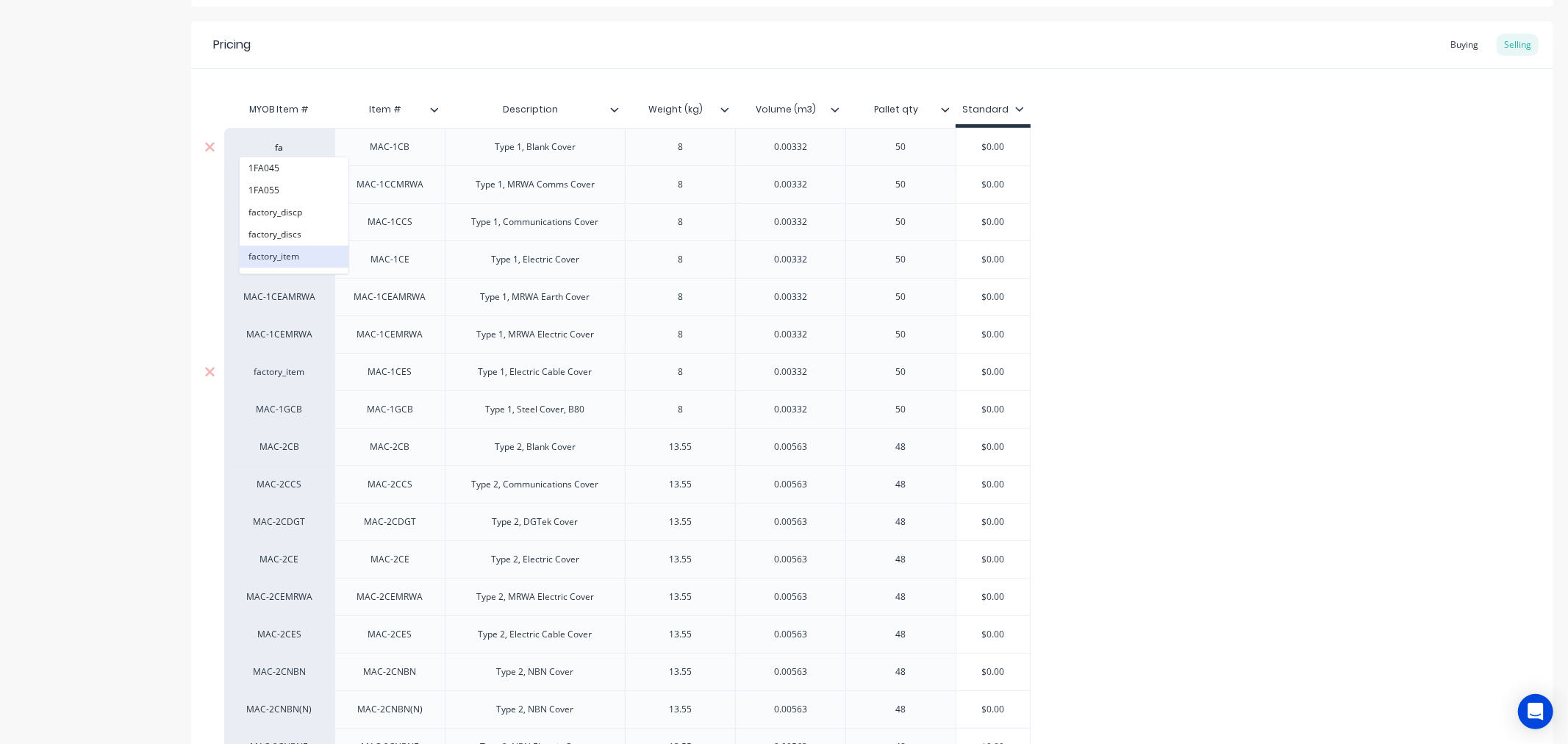
type input "fa"
click at [282, 254] on button "factory_item" at bounding box center [293, 256] width 109 height 22
type textarea "x"
click at [278, 183] on div "MAC-1CCMRWA" at bounding box center [279, 184] width 81 height 14
type input "a"
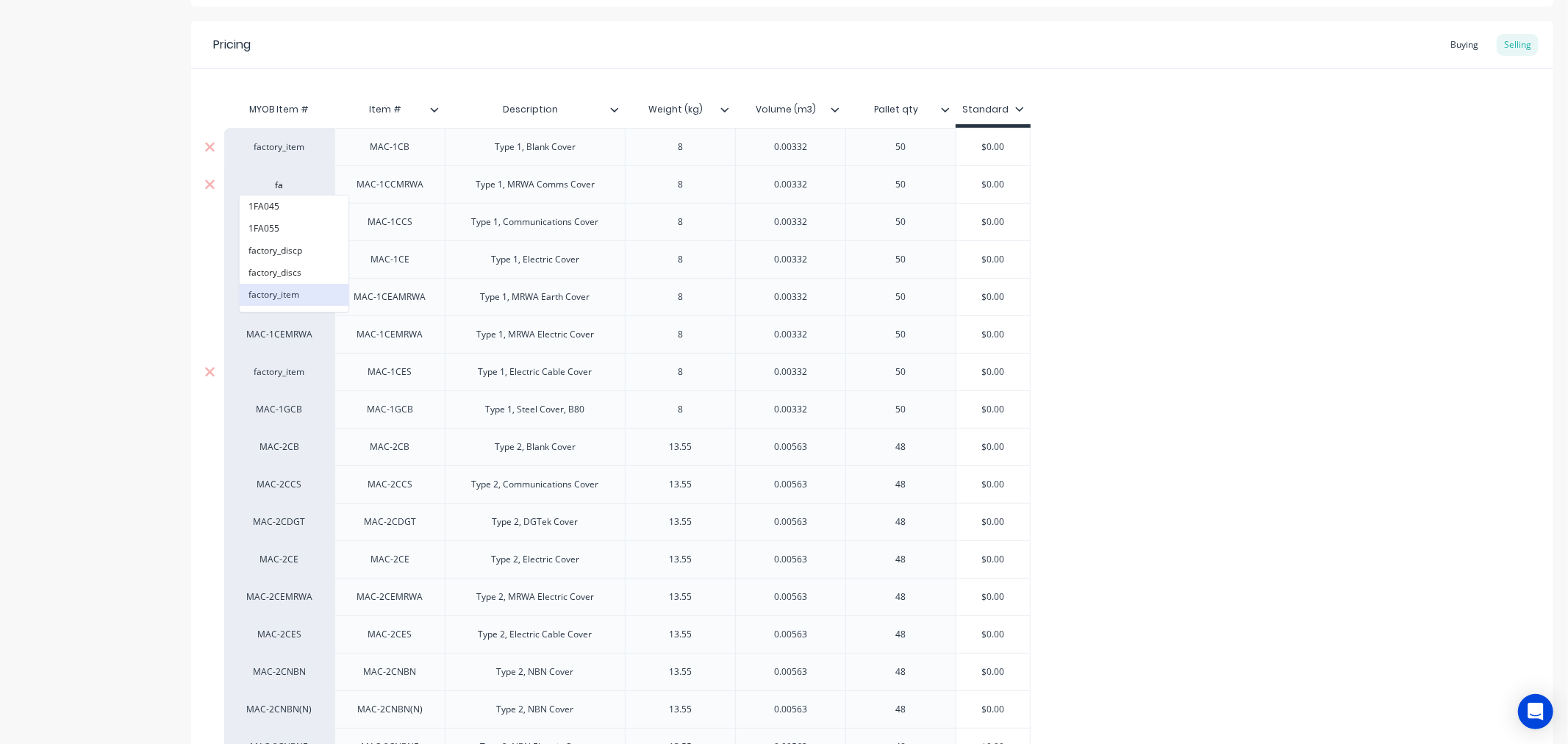
type input "fa"
click at [299, 291] on button "factory_item" at bounding box center [293, 294] width 109 height 22
type textarea "x"
click at [276, 217] on div "MAC-1CCS" at bounding box center [279, 222] width 81 height 14
type input "fa"
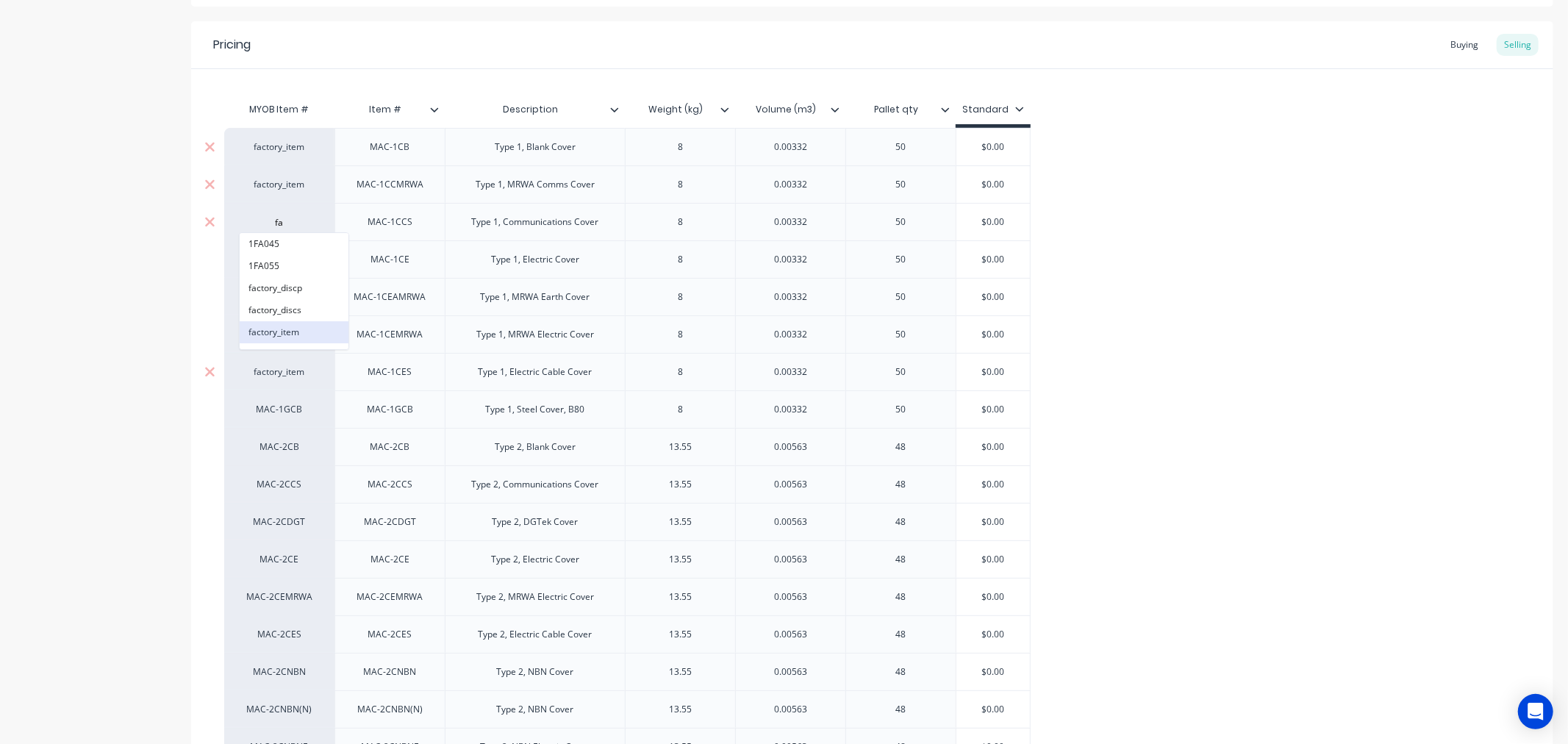
click at [260, 326] on button "factory_item" at bounding box center [293, 332] width 109 height 22
type textarea "x"
click at [277, 257] on div "MAC-1CE" at bounding box center [279, 260] width 81 height 14
type input "fa"
click at [267, 372] on button "factory_item" at bounding box center [293, 369] width 109 height 22
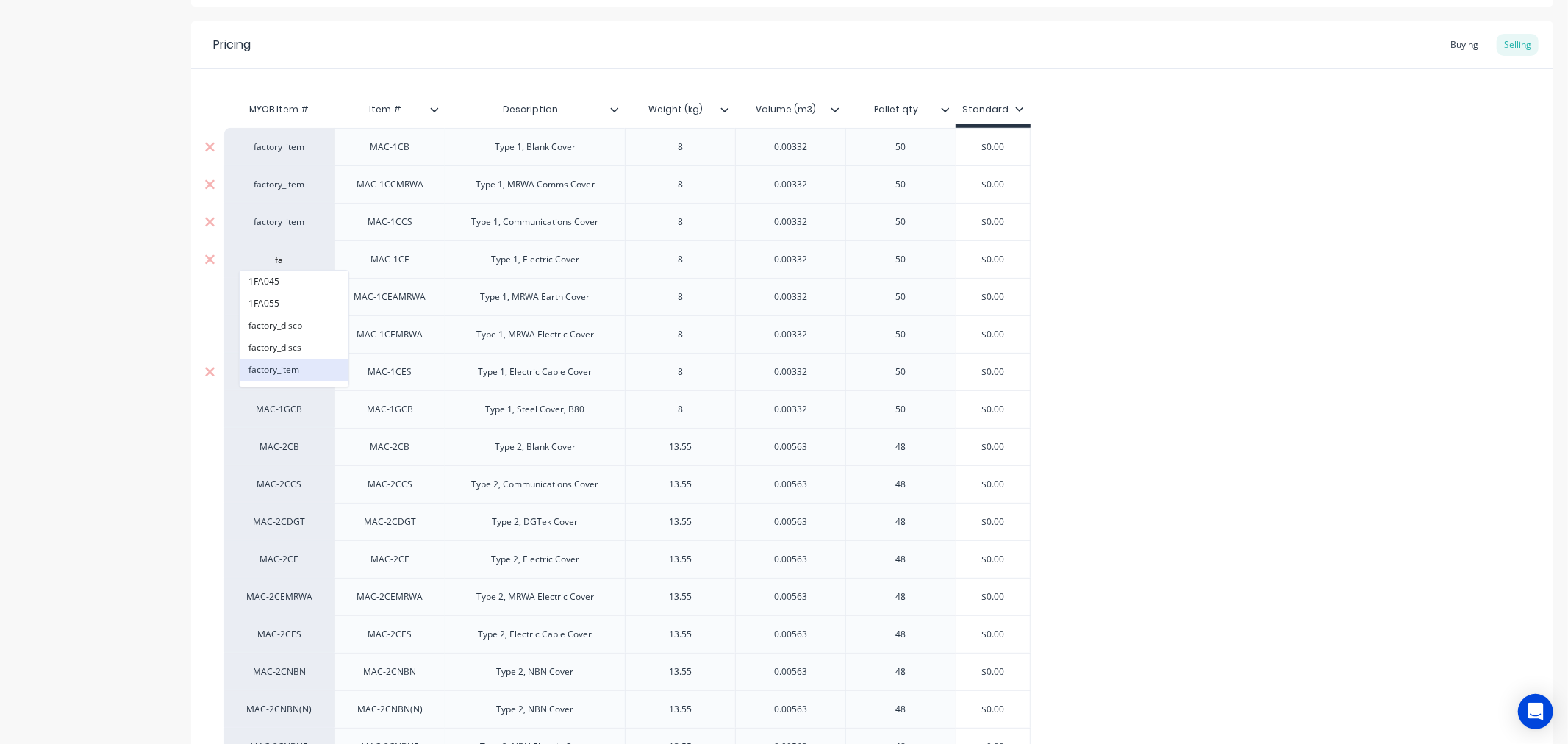
type textarea "x"
click at [284, 297] on div "MAC-1CEAMRWA" at bounding box center [279, 297] width 81 height 14
type input "fa"
click at [266, 404] on button "factory_item" at bounding box center [293, 407] width 109 height 22
type textarea "x"
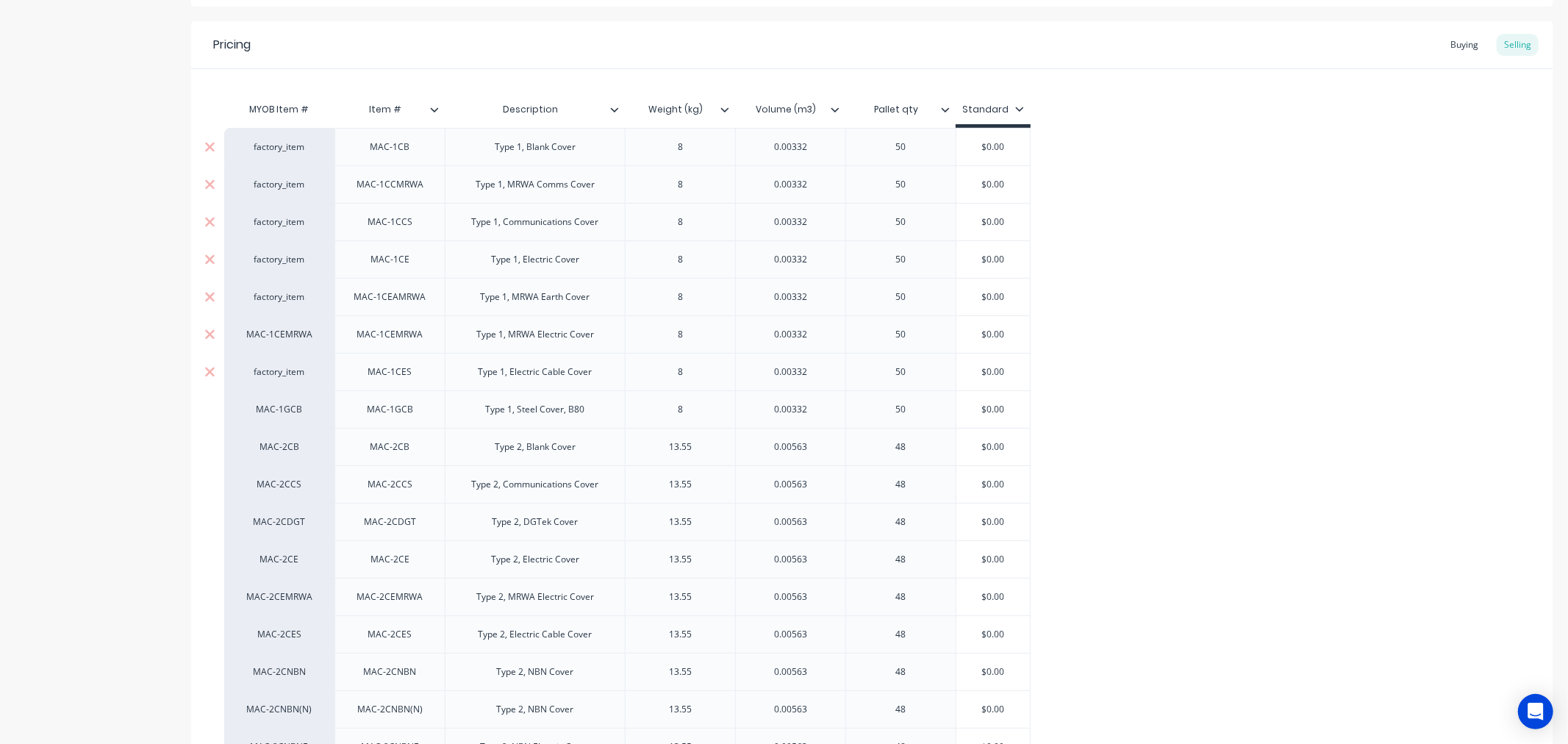
click at [280, 331] on div "MAC-1CEMRWA" at bounding box center [279, 335] width 81 height 14
type input "fa"
click at [263, 440] on button "factory_item" at bounding box center [293, 445] width 109 height 22
type textarea "x"
click at [275, 407] on div "MAC-1GCB" at bounding box center [279, 409] width 81 height 14
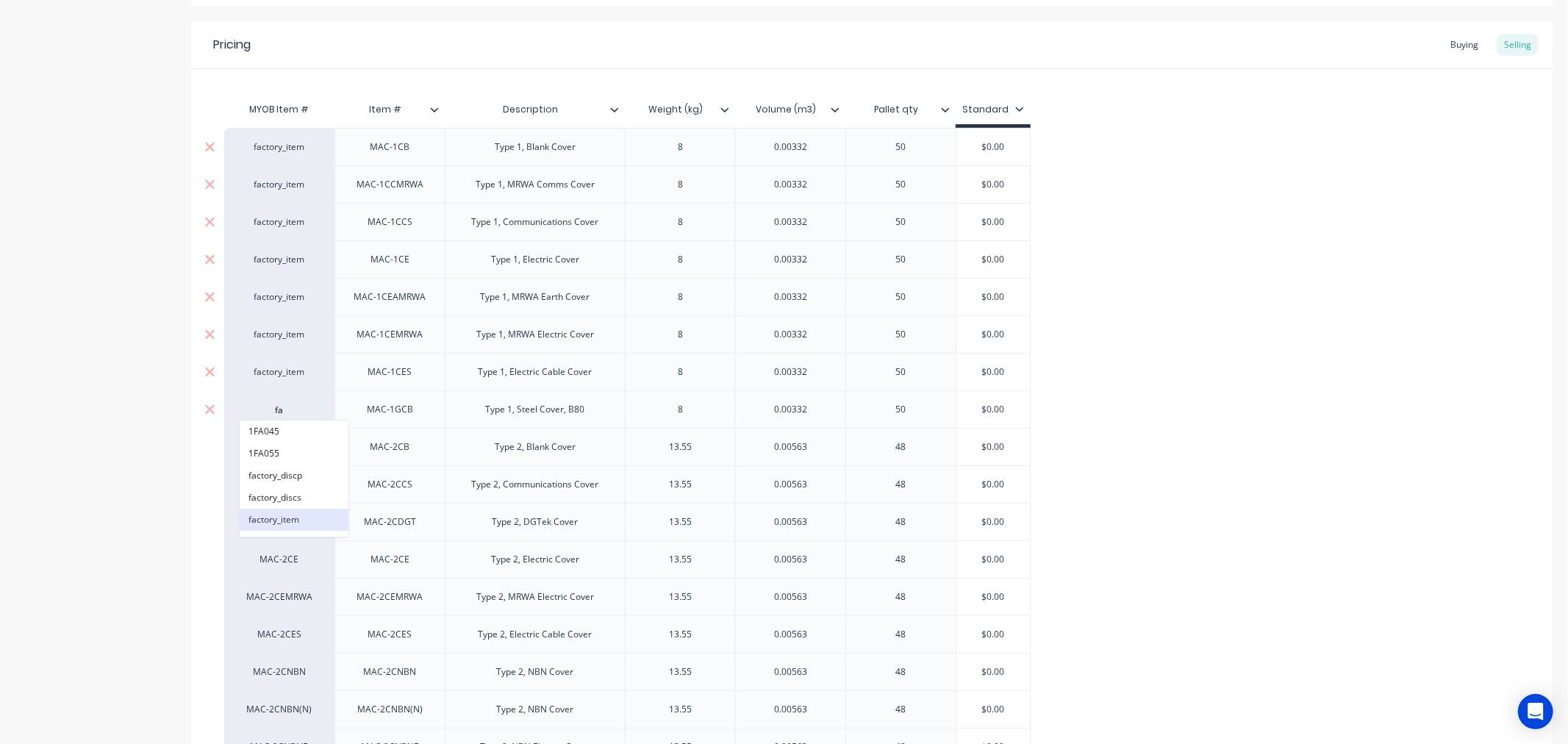
type input "fa"
click at [261, 515] on button "factory_item" at bounding box center [293, 519] width 109 height 22
type textarea "x"
click at [269, 443] on div "MAC-2CB" at bounding box center [279, 447] width 81 height 14
type input "fa"
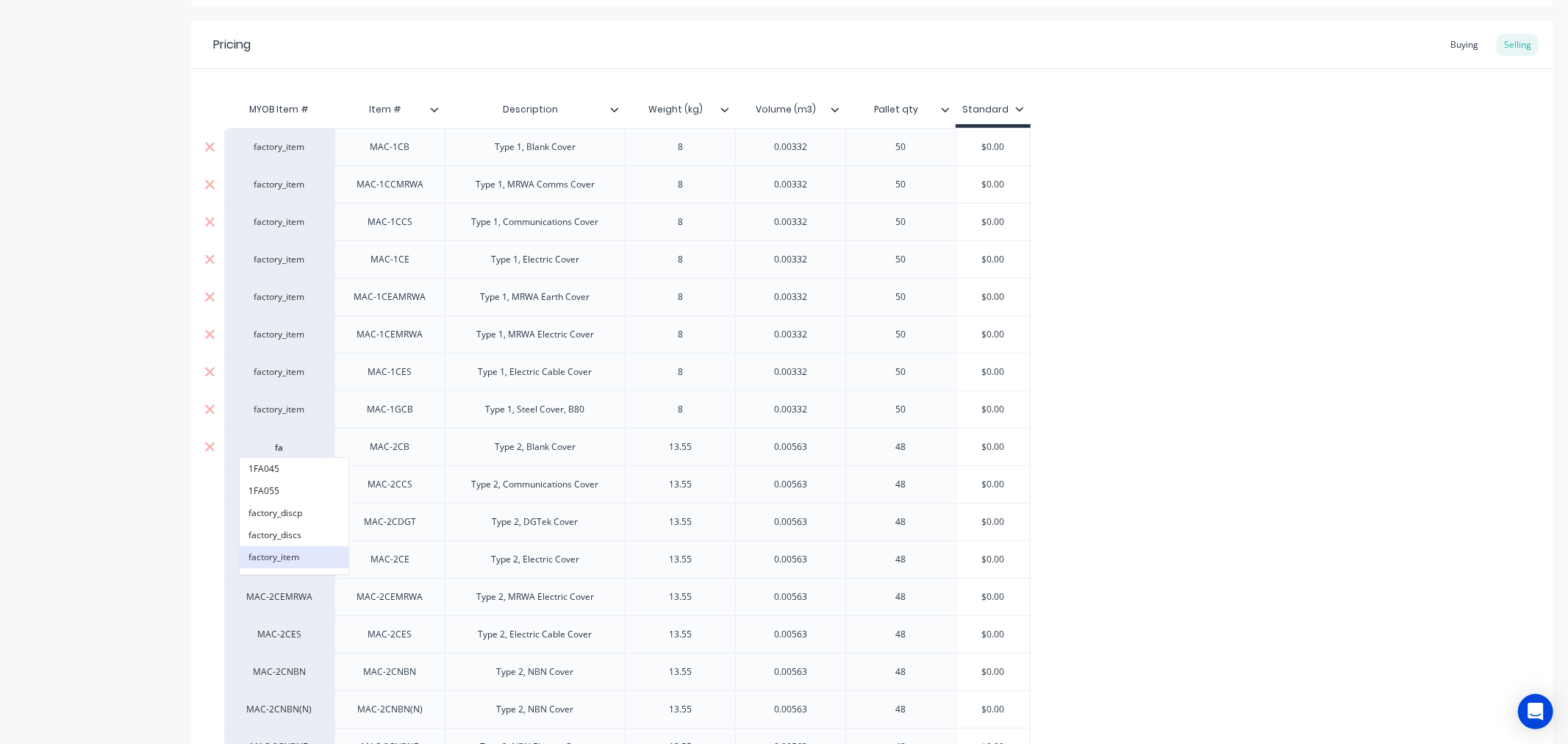
click at [274, 553] on button "factory_item" at bounding box center [293, 557] width 109 height 22
type textarea "x"
click at [272, 481] on div "MAC-2CCS" at bounding box center [279, 484] width 81 height 14
type input "fa"
click at [267, 592] on button "factory_item" at bounding box center [293, 594] width 109 height 22
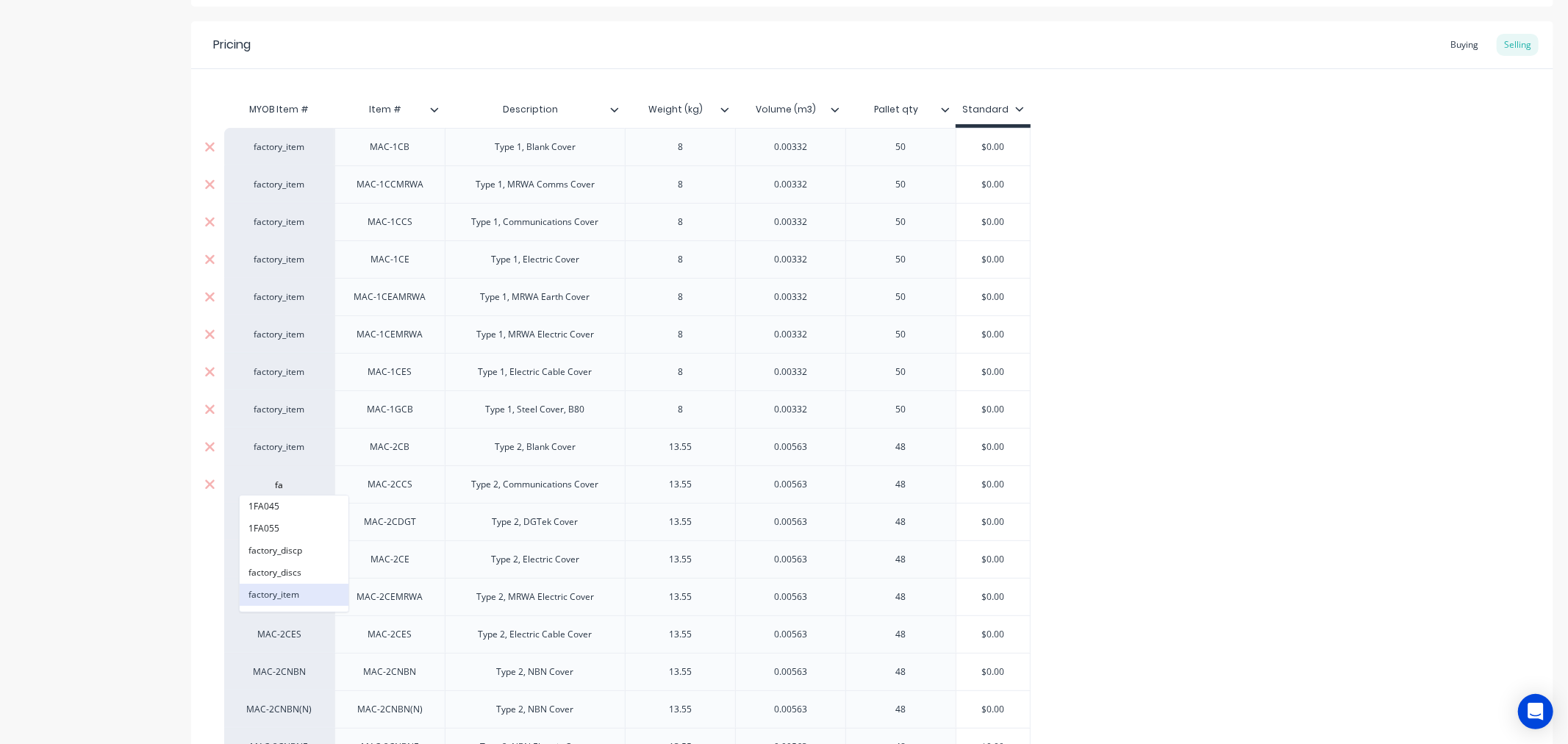
type textarea "x"
click at [274, 519] on div "MAC-2CDGT" at bounding box center [279, 522] width 81 height 14
type input "fa"
click at [273, 629] on button "factory_item" at bounding box center [293, 632] width 109 height 22
type textarea "x"
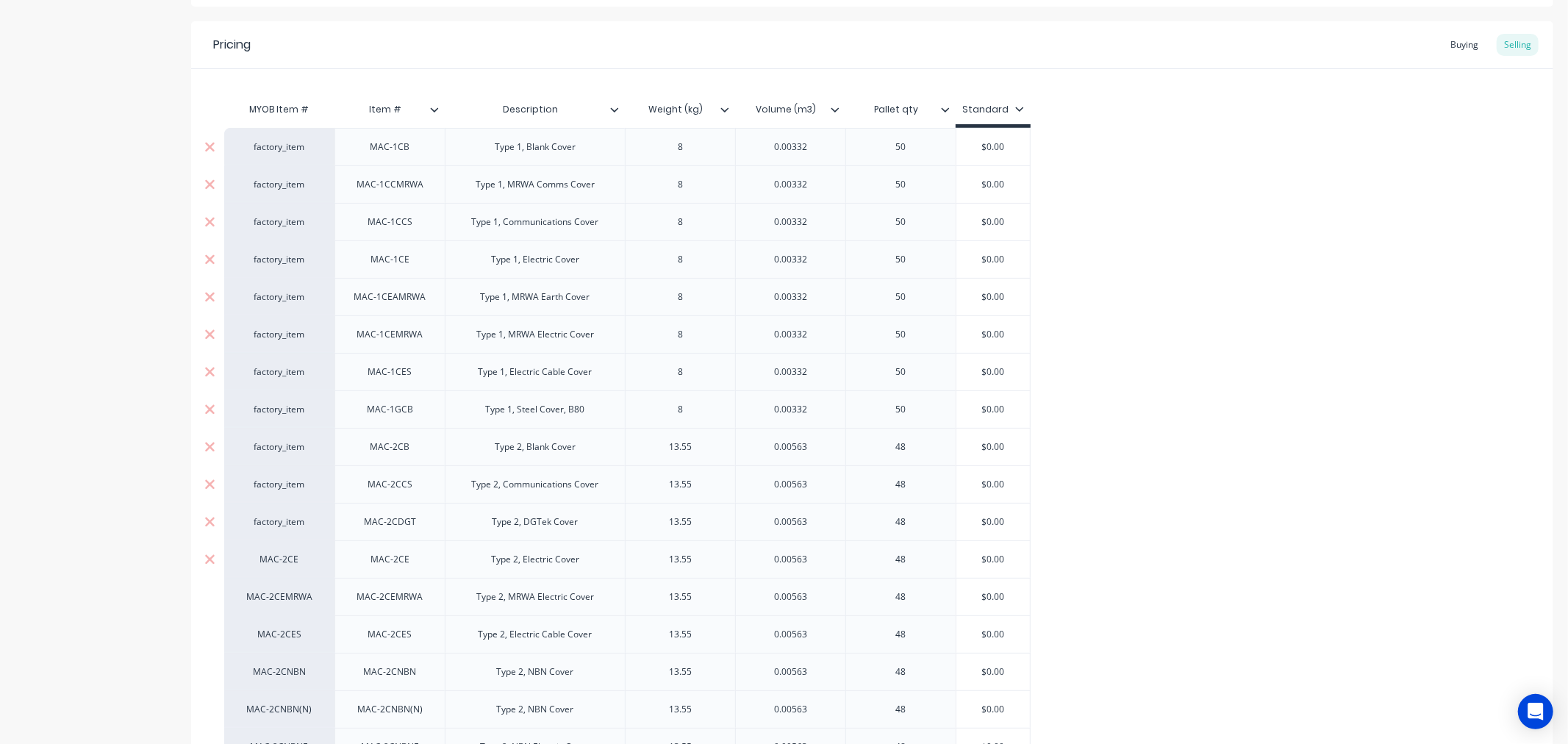
click at [276, 559] on div "MAC-2CE" at bounding box center [279, 560] width 81 height 14
type input "fa"
click at [280, 670] on button "factory_item" at bounding box center [293, 670] width 109 height 22
type textarea "x"
click at [278, 596] on div "MAC-2CEMRWA" at bounding box center [279, 597] width 81 height 14
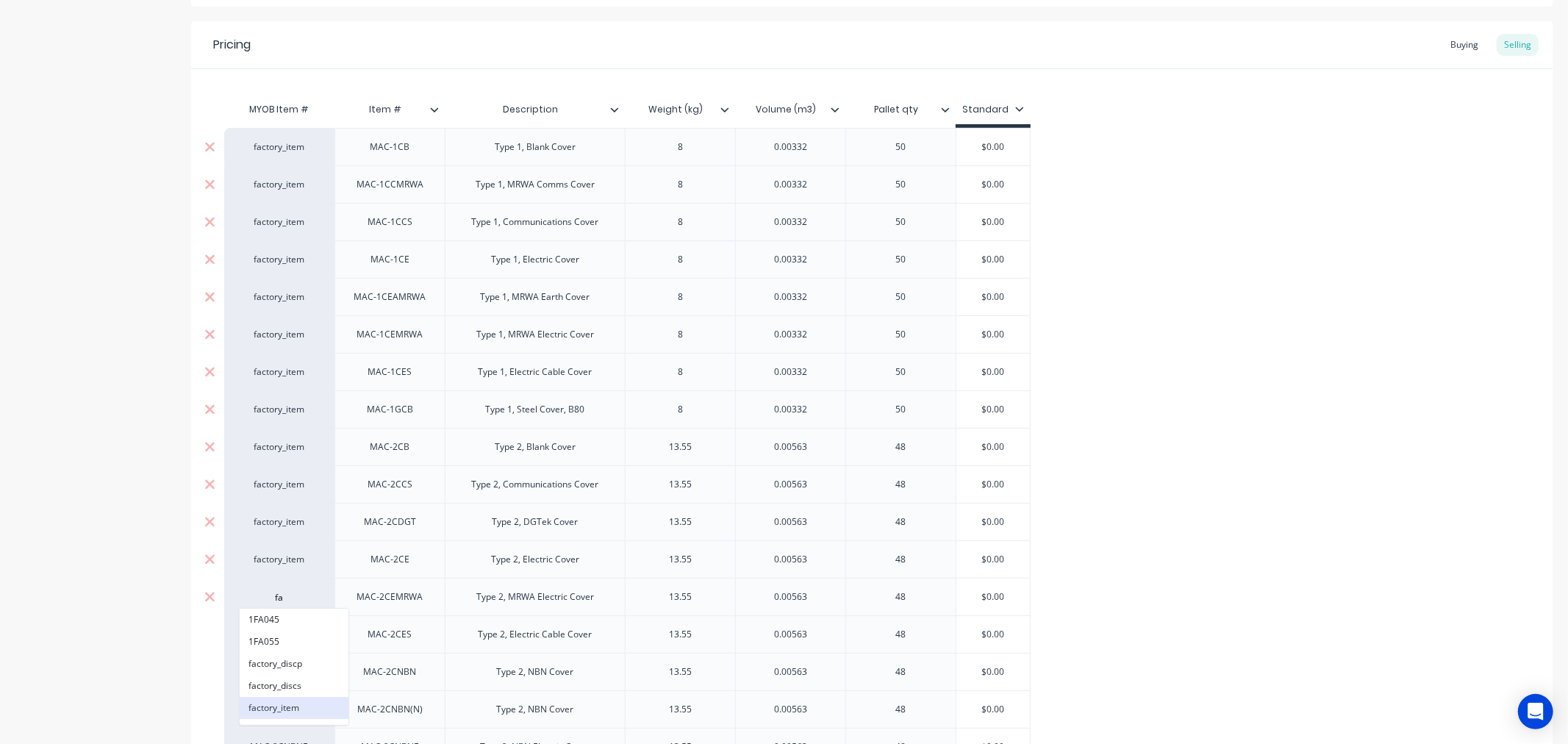
type input "fa"
click at [269, 703] on button "factory_item" at bounding box center [293, 708] width 109 height 22
type textarea "x"
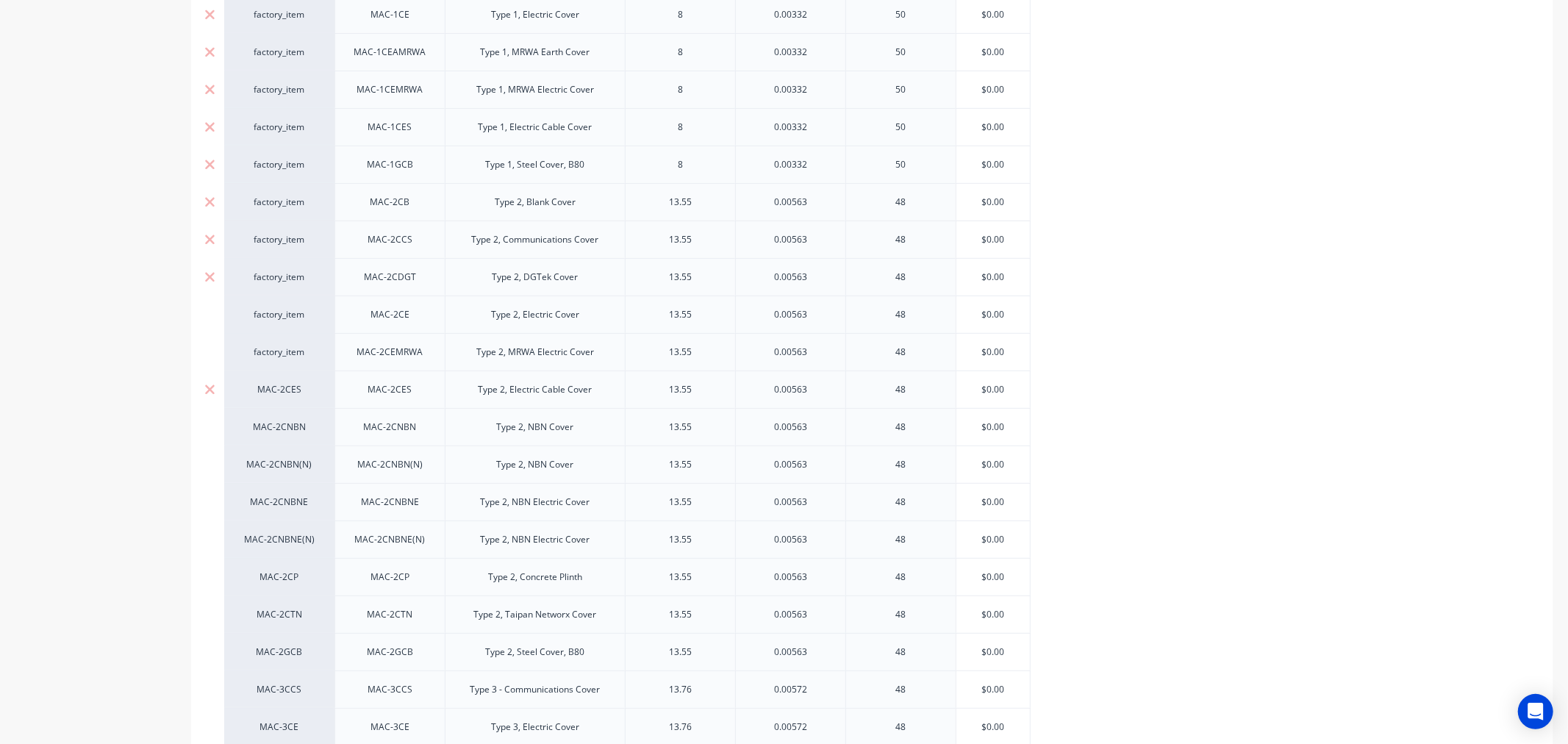
click at [277, 386] on div "MAC-2CES" at bounding box center [279, 390] width 81 height 14
type input "fa"
click at [276, 502] on button "factory_item" at bounding box center [293, 501] width 109 height 22
type textarea "x"
click at [273, 424] on div "MAC-2CNBN" at bounding box center [279, 427] width 81 height 14
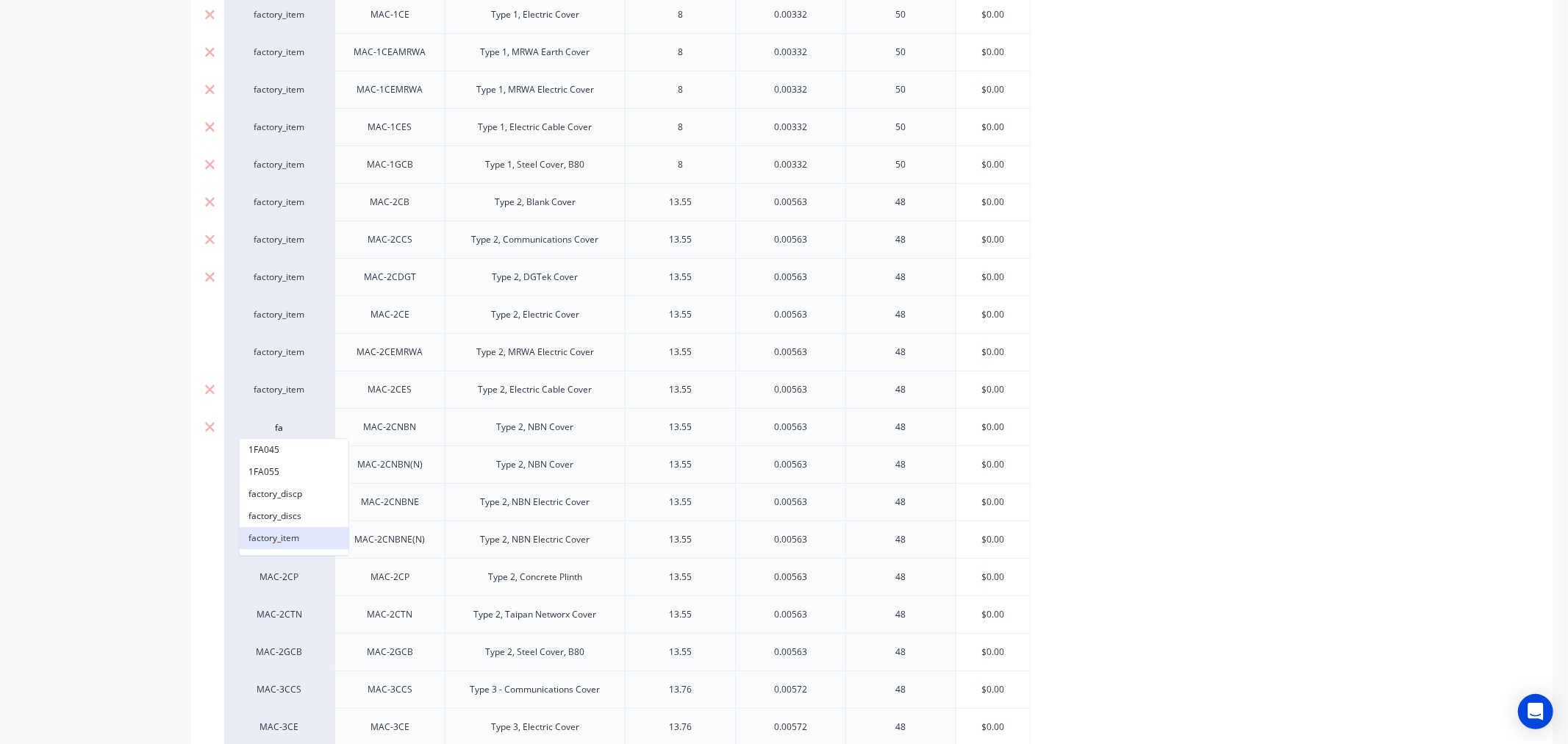
type input "fa"
click at [269, 539] on button "factory_item" at bounding box center [293, 538] width 109 height 22
type textarea "x"
click at [274, 457] on div "MAC-2CNBN(N)" at bounding box center [279, 464] width 110 height 37
click at [272, 467] on div "MAC-2CNBN(N)" at bounding box center [279, 464] width 81 height 14
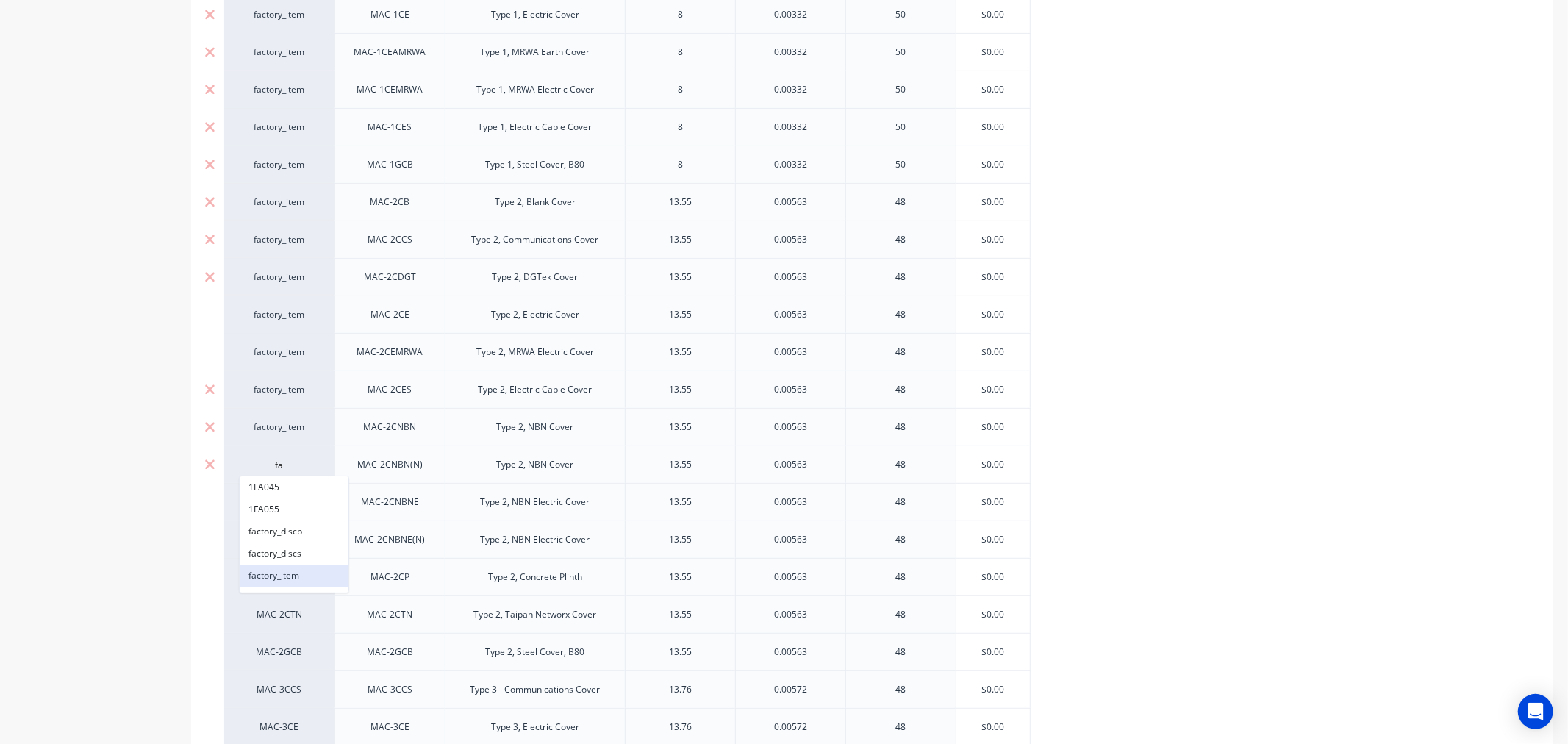
type input "fa"
click at [267, 570] on button "factory_item" at bounding box center [293, 575] width 109 height 22
type textarea "x"
click at [271, 498] on div "MAC-2CNBNE" at bounding box center [279, 502] width 81 height 14
type input "fa"
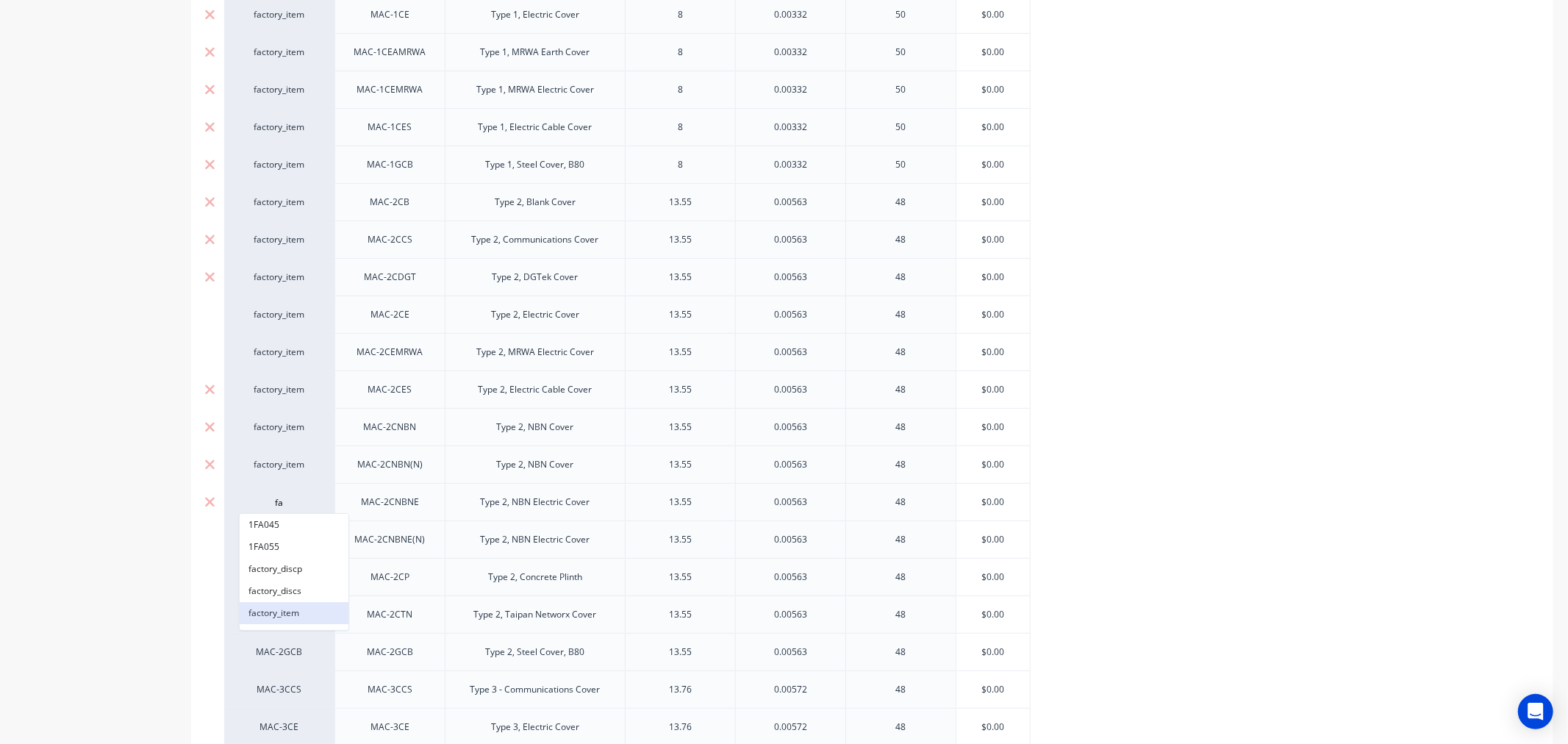
click at [266, 608] on button "factory_item" at bounding box center [293, 613] width 109 height 22
type textarea "x"
click at [276, 538] on div "MAC-2CNBNE(N)" at bounding box center [279, 539] width 81 height 14
type input "fa"
click at [274, 647] on button "factory_item" at bounding box center [293, 650] width 109 height 22
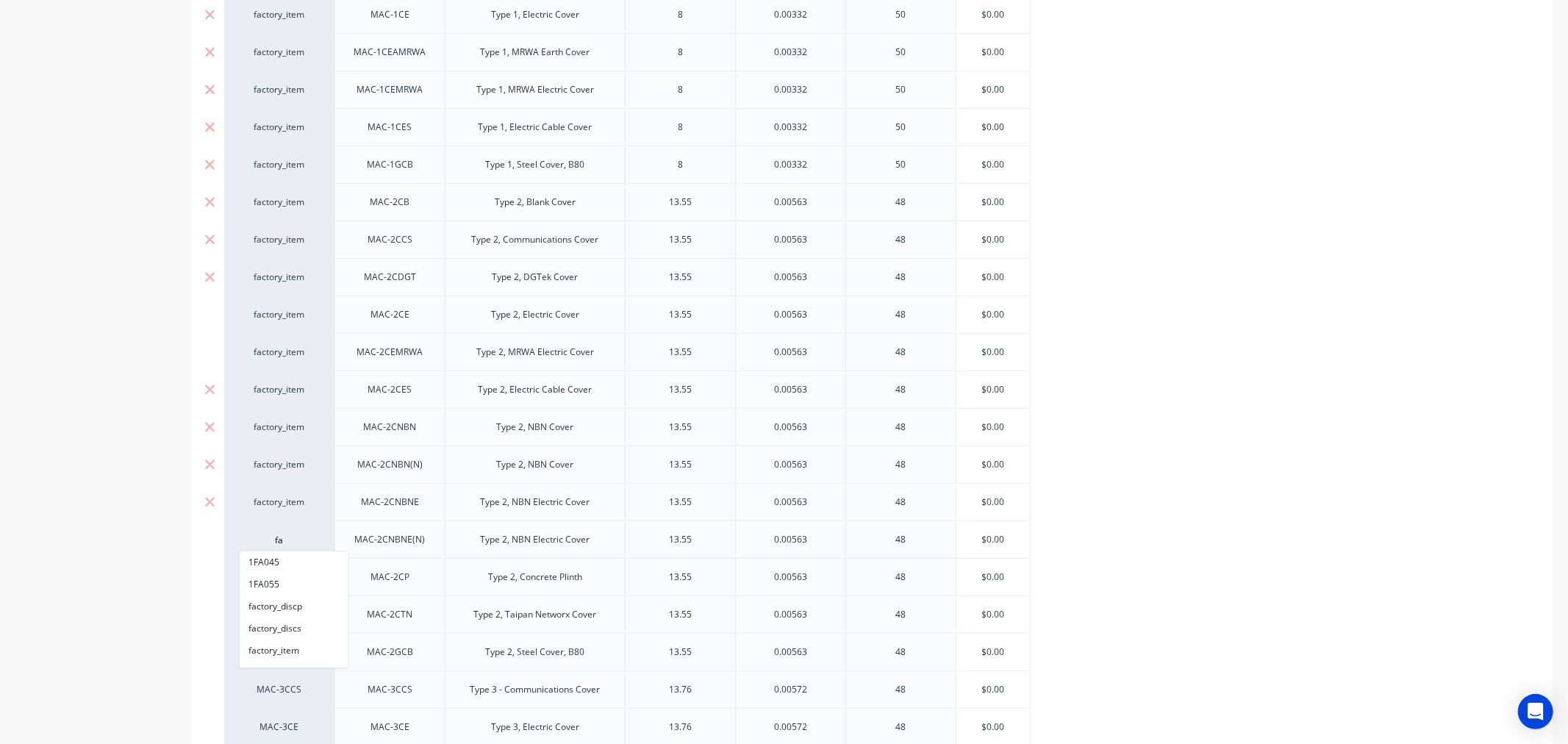
type textarea "x"
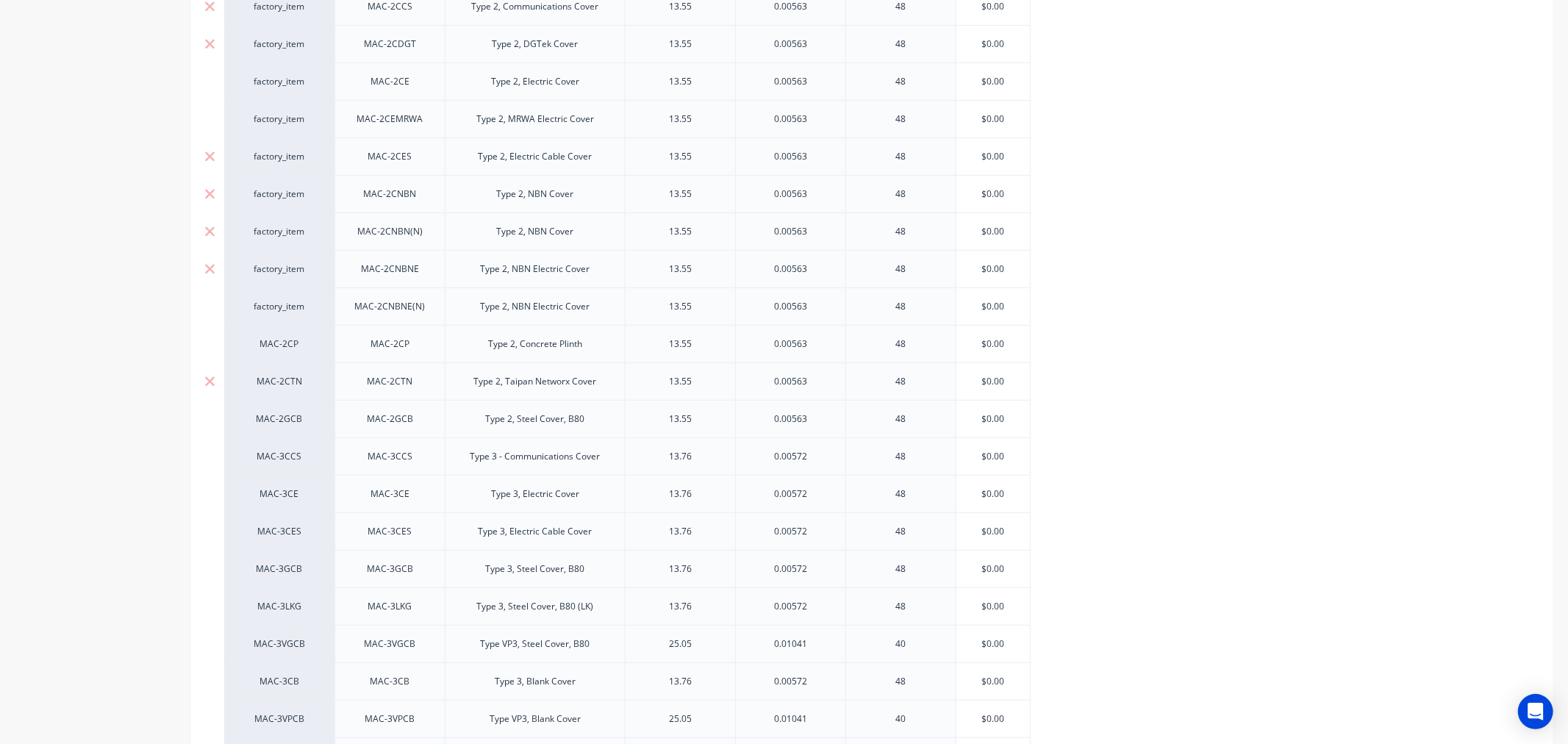
scroll to position [1129, 0]
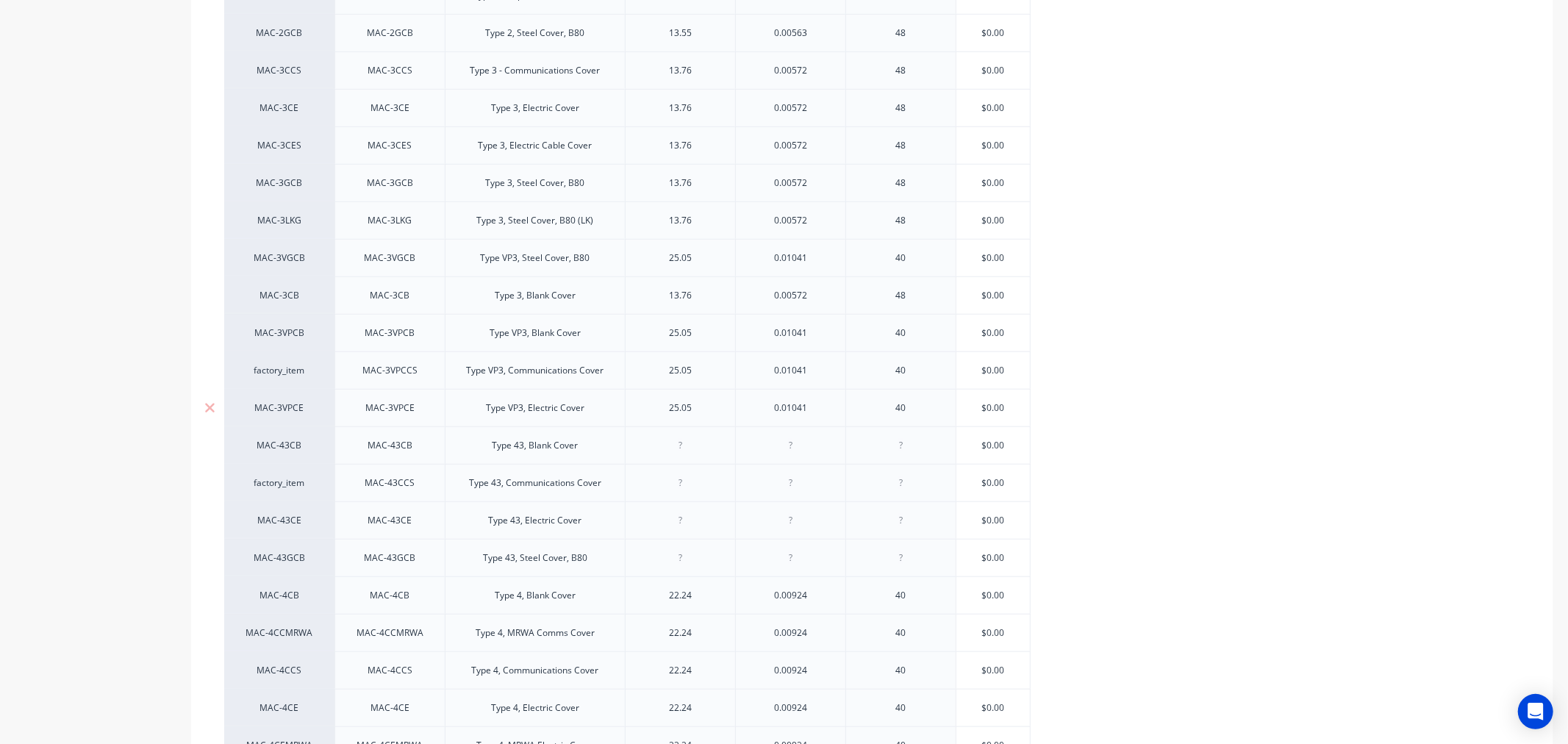
click at [283, 408] on div "MAC-3VPCE" at bounding box center [279, 408] width 81 height 14
type input "fa"
click at [288, 517] on button "factory_item" at bounding box center [293, 519] width 109 height 22
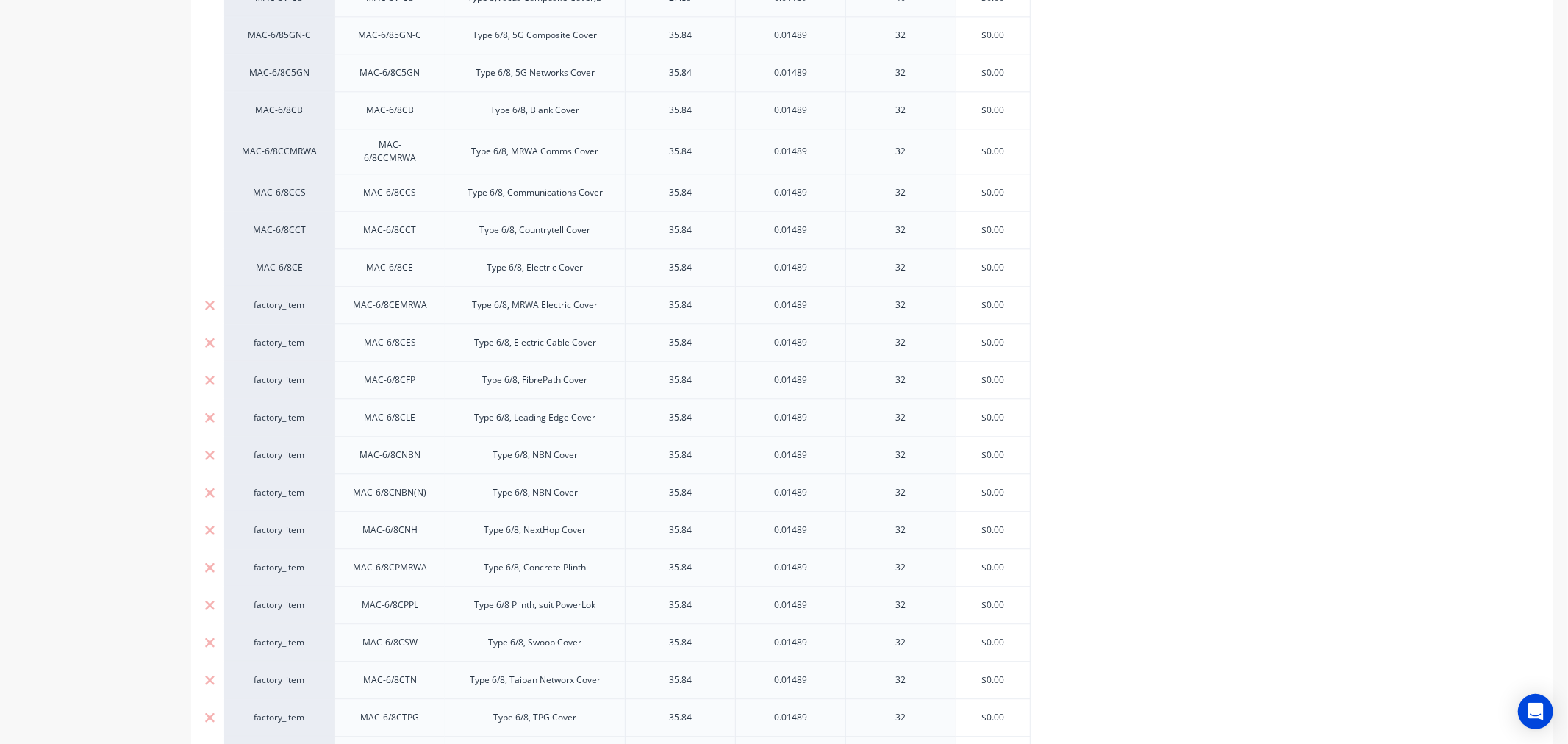
scroll to position [3477, 0]
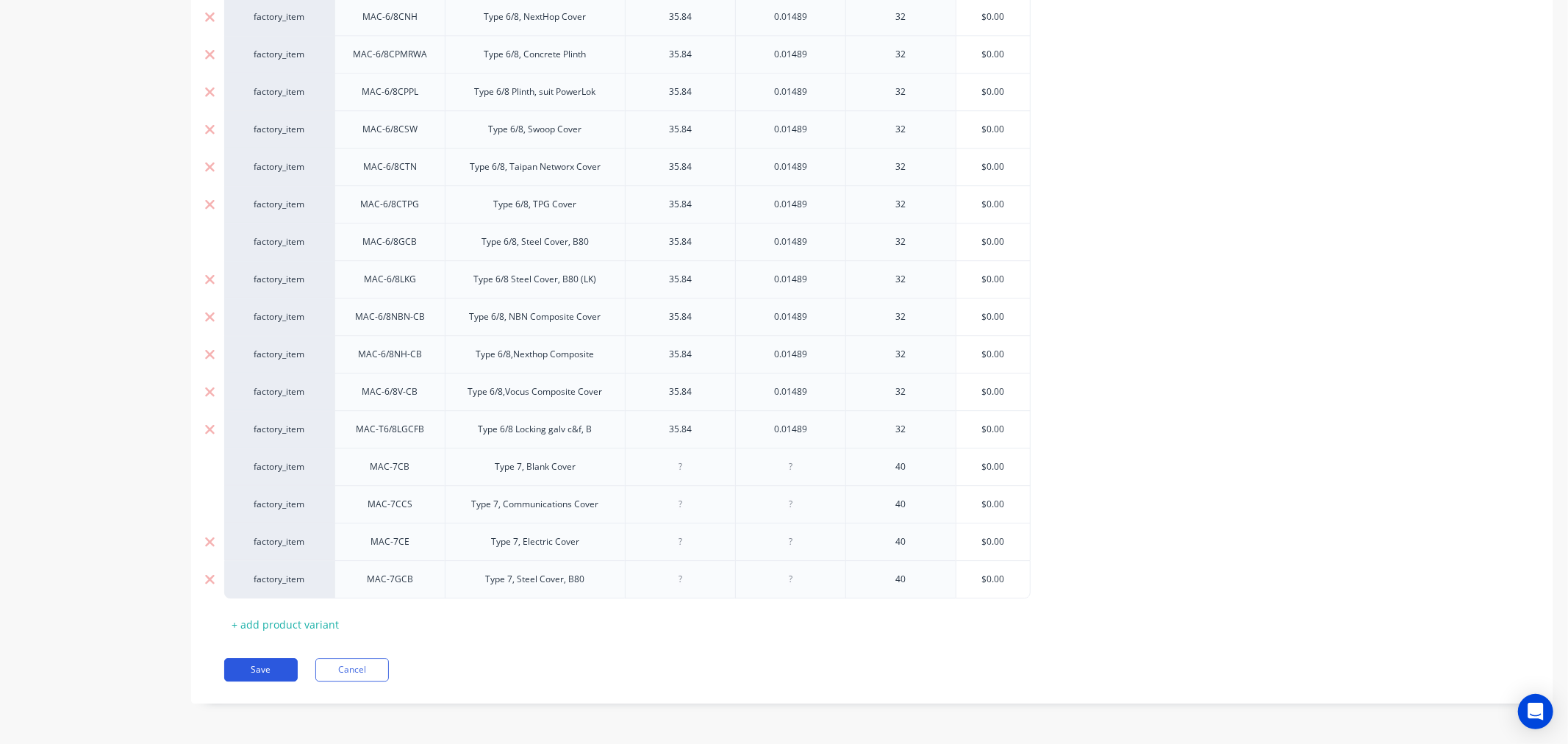
click at [267, 672] on button "Save" at bounding box center [260, 670] width 74 height 24
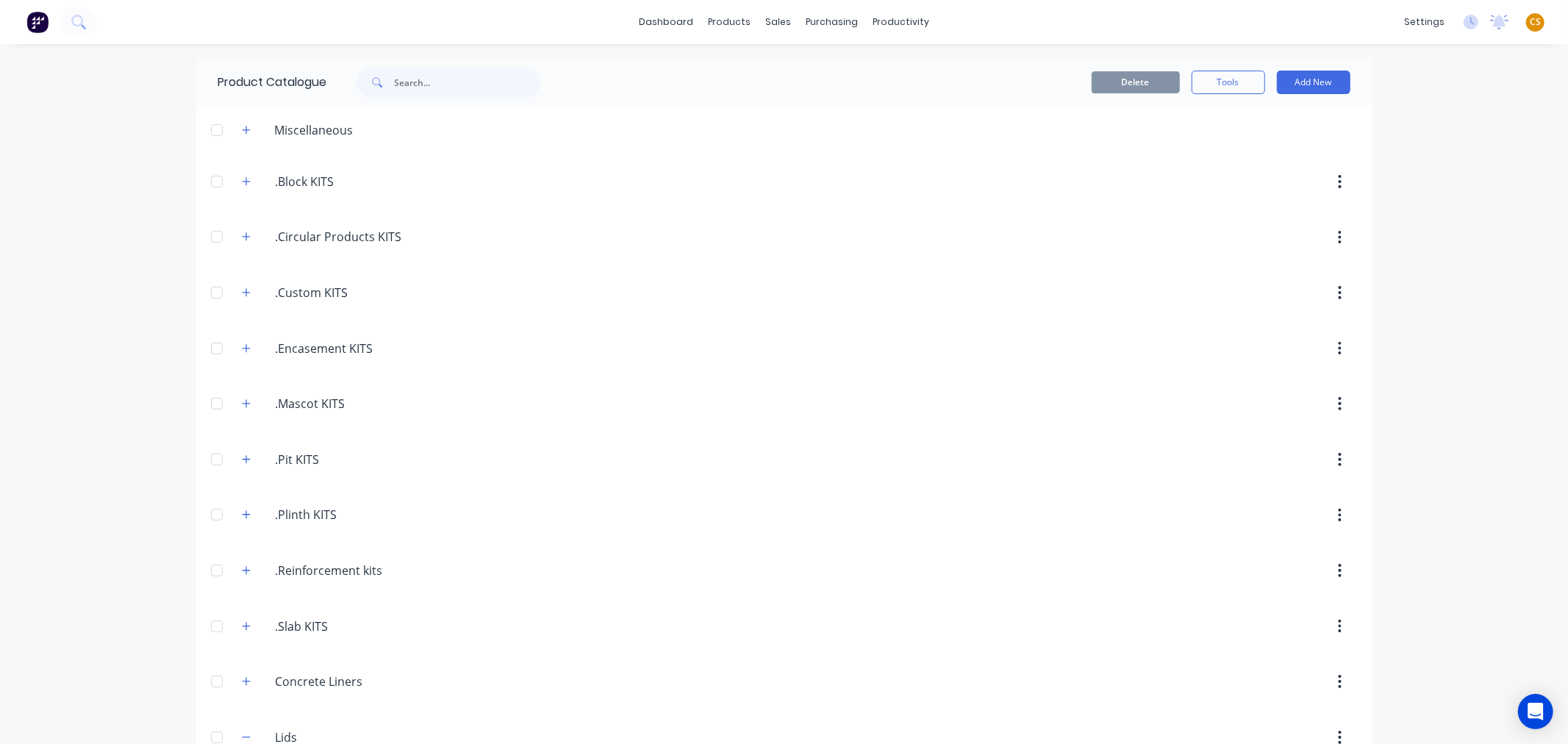
scroll to position [244, 0]
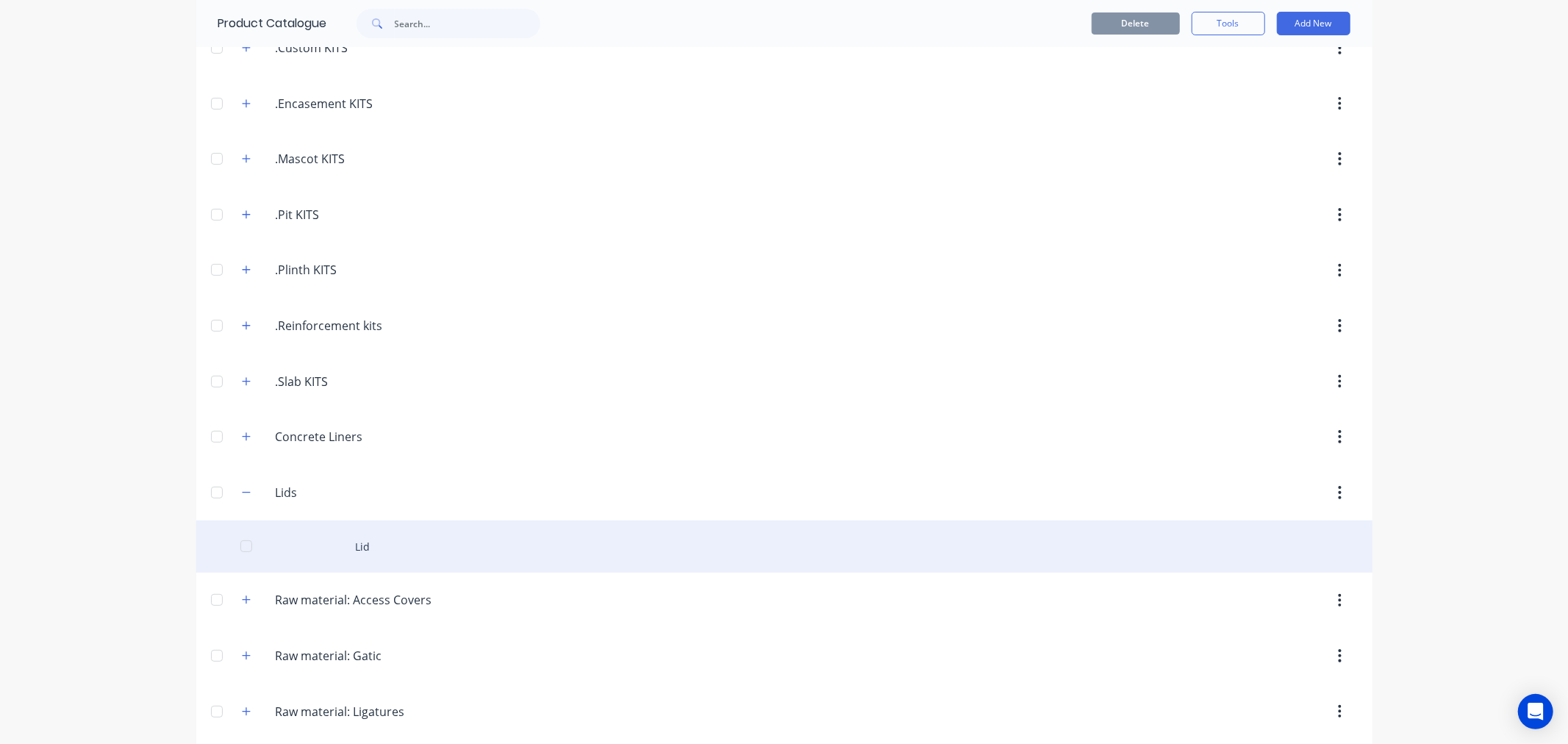
click at [357, 547] on div "Lid" at bounding box center [784, 546] width 1176 height 52
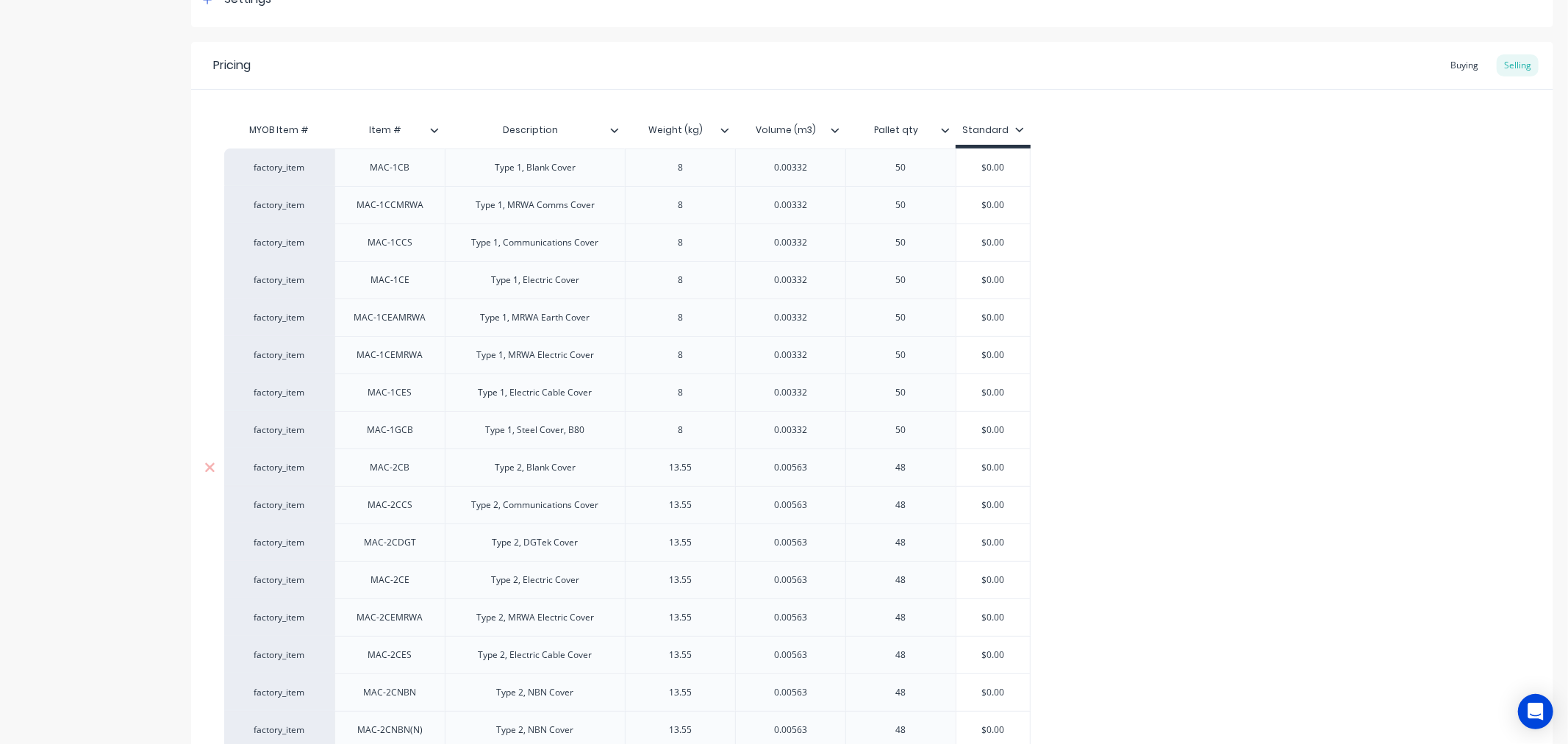
type textarea "x"
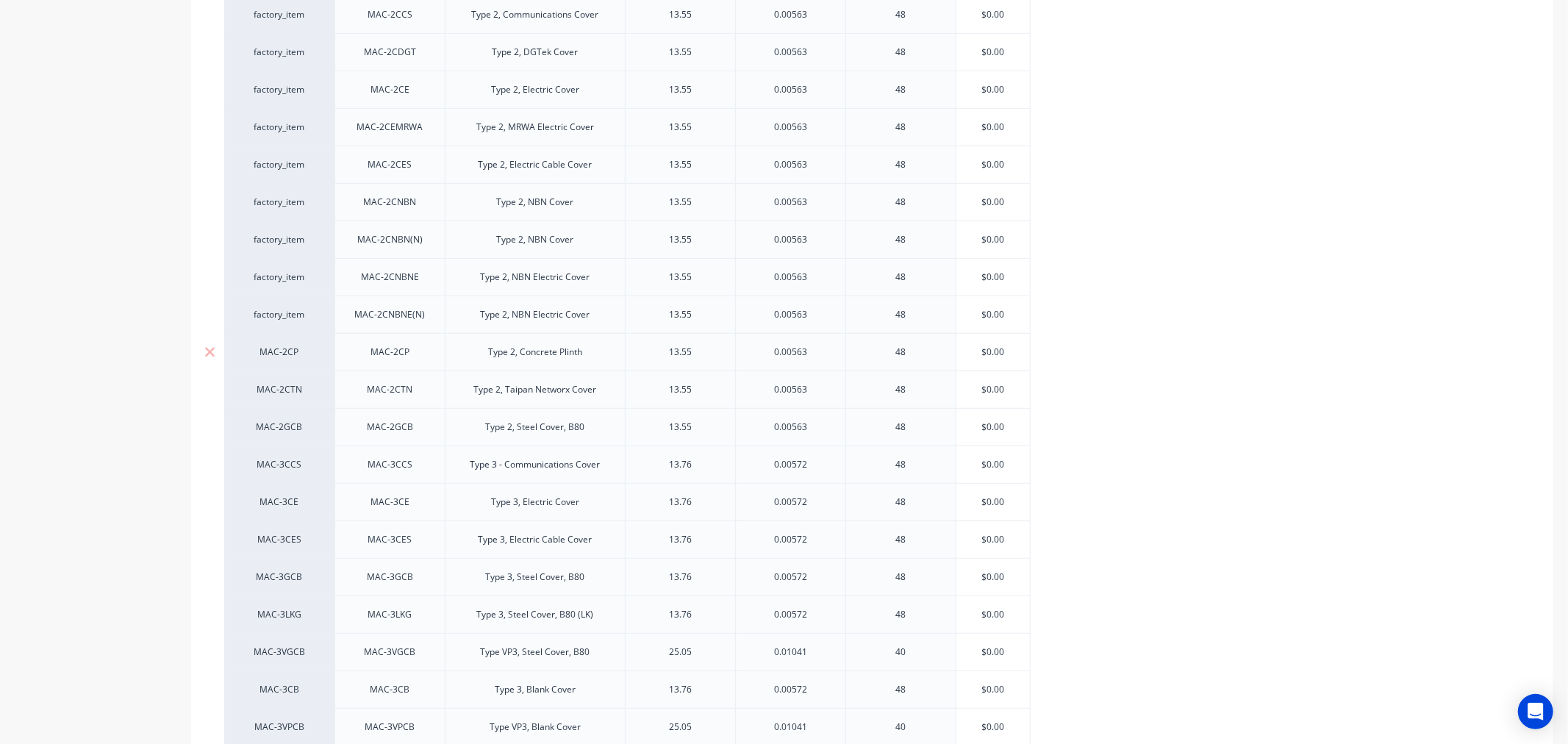
click at [277, 354] on div "MAC-2CP" at bounding box center [279, 352] width 81 height 14
type input "fa"
click at [276, 468] on button "factory_item" at bounding box center [293, 463] width 109 height 22
type textarea "x"
click at [285, 392] on div "MAC-2CTN" at bounding box center [279, 390] width 81 height 14
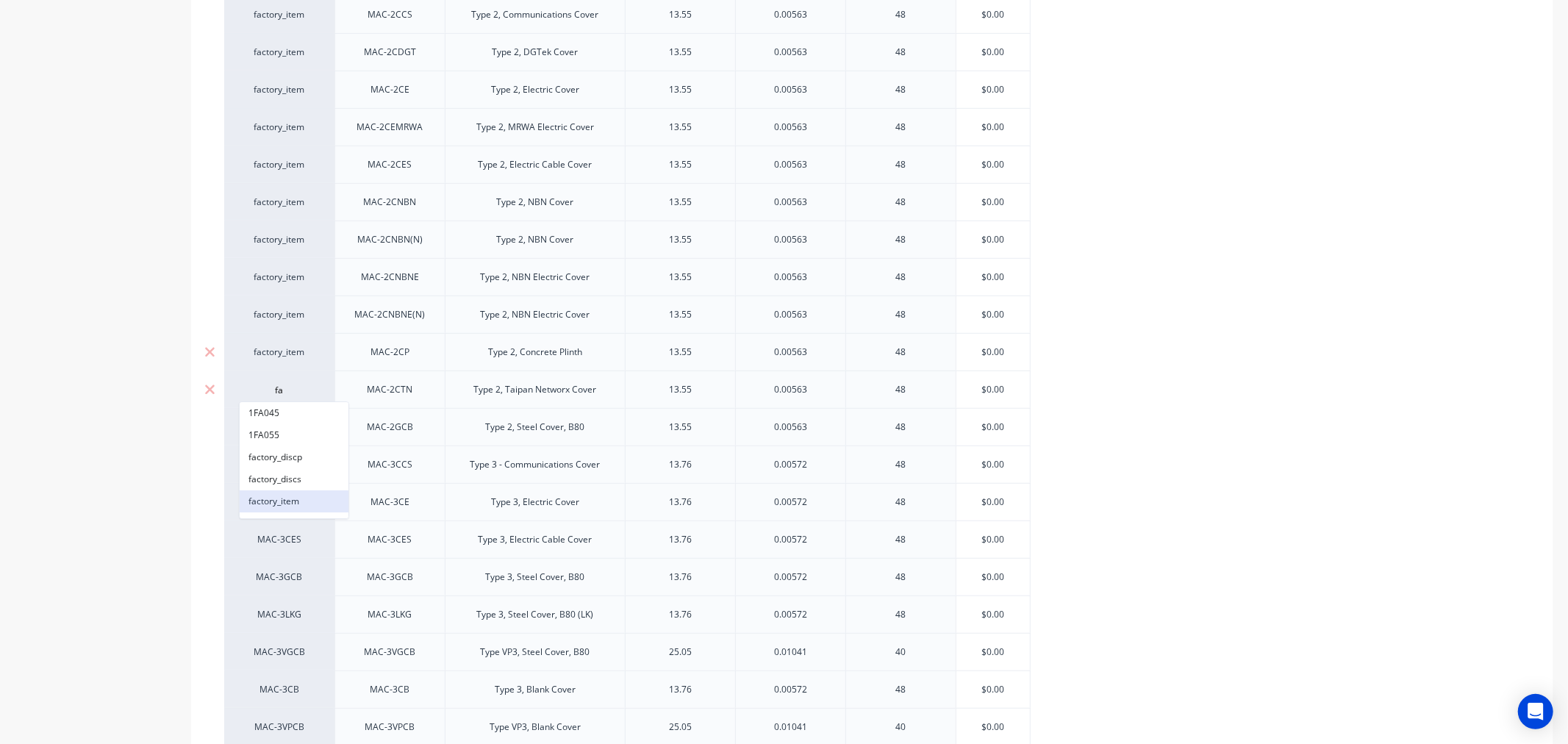
type input "fa"
click at [274, 498] on button "factory_item" at bounding box center [293, 501] width 109 height 22
type textarea "x"
click at [283, 429] on div "MAC-2GCB" at bounding box center [279, 427] width 81 height 14
type input "fa"
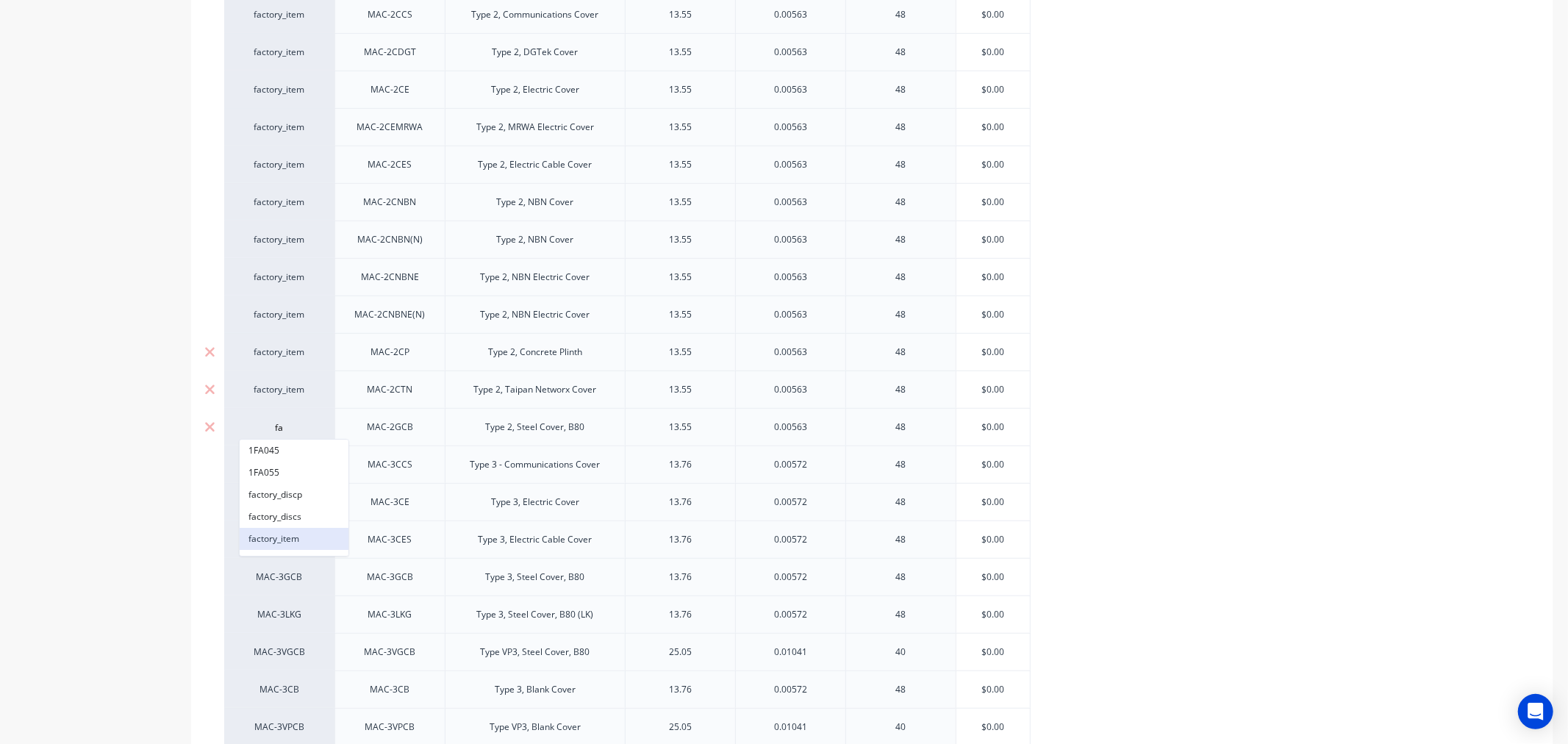
click at [278, 535] on button "factory_item" at bounding box center [293, 539] width 109 height 22
type textarea "x"
click at [287, 463] on div "MAC-3CCS" at bounding box center [279, 464] width 81 height 14
type input "fa"
click at [268, 570] on button "factory_item" at bounding box center [293, 576] width 109 height 22
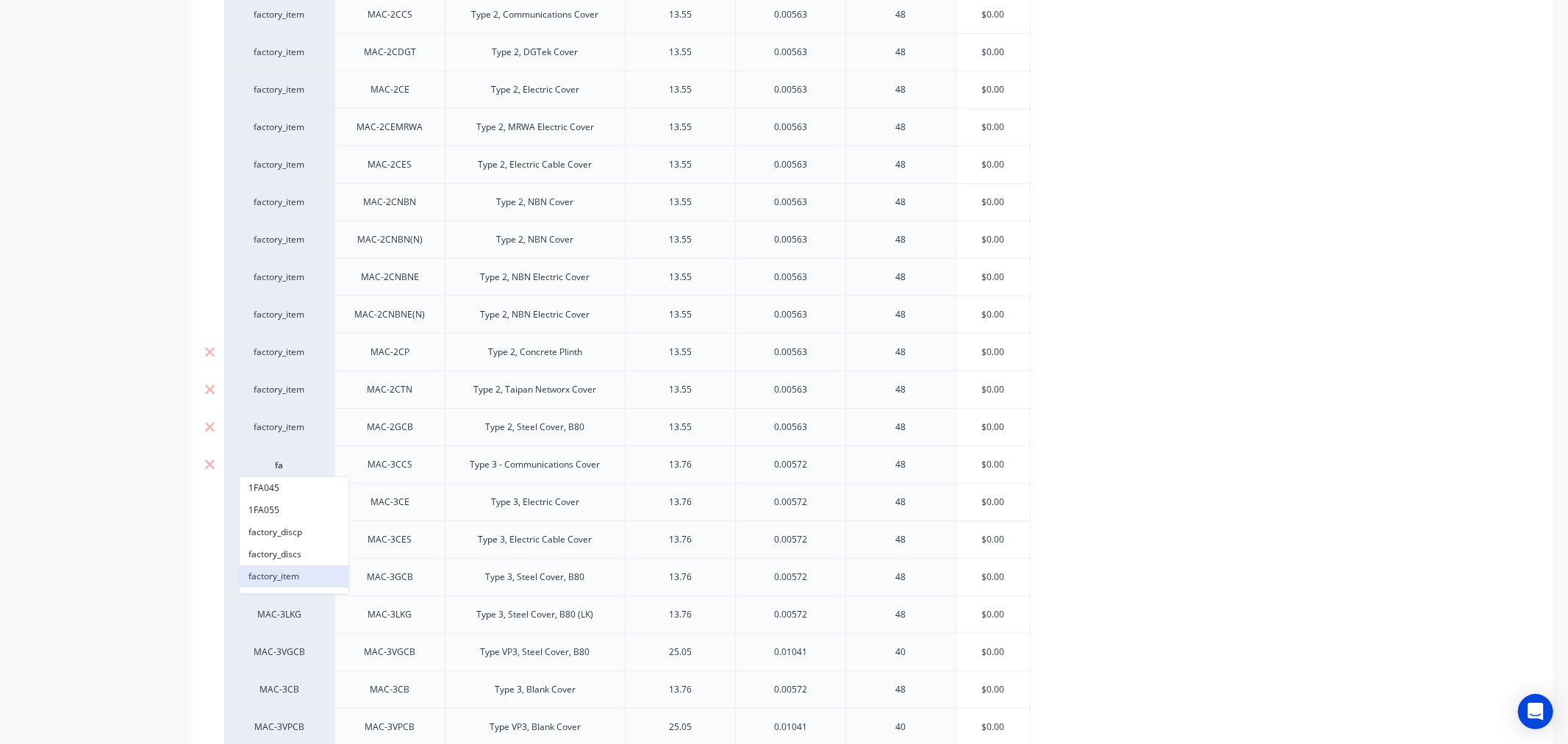
type textarea "x"
click at [277, 503] on div "MAC-3CE" at bounding box center [279, 502] width 81 height 14
type input "fa"
click at [266, 611] on button "factory_item" at bounding box center [293, 614] width 109 height 22
type textarea "x"
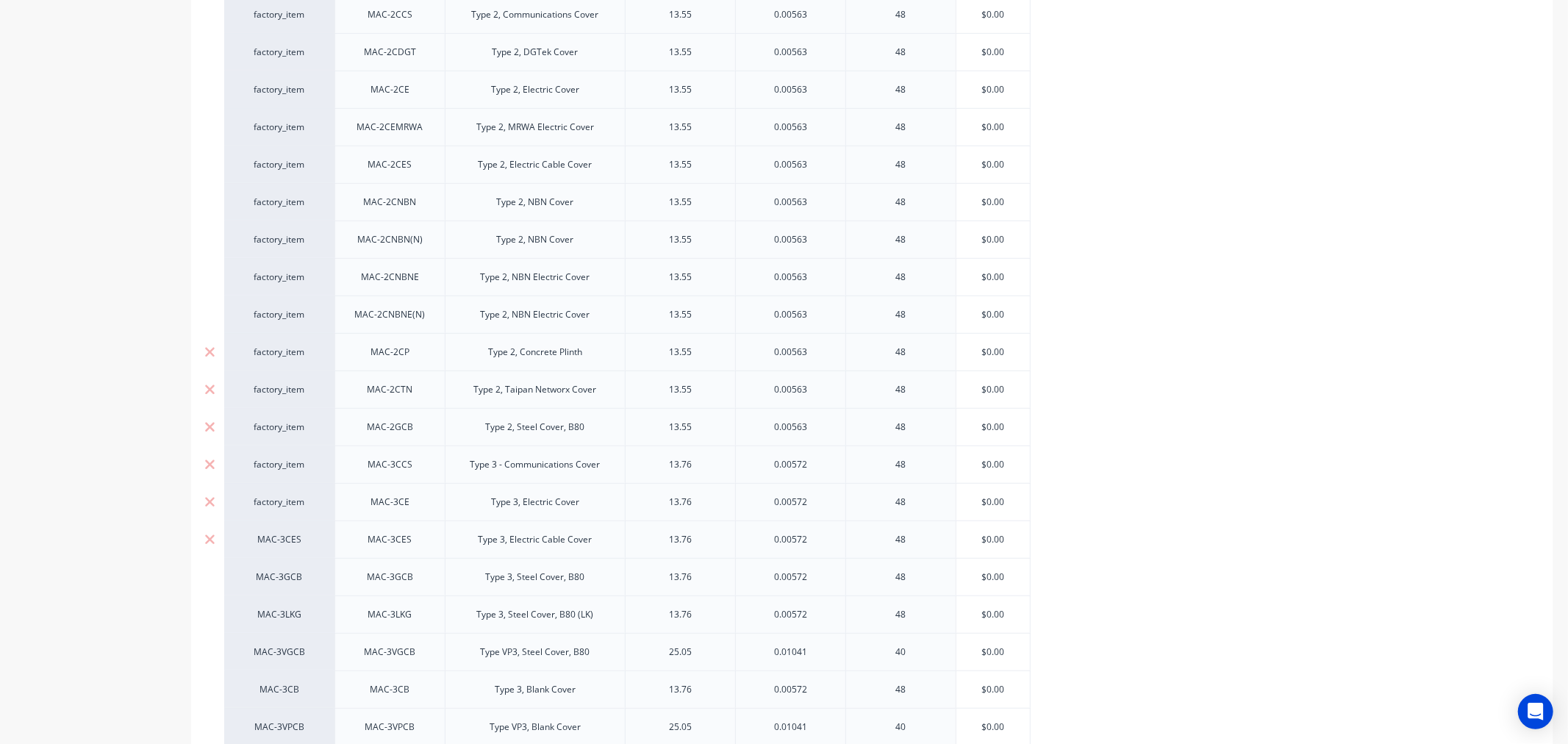
click at [273, 537] on div "MAC-3CES" at bounding box center [279, 539] width 81 height 14
type input "fa"
click at [263, 644] on button "factory_item" at bounding box center [293, 651] width 109 height 22
type textarea "x"
click at [274, 575] on div "MAC-3GCB" at bounding box center [279, 577] width 81 height 14
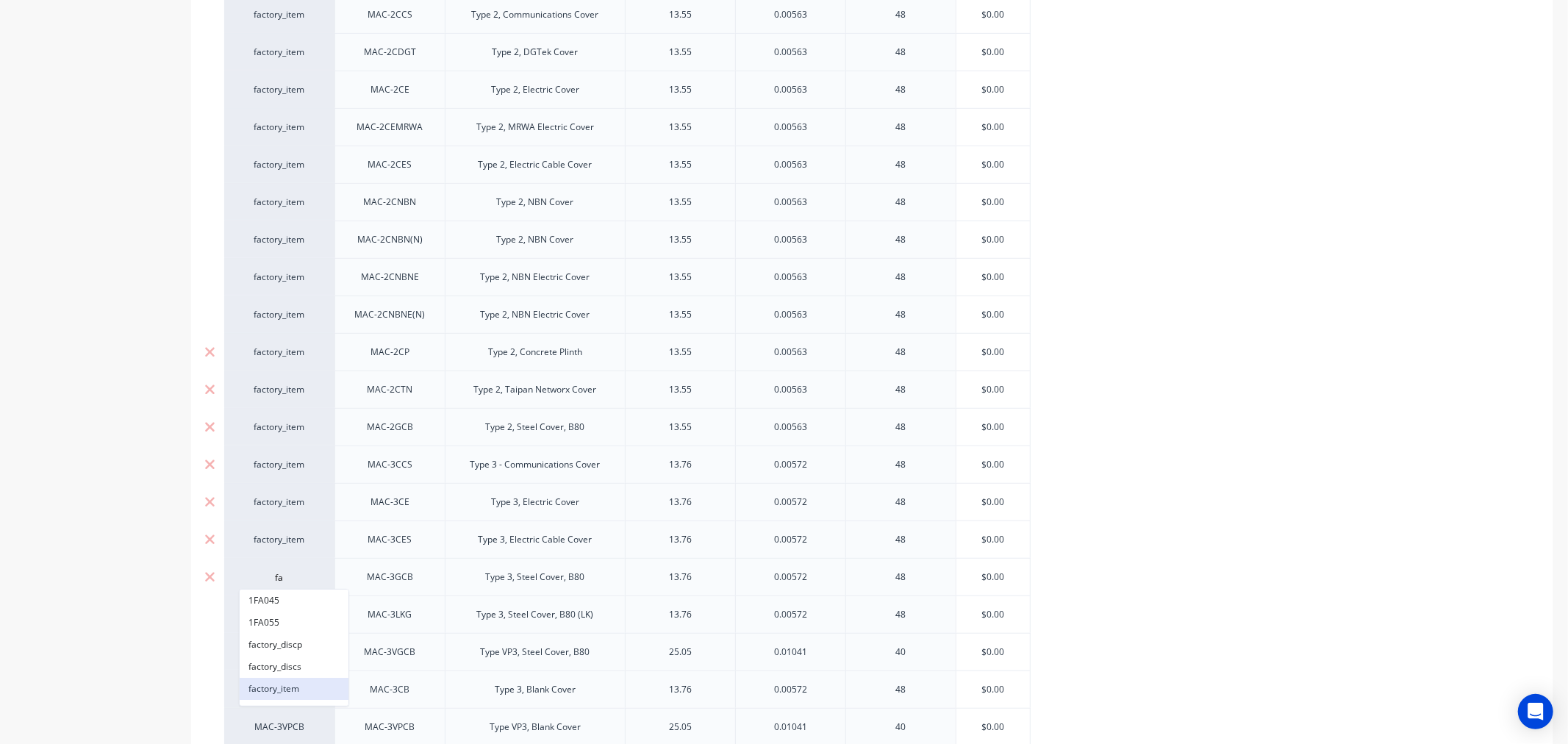
type input "fa"
click at [271, 687] on button "factory_item" at bounding box center [293, 688] width 109 height 22
type textarea "x"
click at [277, 614] on div "MAC-3LKG" at bounding box center [279, 615] width 81 height 14
type input "fa"
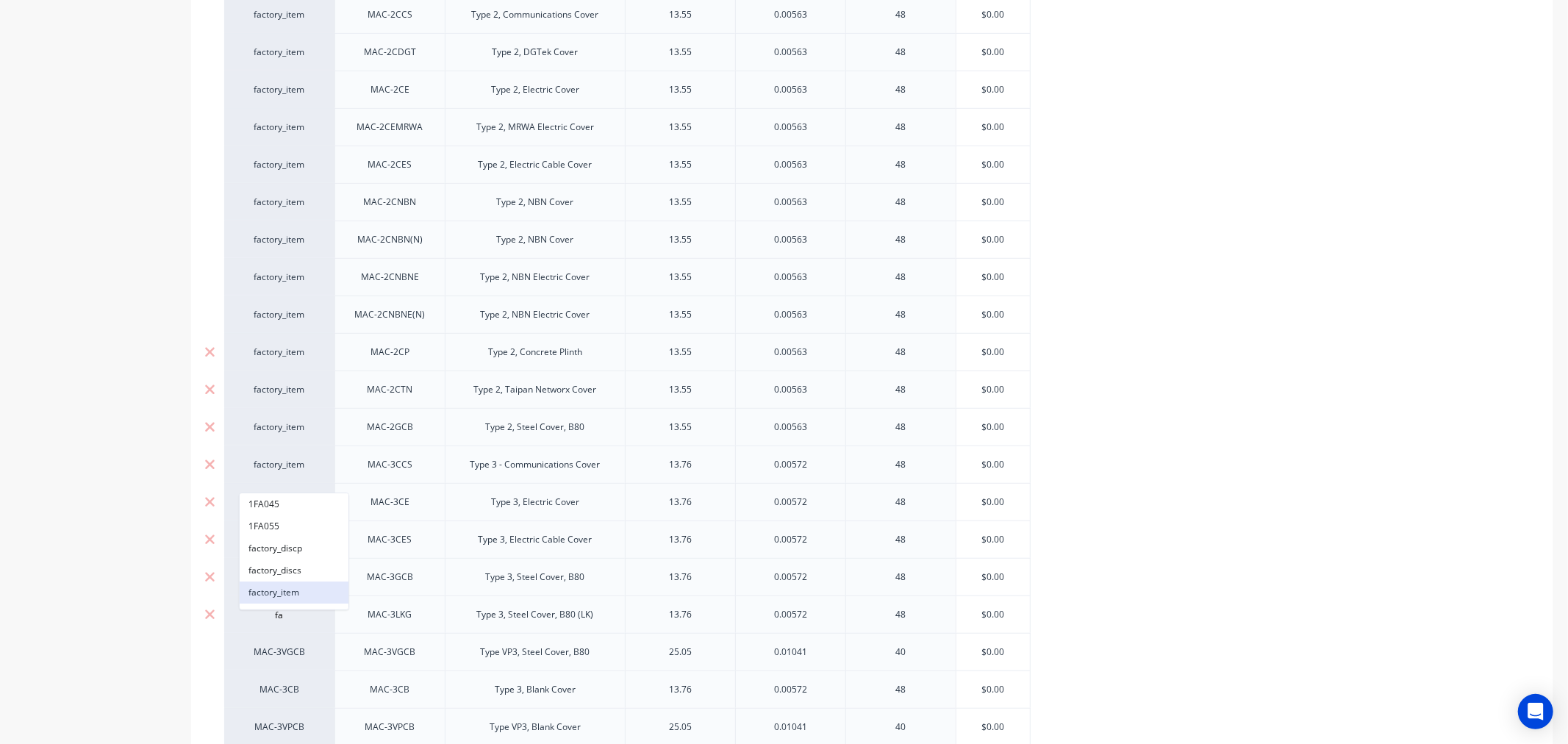
click at [283, 590] on button "factory_item" at bounding box center [293, 592] width 109 height 22
type textarea "x"
click at [273, 654] on div "MAC-3VGCB" at bounding box center [279, 652] width 81 height 14
type input "fa"
click at [279, 627] on button "factory_item" at bounding box center [293, 630] width 109 height 22
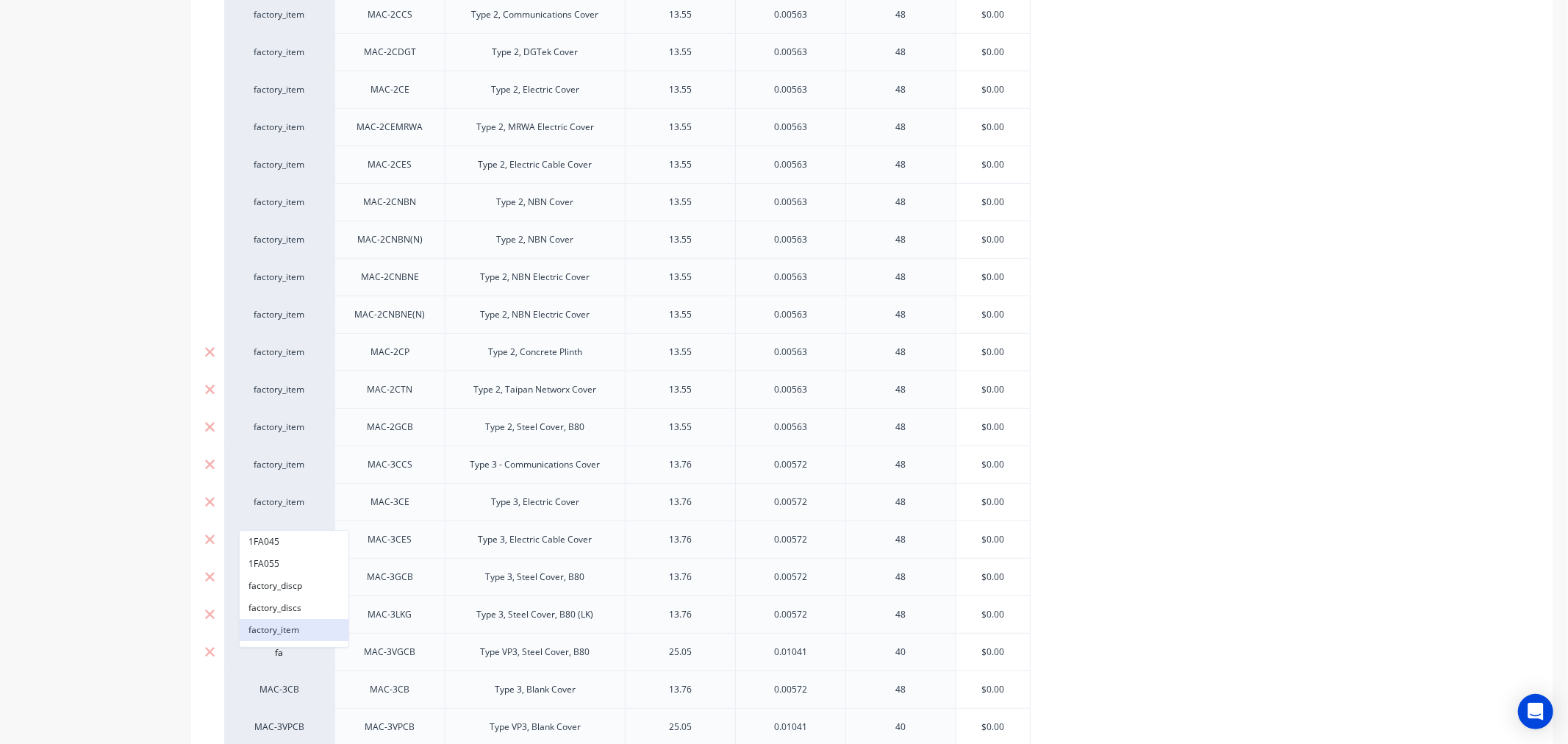
type textarea "x"
click at [273, 687] on div "MAC-3CB" at bounding box center [279, 689] width 81 height 14
type input "fa"
click at [272, 666] on button "factory_item" at bounding box center [293, 667] width 109 height 22
type textarea "x"
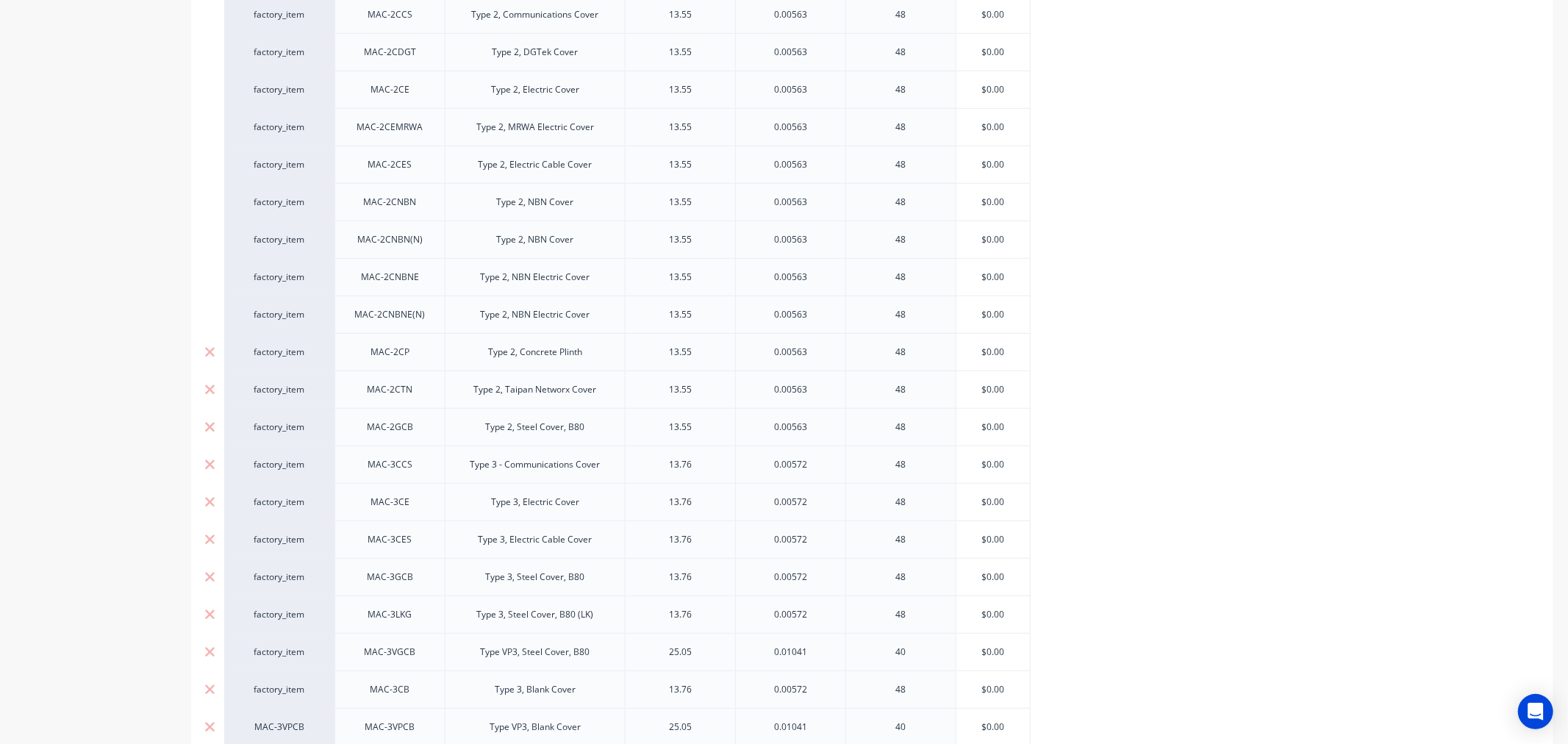
click at [287, 725] on div "MAC-3VPCB" at bounding box center [279, 727] width 81 height 14
type input "fa"
click at [282, 702] on button "factory_item" at bounding box center [293, 704] width 109 height 22
type textarea "x"
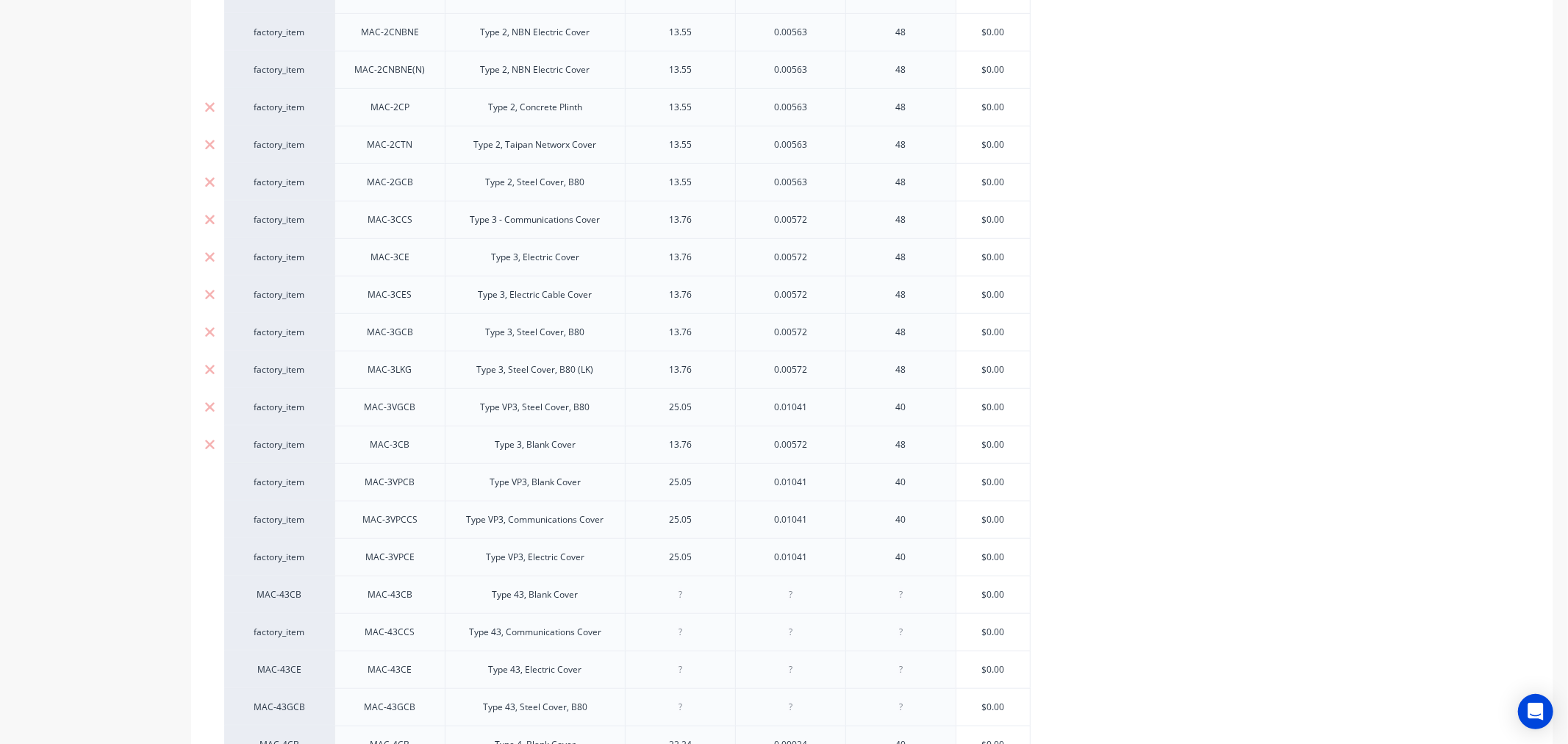
scroll to position [1224, 0]
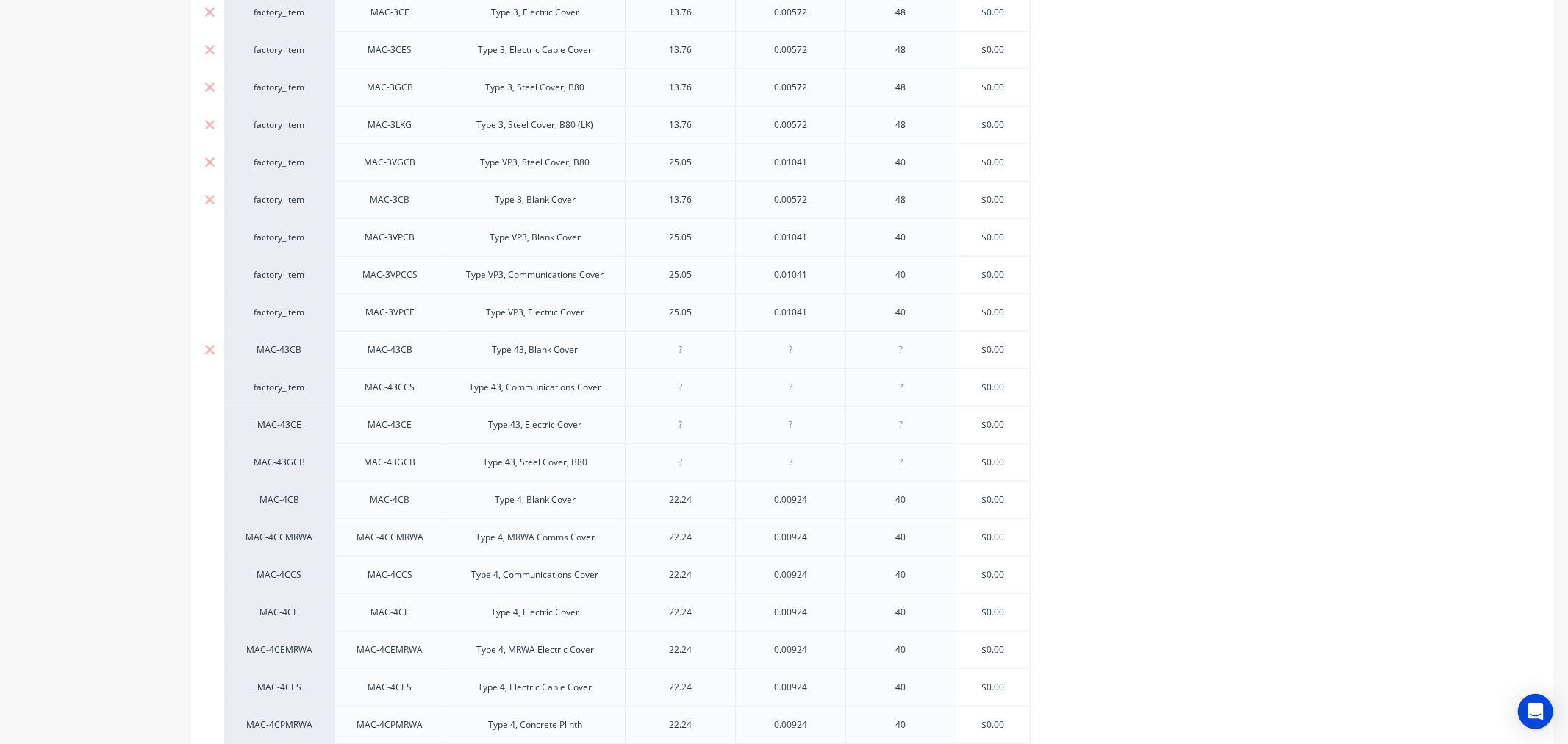
click at [279, 347] on div "MAC-43CB" at bounding box center [279, 350] width 81 height 14
type input "fa"
click at [263, 453] on button "factory_item" at bounding box center [293, 462] width 109 height 22
type textarea "x"
click at [273, 426] on div "MAC-43CE" at bounding box center [279, 425] width 81 height 14
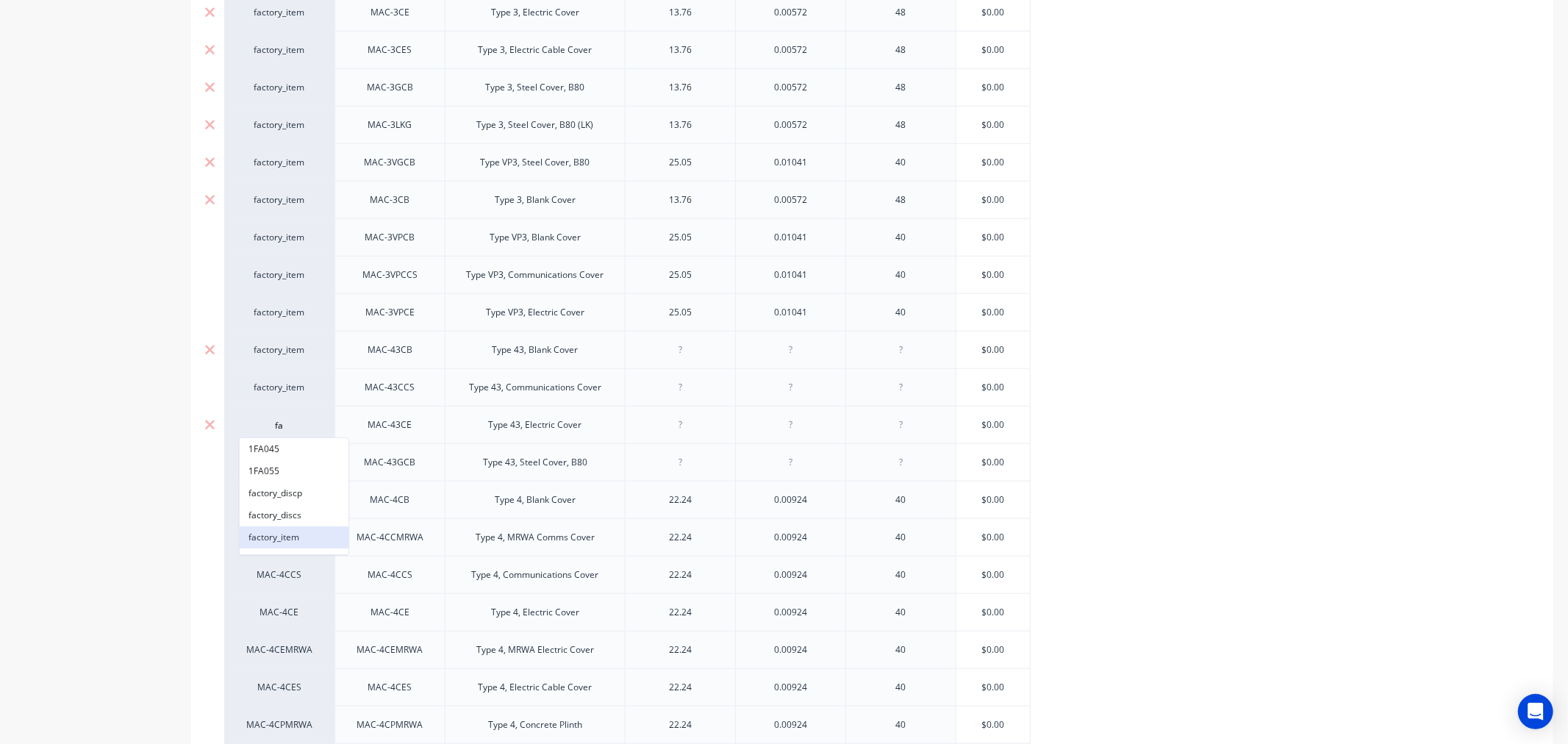
type input "fa"
click at [272, 534] on button "factory_item" at bounding box center [293, 537] width 109 height 22
type textarea "x"
click at [272, 572] on div "MAC-4CCS" at bounding box center [279, 575] width 81 height 14
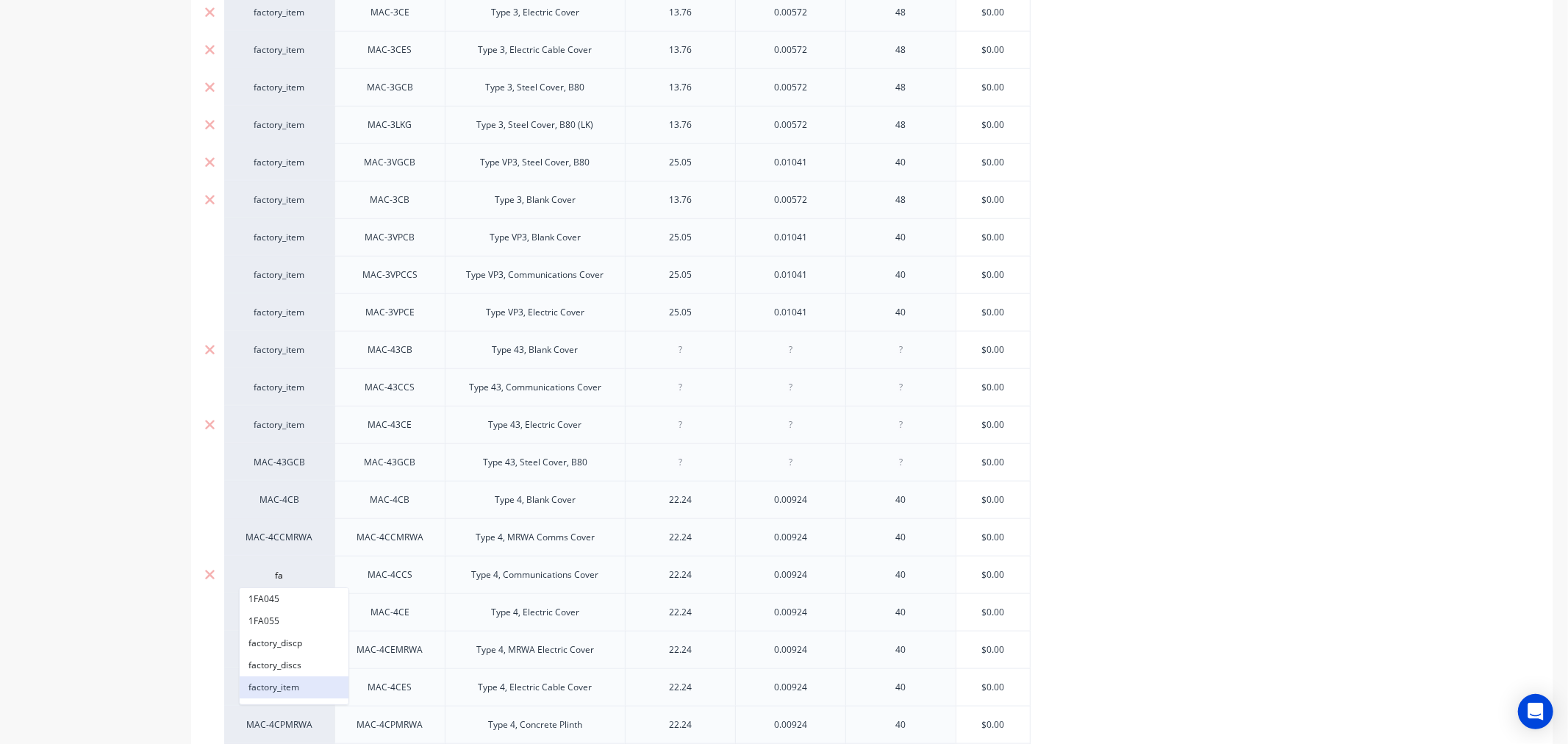
type input "fa"
click at [276, 683] on button "factory_item" at bounding box center [293, 687] width 109 height 22
type textarea "x"
click at [277, 462] on div "MAC-43GCB" at bounding box center [279, 462] width 81 height 14
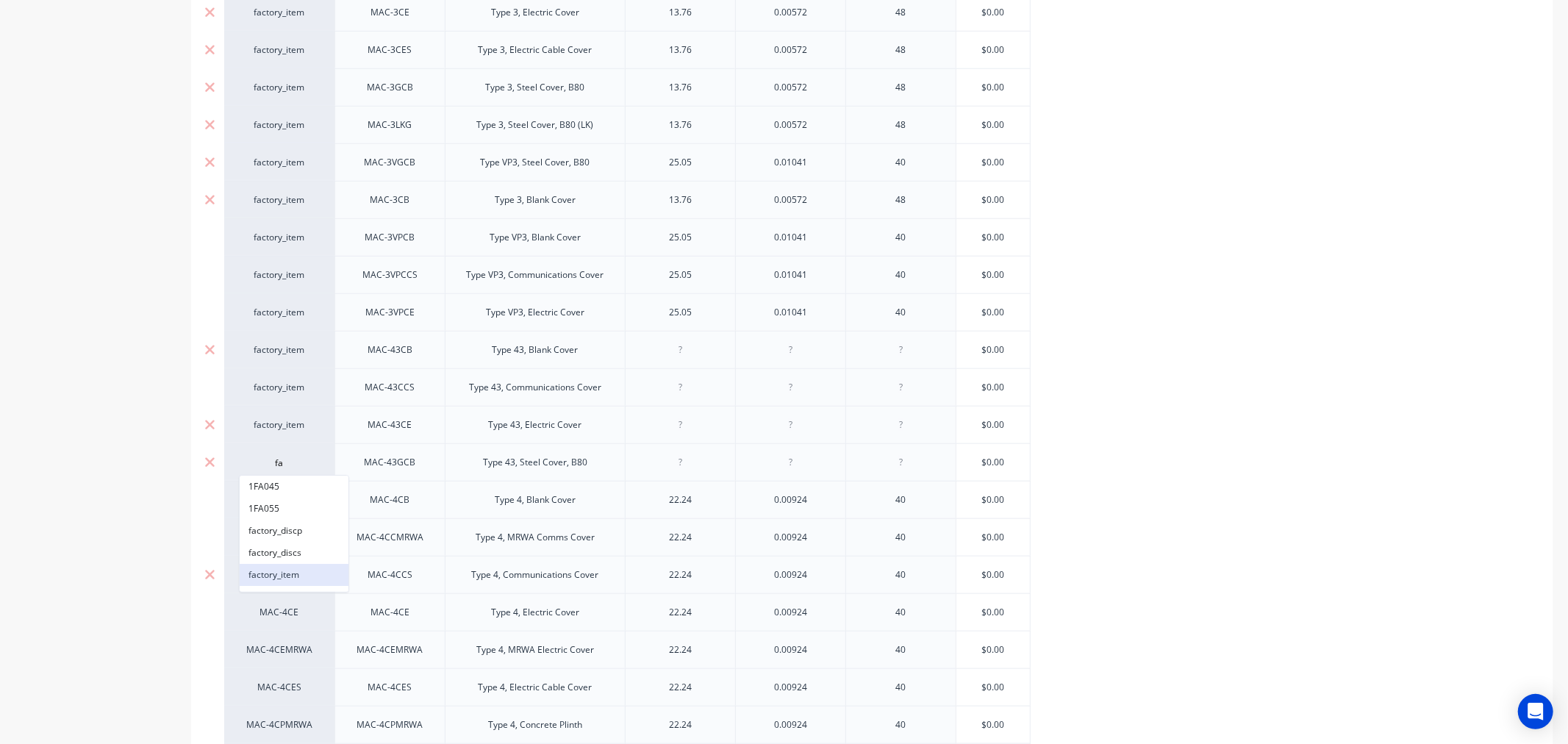
type input "fa"
click at [281, 570] on button "factory_item" at bounding box center [293, 575] width 109 height 22
type textarea "x"
click at [277, 644] on div "MAC-4CEMRWA" at bounding box center [279, 649] width 81 height 14
type input "fa"
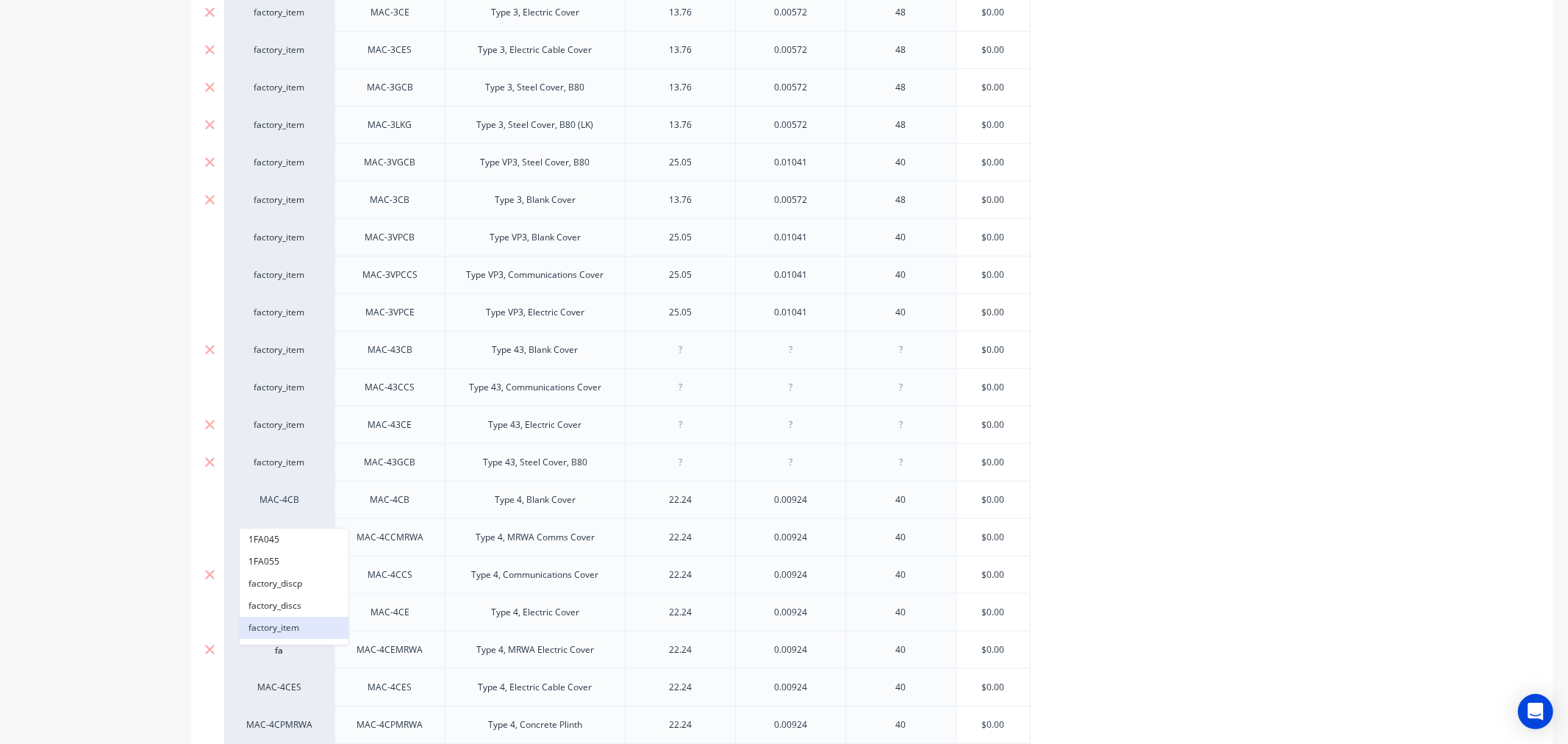
click at [272, 621] on button "factory_item" at bounding box center [293, 627] width 109 height 22
type textarea "x"
click at [280, 502] on div "MAC-4CB" at bounding box center [279, 500] width 81 height 14
type input "fa"
drag, startPoint x: 282, startPoint y: 614, endPoint x: 1300, endPoint y: 413, distance: 1037.7
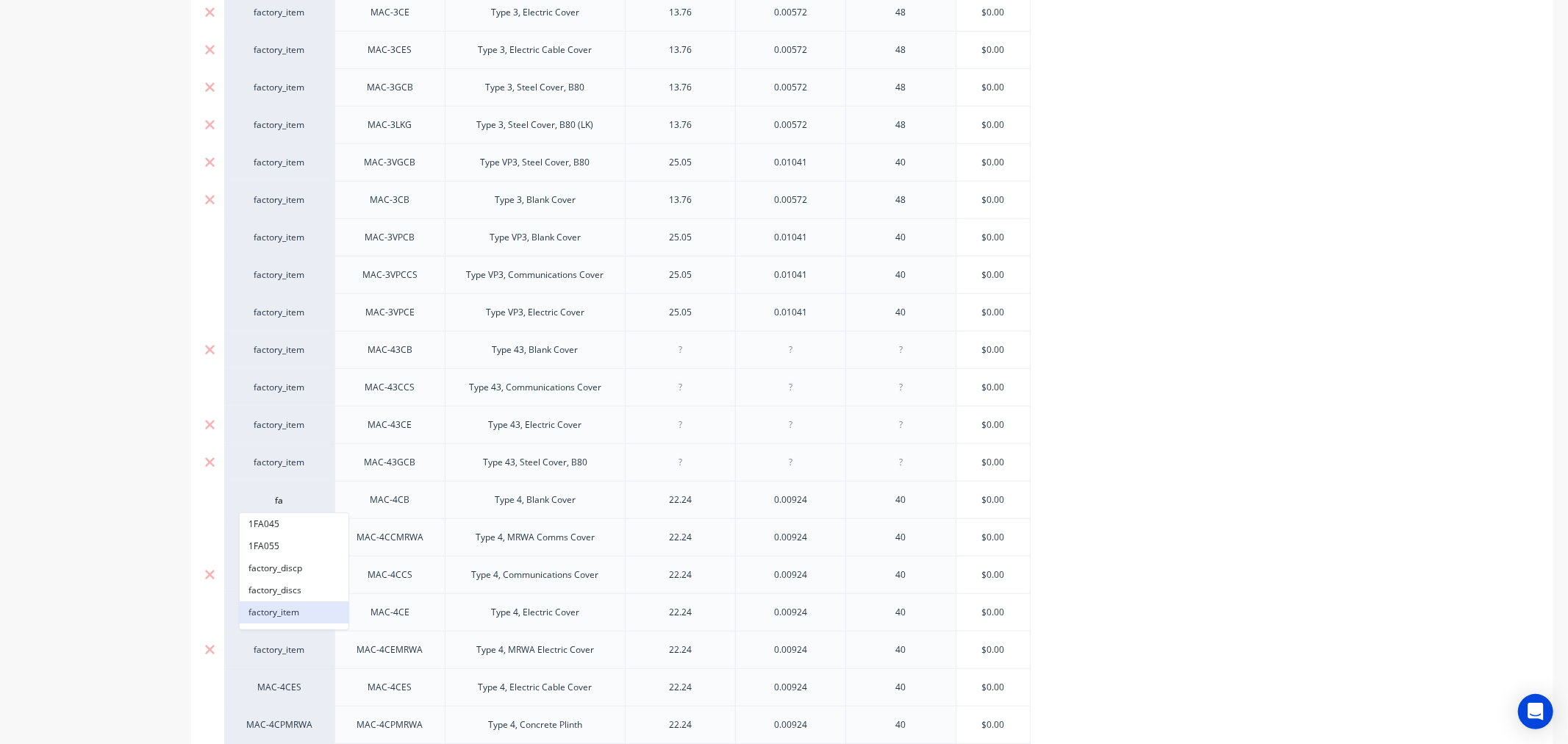
click at [282, 613] on button "factory_item" at bounding box center [293, 612] width 109 height 22
type textarea "x"
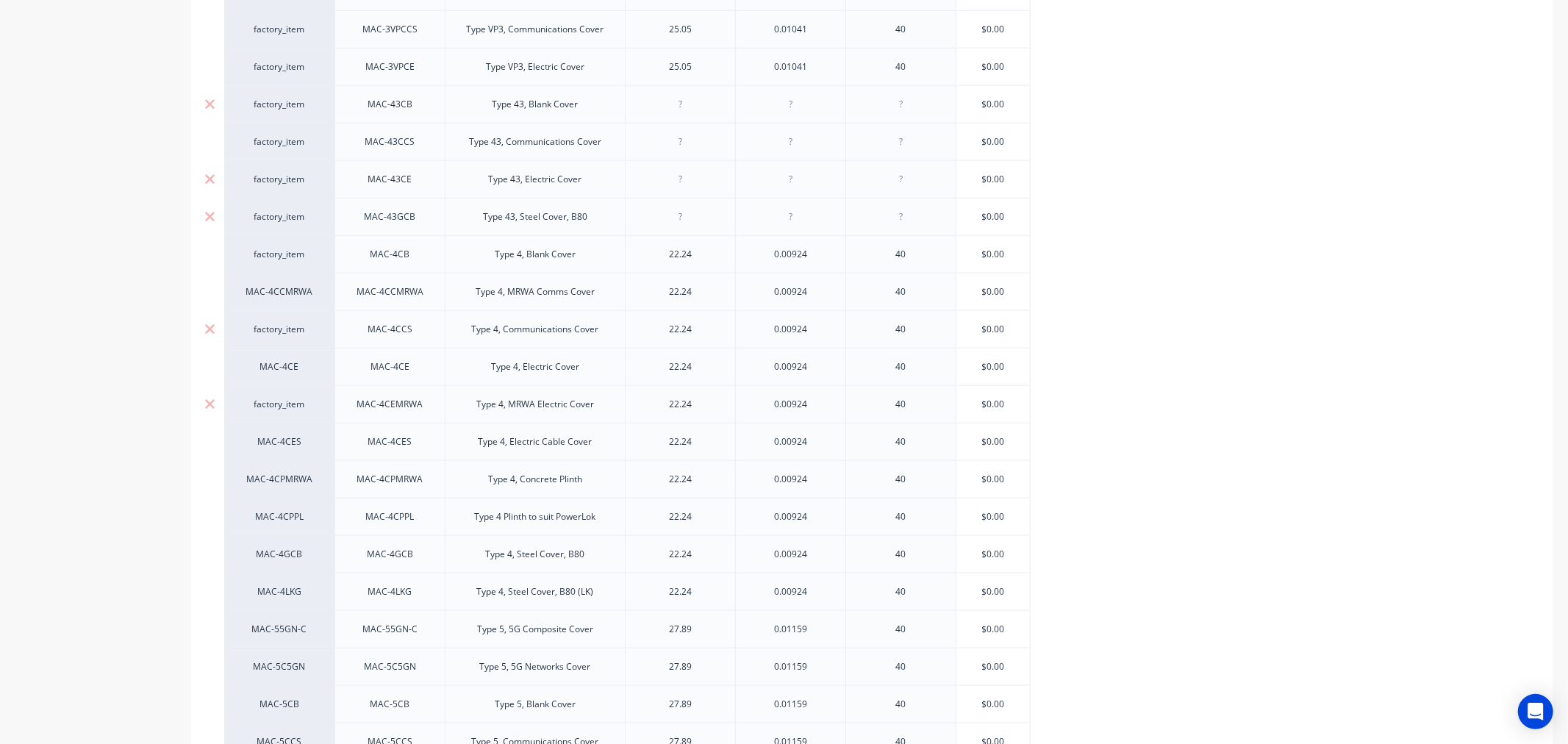
scroll to position [1715, 0]
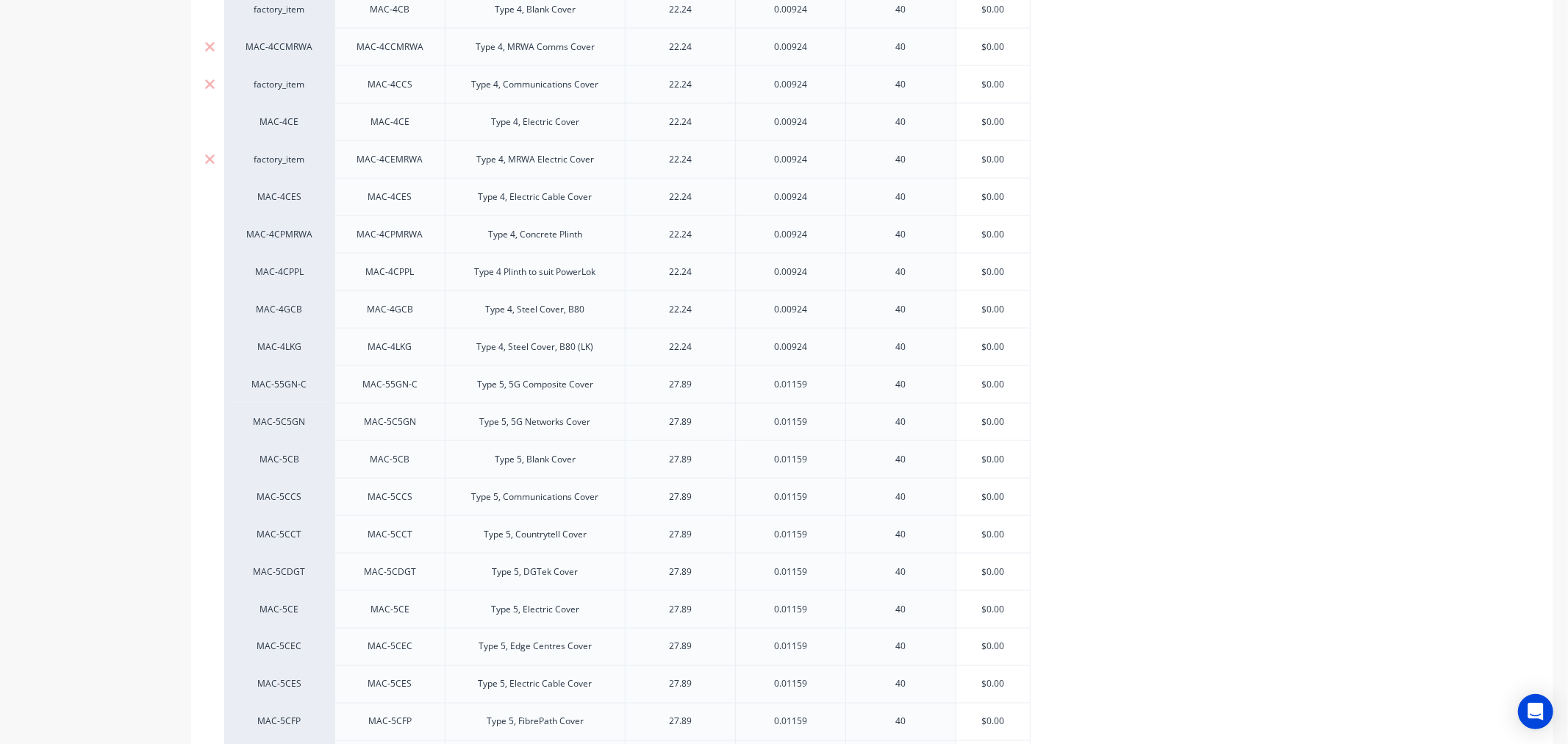
click at [275, 46] on div "MAC-4CCMRWA" at bounding box center [279, 47] width 81 height 14
type input "fa"
click at [266, 155] on button "factory_item" at bounding box center [293, 160] width 109 height 22
type textarea "x"
click at [267, 236] on div "MAC-4CPMRWA" at bounding box center [279, 234] width 81 height 14
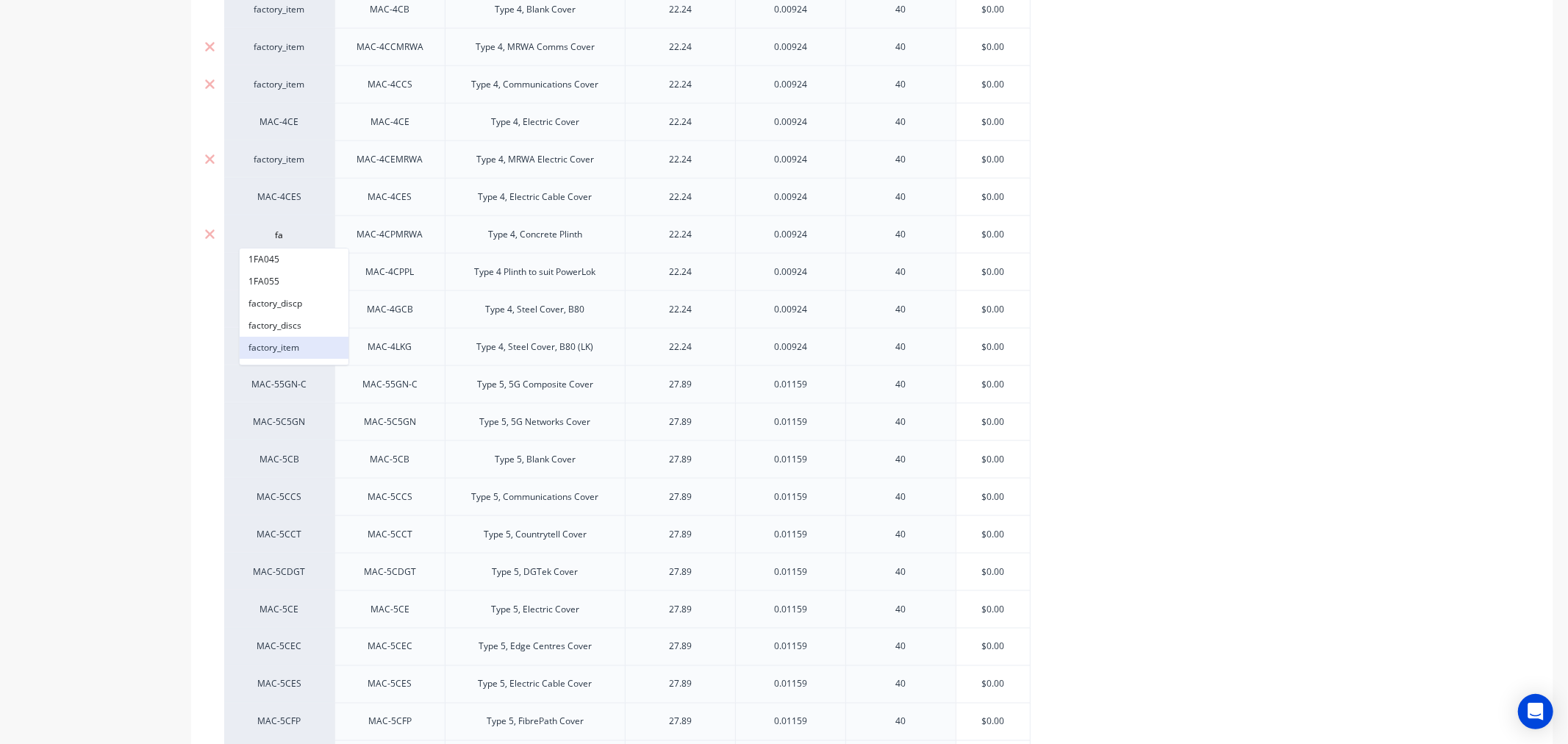
type input "fa"
click at [282, 345] on button "factory_item" at bounding box center [293, 347] width 109 height 22
type textarea "x"
click at [271, 120] on div "MAC-4CE" at bounding box center [279, 122] width 81 height 14
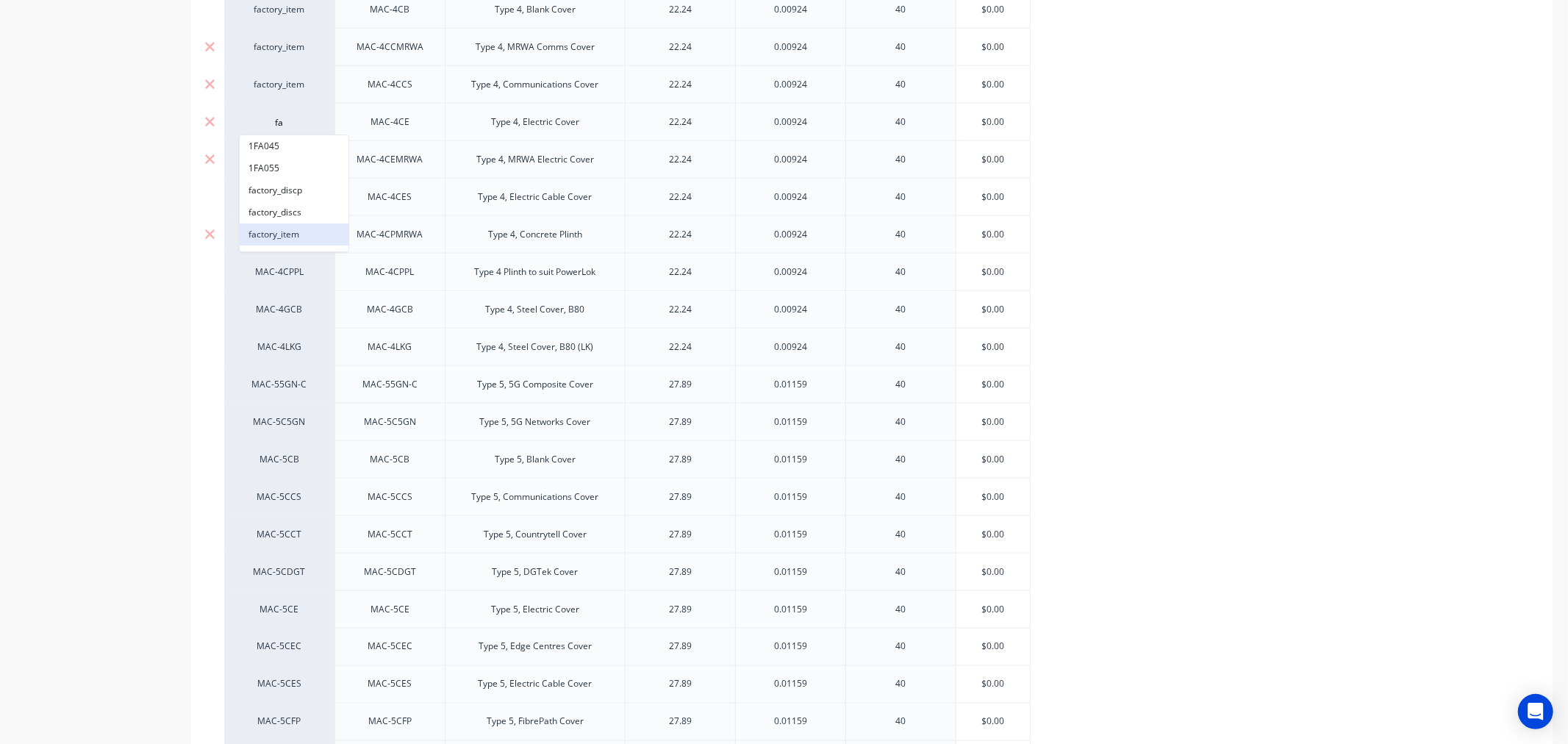
type input "fa"
click at [270, 232] on button "factory_item" at bounding box center [293, 234] width 109 height 22
type textarea "x"
click at [276, 200] on div "MAC-4CES" at bounding box center [279, 197] width 81 height 14
type input "fa"
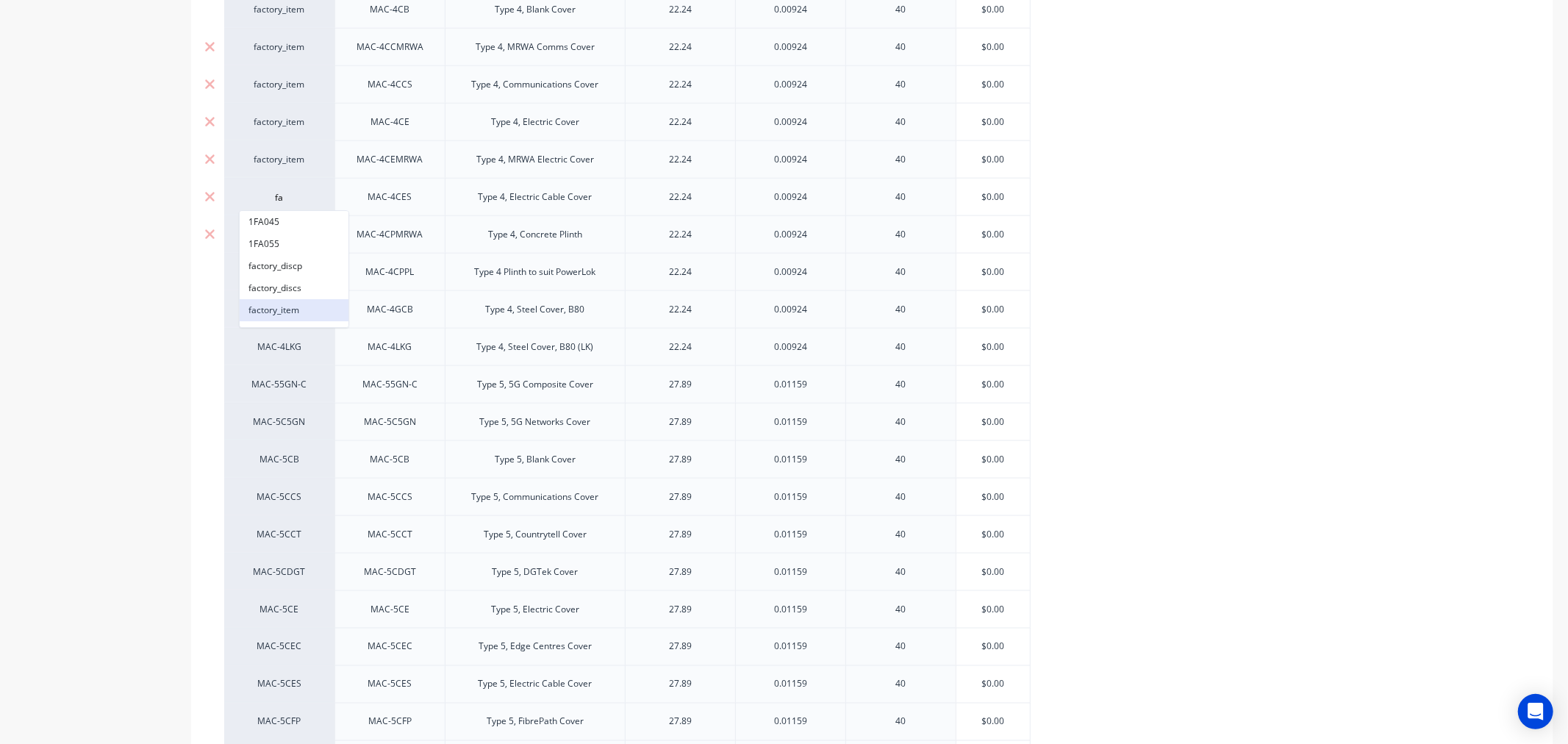
click at [278, 304] on button "factory_item" at bounding box center [293, 310] width 109 height 22
type textarea "x"
click at [273, 269] on div "MAC-4CPPL" at bounding box center [279, 272] width 81 height 14
type input "fa"
click at [282, 383] on button "factory_item" at bounding box center [293, 385] width 109 height 22
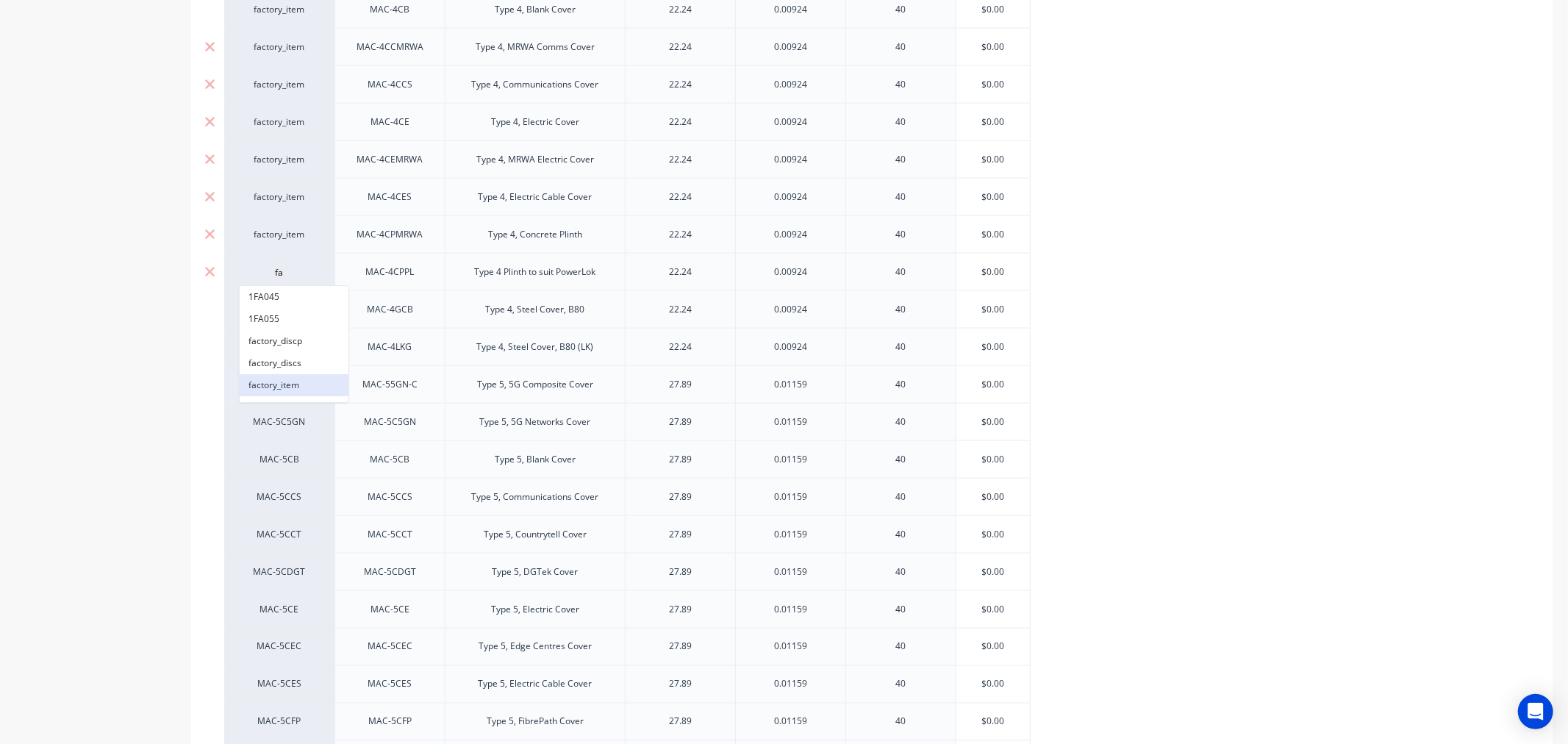
type textarea "x"
click at [277, 422] on div "MAC-5C5GN" at bounding box center [279, 422] width 81 height 14
type input "fa"
click at [272, 532] on button "factory_item" at bounding box center [293, 535] width 109 height 22
type textarea "x"
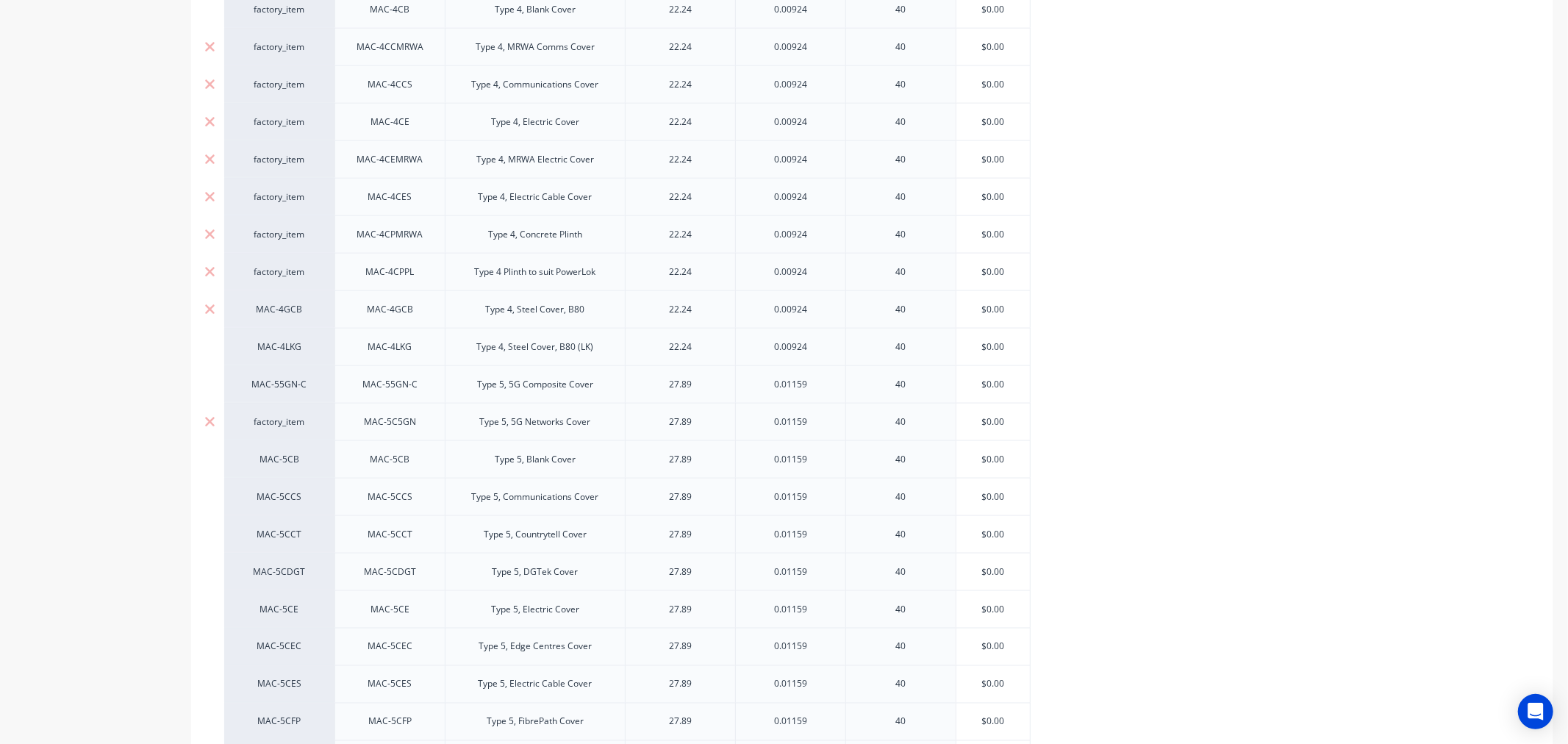
click at [275, 311] on div "MAC-4GCB" at bounding box center [279, 309] width 81 height 14
type input "fa"
click at [273, 423] on button "factory_item" at bounding box center [293, 423] width 109 height 22
type textarea "x"
click at [266, 349] on div "MAC-4LKG" at bounding box center [279, 347] width 81 height 14
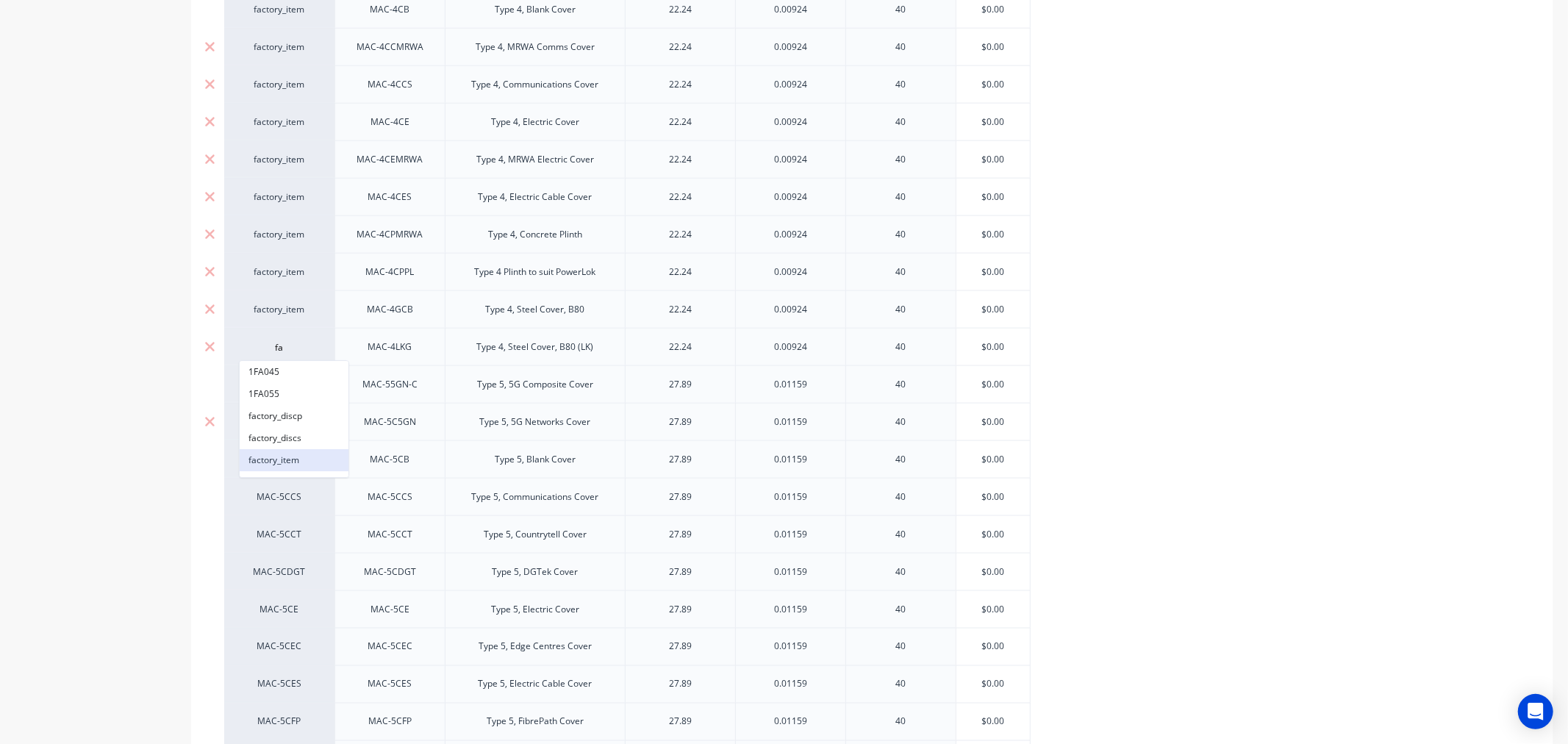
type input "fa"
click at [262, 457] on button "factory_item" at bounding box center [293, 460] width 109 height 22
type textarea "x"
click at [270, 387] on div "MAC-55GN-C" at bounding box center [279, 385] width 81 height 14
type input "fa"
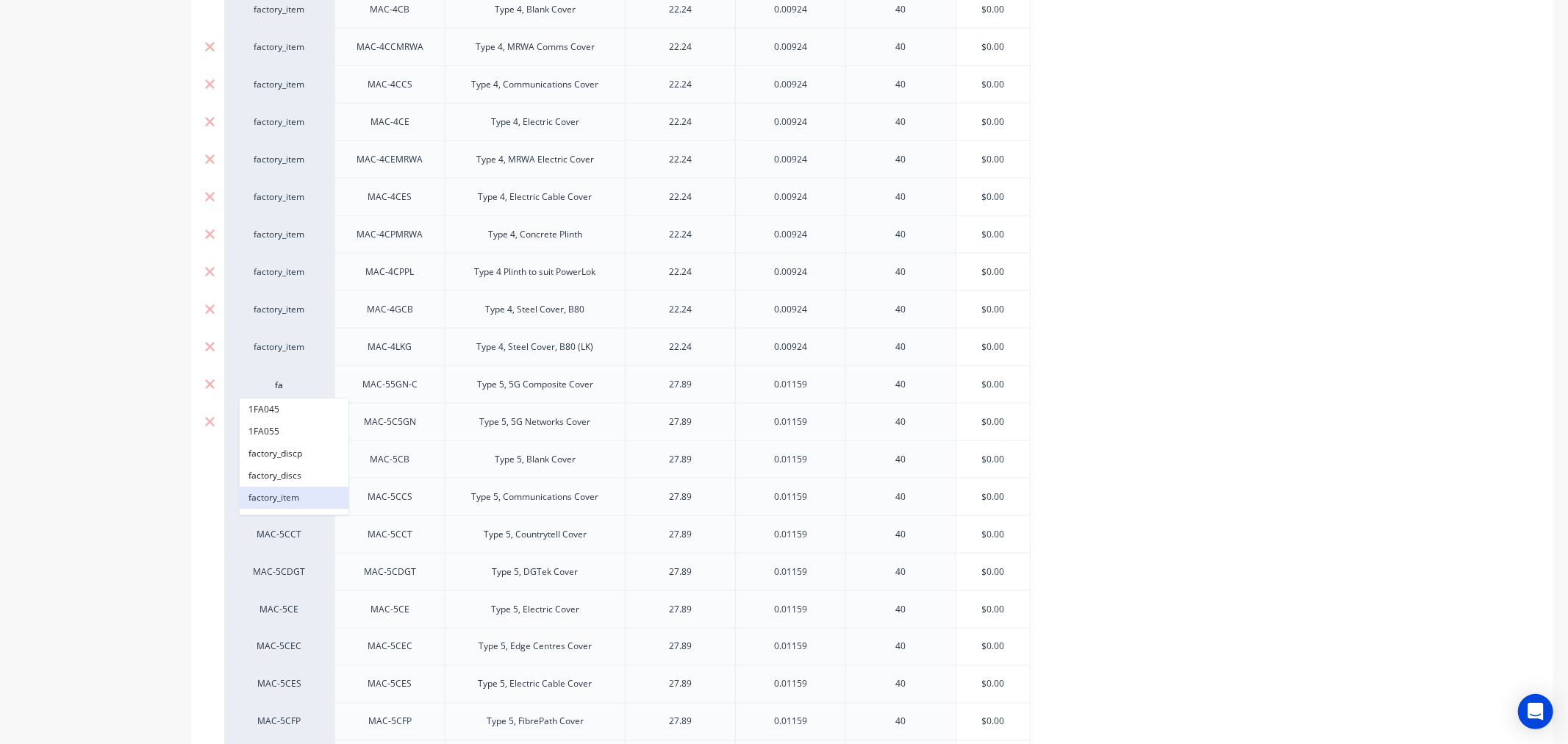
click at [262, 493] on button "factory_item" at bounding box center [293, 497] width 109 height 22
type textarea "x"
click at [272, 458] on div "MAC-5CB" at bounding box center [279, 459] width 81 height 14
type input "fa"
click at [266, 572] on button "factory_item" at bounding box center [293, 572] width 109 height 22
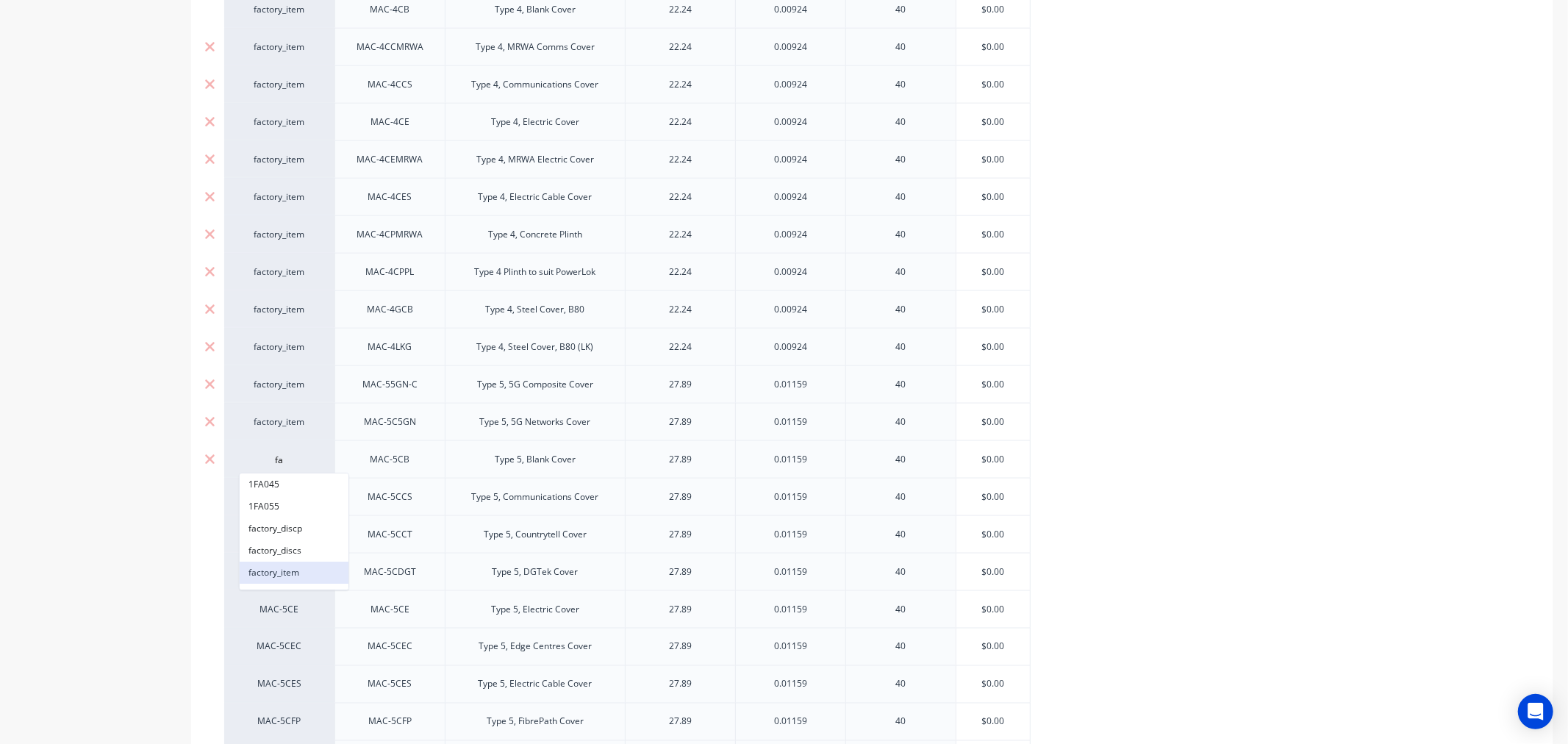
type textarea "x"
click at [277, 495] on div "MAC-5CCS" at bounding box center [279, 497] width 81 height 14
type input "fa"
click at [272, 606] on button "factory_item" at bounding box center [293, 610] width 109 height 22
type textarea "x"
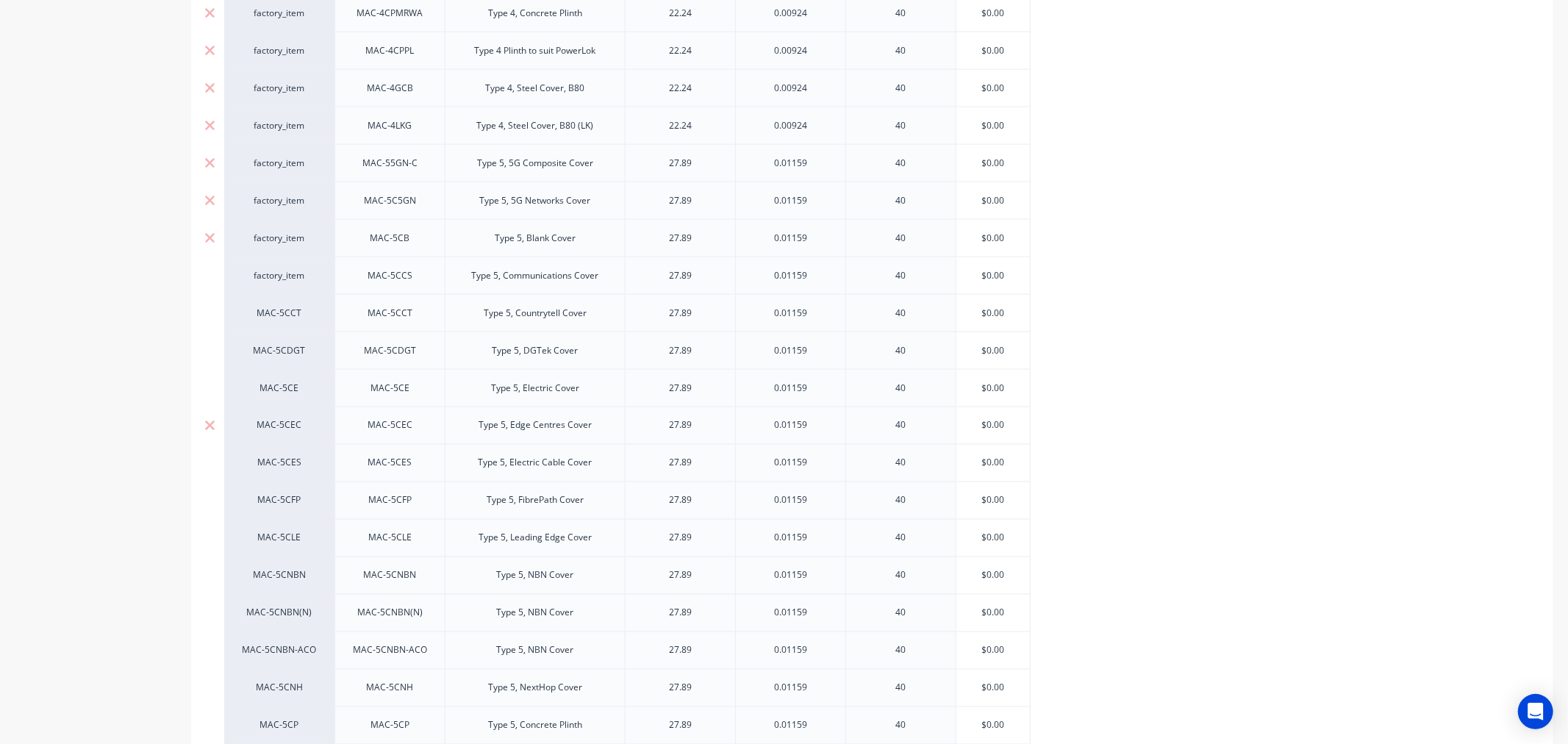
scroll to position [1959, 0]
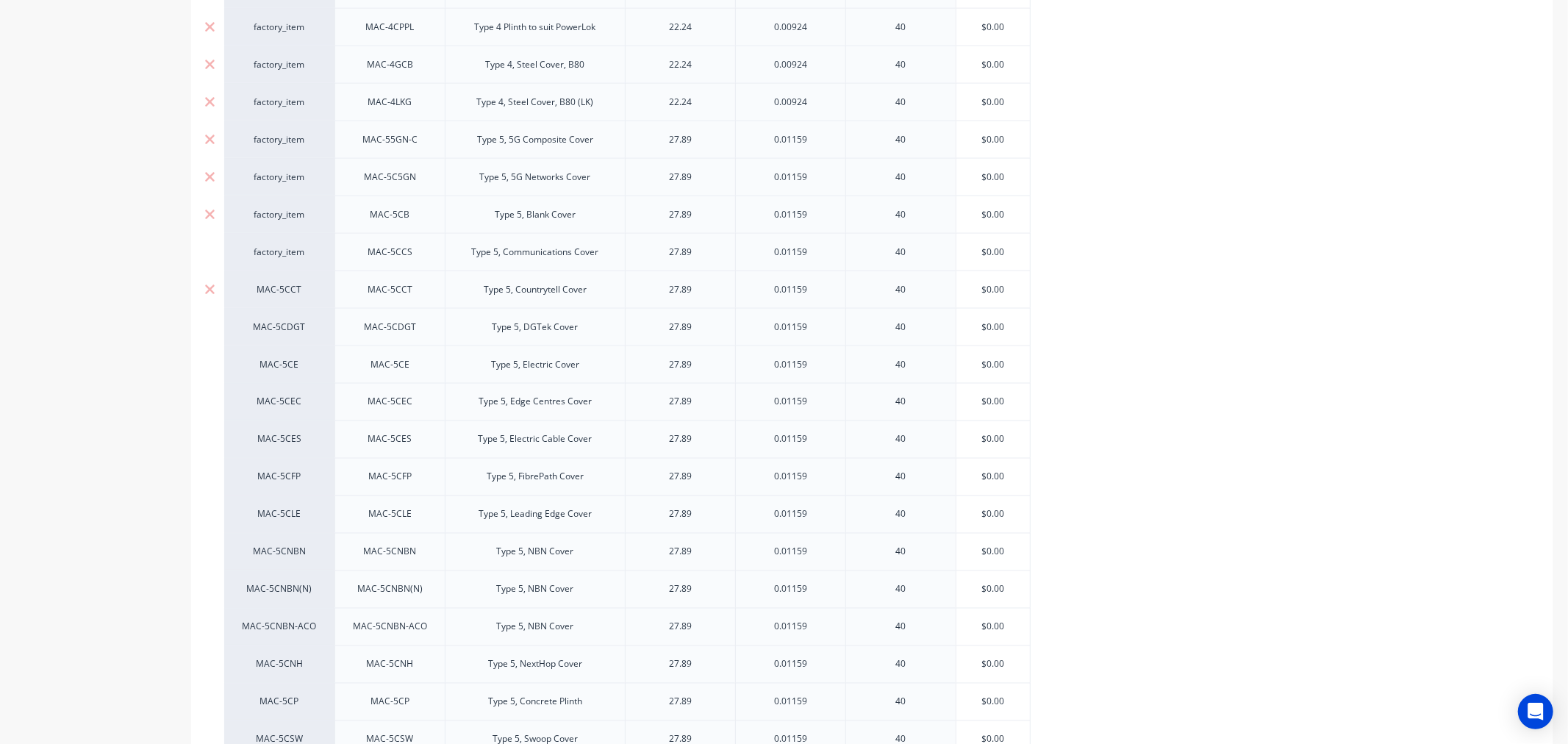
click at [274, 288] on div "MAC-5CCT" at bounding box center [279, 290] width 81 height 14
type input "fa"
click at [271, 402] on button "factory_item" at bounding box center [293, 402] width 109 height 22
type textarea "x"
click at [271, 328] on div "MAC-5CDGT" at bounding box center [279, 327] width 81 height 14
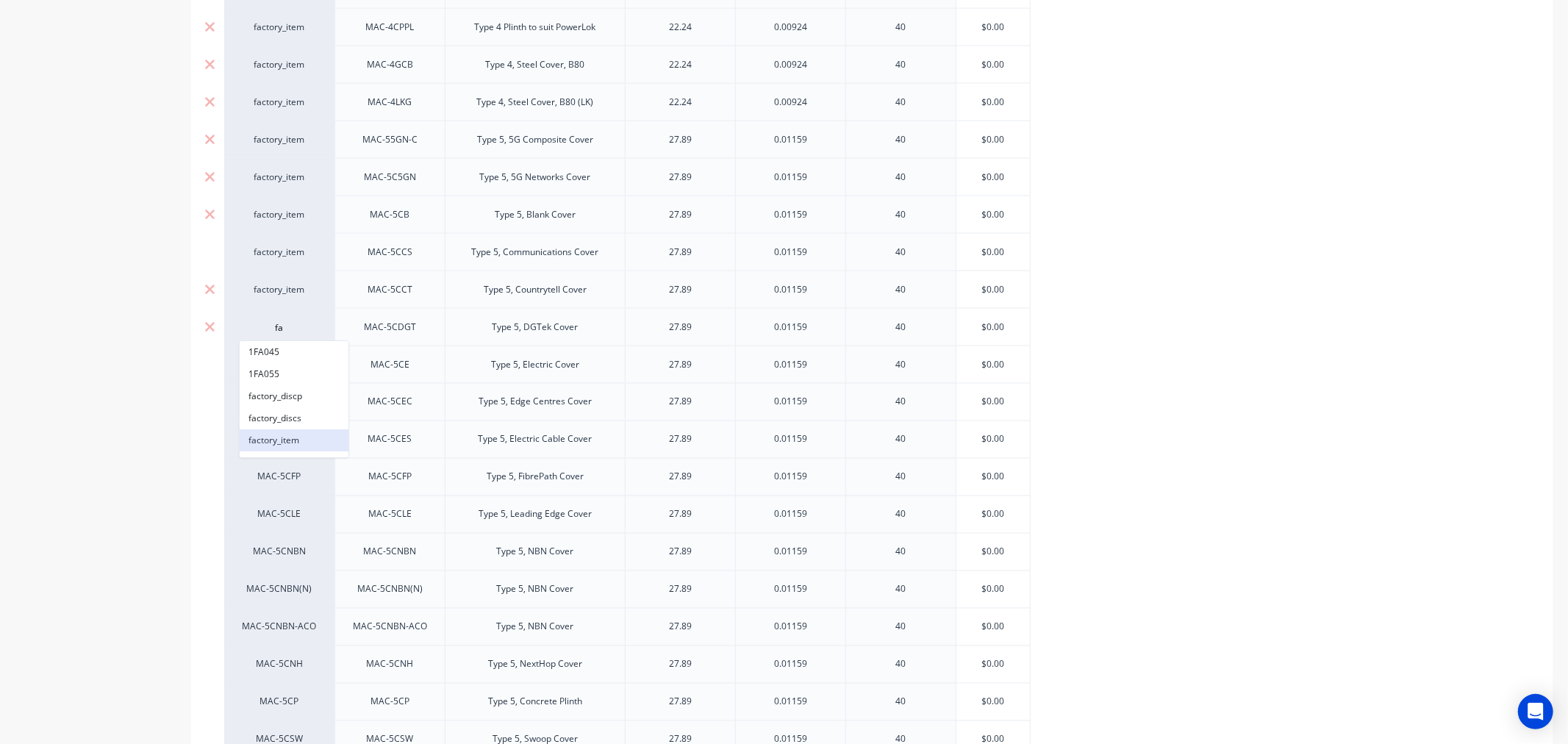
type input "fa"
click at [272, 438] on button "factory_item" at bounding box center [293, 440] width 109 height 22
type textarea "x"
click at [273, 365] on div "MAC-5CE" at bounding box center [279, 364] width 81 height 14
type input "fa"
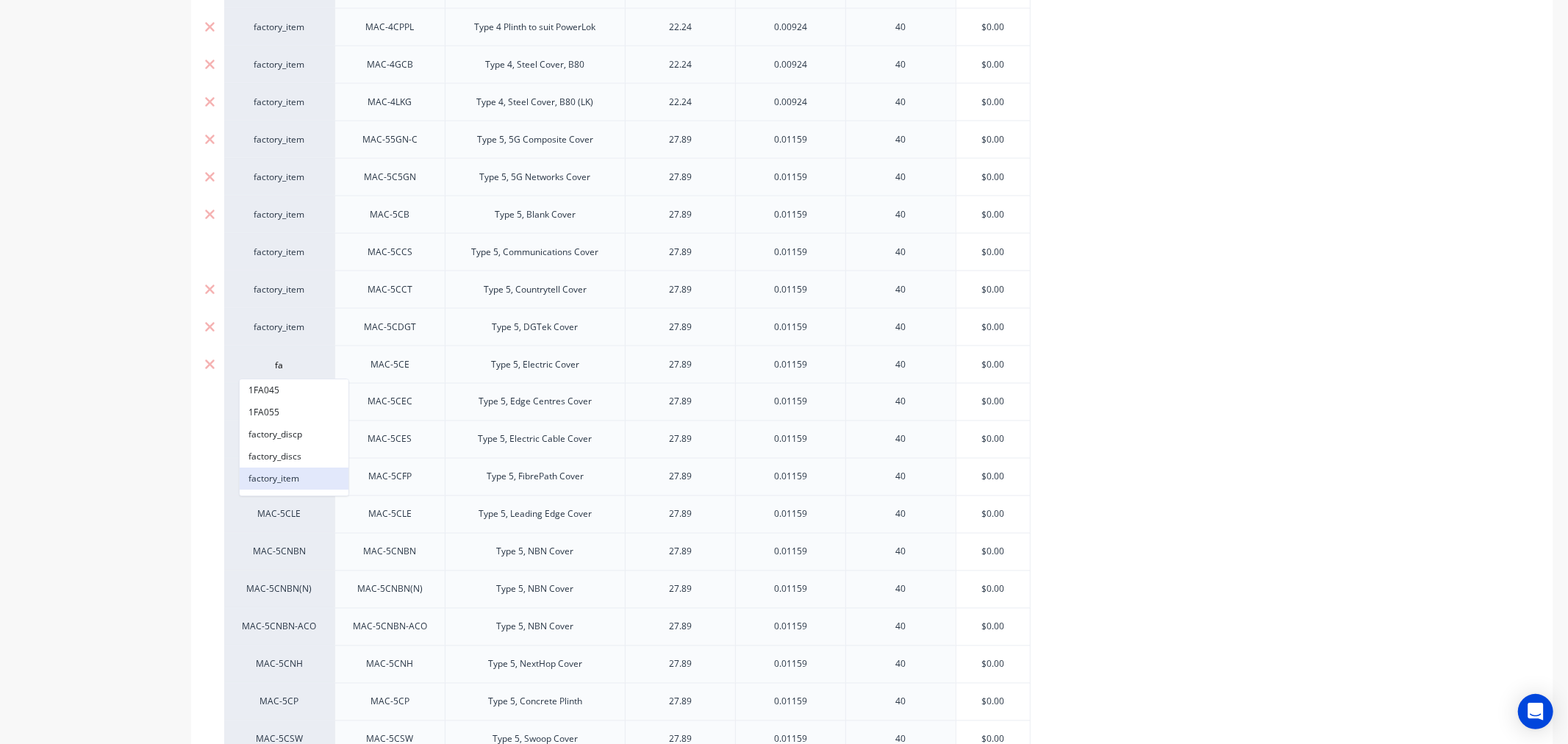
click at [267, 479] on button "factory_item" at bounding box center [293, 479] width 109 height 22
type textarea "x"
click at [271, 404] on div "MAC-5CEC" at bounding box center [279, 402] width 81 height 14
type input "fa"
click at [267, 516] on button "factory_item" at bounding box center [293, 516] width 109 height 22
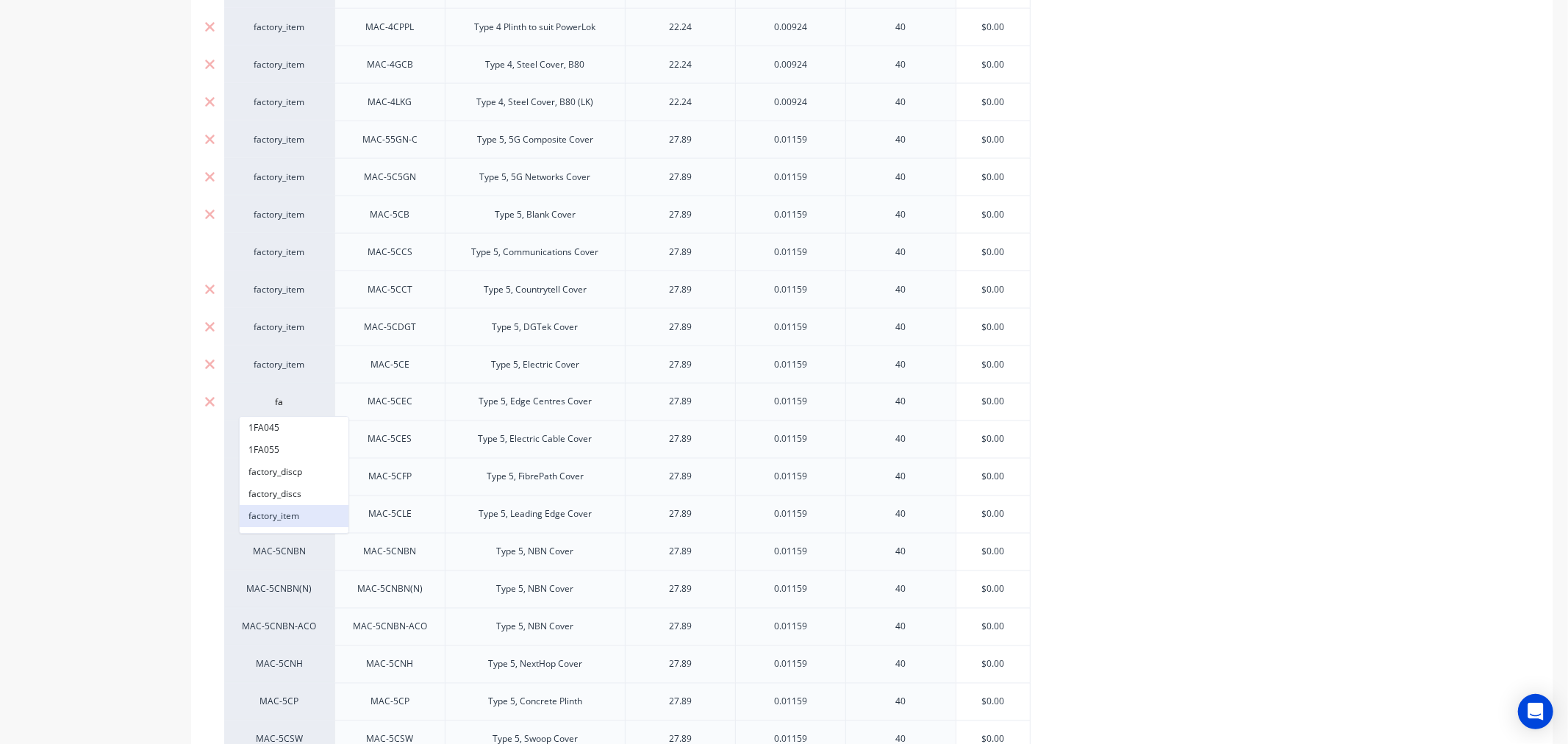
type textarea "x"
click at [285, 442] on div "MAC-5CES" at bounding box center [279, 440] width 81 height 14
type input "fa"
click at [266, 553] on button "factory_item" at bounding box center [293, 553] width 109 height 22
type textarea "x"
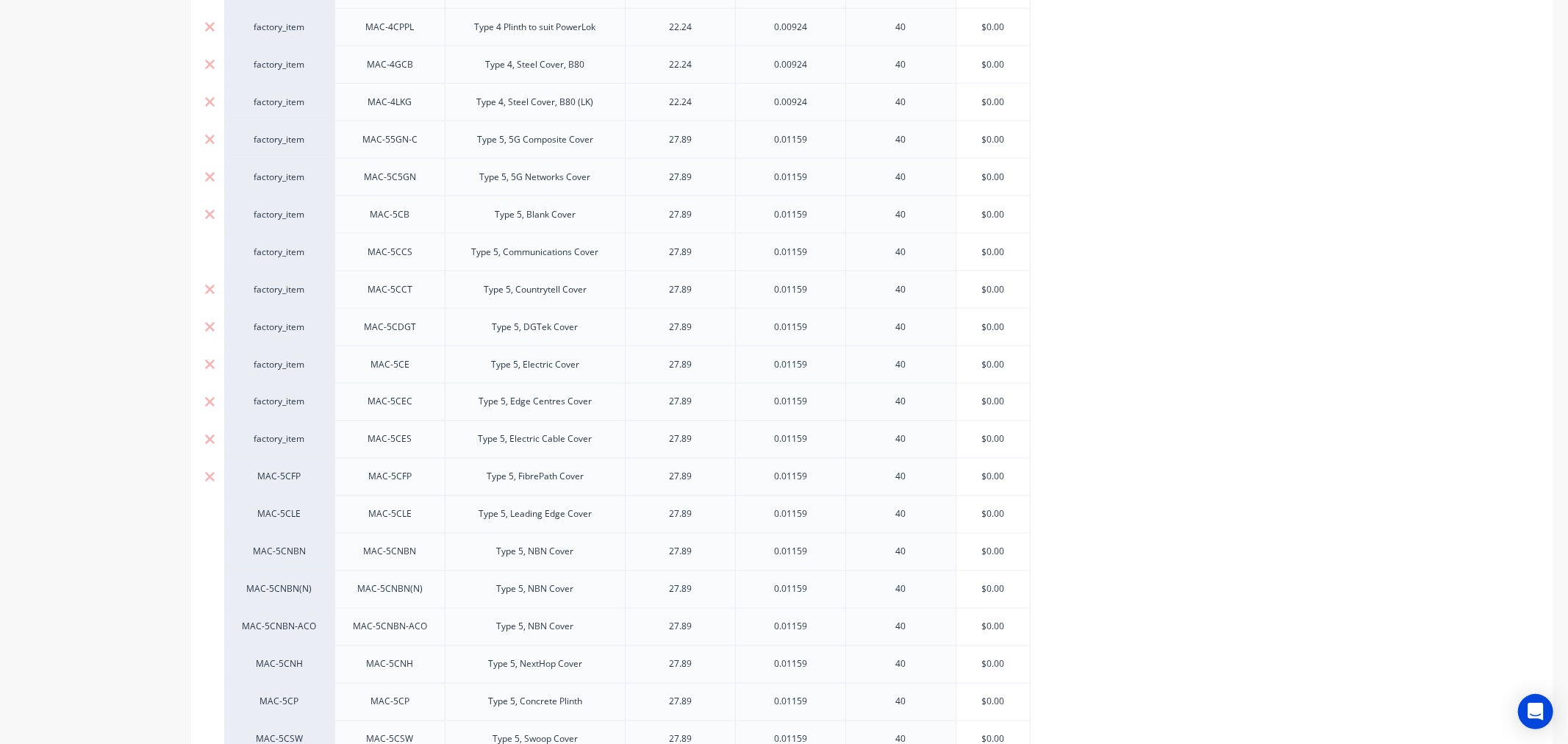
click at [273, 474] on div "MAC-5CFP" at bounding box center [279, 477] width 81 height 14
type input "fa"
click at [261, 588] on button "factory_item" at bounding box center [293, 591] width 109 height 22
type textarea "x"
click at [283, 518] on div "MAC-5CLE" at bounding box center [279, 515] width 81 height 14
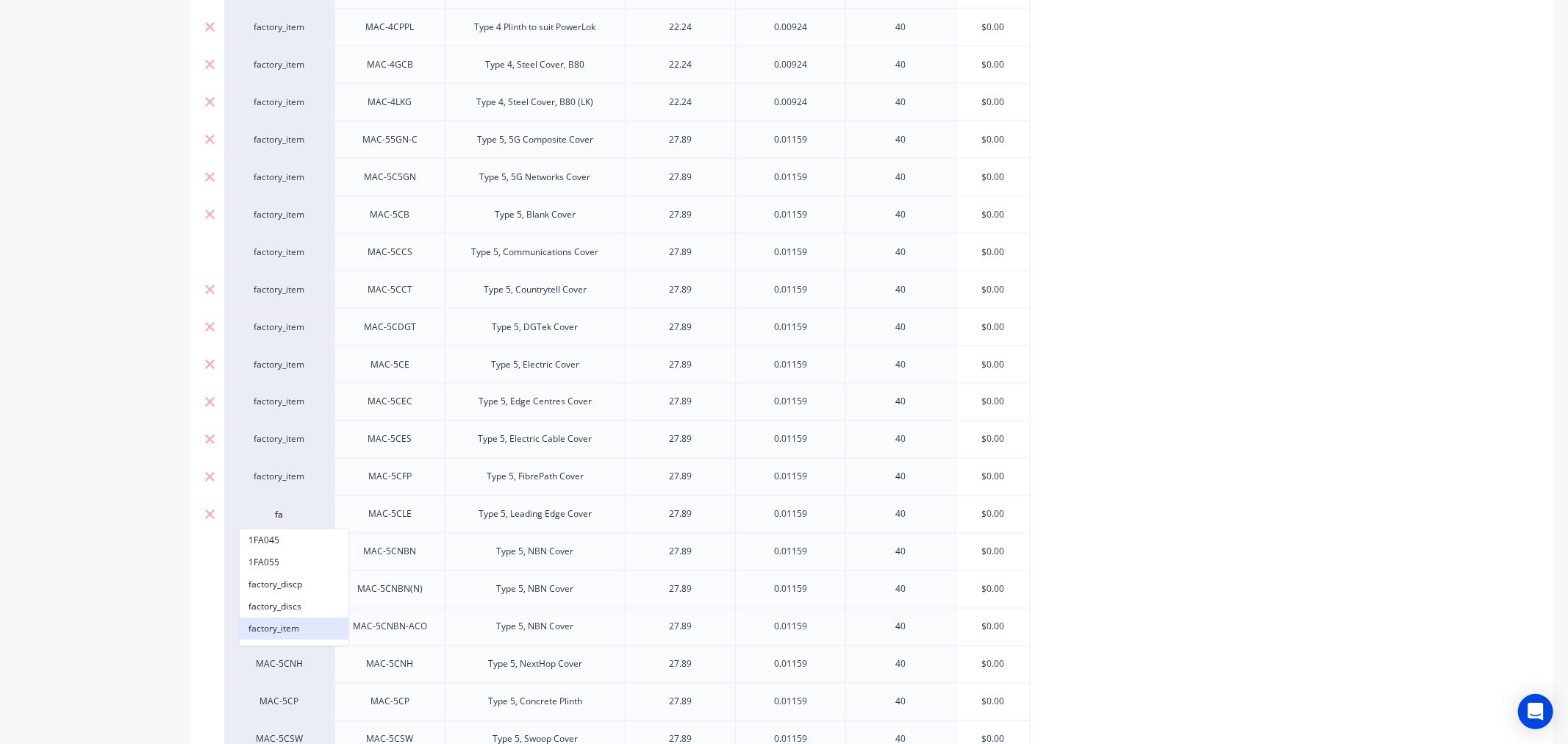
type input "fa"
click at [263, 626] on button "factory_item" at bounding box center [293, 628] width 109 height 22
type textarea "x"
click at [277, 553] on div "MAC-5CNBN" at bounding box center [279, 552] width 81 height 14
type input "fa"
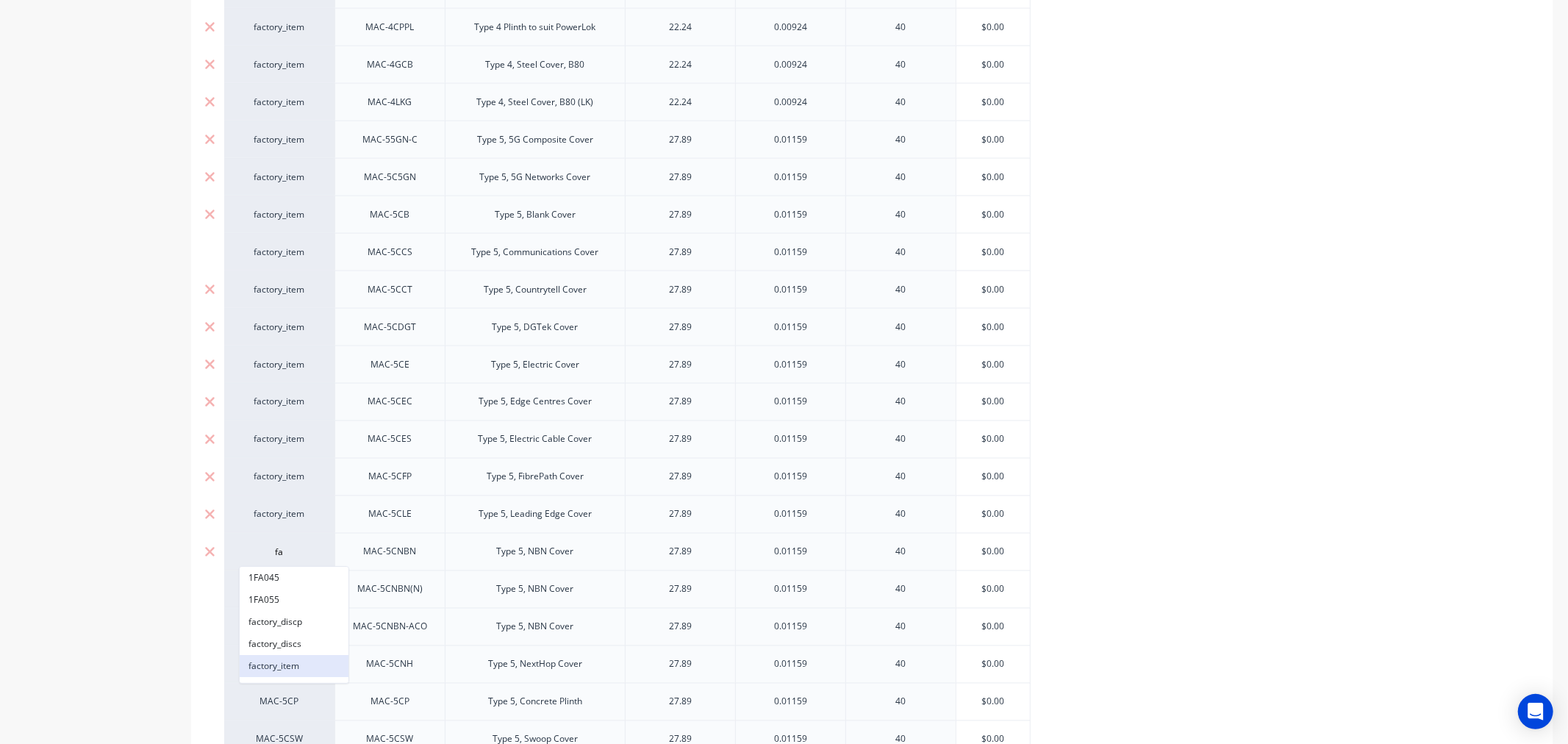
click at [262, 663] on button "factory_item" at bounding box center [293, 665] width 109 height 22
type textarea "x"
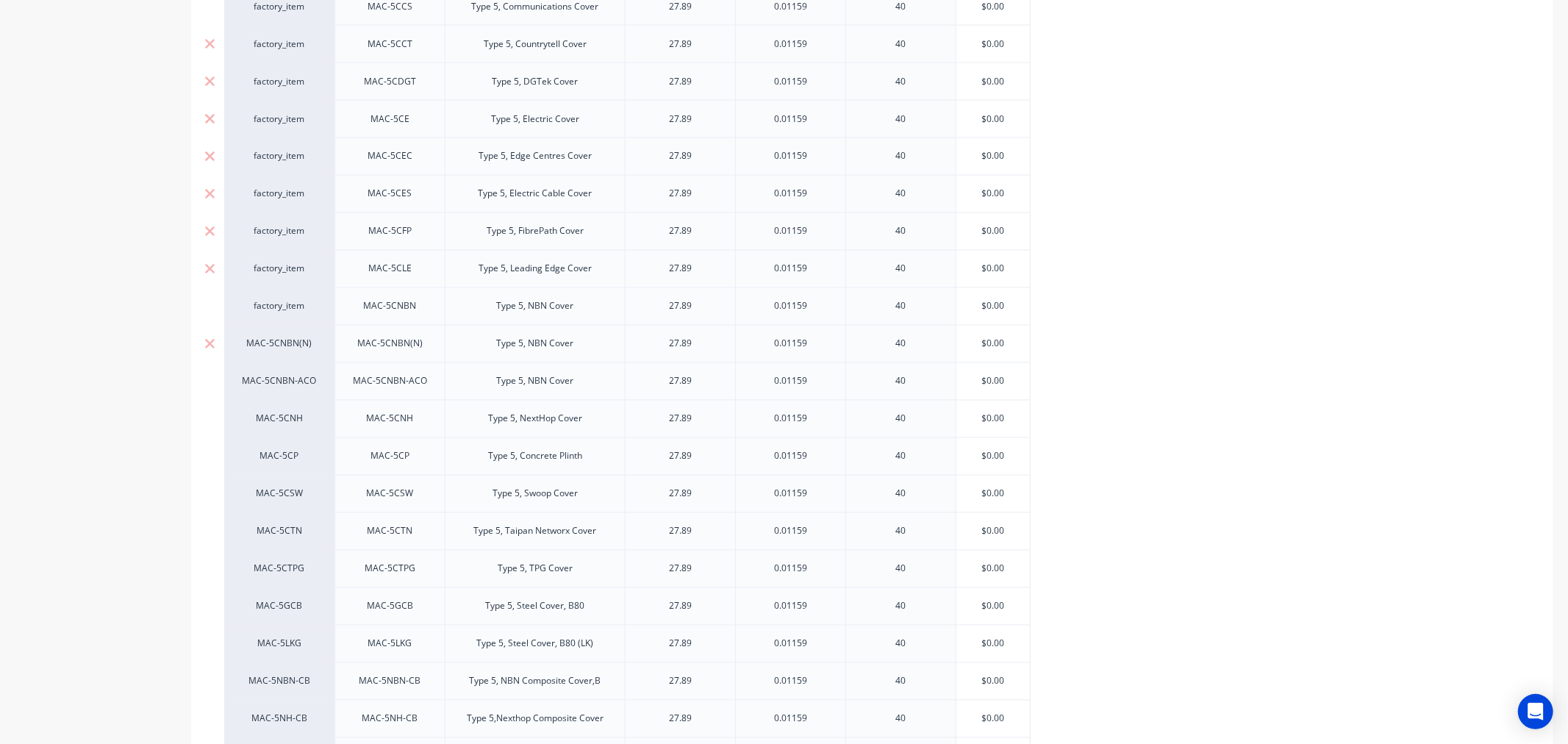
click at [270, 345] on div "MAC-5CNBN(N)" at bounding box center [279, 344] width 81 height 14
type input "fa"
click at [266, 457] on button "factory_item" at bounding box center [293, 458] width 109 height 22
type textarea "x"
click at [277, 385] on div "MAC-5CNBN-ACO" at bounding box center [279, 381] width 81 height 14
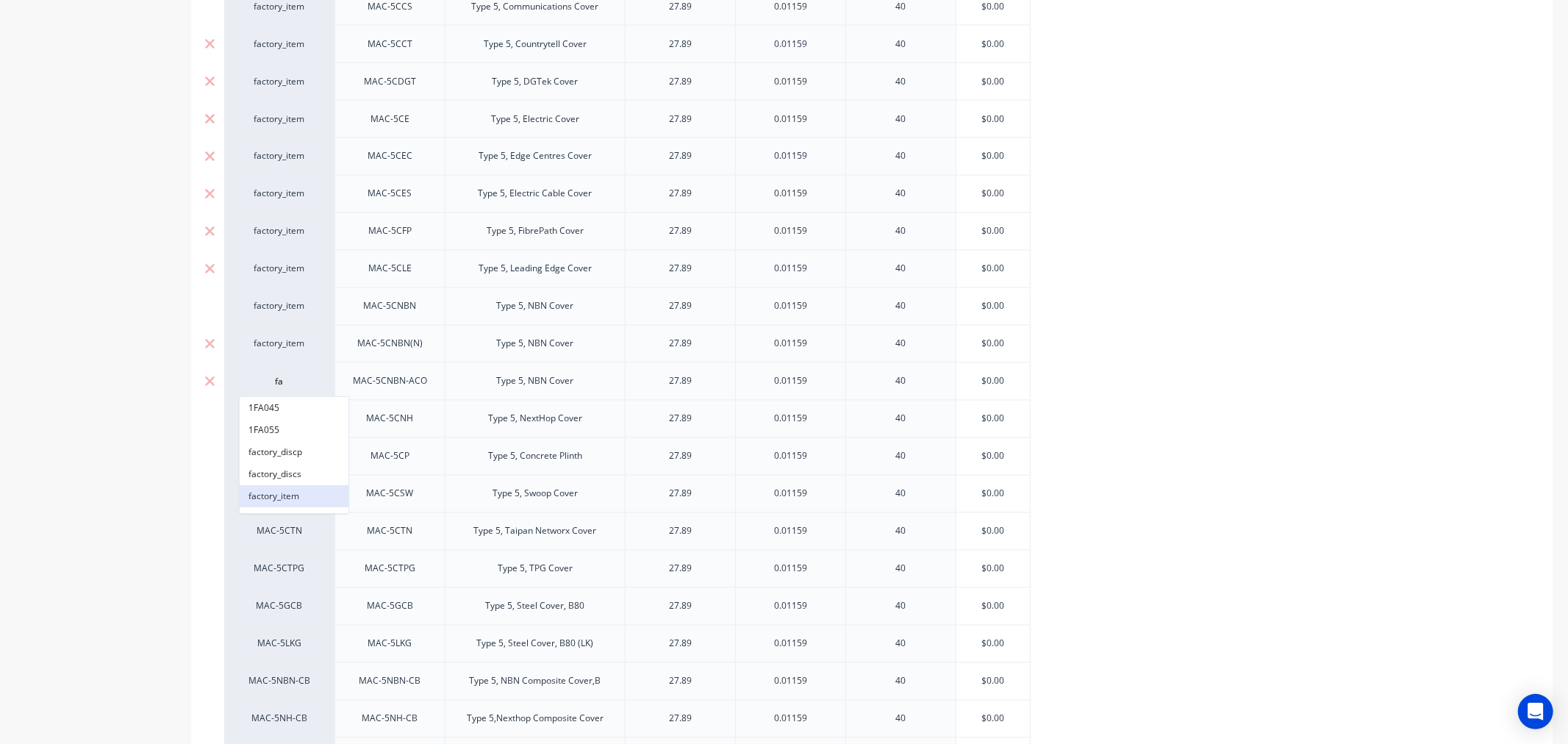
type input "fa"
click at [277, 493] on button "factory_item" at bounding box center [293, 496] width 109 height 22
type textarea "x"
click at [280, 416] on div "MAC-5CNH" at bounding box center [279, 419] width 81 height 14
type input "fa"
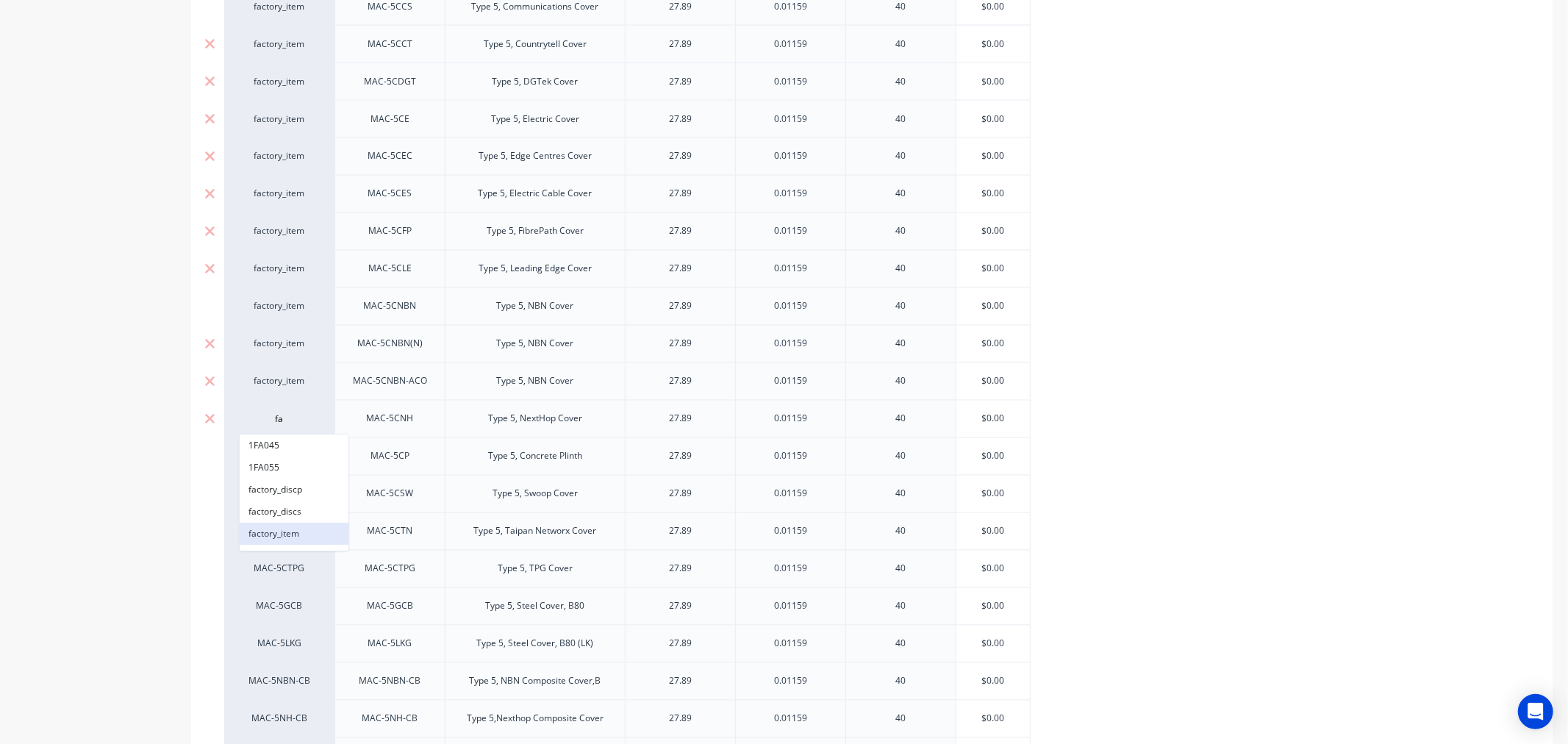
click at [274, 533] on button "factory_item" at bounding box center [293, 533] width 109 height 22
type textarea "x"
click at [276, 459] on div "MAC-5CP" at bounding box center [279, 457] width 81 height 14
type input "fa"
click at [274, 562] on button "factory_item" at bounding box center [293, 571] width 109 height 22
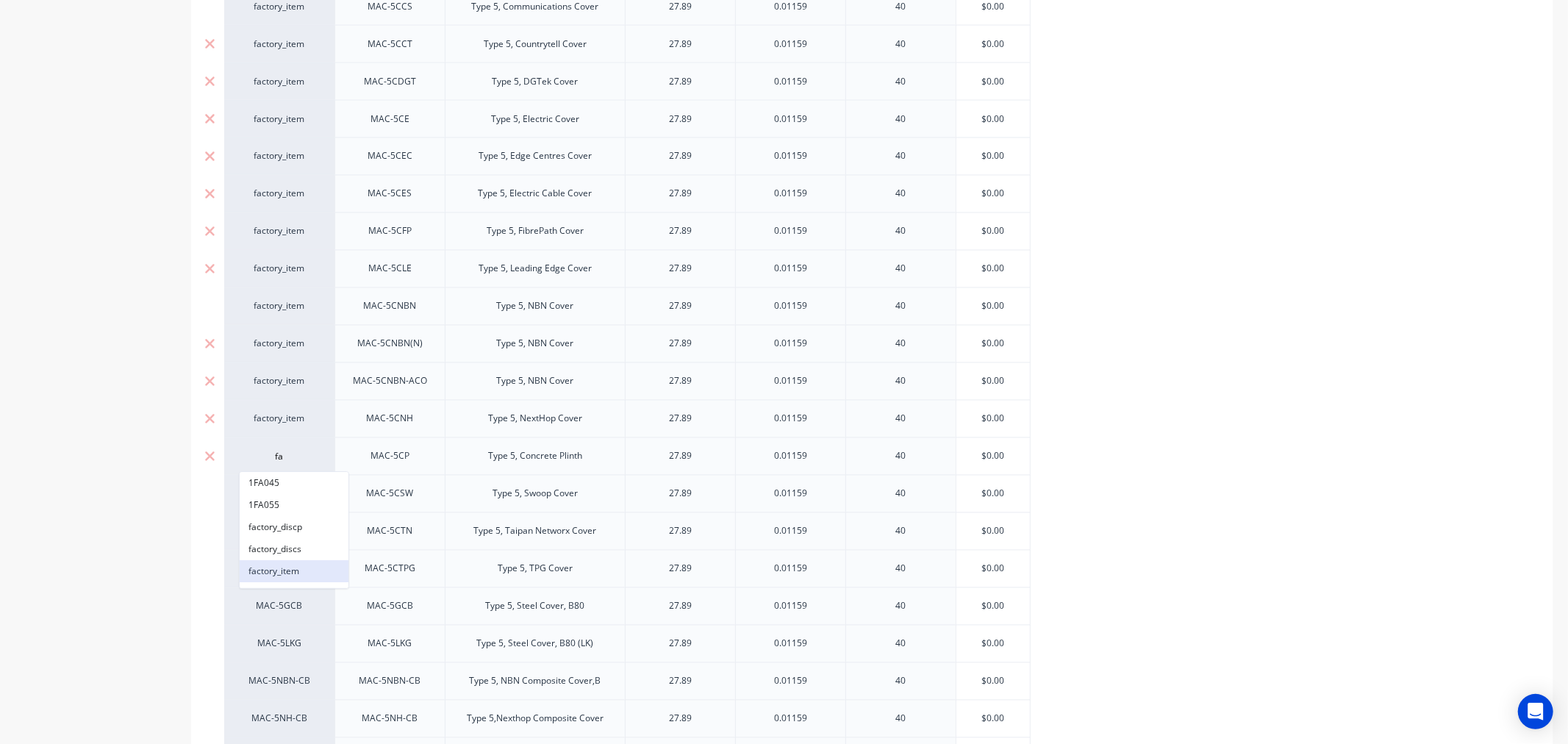
type textarea "x"
click at [269, 495] on div "MAC-5CSW" at bounding box center [279, 494] width 81 height 14
type input "fa"
click at [266, 599] on button "factory_item" at bounding box center [293, 609] width 109 height 22
type textarea "x"
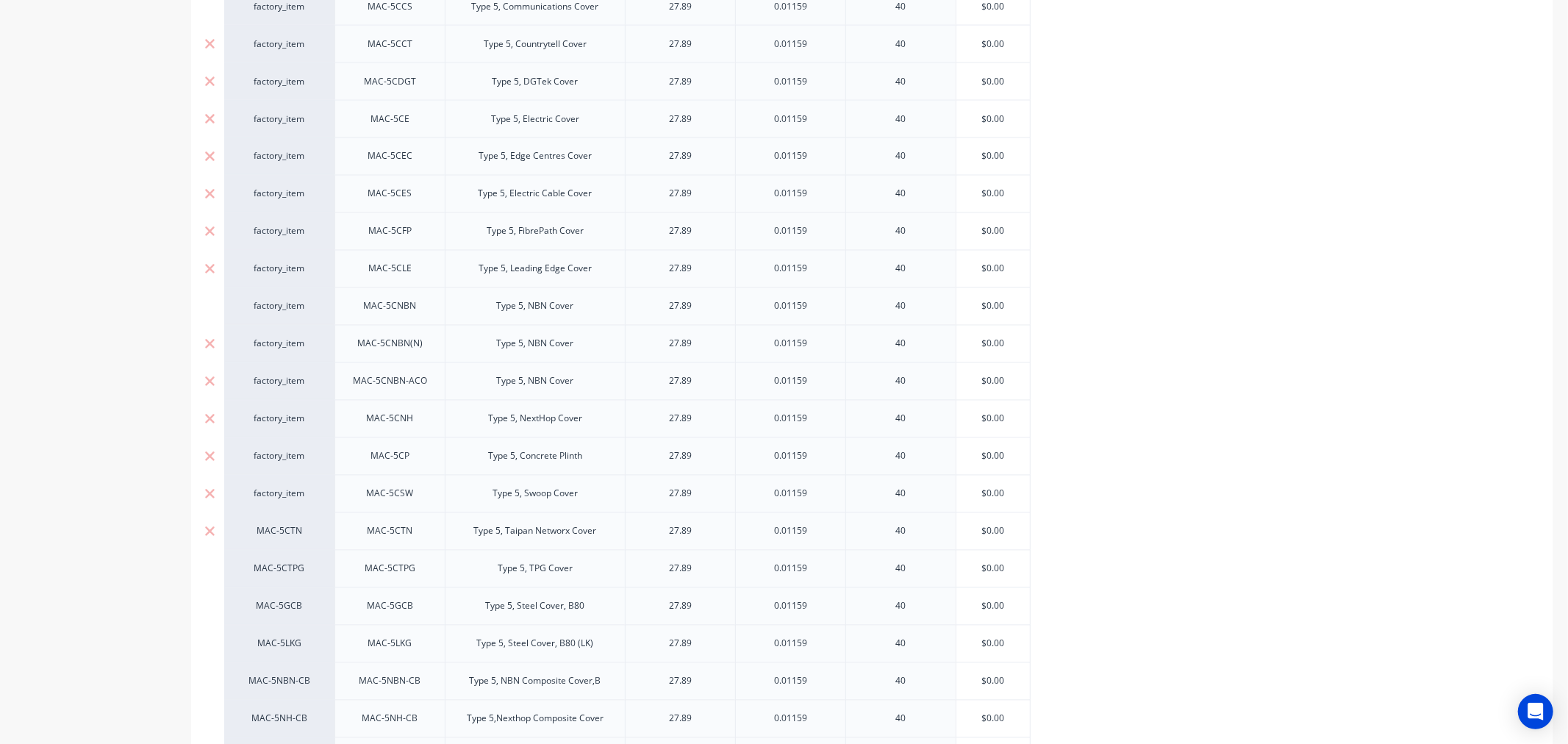
click at [271, 533] on div "MAC-5CTN" at bounding box center [279, 532] width 81 height 14
type input "fa"
click at [277, 642] on button "factory_item" at bounding box center [293, 646] width 109 height 22
type textarea "x"
click at [282, 575] on div "MAC-5CTPG" at bounding box center [279, 569] width 81 height 14
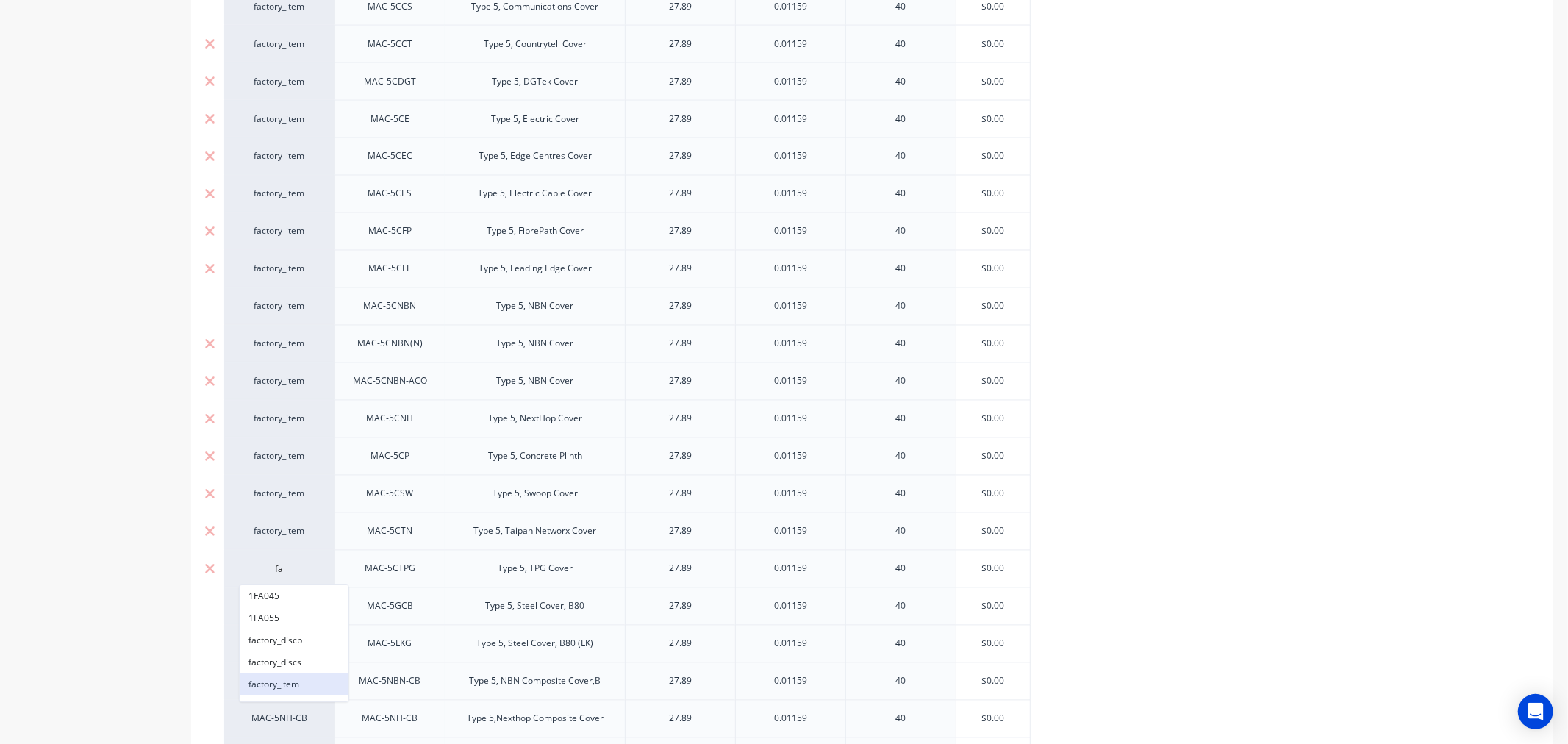
type input "fa"
click at [281, 681] on button "factory_item" at bounding box center [293, 684] width 109 height 22
type textarea "x"
click at [282, 612] on div "MAC-5GCB" at bounding box center [279, 606] width 81 height 14
type input "fa"
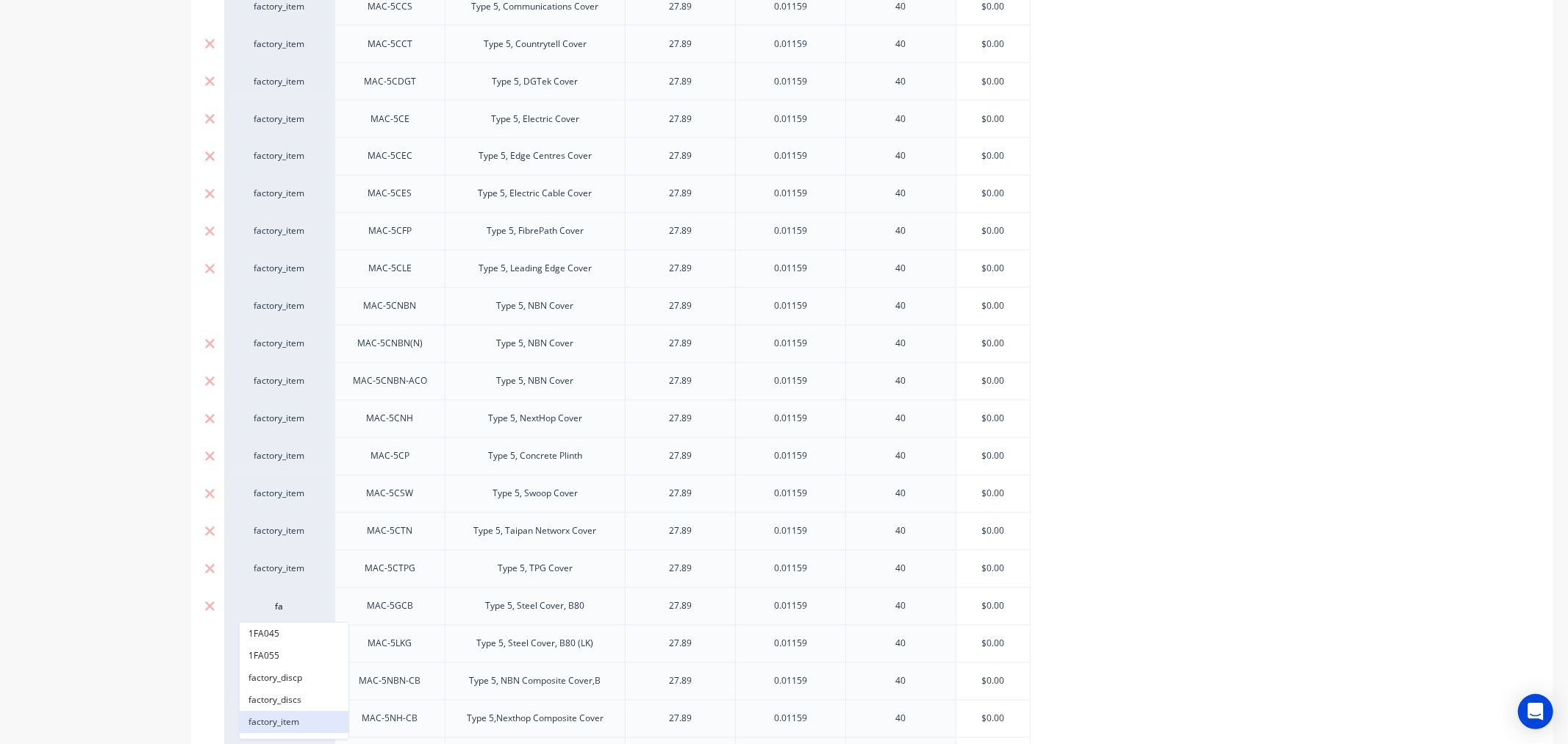
click at [266, 711] on button "factory_item" at bounding box center [293, 721] width 109 height 22
type textarea "x"
click at [272, 649] on div "MAC-5LKG" at bounding box center [279, 643] width 81 height 14
type input "fa"
click at [277, 628] on button "factory_item" at bounding box center [293, 625] width 109 height 22
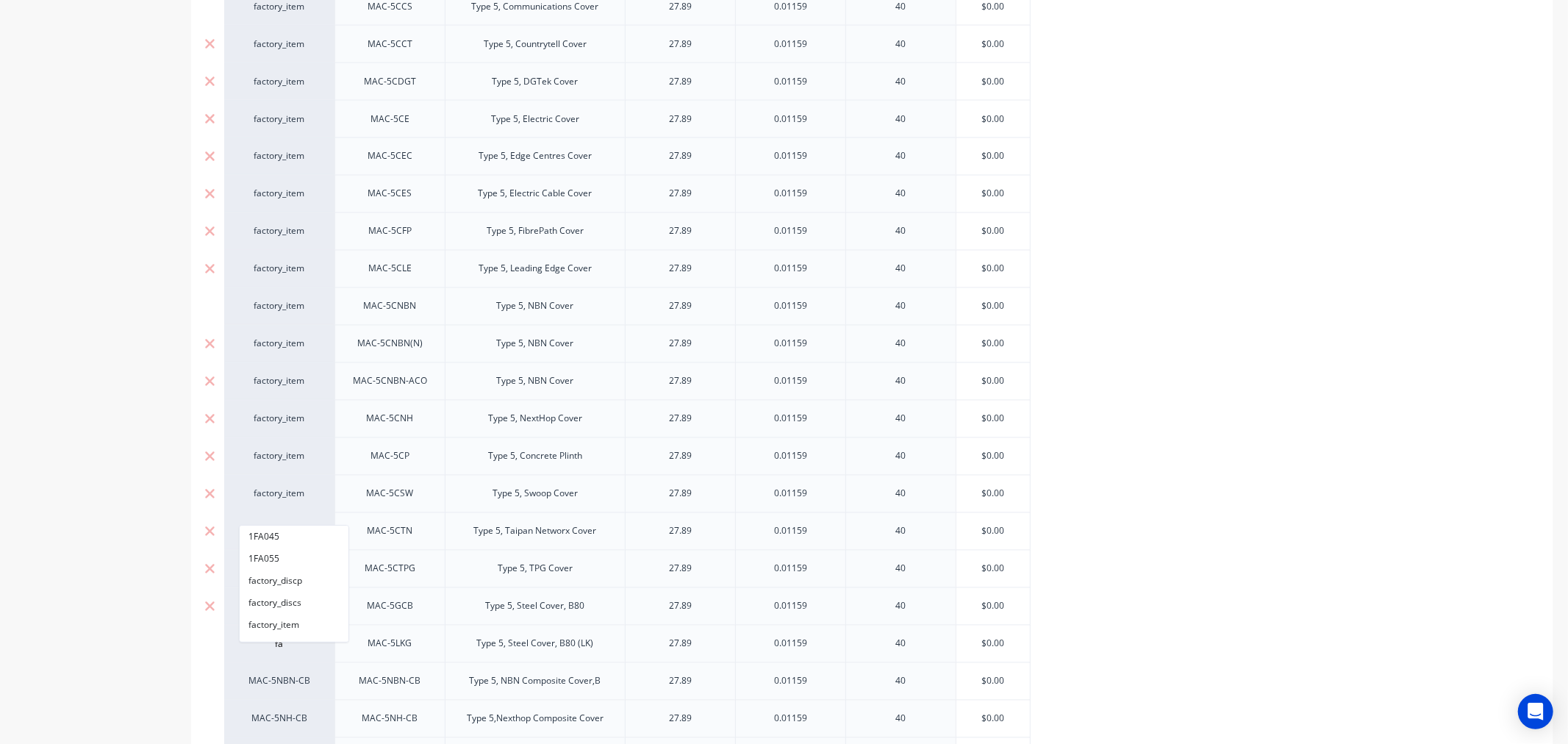
type textarea "x"
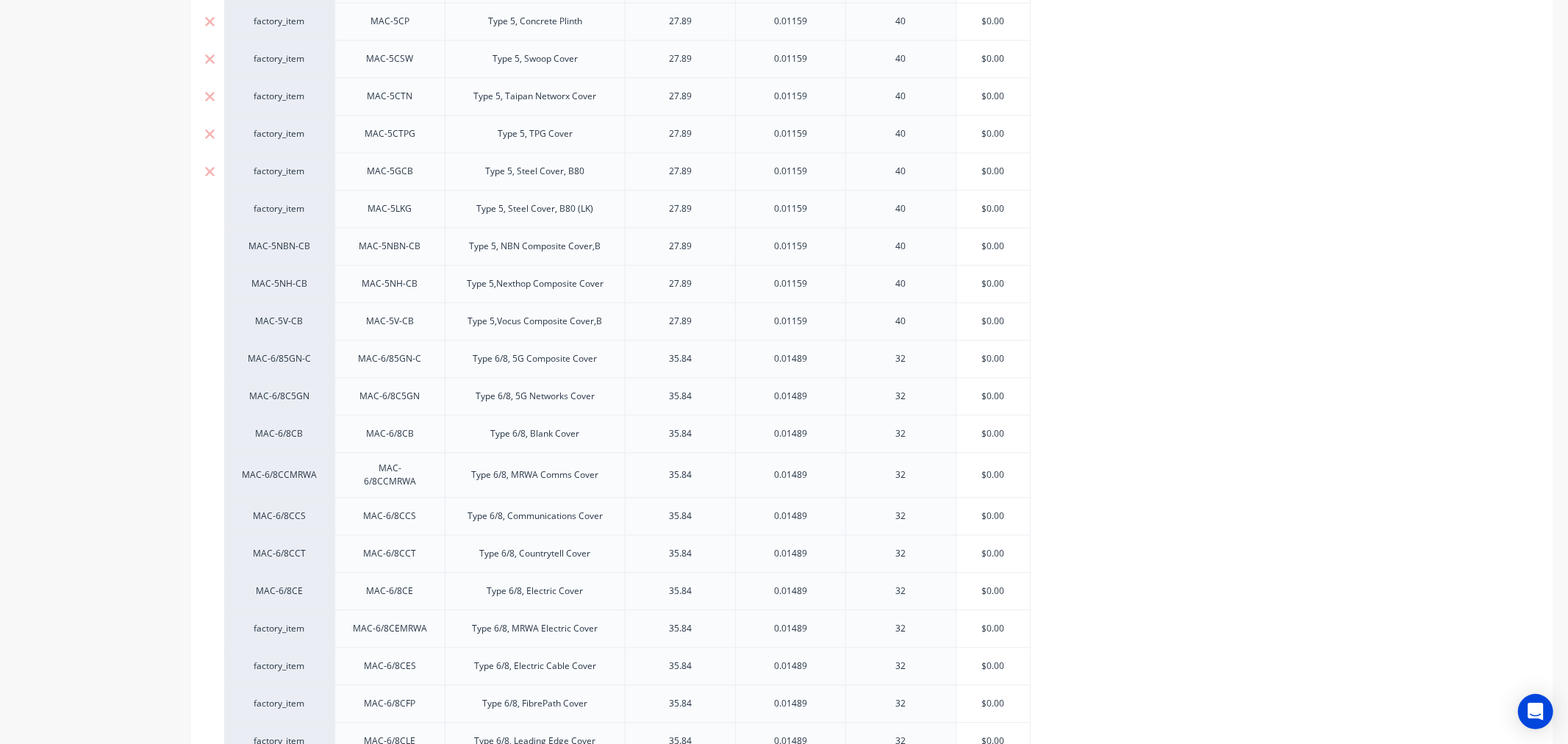
scroll to position [2694, 0]
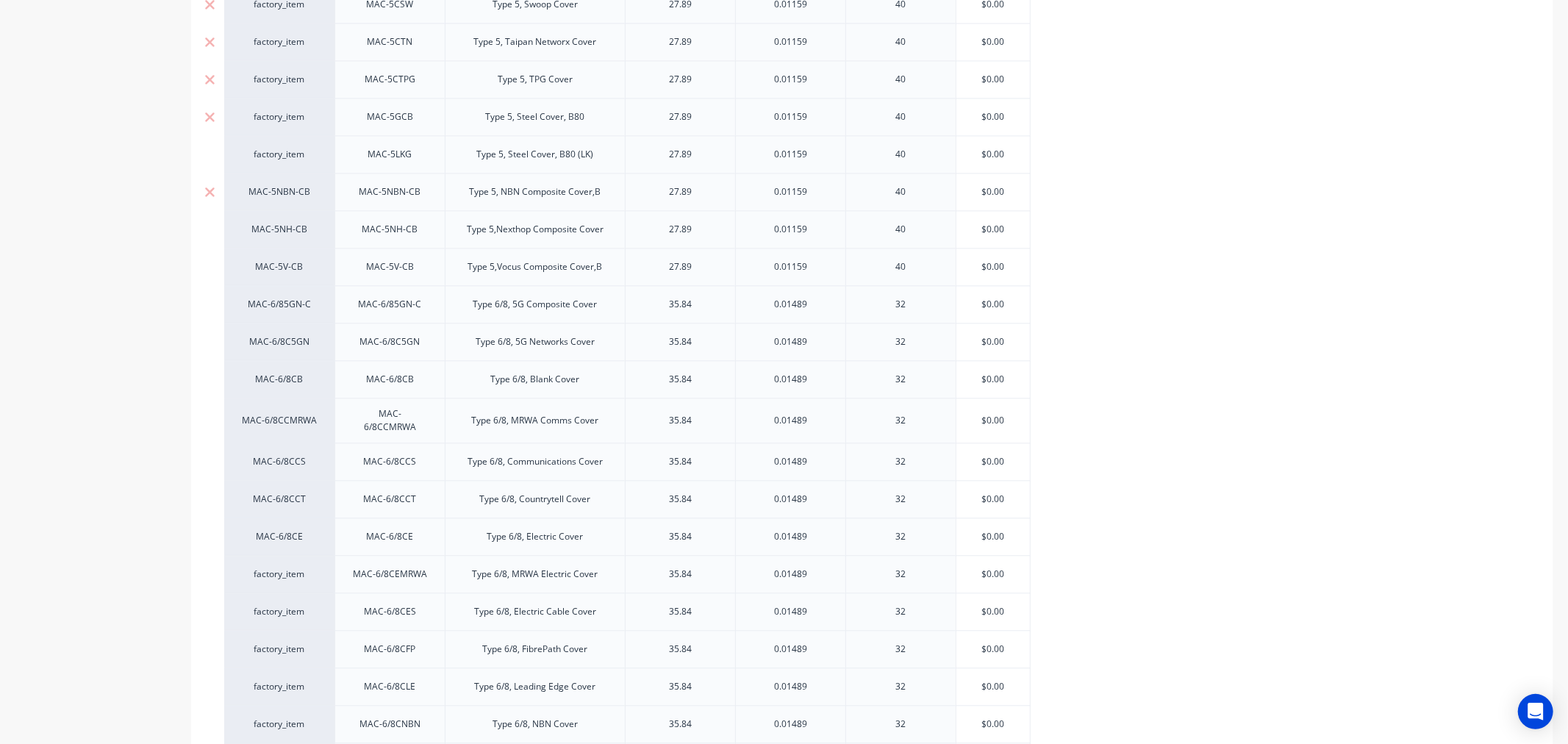
click at [257, 192] on div "MAC-5NBN-CB" at bounding box center [279, 192] width 81 height 14
type input "fa"
click at [265, 302] on button "factory_item" at bounding box center [293, 306] width 109 height 22
type textarea "x"
click at [265, 232] on div "MAC-5NH-CB" at bounding box center [279, 229] width 81 height 14
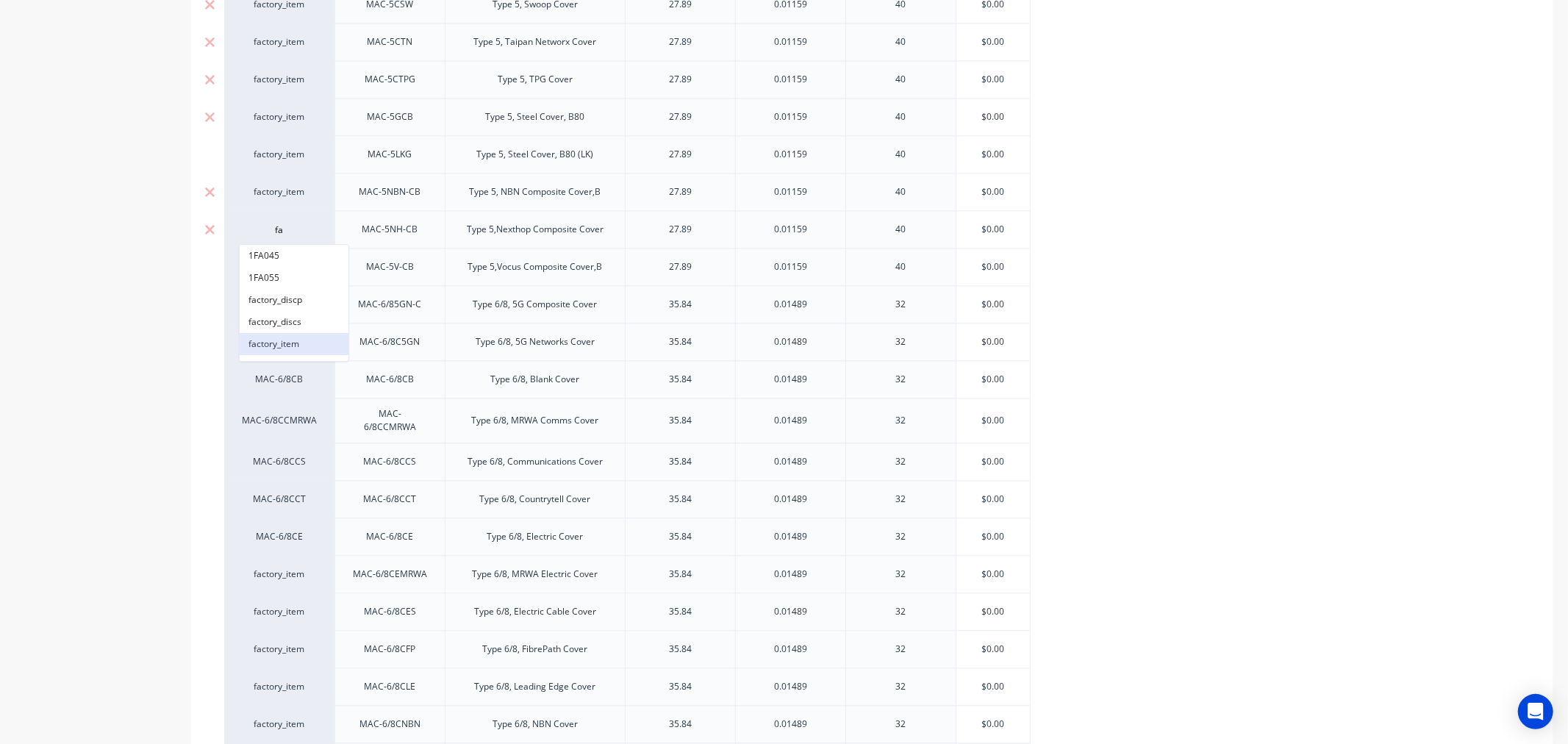
type input "fa"
click at [282, 342] on button "factory_item" at bounding box center [293, 344] width 109 height 22
type textarea "x"
click at [279, 269] on div "MAC-5V-CB" at bounding box center [279, 267] width 81 height 14
type input "fa"
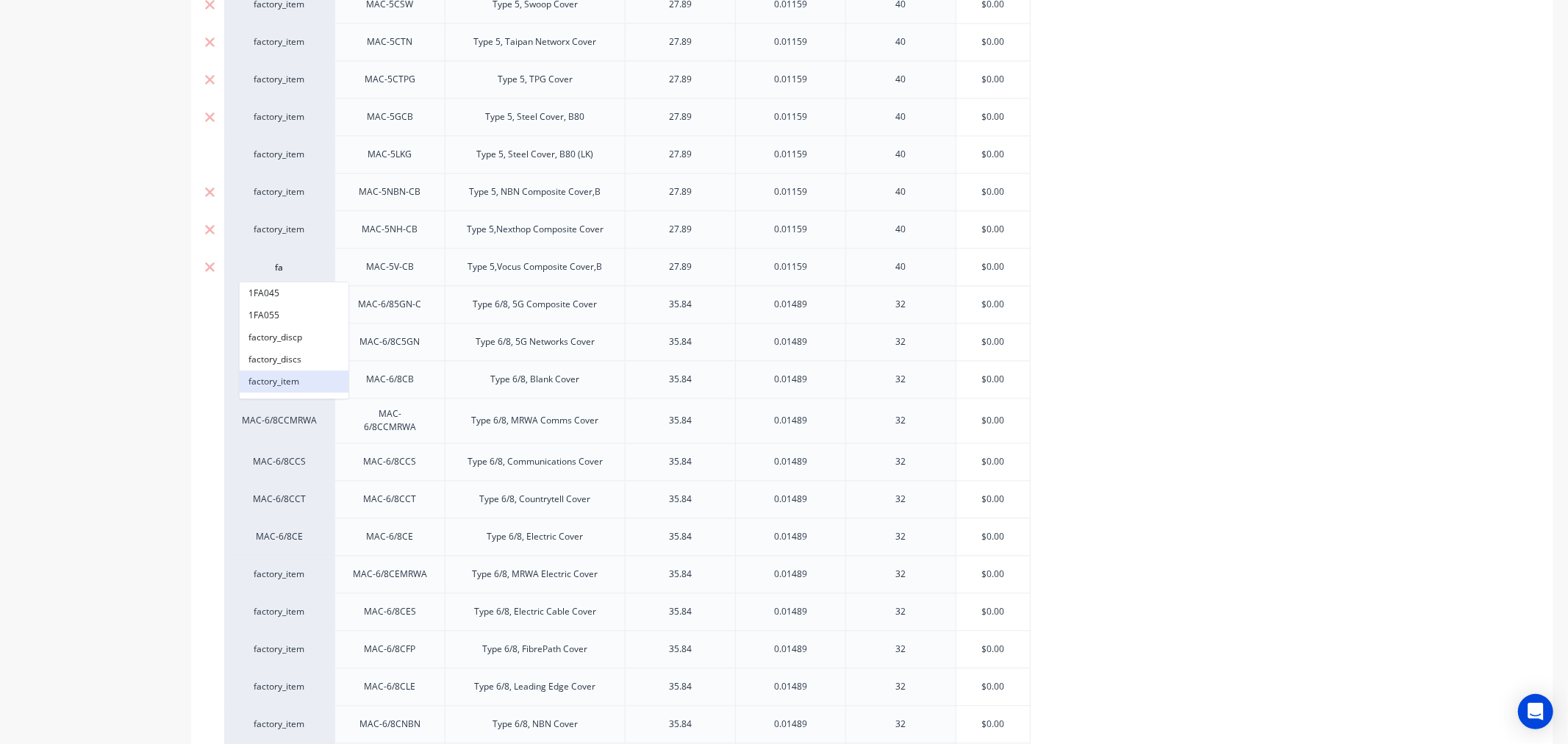
click at [282, 378] on button "factory_item" at bounding box center [293, 381] width 109 height 22
type textarea "x"
click at [271, 307] on div "MAC-6/85GN-C" at bounding box center [279, 304] width 81 height 14
type input "fa"
click at [273, 414] on button "factory_item" at bounding box center [293, 419] width 109 height 22
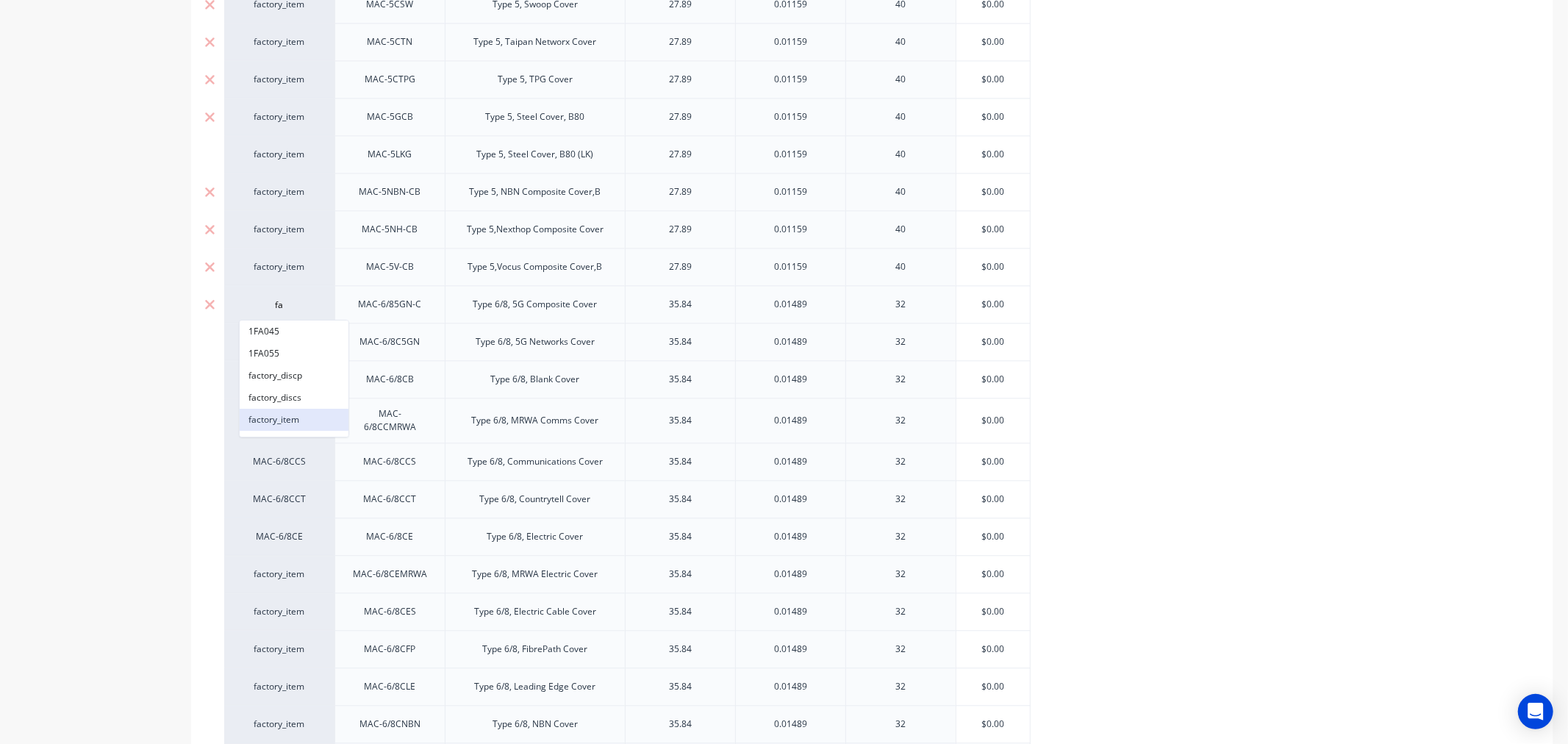
type textarea "x"
click at [275, 345] on div "MAC-6/8C5GN" at bounding box center [279, 342] width 81 height 14
type input "fa"
click at [280, 451] on button "factory_item" at bounding box center [293, 457] width 109 height 22
type textarea "x"
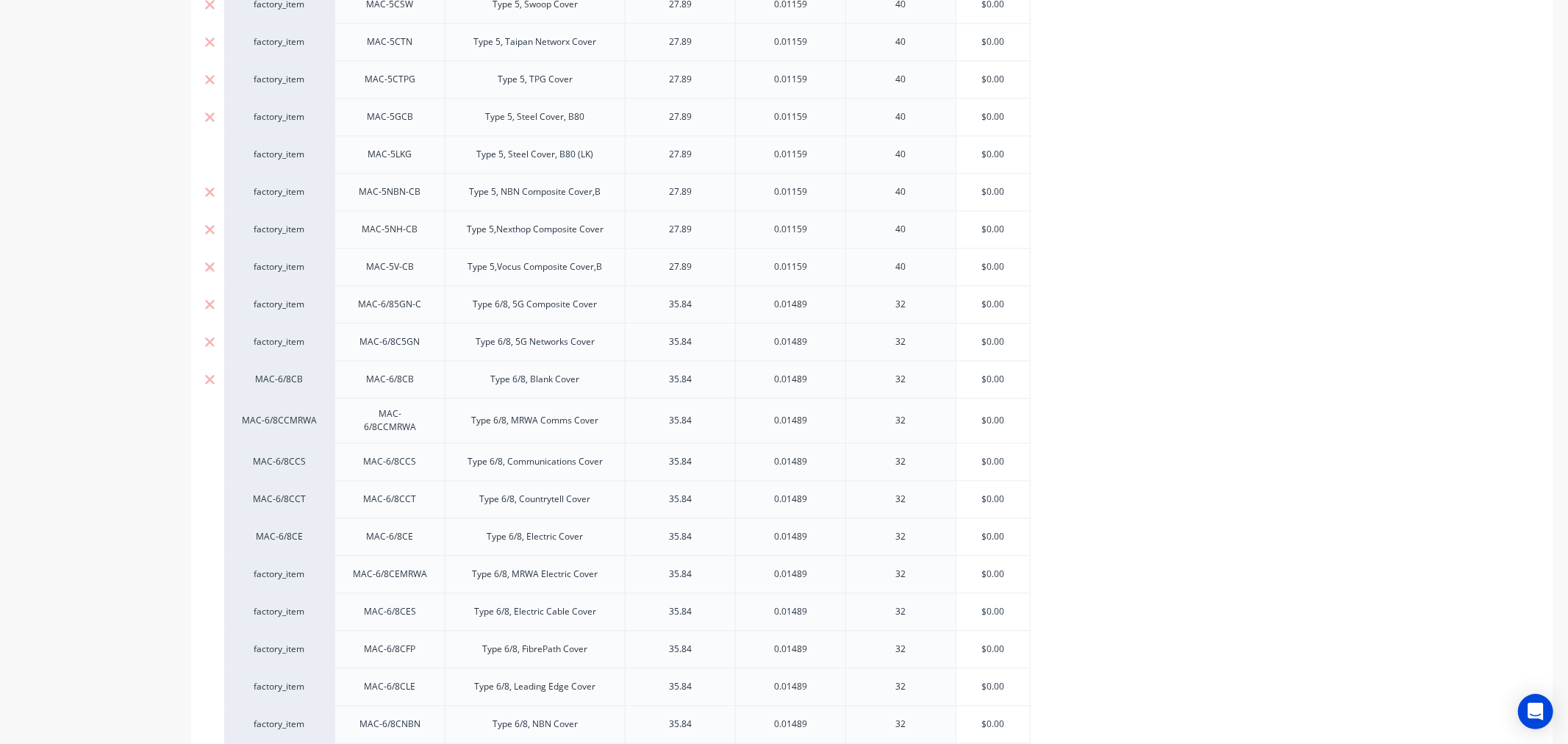
click at [282, 383] on div "MAC-6/8CB" at bounding box center [279, 380] width 81 height 14
type input "fa"
click at [278, 490] on button "factory_item" at bounding box center [293, 495] width 109 height 22
type textarea "x"
click at [275, 419] on div "MAC-6/8CCMRWA" at bounding box center [279, 420] width 81 height 14
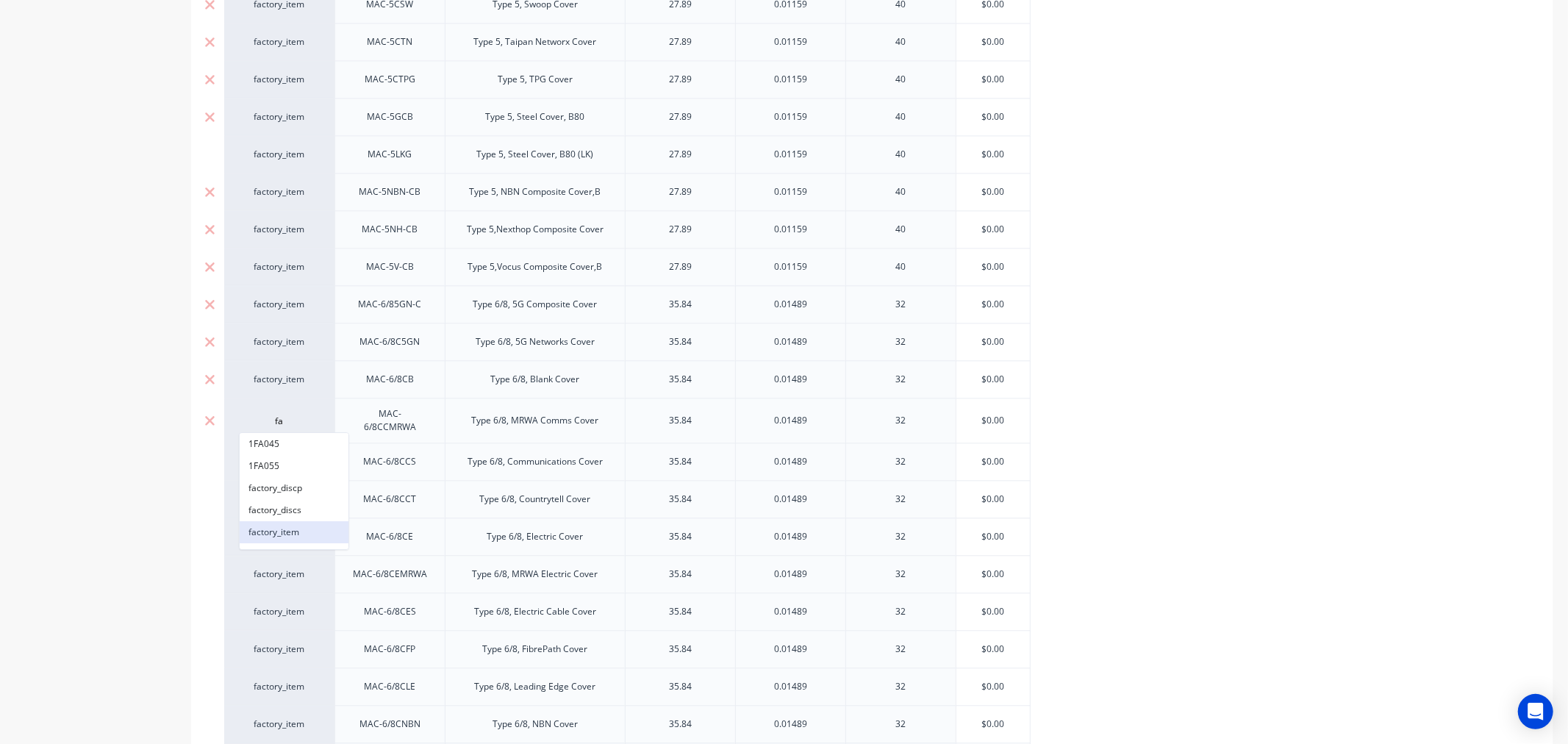
type input "fa"
click at [272, 527] on button "factory_item" at bounding box center [293, 532] width 109 height 22
type textarea "x"
click at [276, 457] on div "MAC-6/8CCS" at bounding box center [279, 462] width 81 height 14
type input "fa"
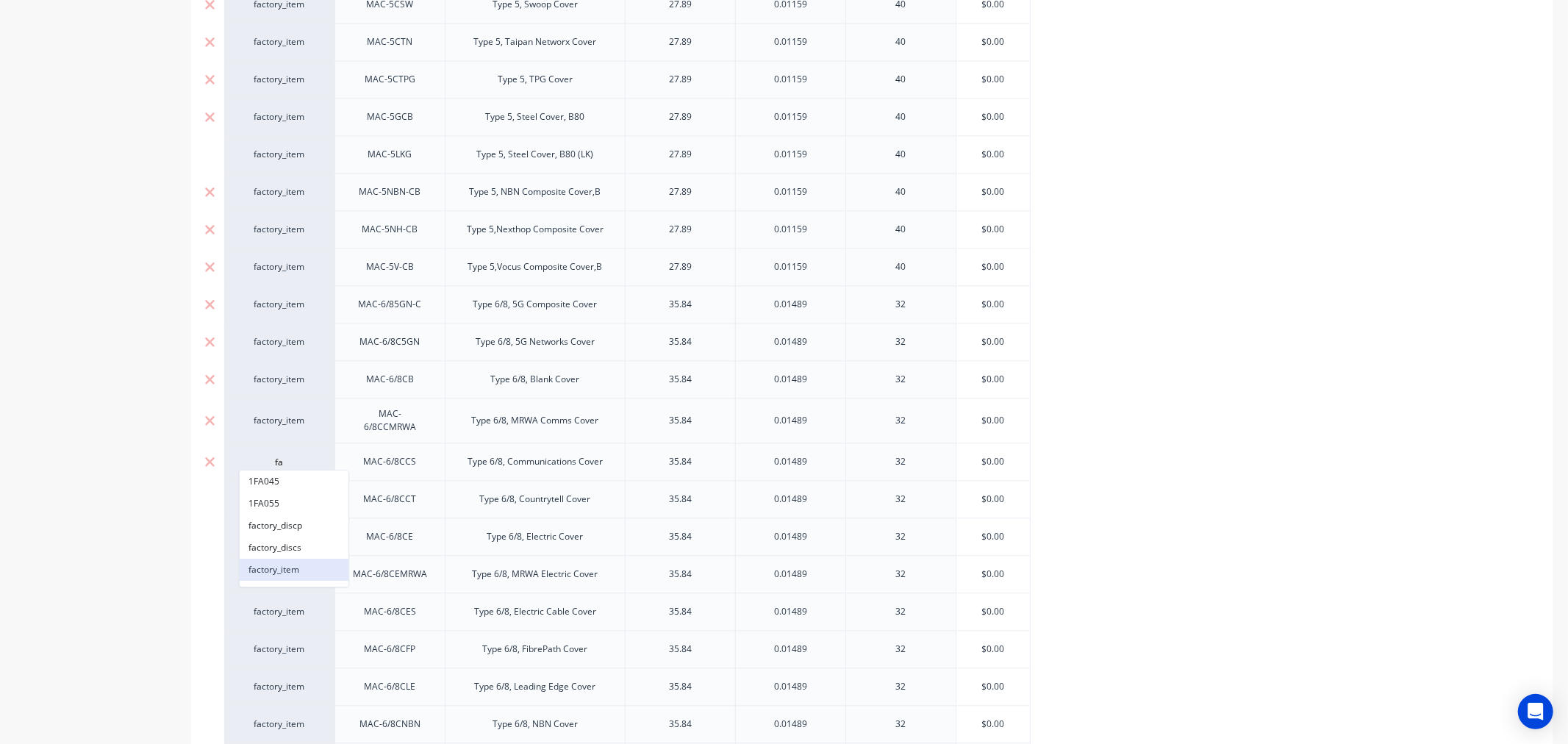
click at [267, 562] on button "factory_item" at bounding box center [293, 570] width 109 height 22
type textarea "x"
click at [278, 496] on div "MAC-6/8CCT" at bounding box center [279, 499] width 81 height 14
type input "fa"
click at [271, 604] on button "factory_item" at bounding box center [293, 607] width 109 height 22
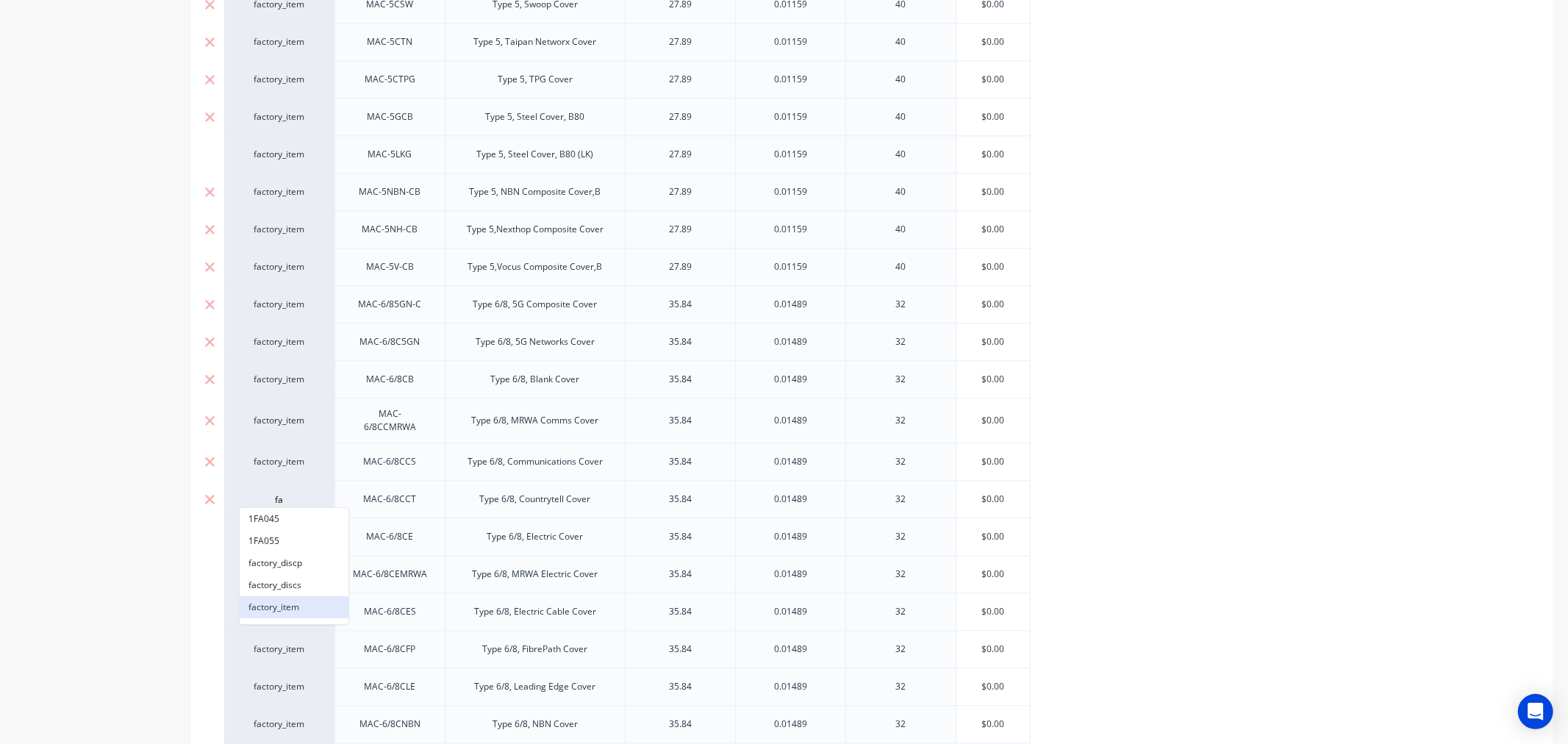
type textarea "x"
click at [274, 531] on div "MAC-6/8CE" at bounding box center [279, 537] width 81 height 14
type input "fa"
click at [272, 639] on button "factory_item" at bounding box center [293, 644] width 109 height 22
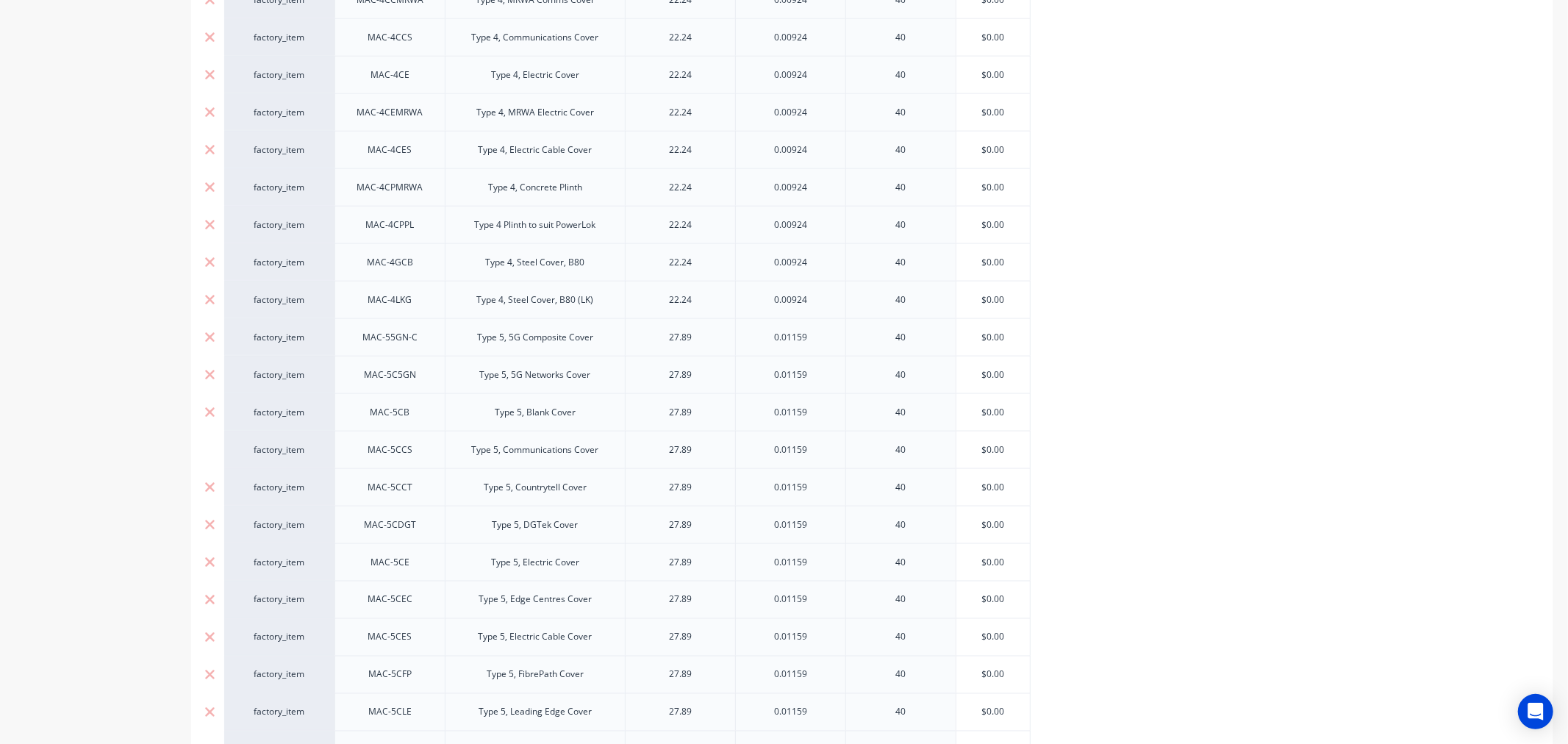
scroll to position [3477, 0]
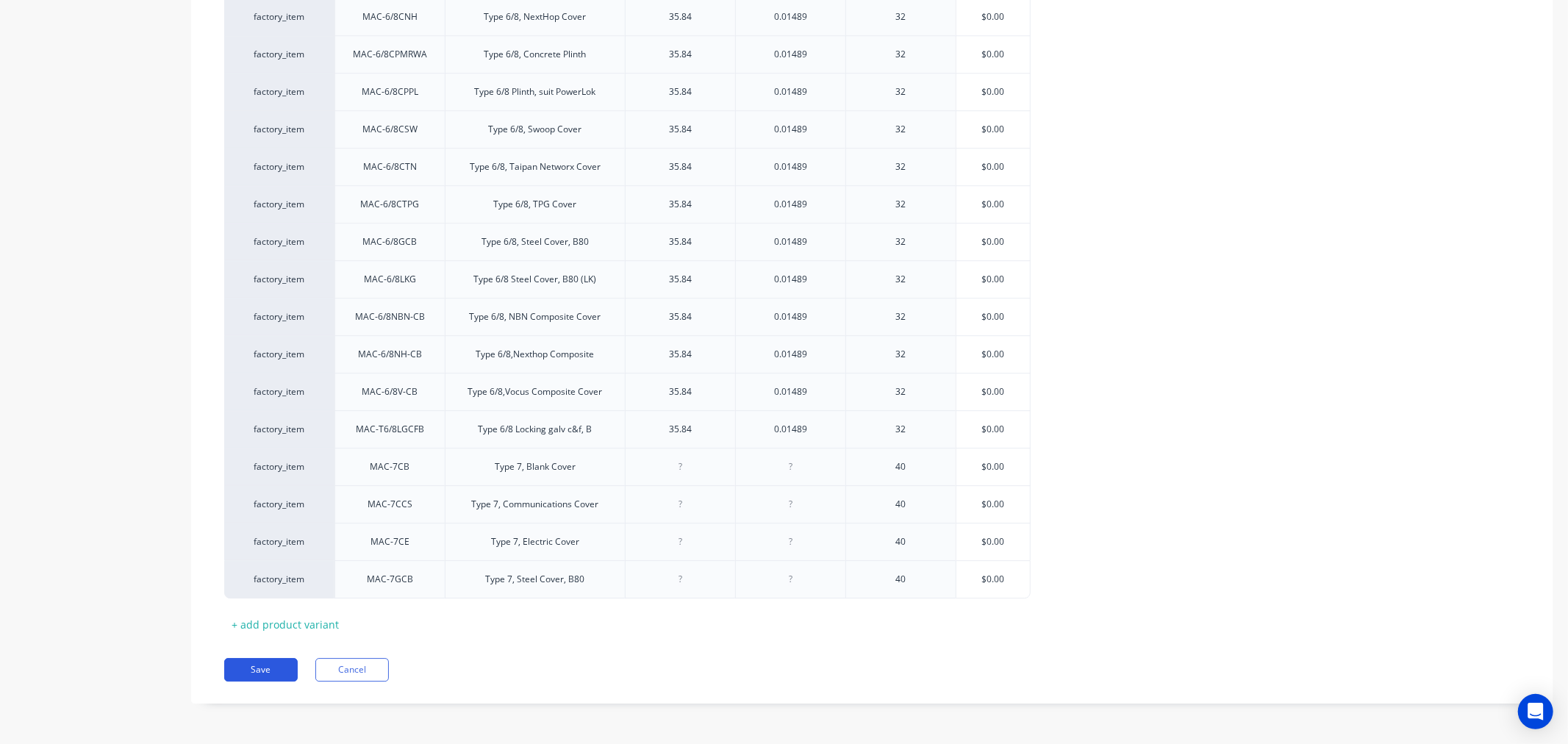
click at [267, 667] on button "Save" at bounding box center [260, 670] width 74 height 24
type textarea "x"
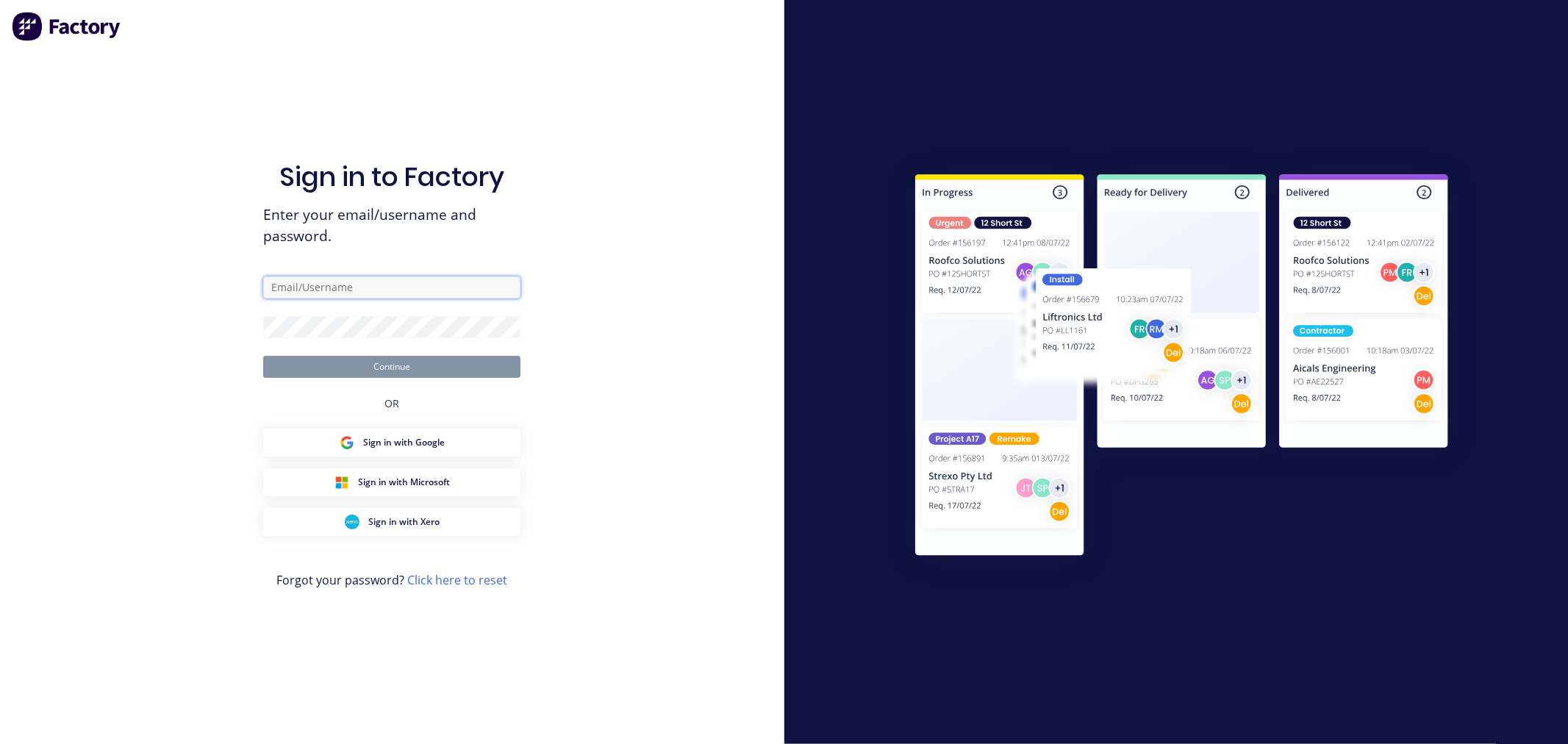
click at [295, 287] on input "text" at bounding box center [392, 287] width 257 height 22
type input "[PERSON_NAME][EMAIL_ADDRESS][DOMAIN_NAME]"
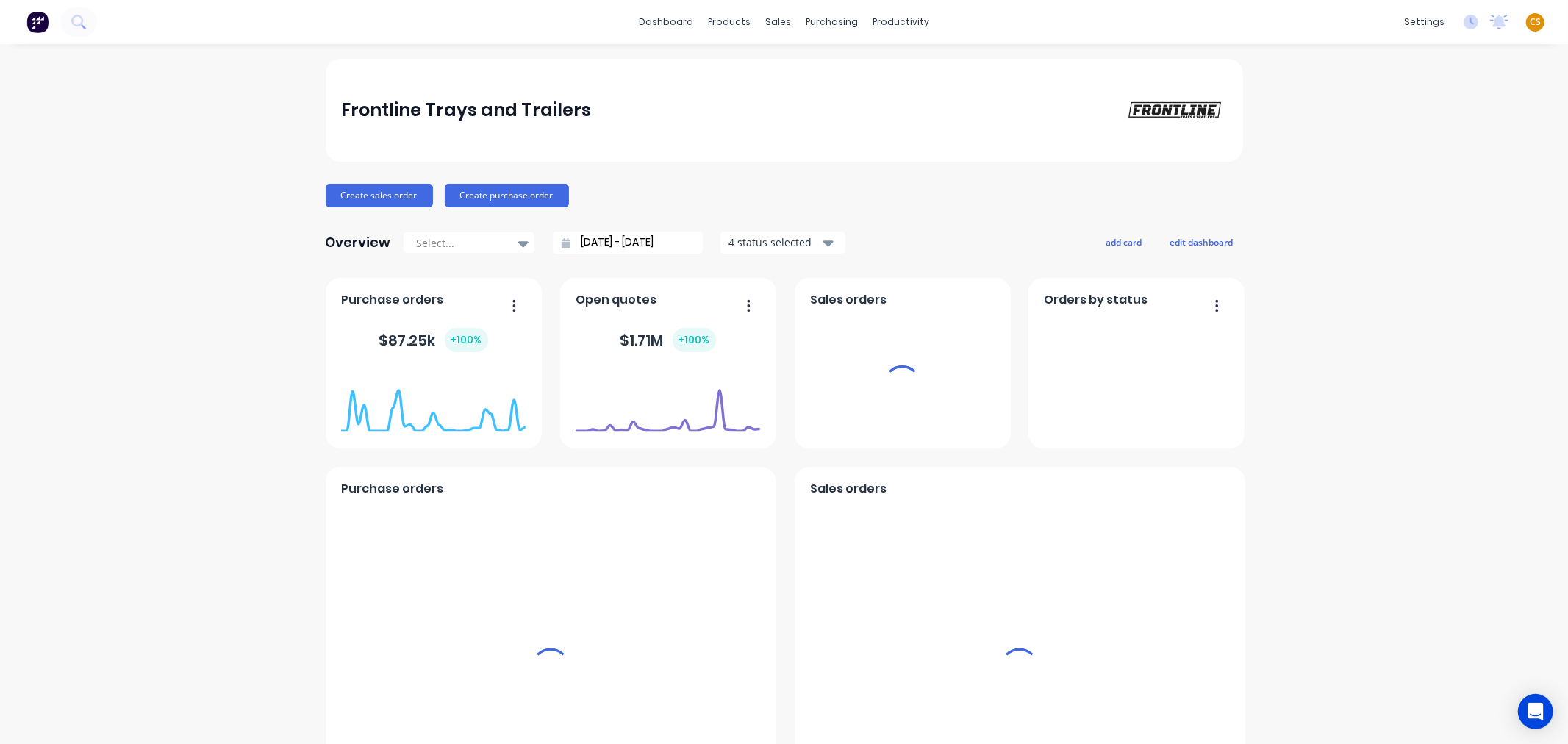
click at [1038, 15] on div "dashboard products sales purchasing productivity dashboard products Product Cat…" at bounding box center [784, 22] width 1568 height 44
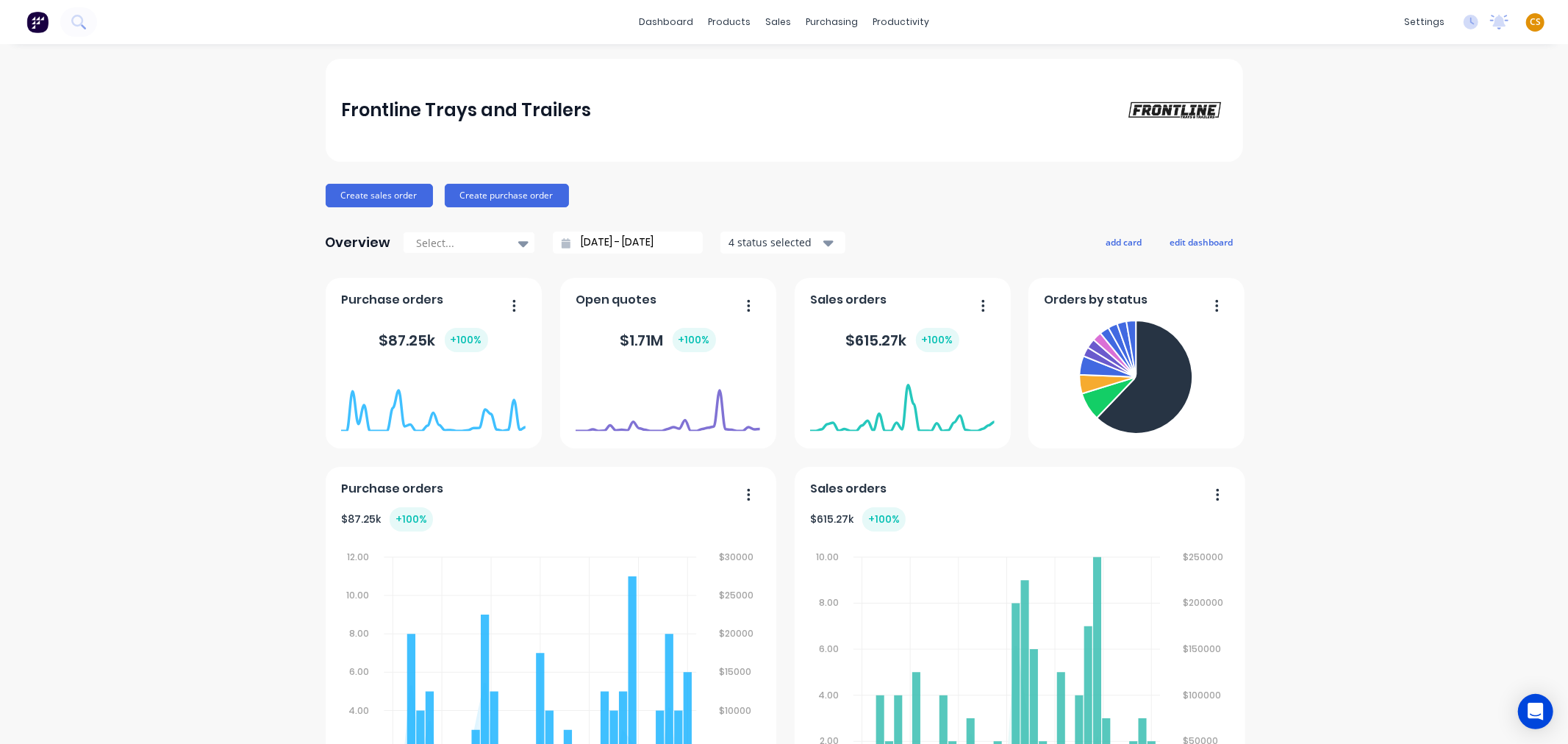
click at [1022, 23] on div "dashboard products sales purchasing productivity dashboard products Product Cat…" at bounding box center [784, 22] width 1568 height 44
click at [1075, 23] on div "dashboard products sales purchasing productivity dashboard products Product Cat…" at bounding box center [784, 22] width 1568 height 44
click at [1346, 341] on div "Time Tracking" at bounding box center [1321, 337] width 65 height 14
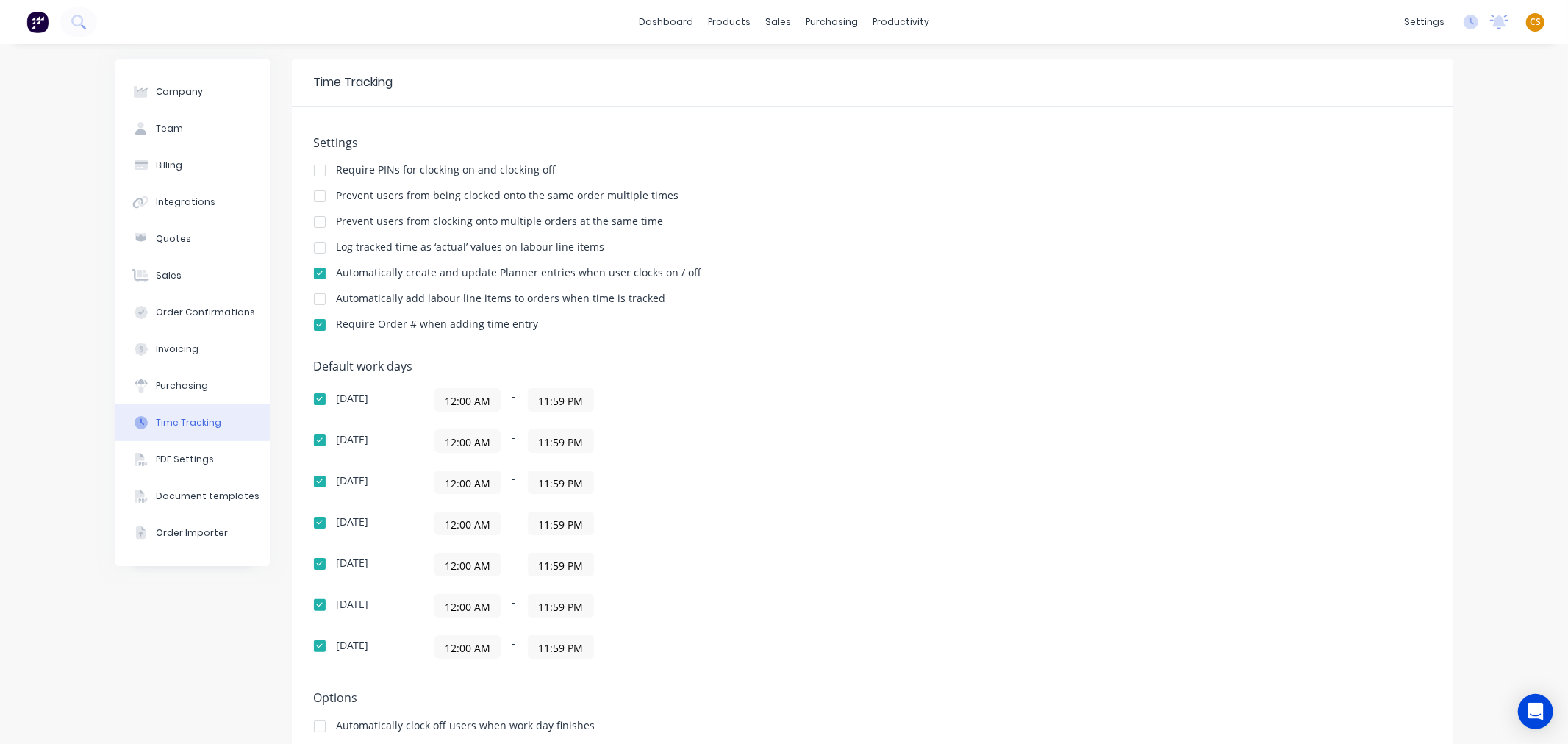
click at [1530, 22] on span "CS" at bounding box center [1535, 22] width 11 height 14
click at [1406, 179] on div "Sign out" at bounding box center [1409, 183] width 40 height 14
click at [1396, 181] on div "Sign out" at bounding box center [1409, 183] width 40 height 14
click at [1098, 14] on div "dashboard products sales purchasing productivity dashboard products Product Cat…" at bounding box center [784, 22] width 1568 height 44
click at [664, 19] on link "dashboard" at bounding box center [666, 22] width 69 height 22
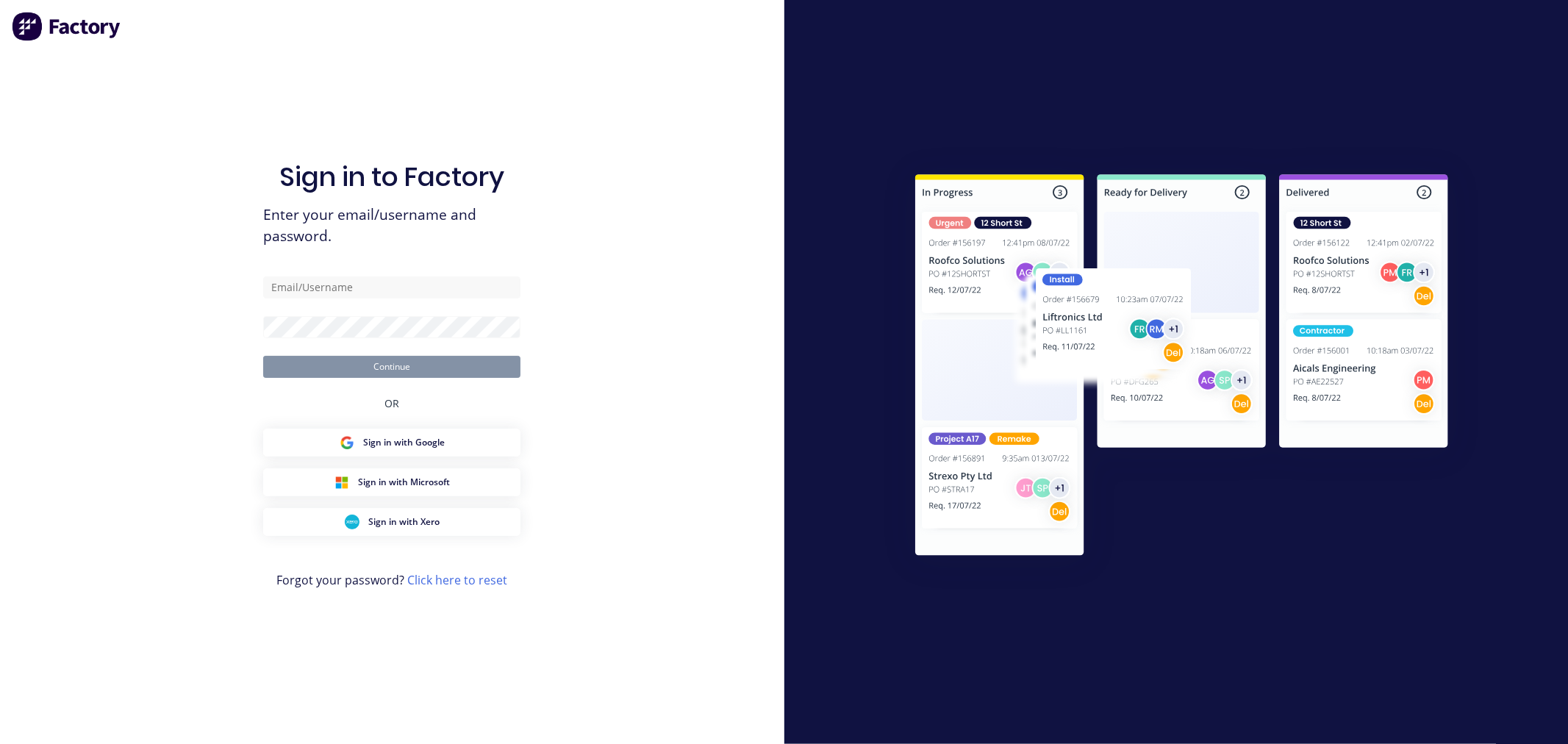
click at [1533, 23] on div at bounding box center [1176, 372] width 784 height 744
click at [301, 288] on input "text" at bounding box center [392, 287] width 257 height 22
type input "[EMAIL_ADDRESS][DOMAIN_NAME]"
click at [339, 281] on input "text" at bounding box center [392, 287] width 257 height 22
type input "[PERSON_NAME][EMAIL_ADDRESS][DOMAIN_NAME]"
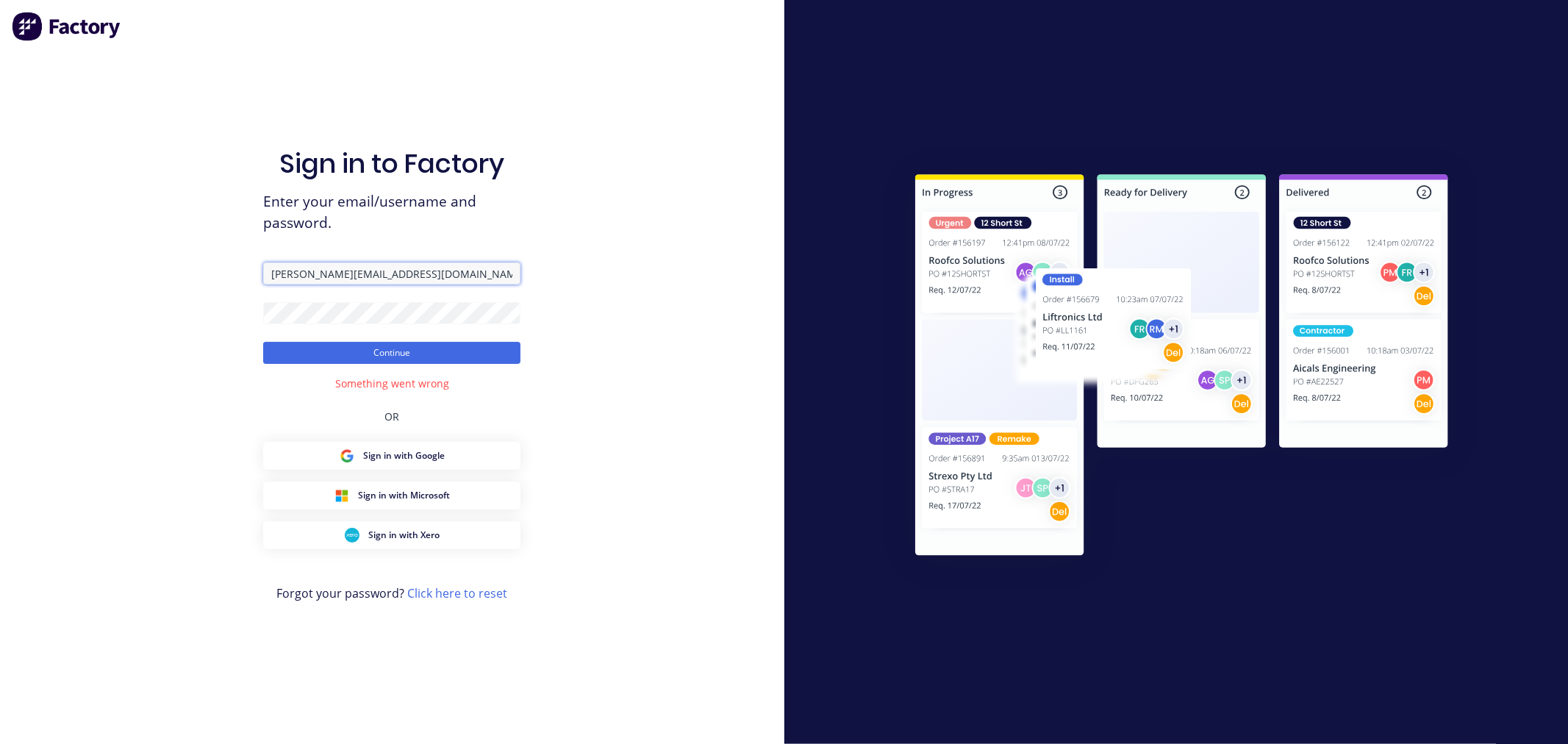
click at [376, 273] on input "[PERSON_NAME][EMAIL_ADDRESS][DOMAIN_NAME]" at bounding box center [392, 273] width 257 height 22
click at [353, 349] on button "Continue" at bounding box center [392, 353] width 257 height 22
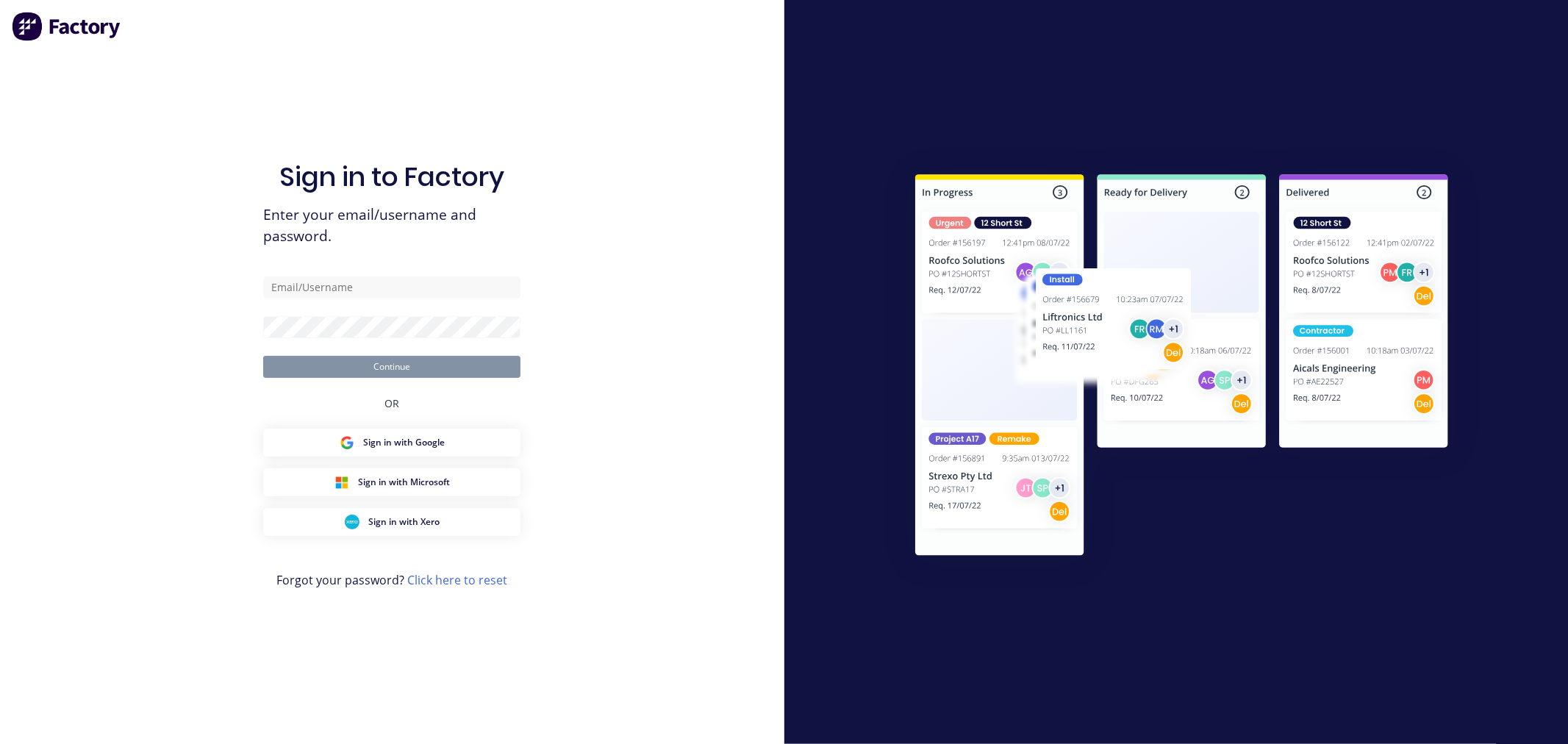
drag, startPoint x: 592, startPoint y: 85, endPoint x: 573, endPoint y: 101, distance: 24.8
click at [592, 85] on div "Sign in to Factory Enter your email/username and password. Continue OR Sign in …" at bounding box center [392, 372] width 784 height 744
click at [291, 283] on input "text" at bounding box center [392, 287] width 257 height 22
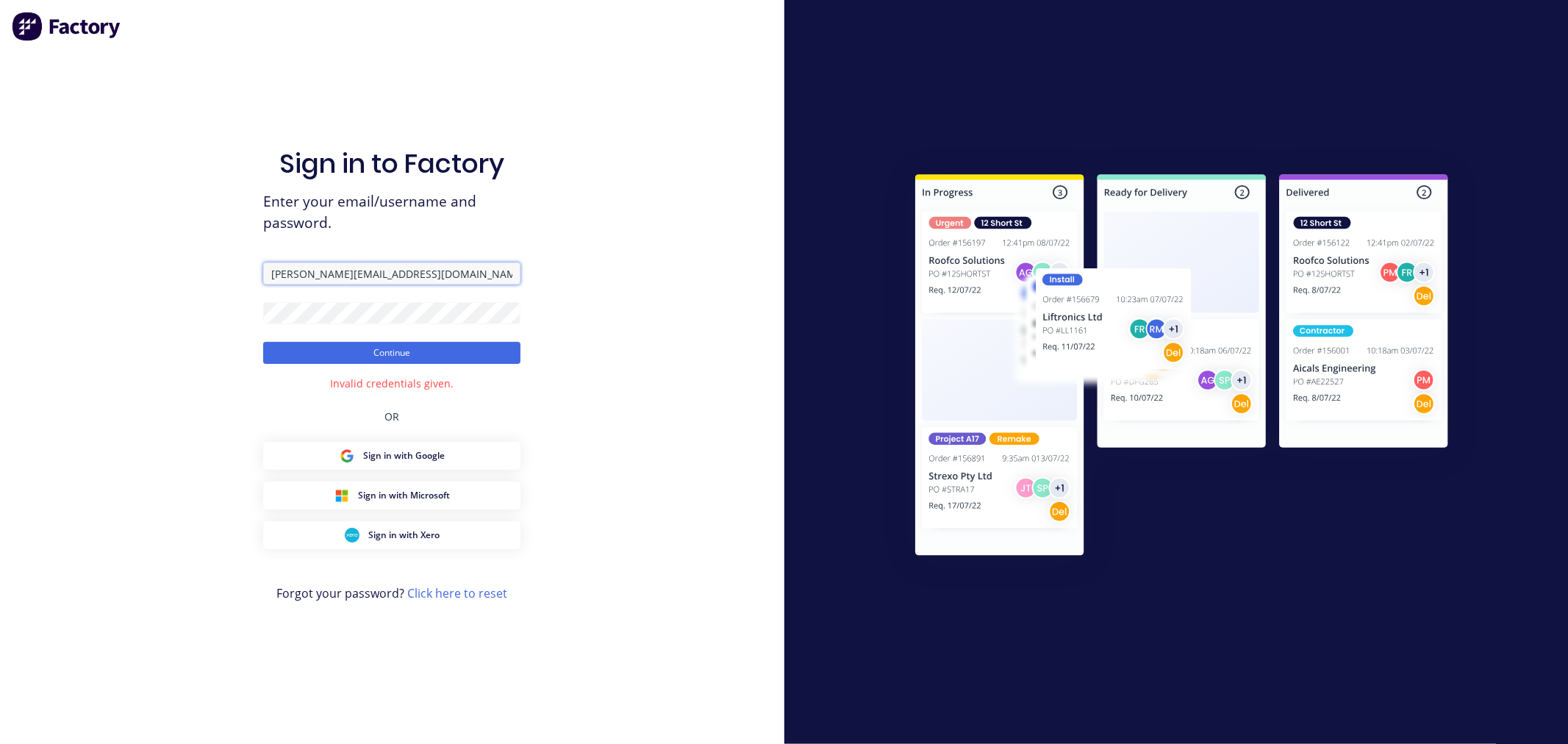
drag, startPoint x: 373, startPoint y: 268, endPoint x: 194, endPoint y: 272, distance: 179.0
click at [194, 272] on div "Sign in to Factory Enter your email/username and password. [PERSON_NAME][EMAIL_…" at bounding box center [392, 372] width 784 height 744
paste input "[PERSON_NAME][EMAIL_ADDRESS][DOMAIN_NAME]"
type input "[PERSON_NAME][EMAIL_ADDRESS][DOMAIN_NAME]"
click at [407, 353] on button "Continue" at bounding box center [392, 353] width 257 height 22
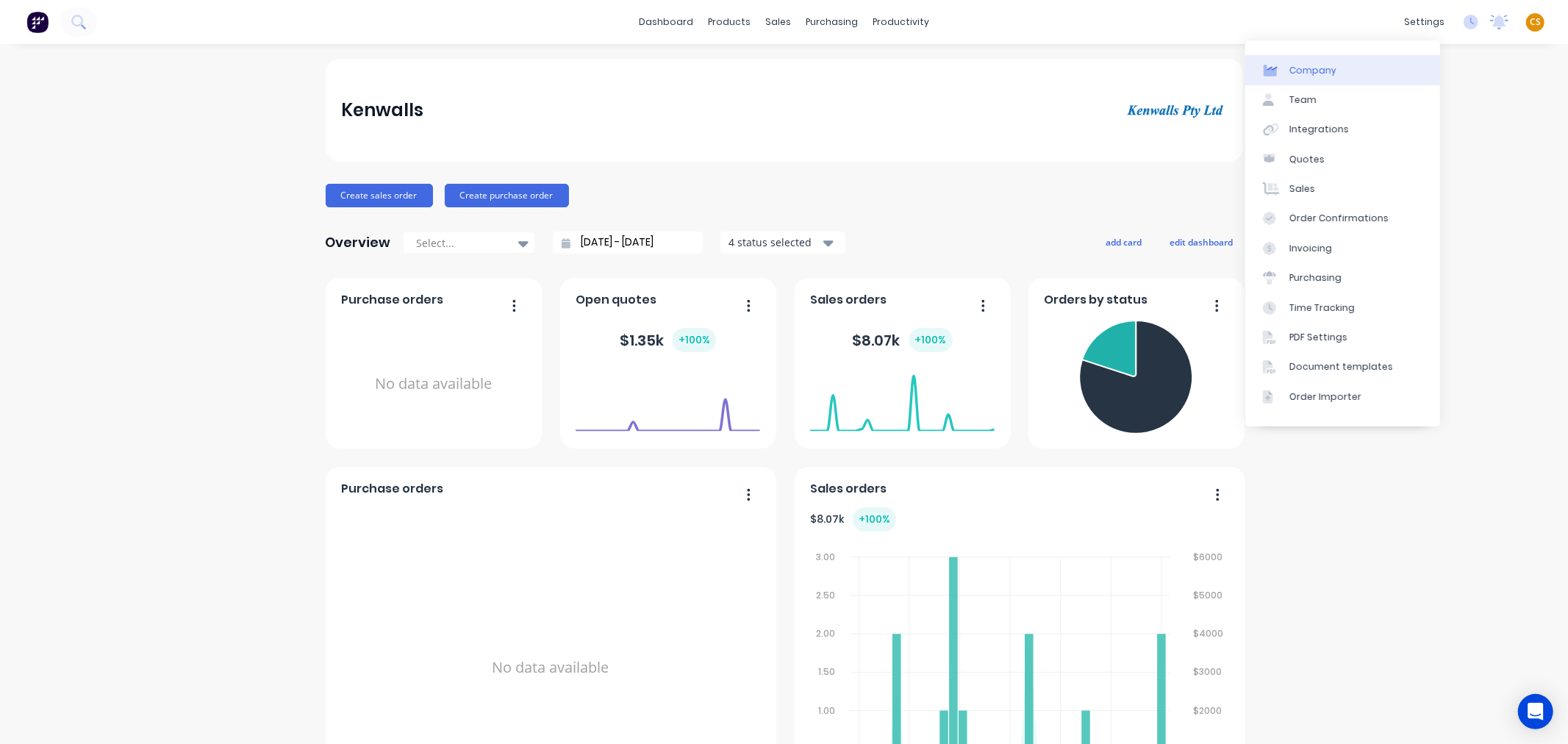
click at [1333, 69] on div "Company" at bounding box center [1313, 71] width 47 height 14
select select "AU"
